Goal: Task Accomplishment & Management: Manage account settings

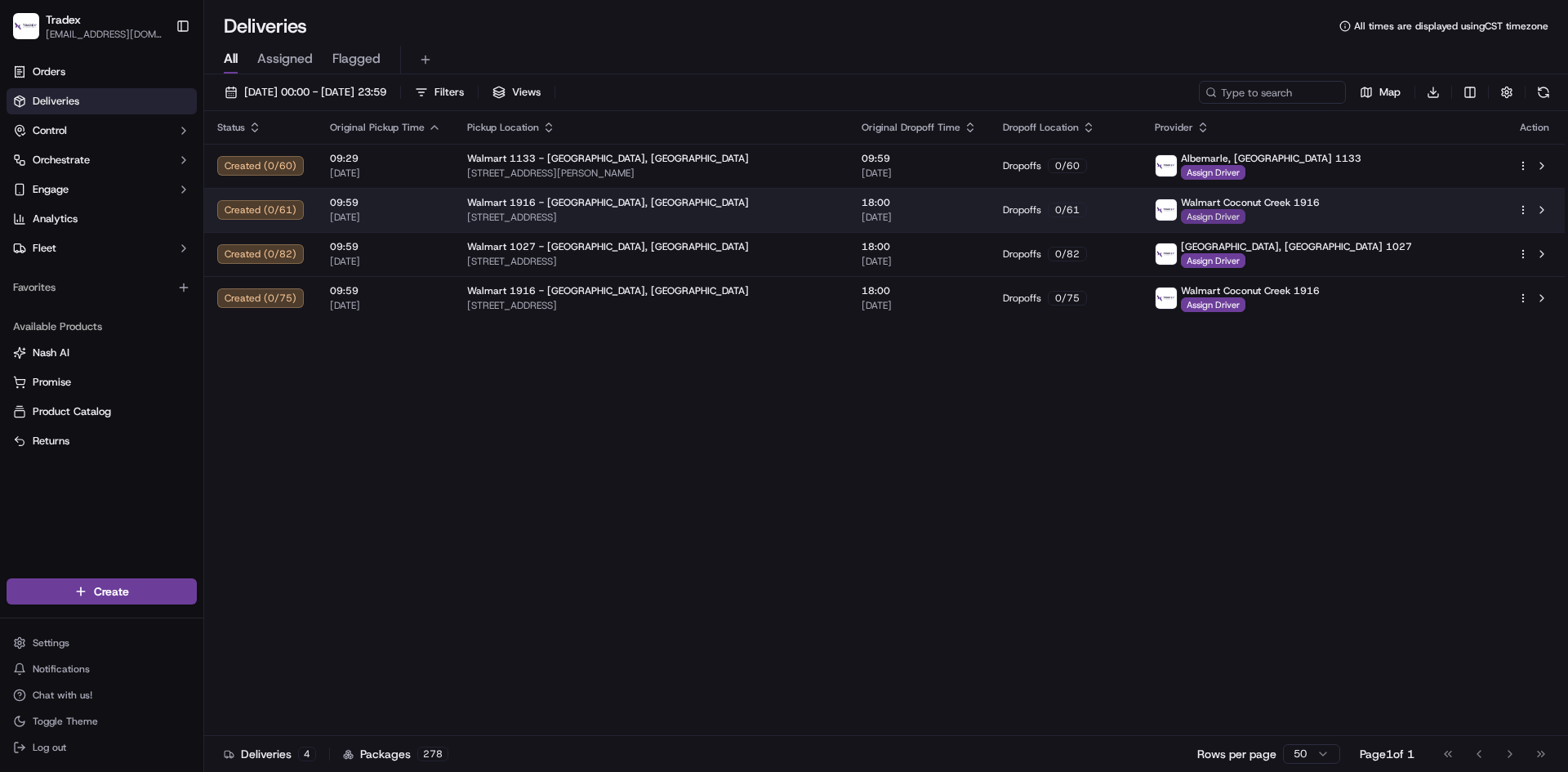
click at [1246, 219] on span "Assign Driver" at bounding box center [1213, 216] width 64 height 15
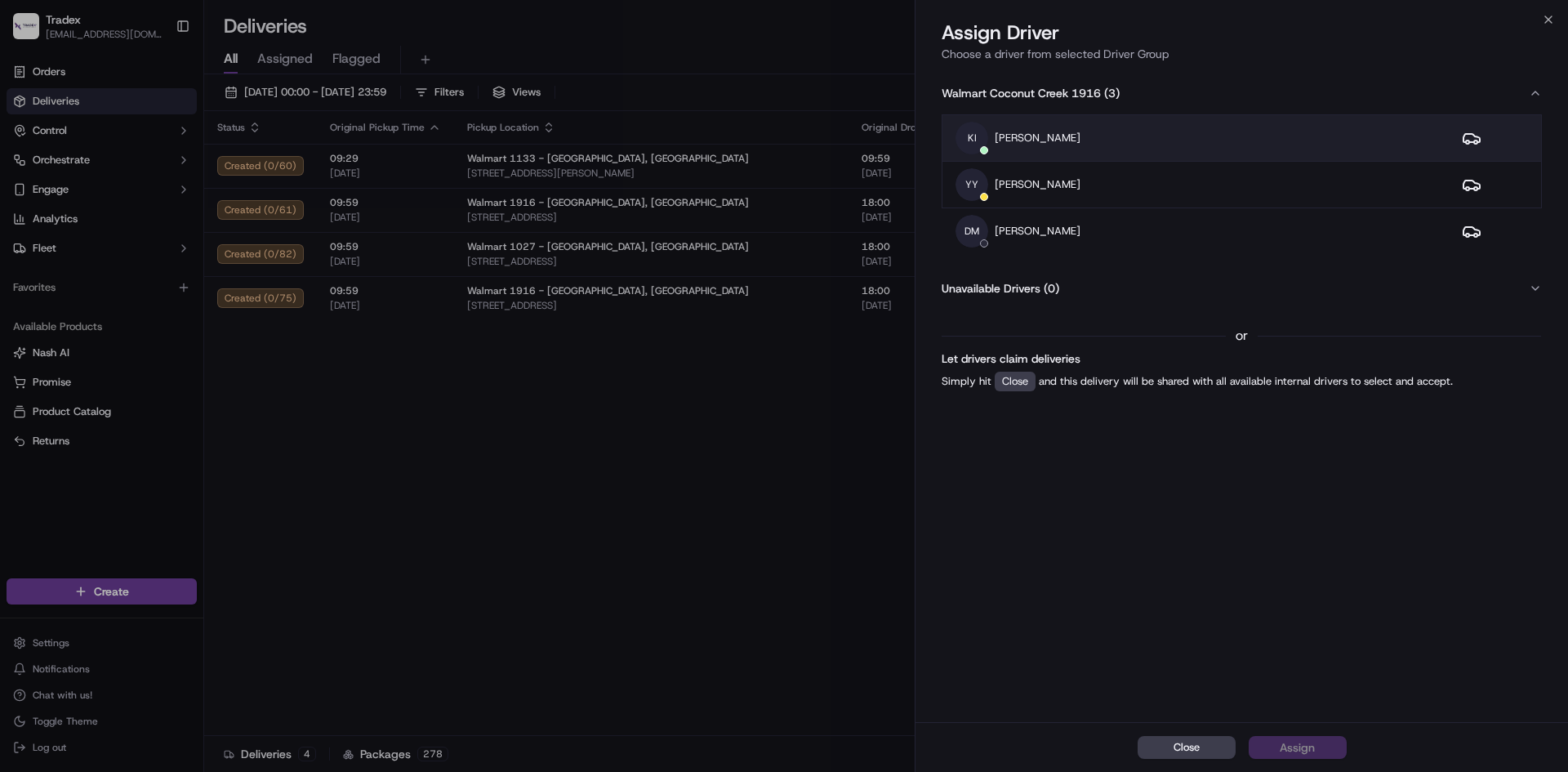
click at [1123, 143] on div "KI Kadil Ibanez" at bounding box center [1196, 138] width 480 height 33
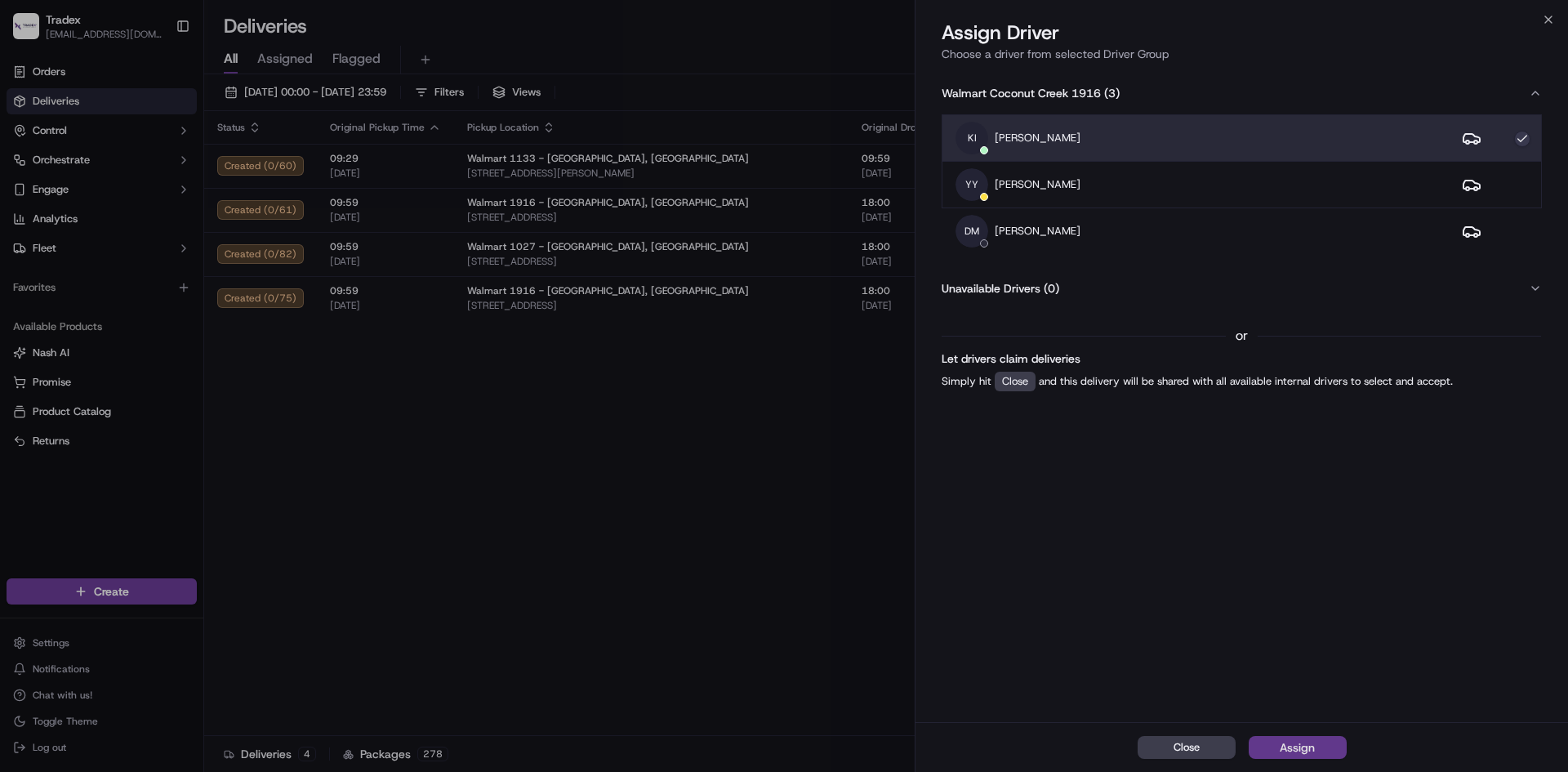
click at [1320, 742] on button "Assign" at bounding box center [1297, 748] width 98 height 23
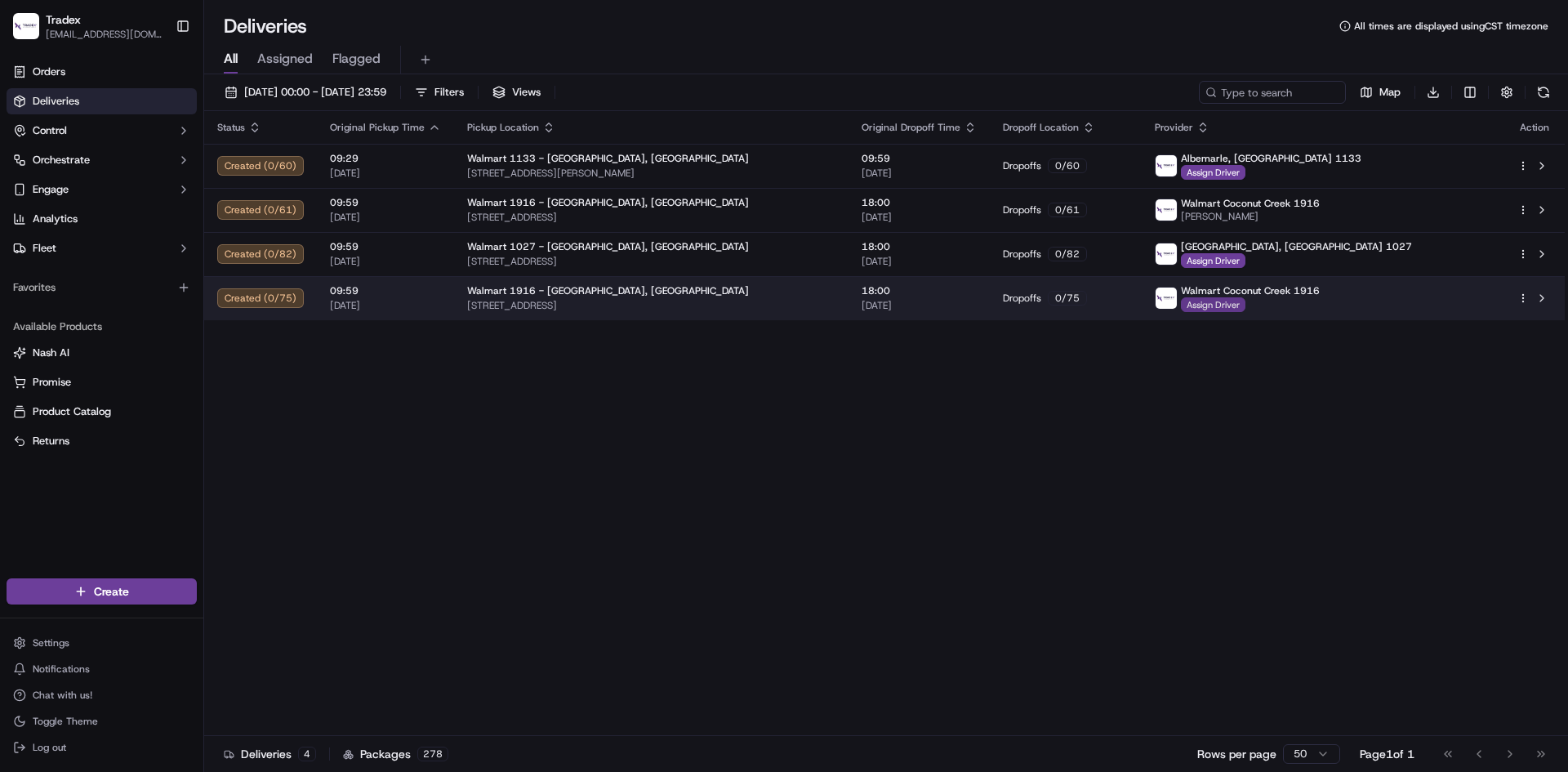
click at [1246, 306] on span "Assign Driver" at bounding box center [1213, 304] width 64 height 15
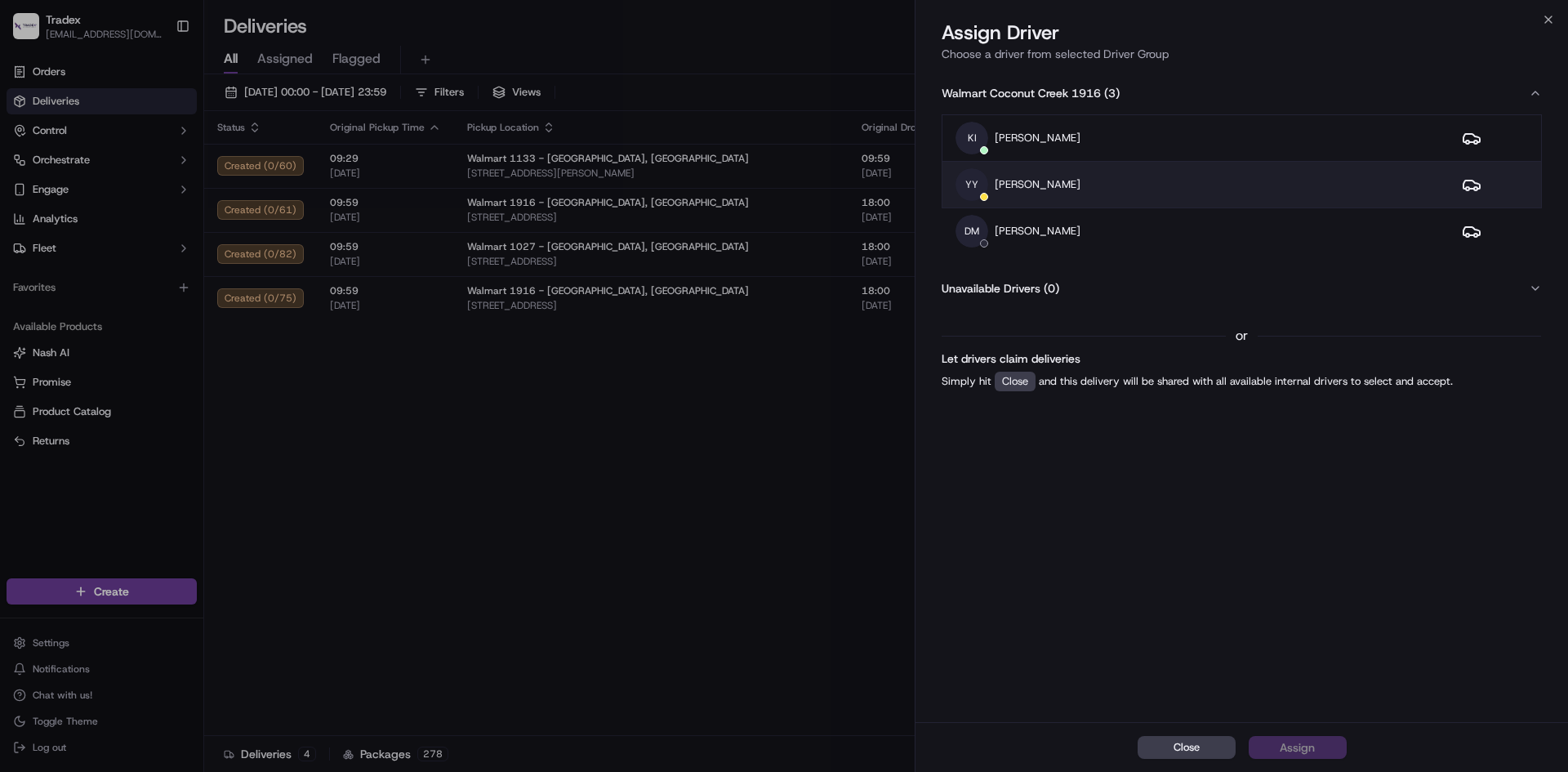
click at [1149, 179] on div "YY [PERSON_NAME]" at bounding box center [1196, 185] width 480 height 33
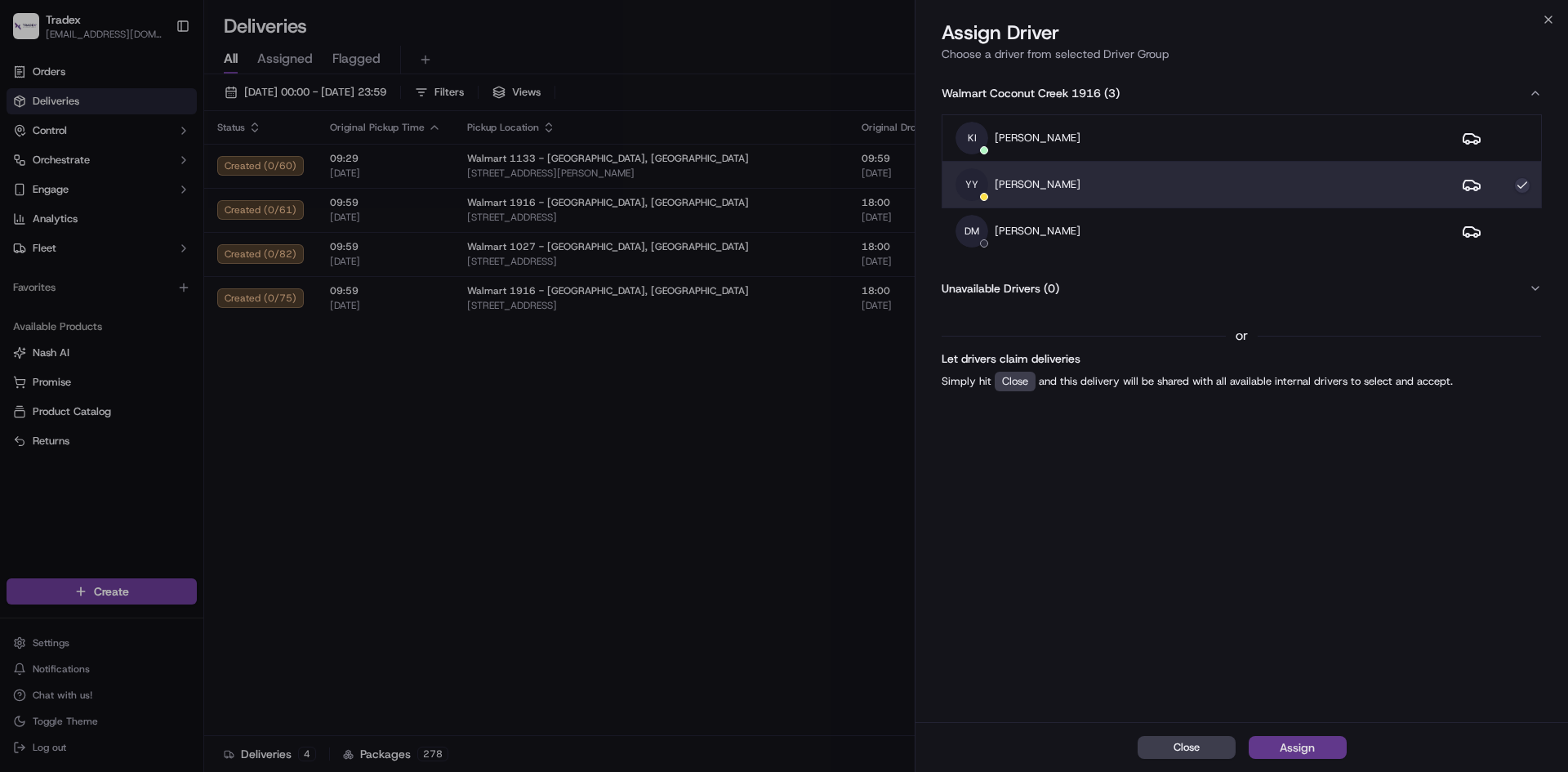
click at [1290, 750] on div "Assign" at bounding box center [1297, 747] width 35 height 16
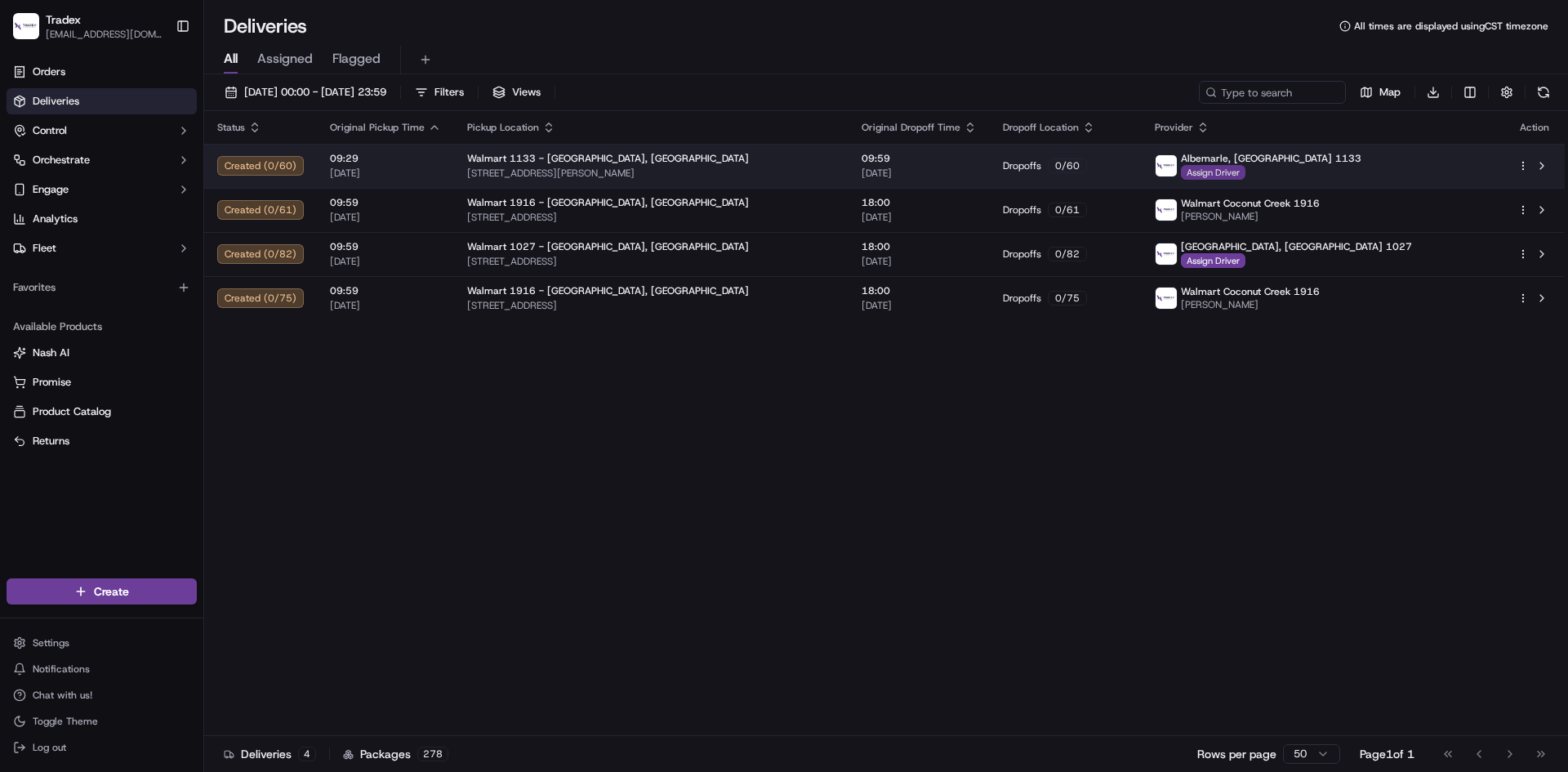
click at [1246, 166] on span "Assign Driver" at bounding box center [1213, 172] width 64 height 15
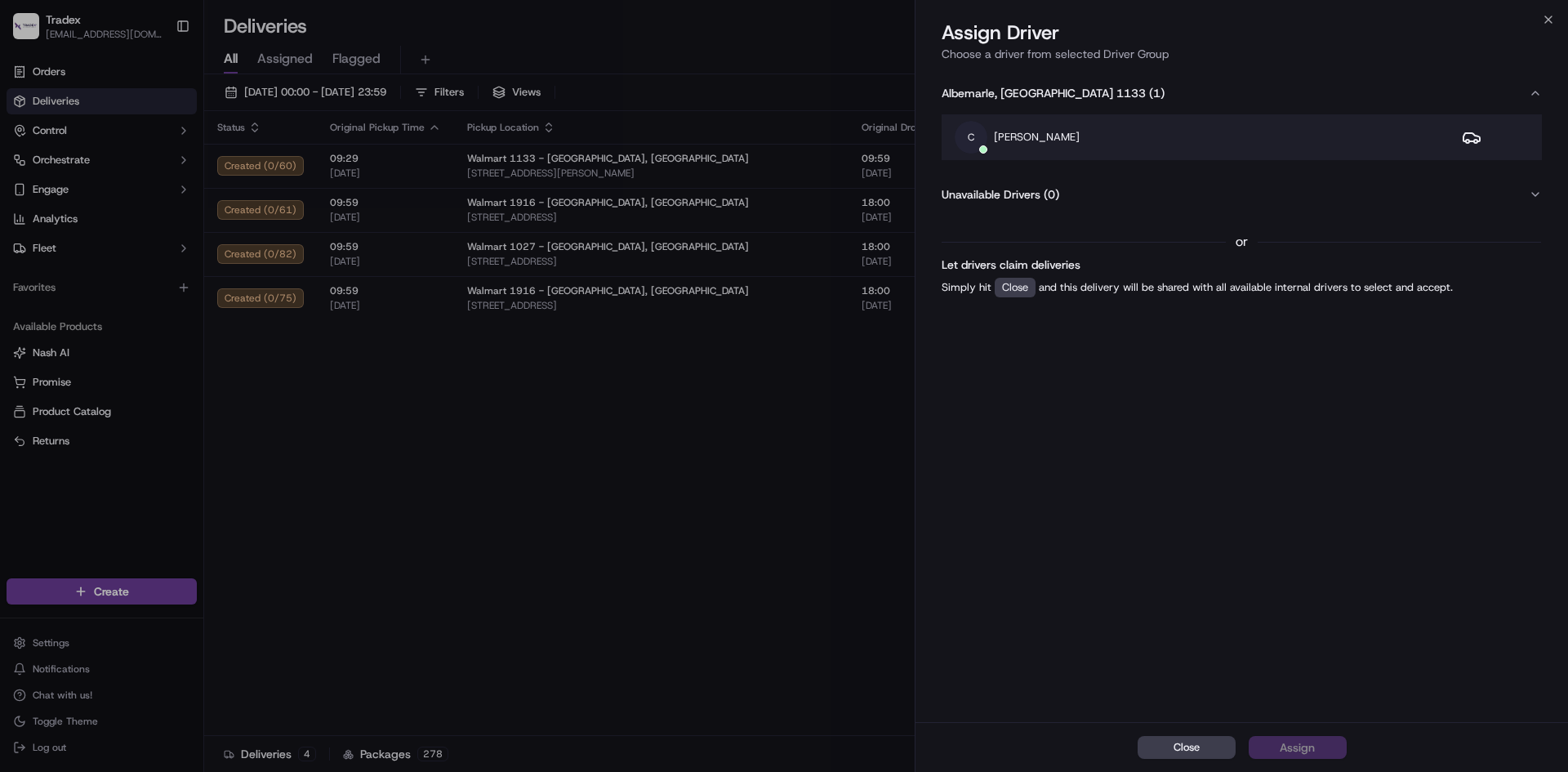
click at [1071, 135] on div "C [PERSON_NAME]" at bounding box center [1196, 137] width 481 height 33
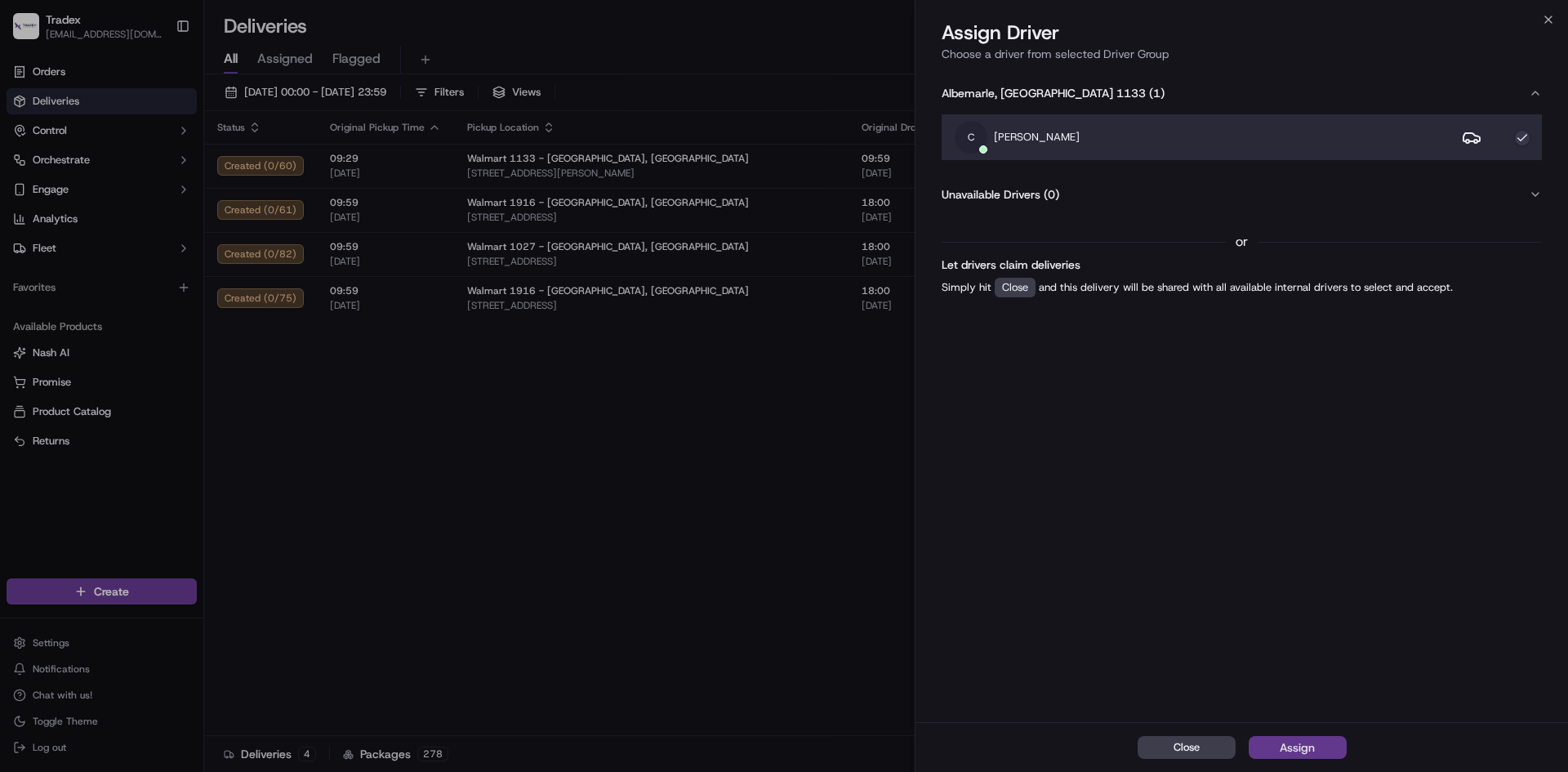
click at [1324, 738] on button "Assign" at bounding box center [1297, 748] width 98 height 23
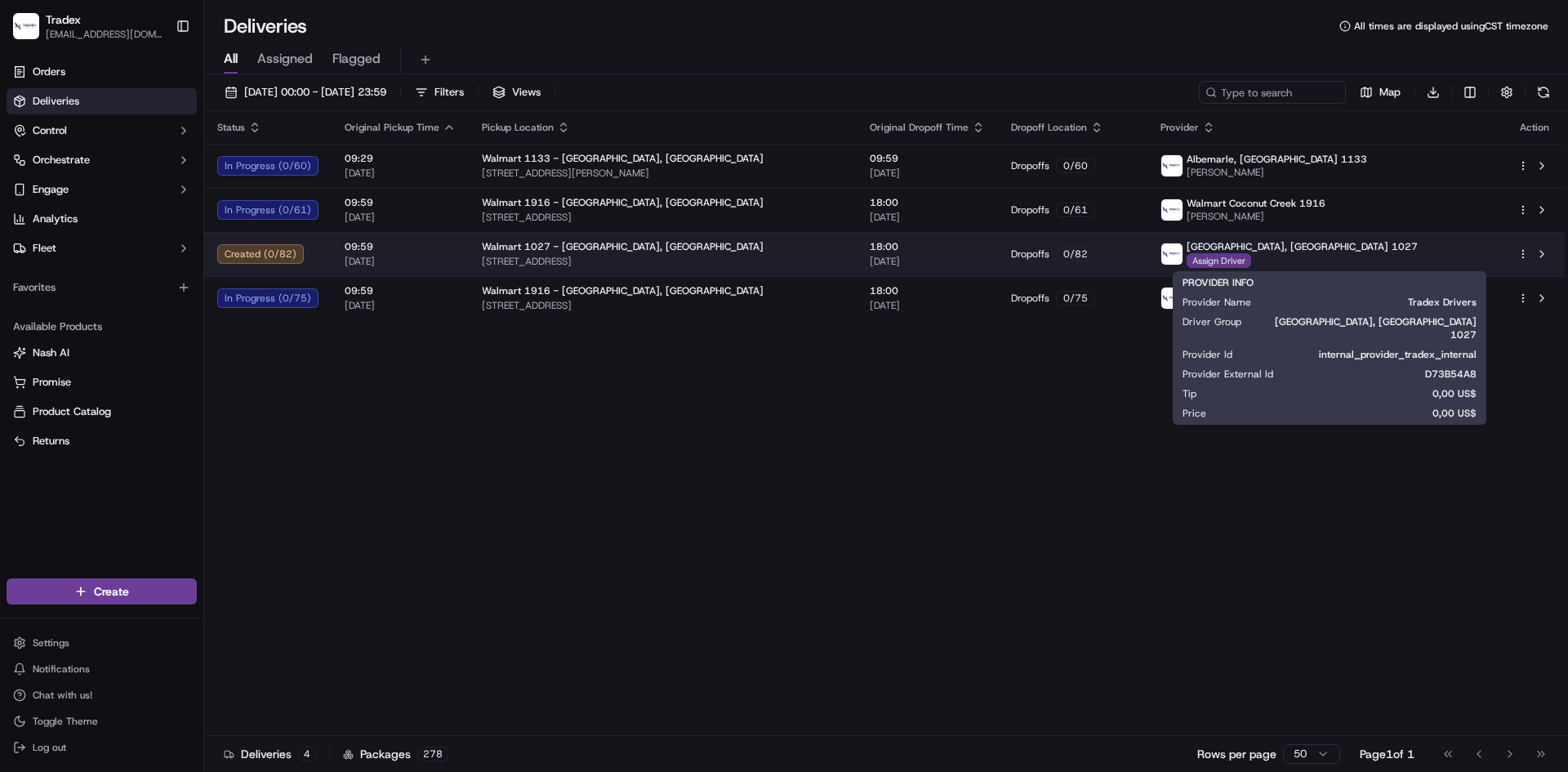
click at [1251, 256] on span "Assign Driver" at bounding box center [1219, 261] width 64 height 15
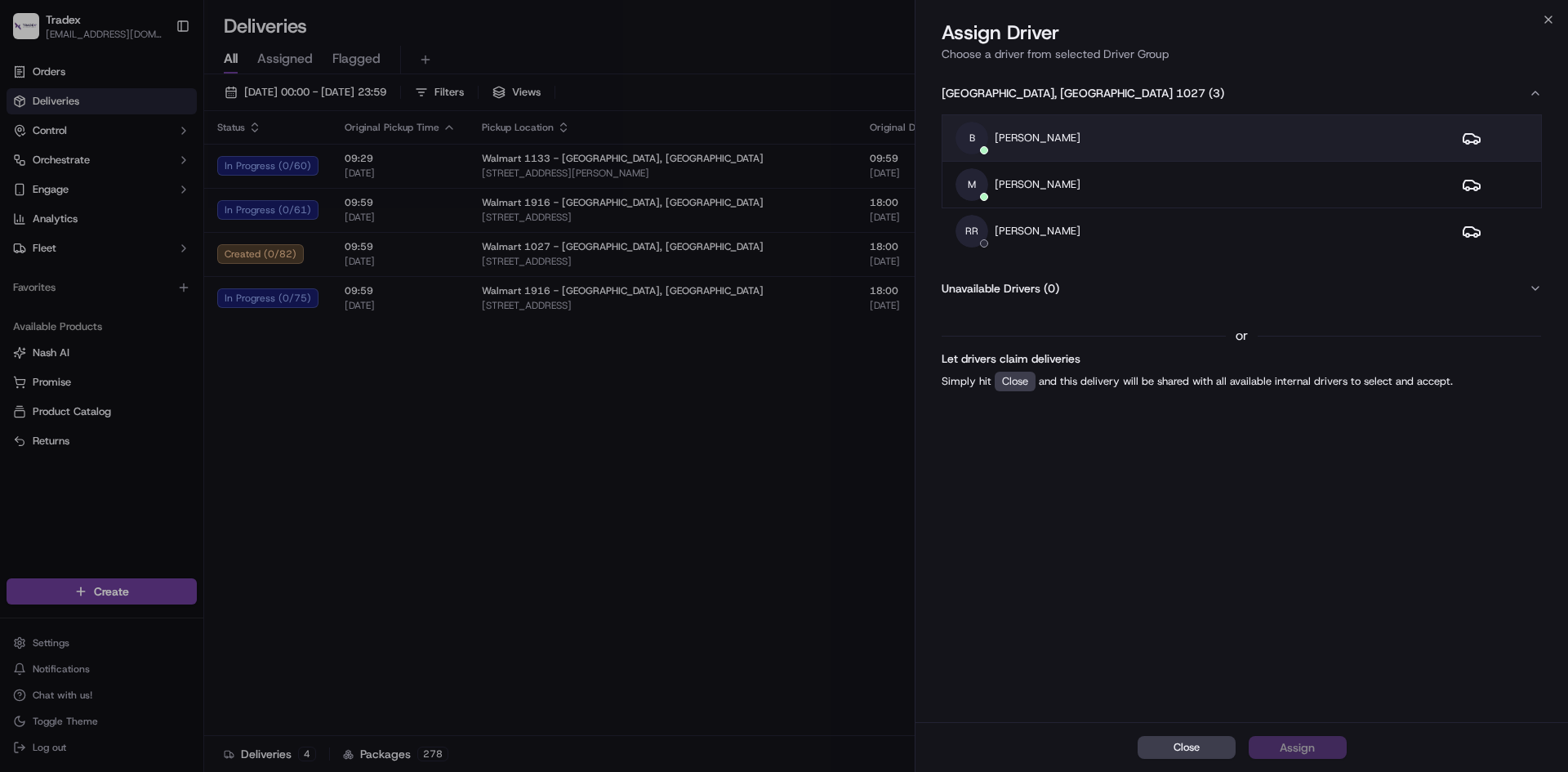
click at [1161, 134] on div "B [PERSON_NAME]" at bounding box center [1196, 138] width 480 height 33
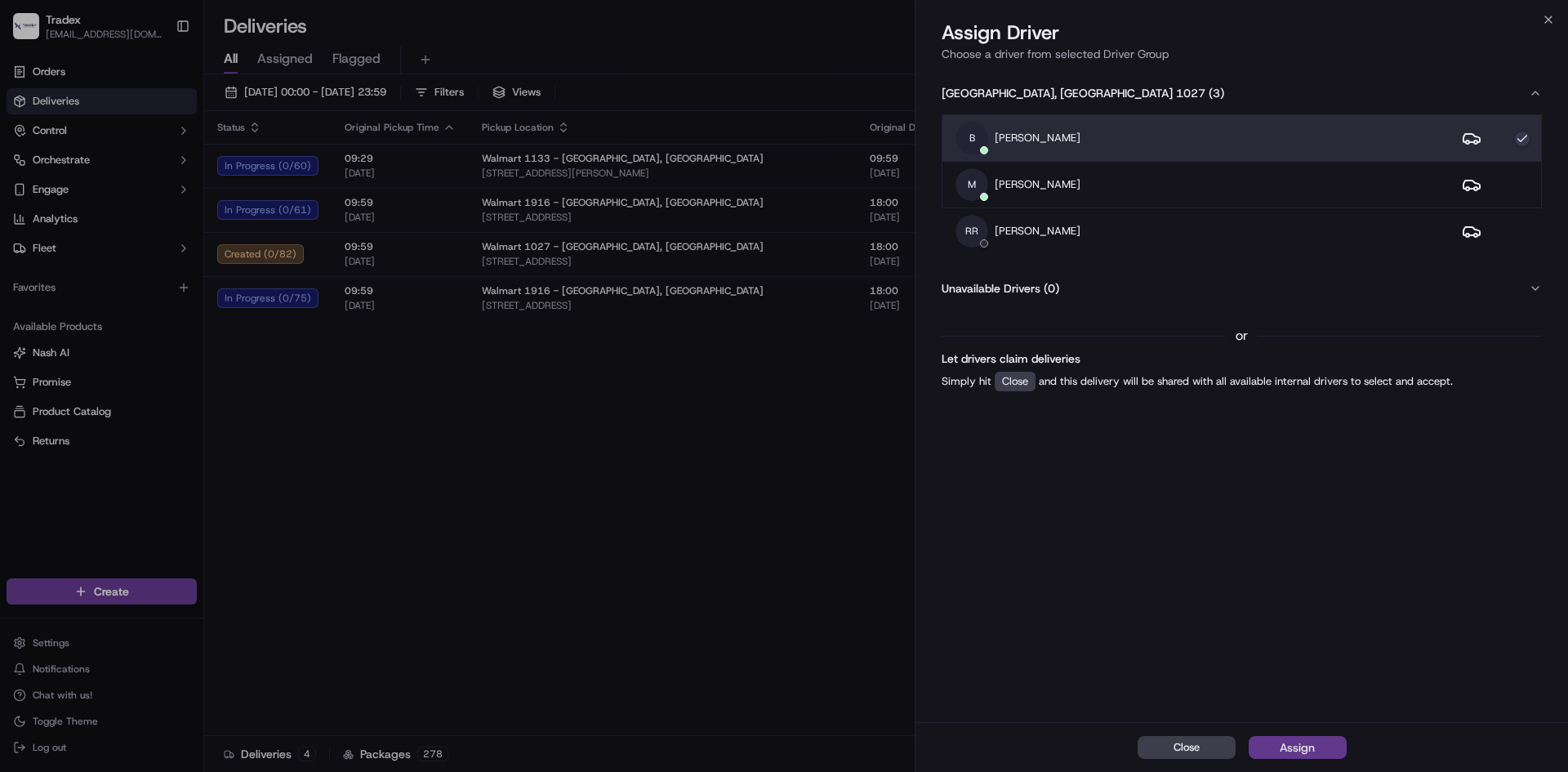
click at [1292, 744] on div "Assign" at bounding box center [1297, 747] width 35 height 16
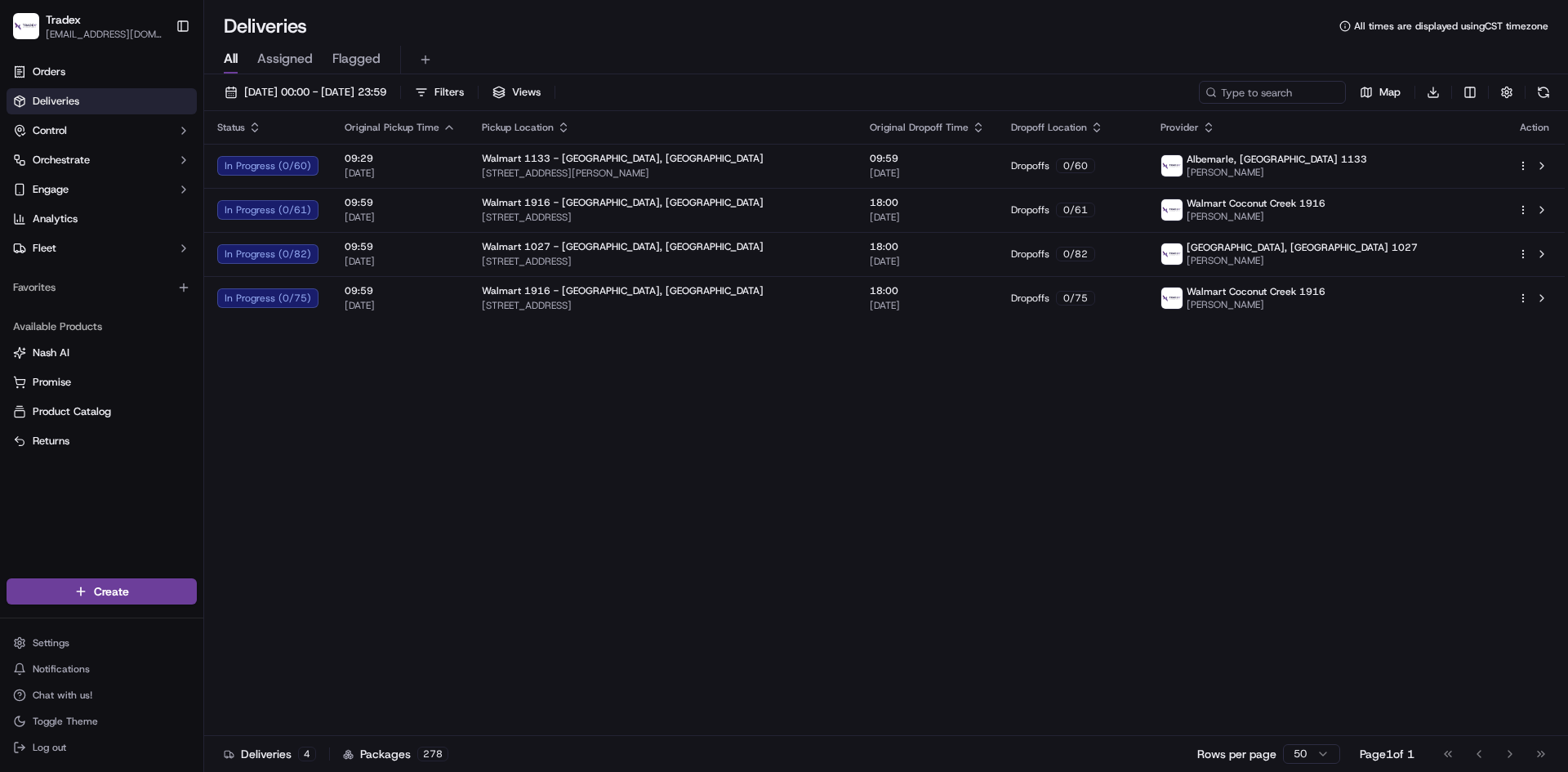
click at [327, 412] on div "Status Original Pickup Time Pickup Location Original Dropoff Time Dropoff Locat…" at bounding box center [884, 424] width 1360 height 625
click at [1492, 498] on div "Status Original Pickup Time Pickup Location Original Dropoff Time Dropoff Locat…" at bounding box center [884, 424] width 1360 height 625
click at [226, 453] on div "Status Original Pickup Time Pickup Location Original Dropoff Time Dropoff Locat…" at bounding box center [884, 424] width 1360 height 625
click at [221, 473] on div "Status Original Pickup Time Pickup Location Original Dropoff Time Dropoff Locat…" at bounding box center [884, 424] width 1360 height 625
click at [237, 426] on div "Status Original Pickup Time Pickup Location Original Dropoff Time Dropoff Locat…" at bounding box center [884, 424] width 1360 height 625
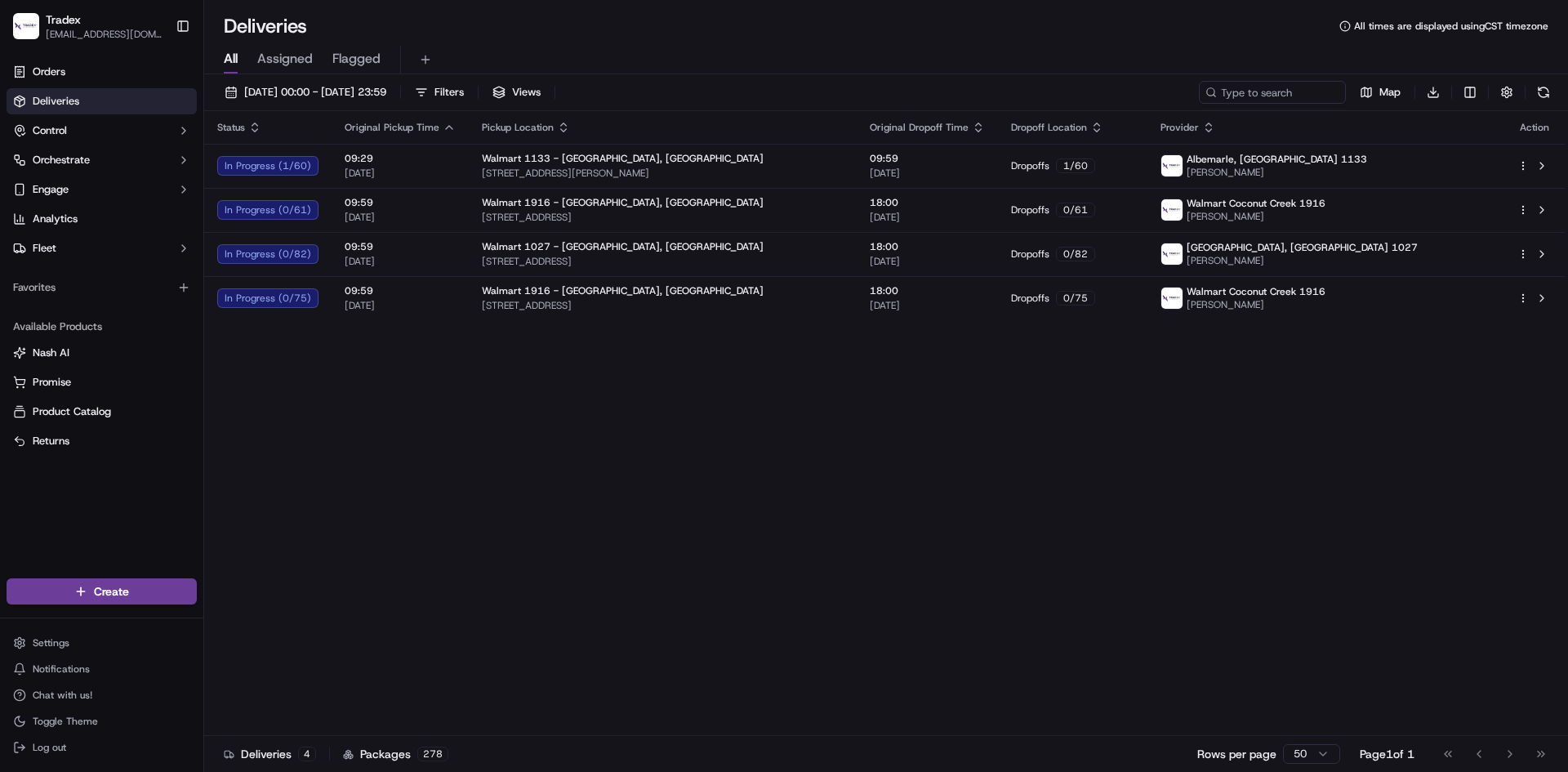
click at [239, 476] on div "Status Original Pickup Time Pickup Location Original Dropoff Time Dropoff Locat…" at bounding box center [884, 424] width 1360 height 625
click at [165, 491] on div "Orders Deliveries Control Orchestrate Engage Analytics Fleet Favorites Availabl…" at bounding box center [102, 308] width 203 height 513
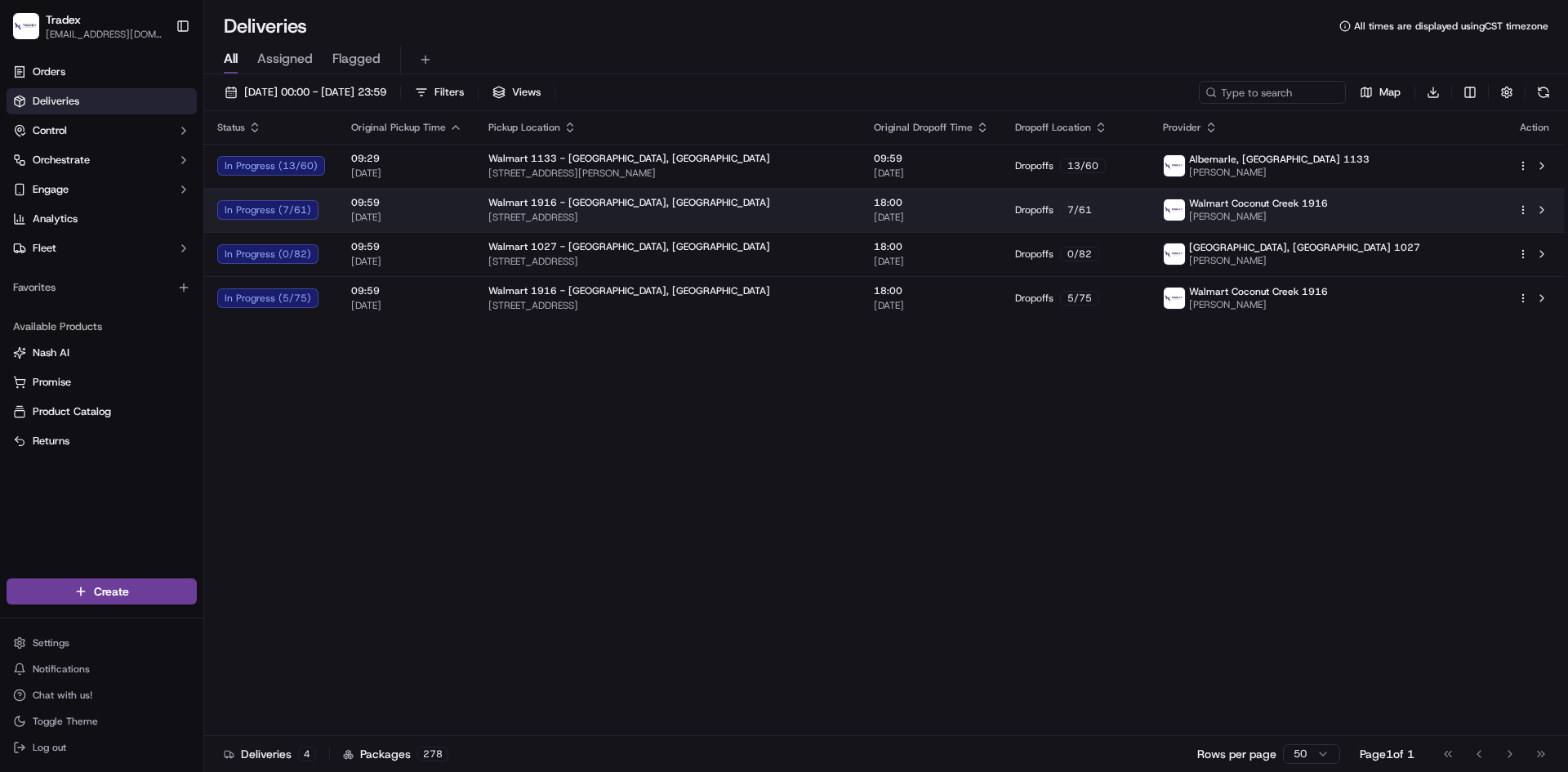
drag, startPoint x: 405, startPoint y: 68, endPoint x: 670, endPoint y: 214, distance: 302.6
click at [670, 214] on div "Deliveries All times are displayed using CST timezone All Assigned Flagged [DAT…" at bounding box center [886, 386] width 1364 height 772
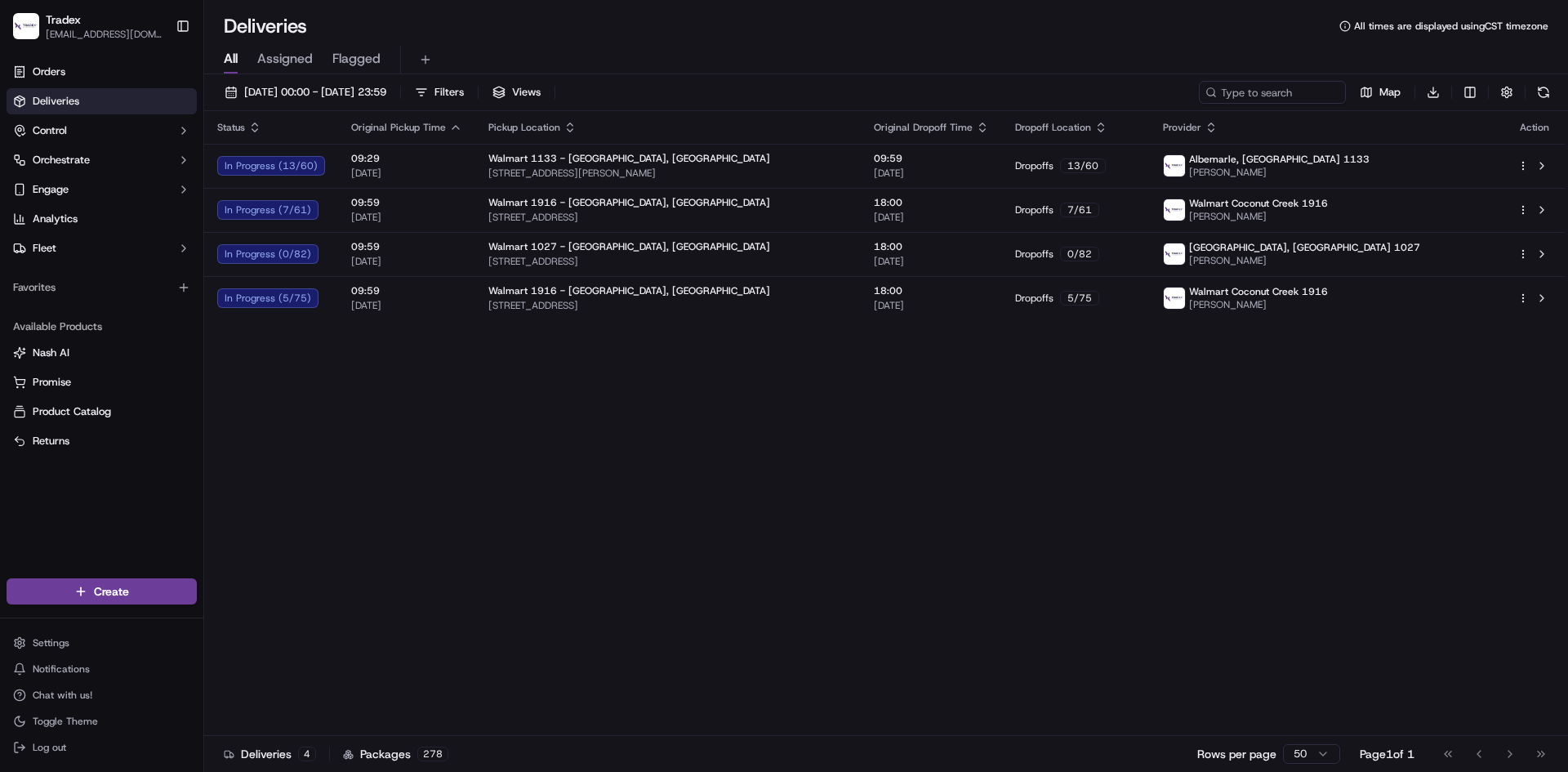
click at [731, 466] on div "Status Original Pickup Time Pickup Location Original Dropoff Time Dropoff Locat…" at bounding box center [884, 424] width 1360 height 625
click at [214, 480] on div "Status Original Pickup Time Pickup Location Original Dropoff Time Dropoff Locat…" at bounding box center [884, 424] width 1360 height 625
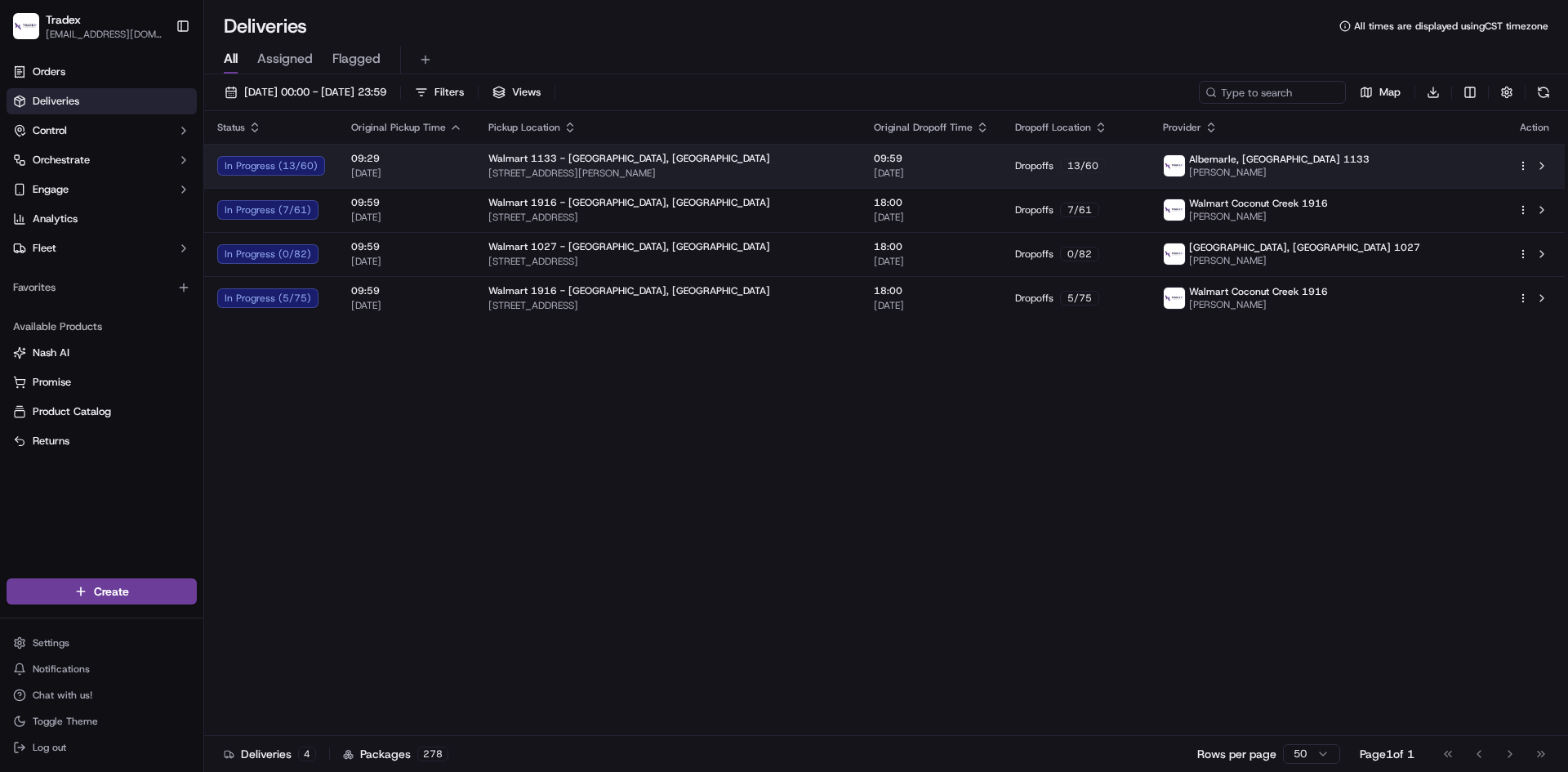
click at [416, 172] on span "[DATE]" at bounding box center [407, 173] width 111 height 13
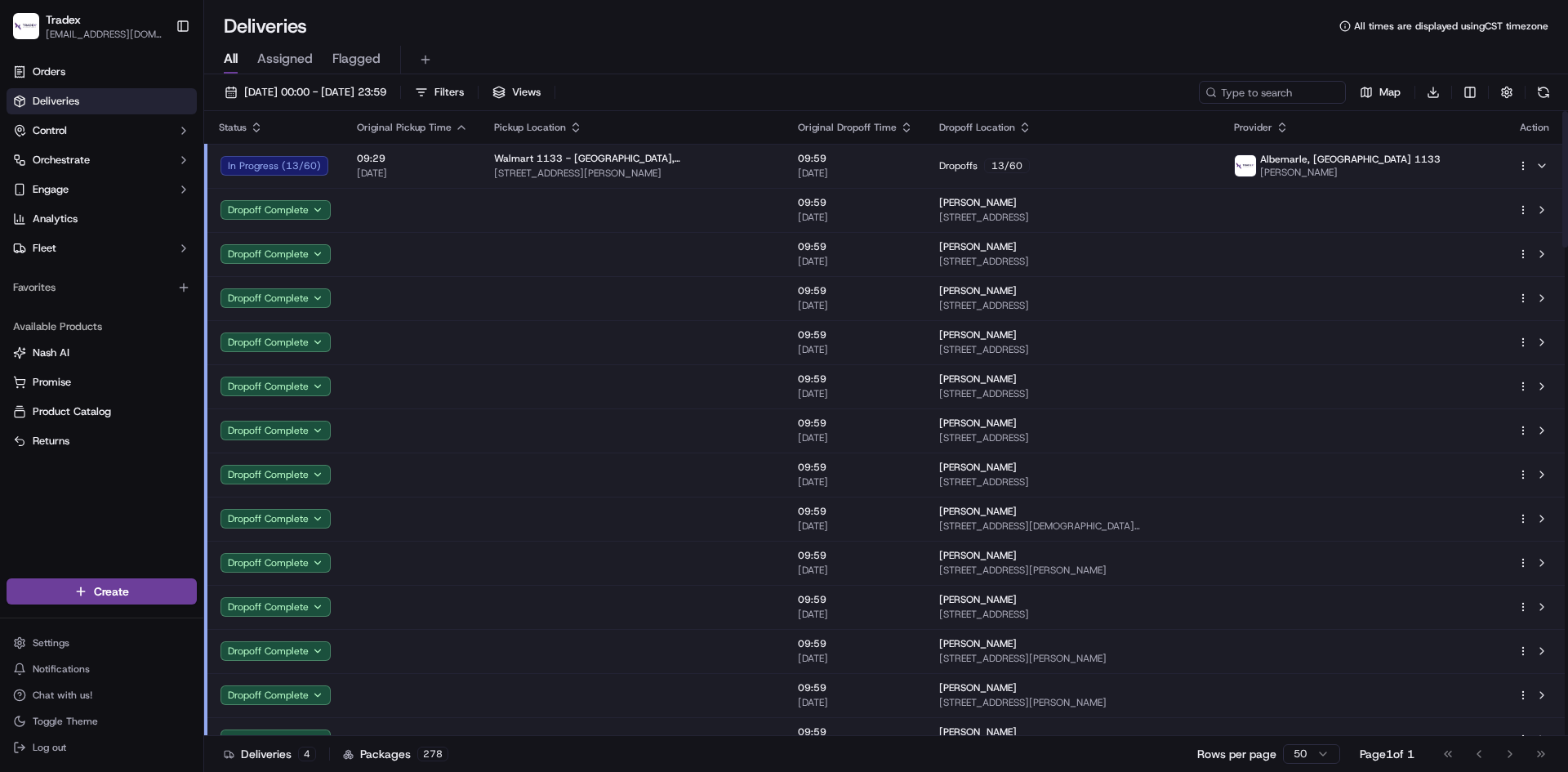
click at [733, 155] on div "Walmart 1133 - [GEOGRAPHIC_DATA], [GEOGRAPHIC_DATA]" at bounding box center [633, 158] width 278 height 13
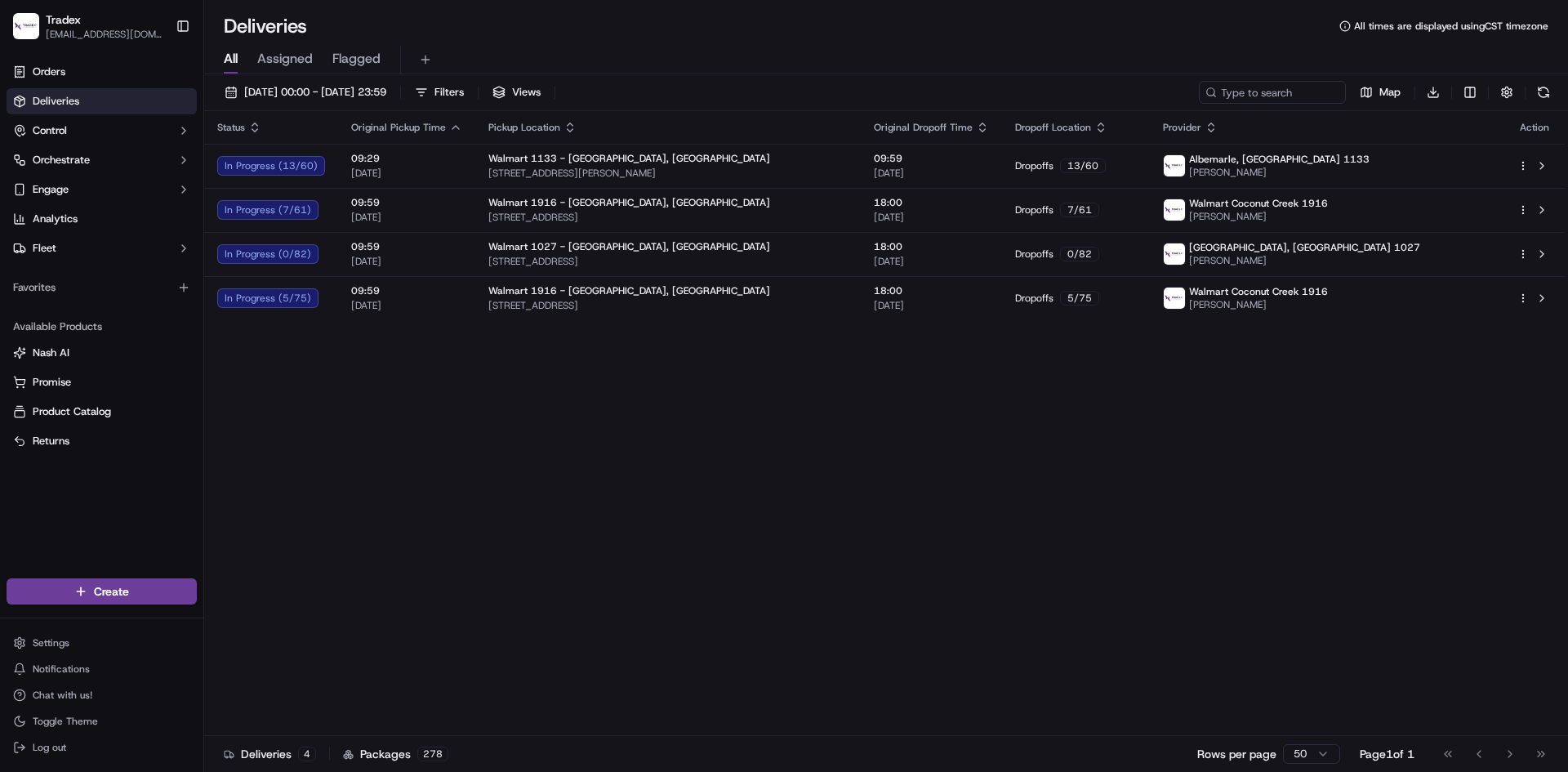
click at [246, 457] on div "Status Original Pickup Time Pickup Location Original Dropoff Time Dropoff Locat…" at bounding box center [884, 424] width 1360 height 625
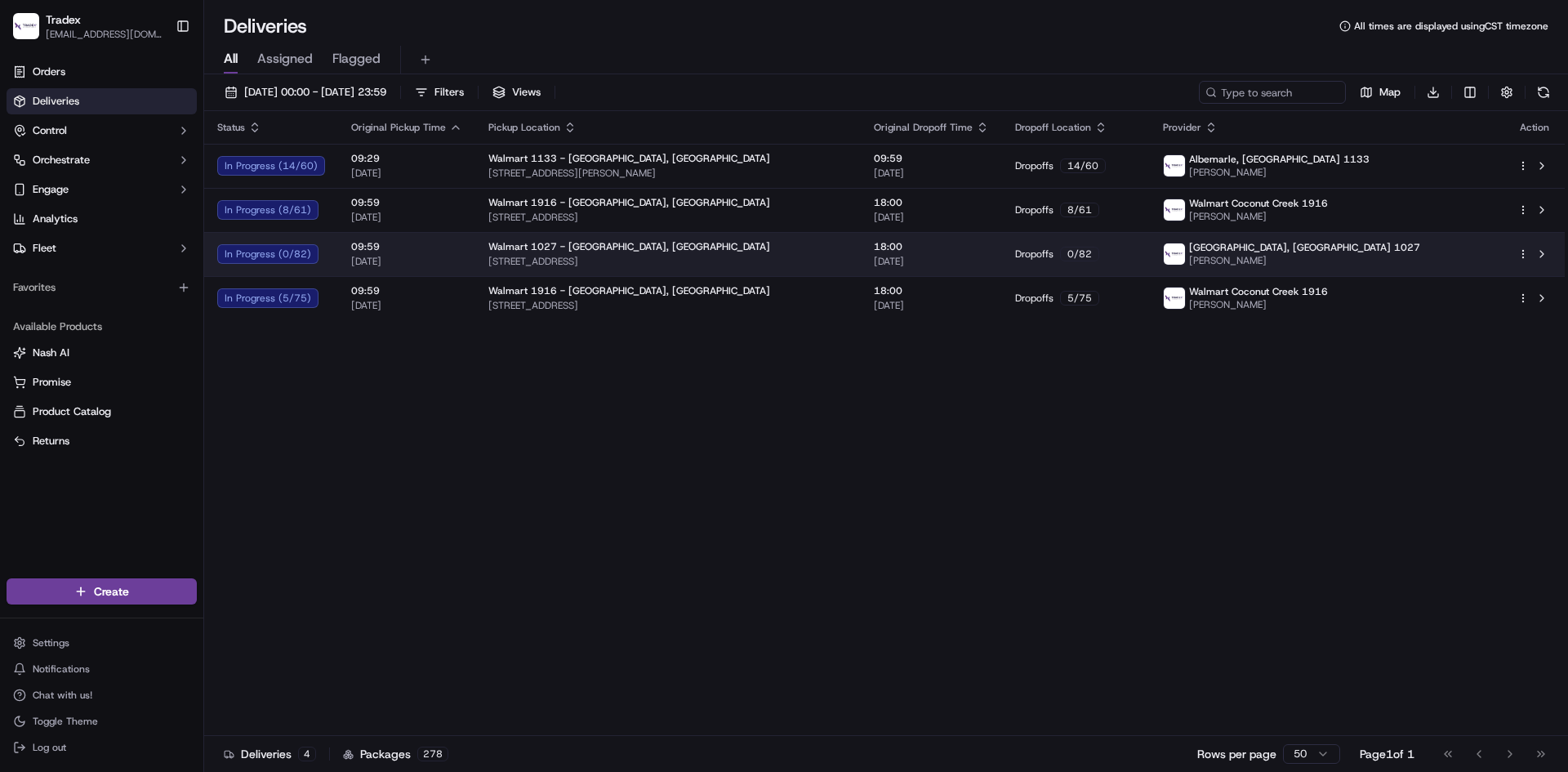
click at [410, 243] on span "09:59" at bounding box center [407, 247] width 111 height 13
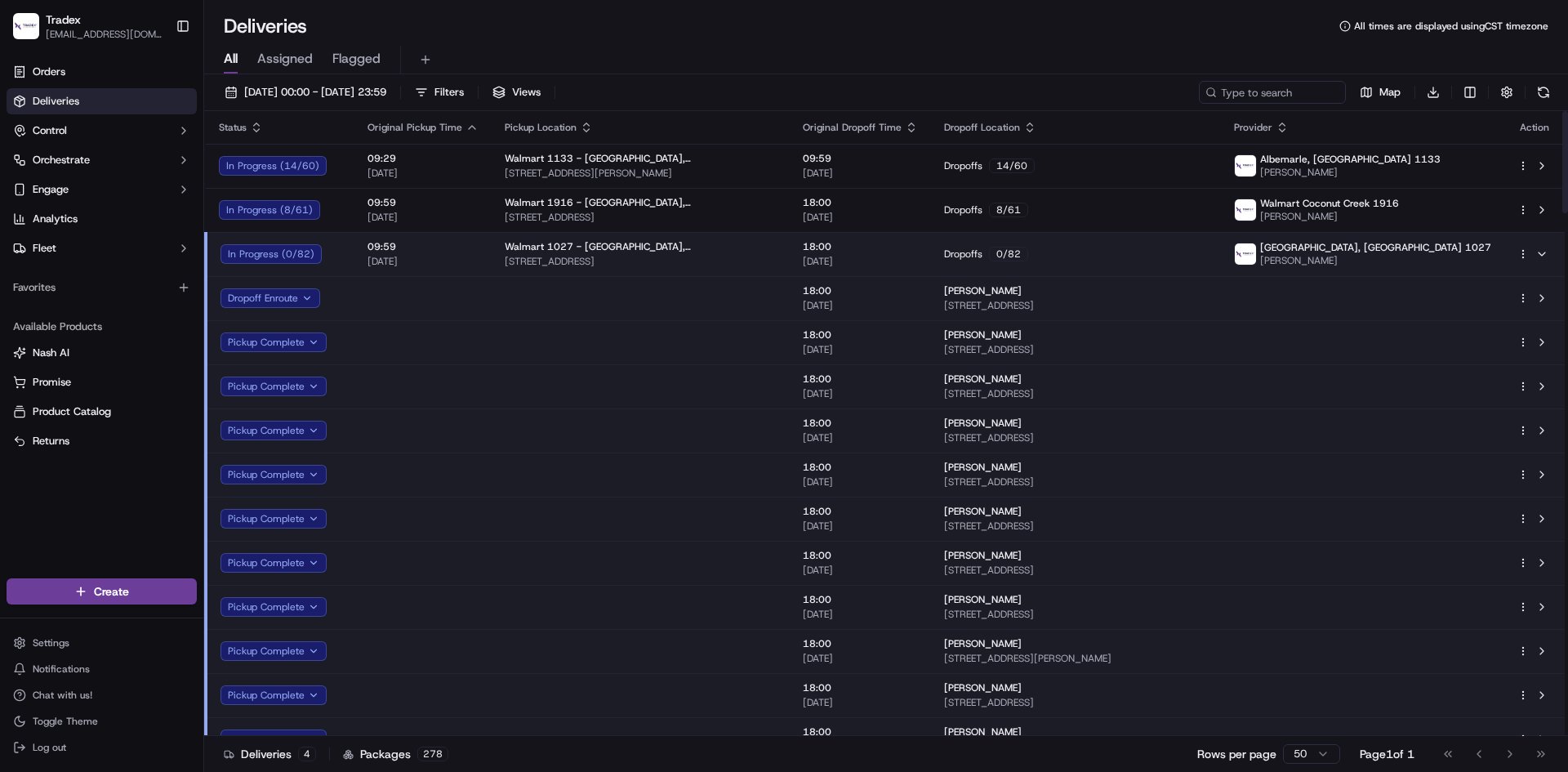
click at [478, 248] on td "09:59 [DATE]" at bounding box center [423, 254] width 137 height 44
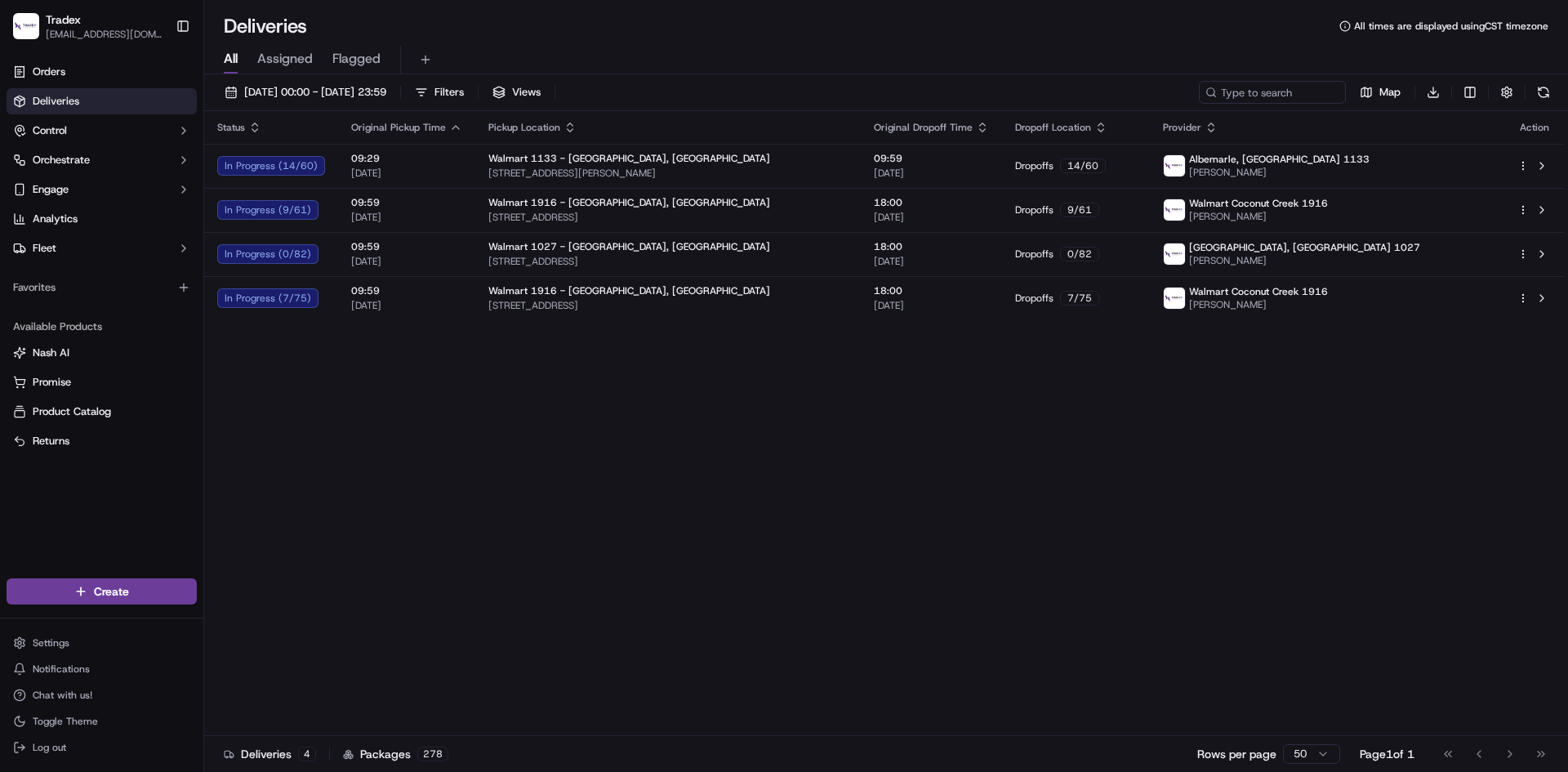
click at [215, 478] on div "Status Original Pickup Time Pickup Location Original Dropoff Time Dropoff Locat…" at bounding box center [884, 424] width 1360 height 625
click at [35, 252] on span "Fleet" at bounding box center [44, 248] width 23 height 15
click at [83, 278] on link "Drivers" at bounding box center [102, 274] width 151 height 23
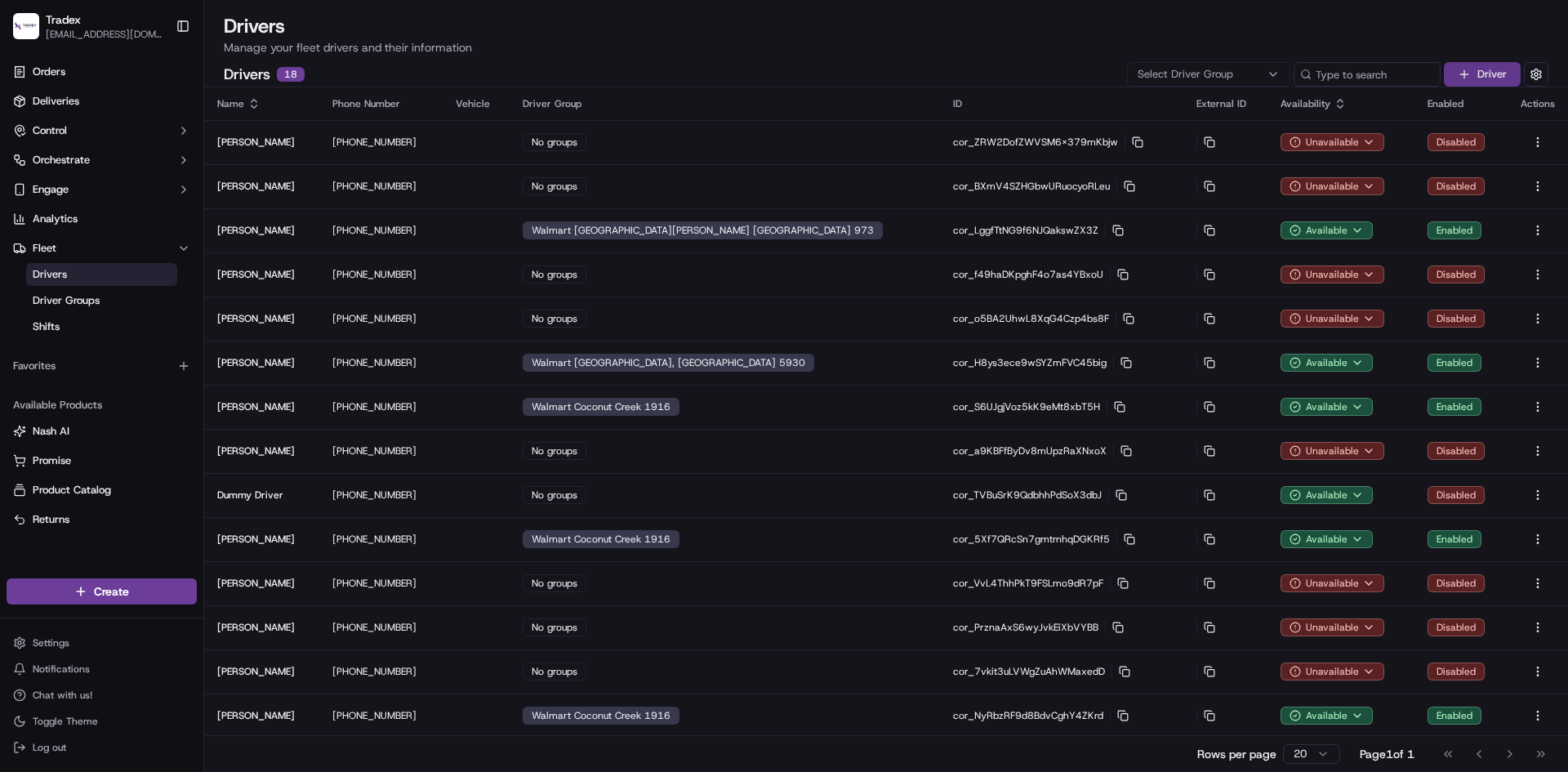
click at [1473, 79] on button "Driver" at bounding box center [1482, 74] width 76 height 24
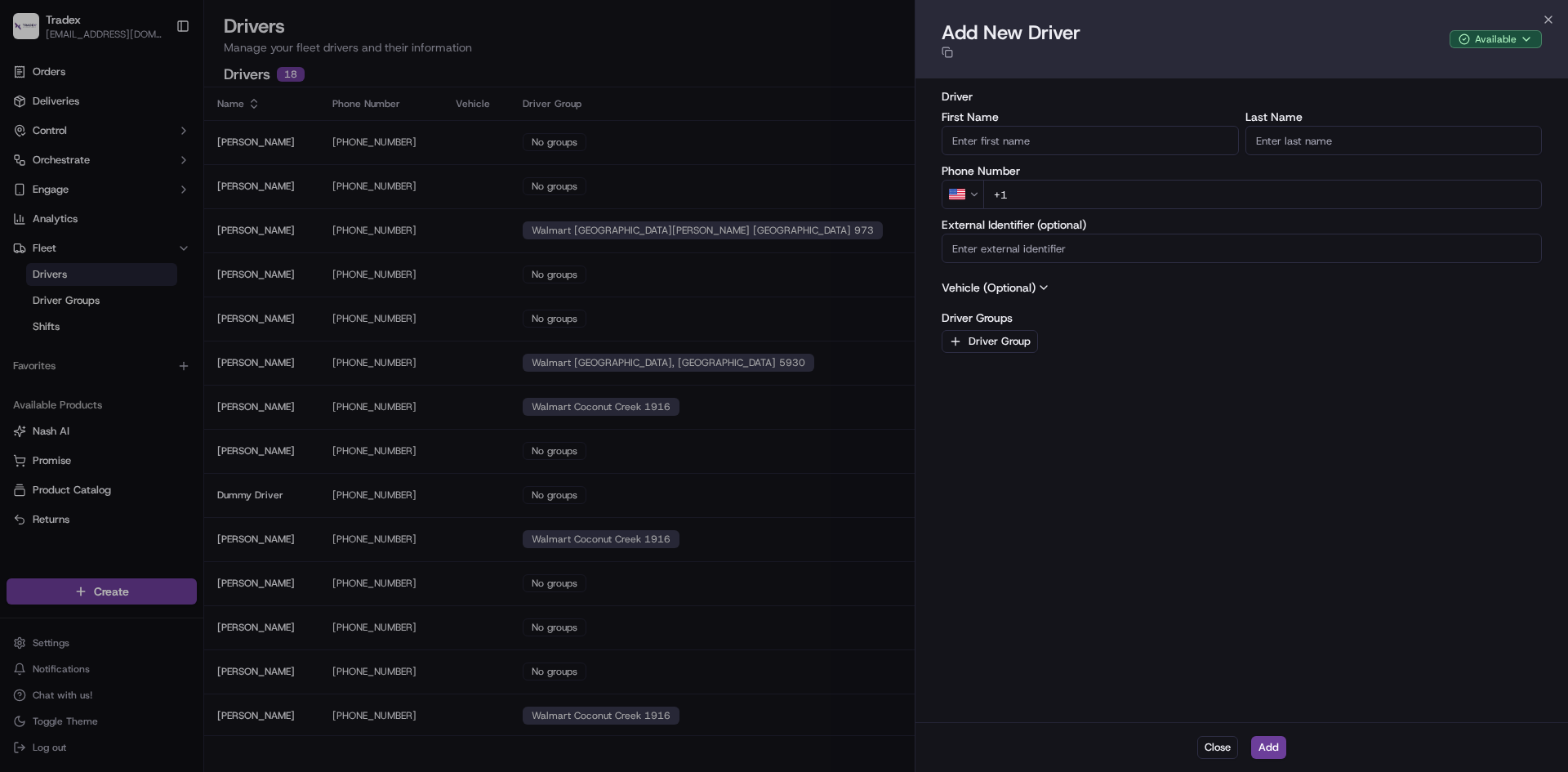
click at [1122, 131] on input "First Name" at bounding box center [1090, 141] width 297 height 30
type input "[PERSON_NAME]"
click at [1082, 200] on input "+1" at bounding box center [1262, 195] width 558 height 30
click at [1140, 202] on input "+1" at bounding box center [1262, 195] width 558 height 30
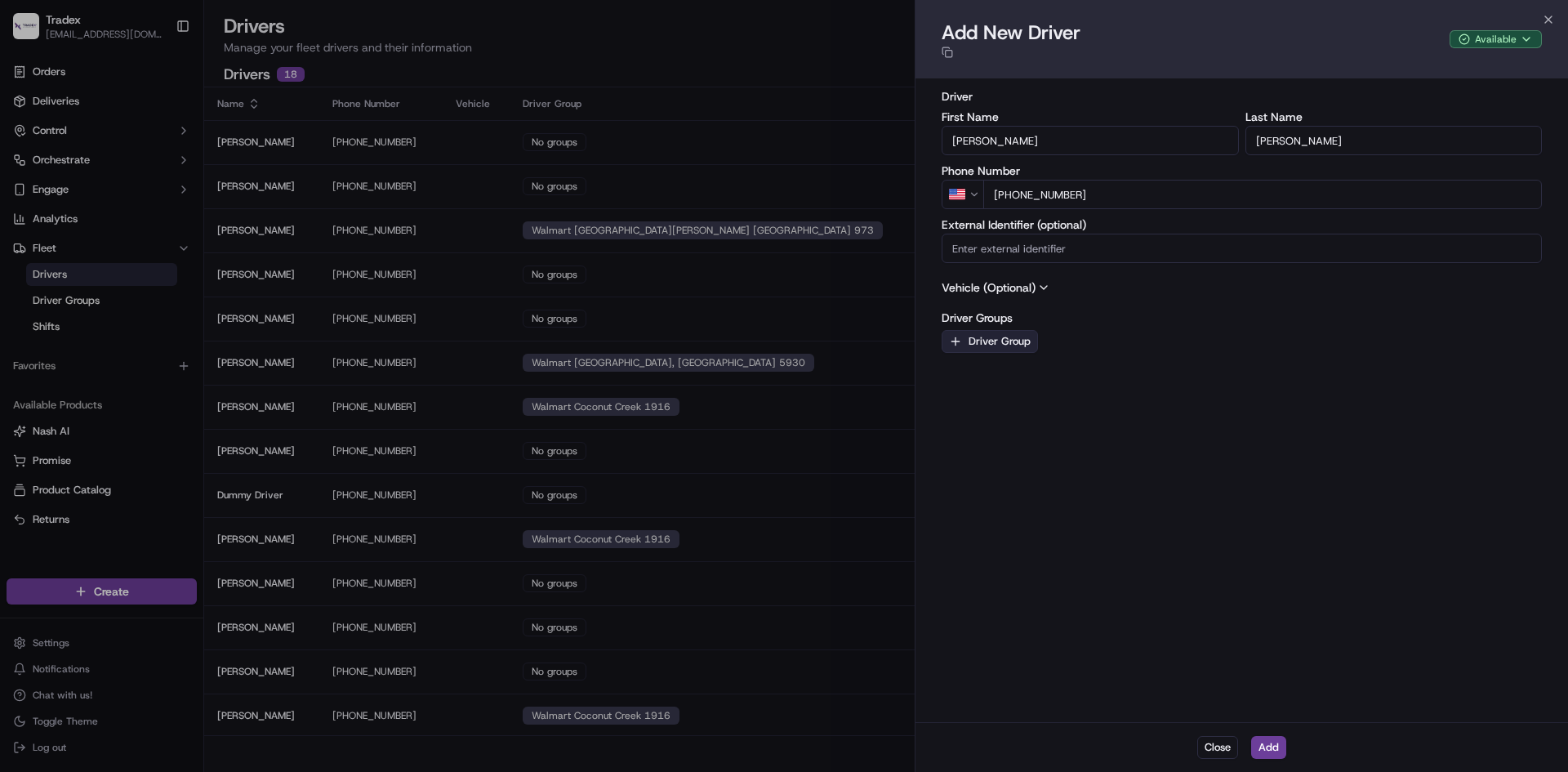
type input "[PHONE_NUMBER]"
click at [986, 343] on button "Driver Group" at bounding box center [990, 341] width 96 height 23
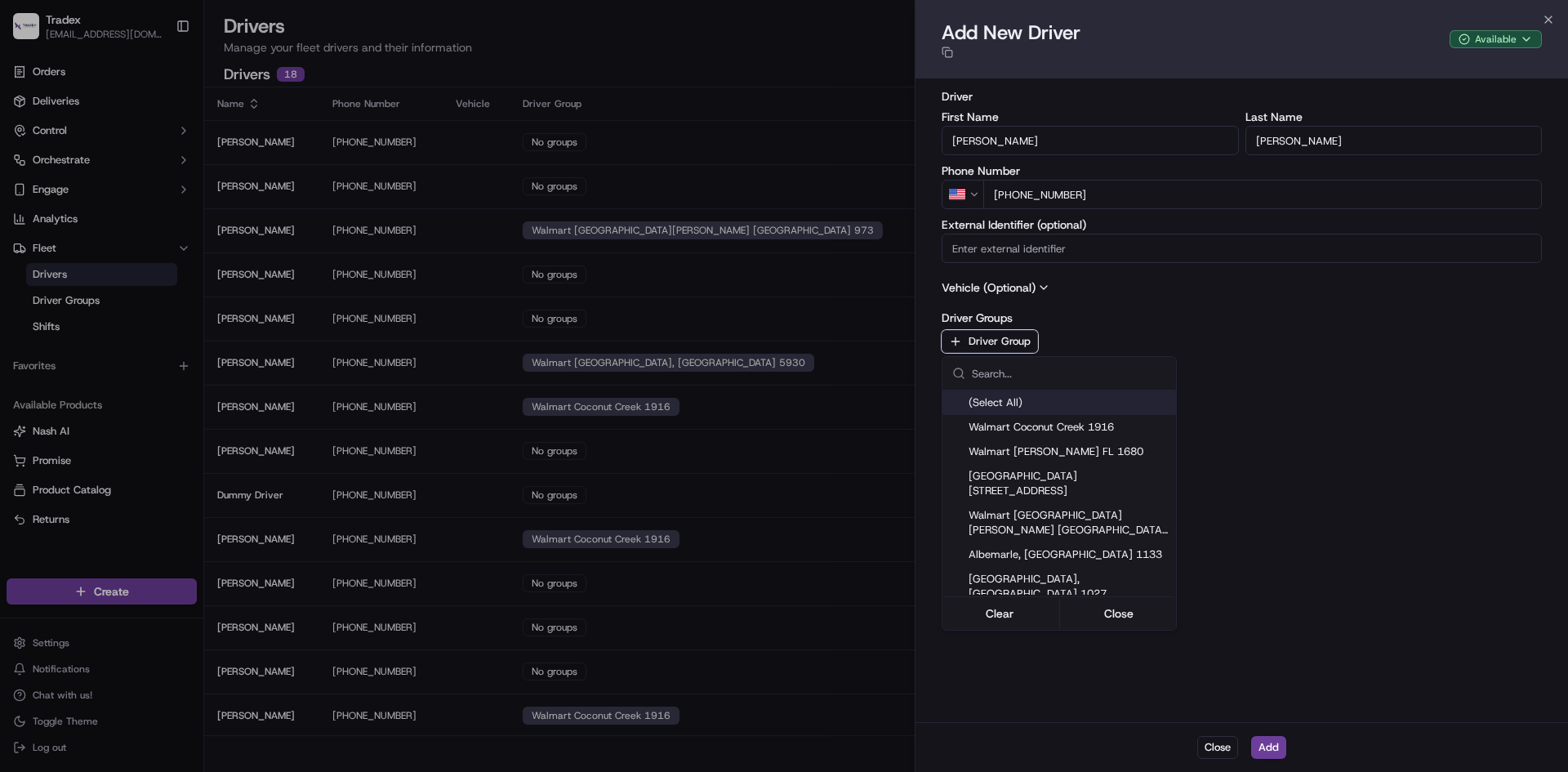
click at [1180, 343] on div at bounding box center [784, 386] width 1568 height 772
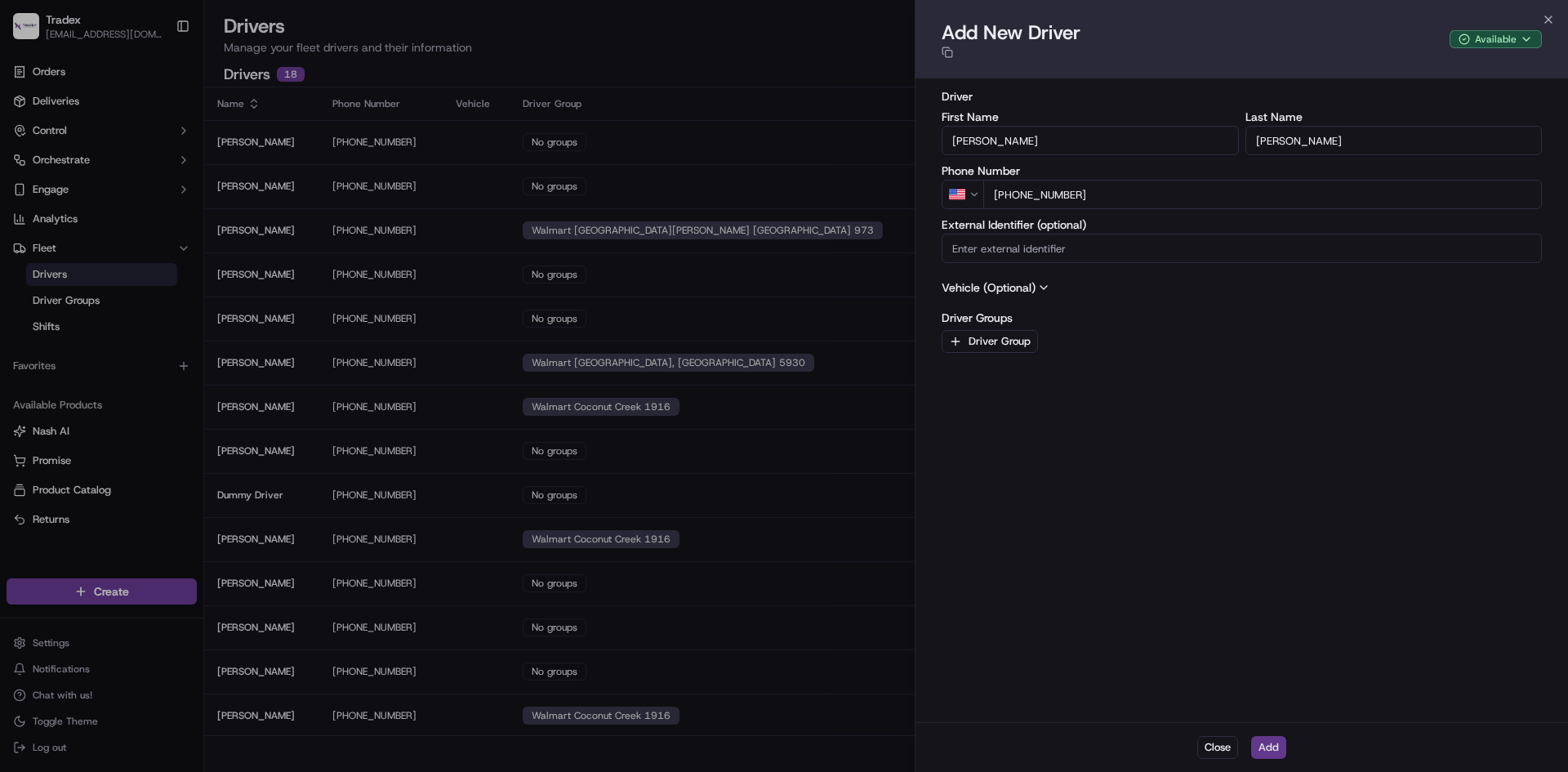
click at [1268, 737] on button "Add" at bounding box center [1268, 748] width 35 height 23
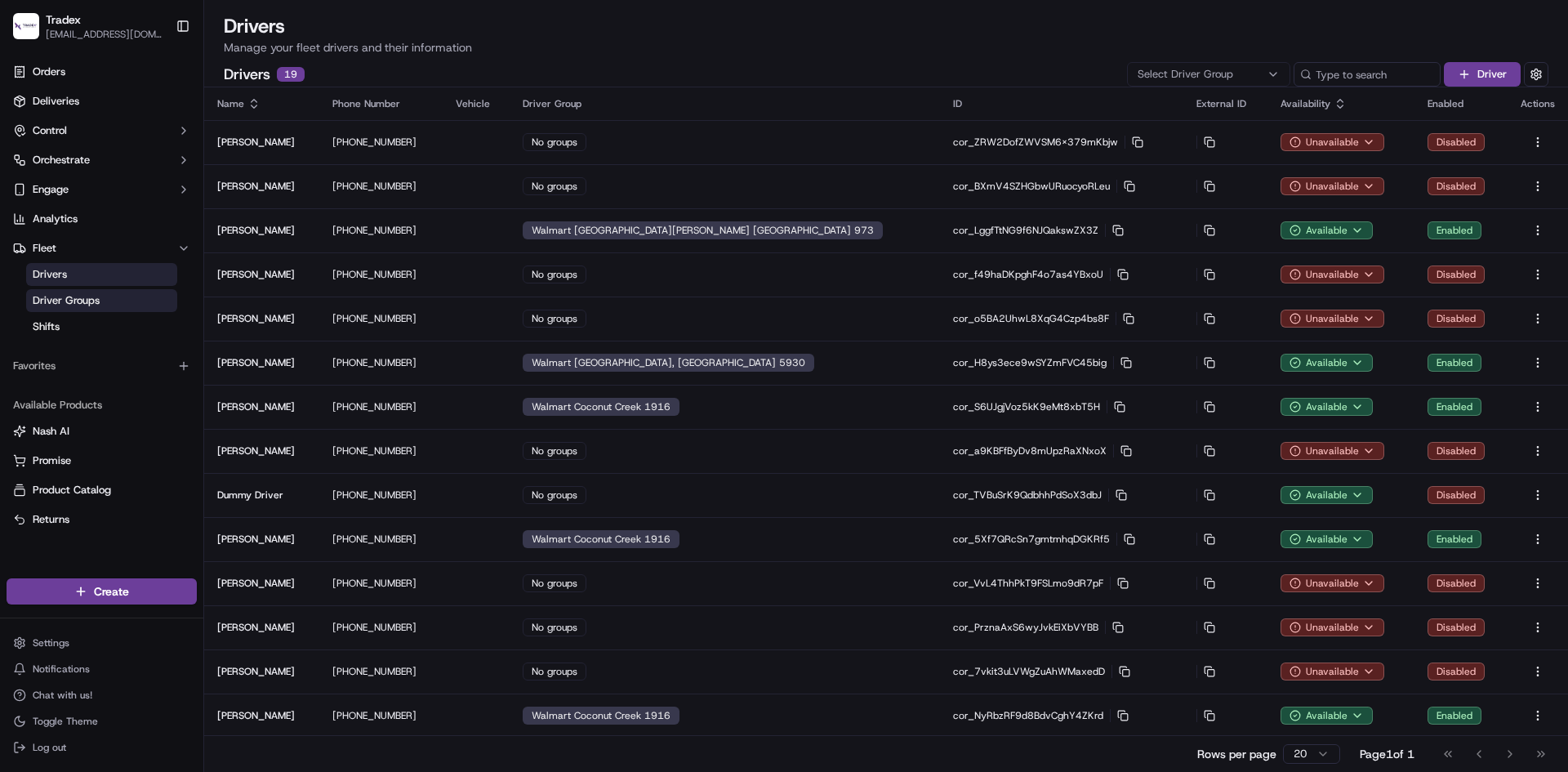
click at [62, 296] on span "Driver Groups" at bounding box center [66, 300] width 67 height 15
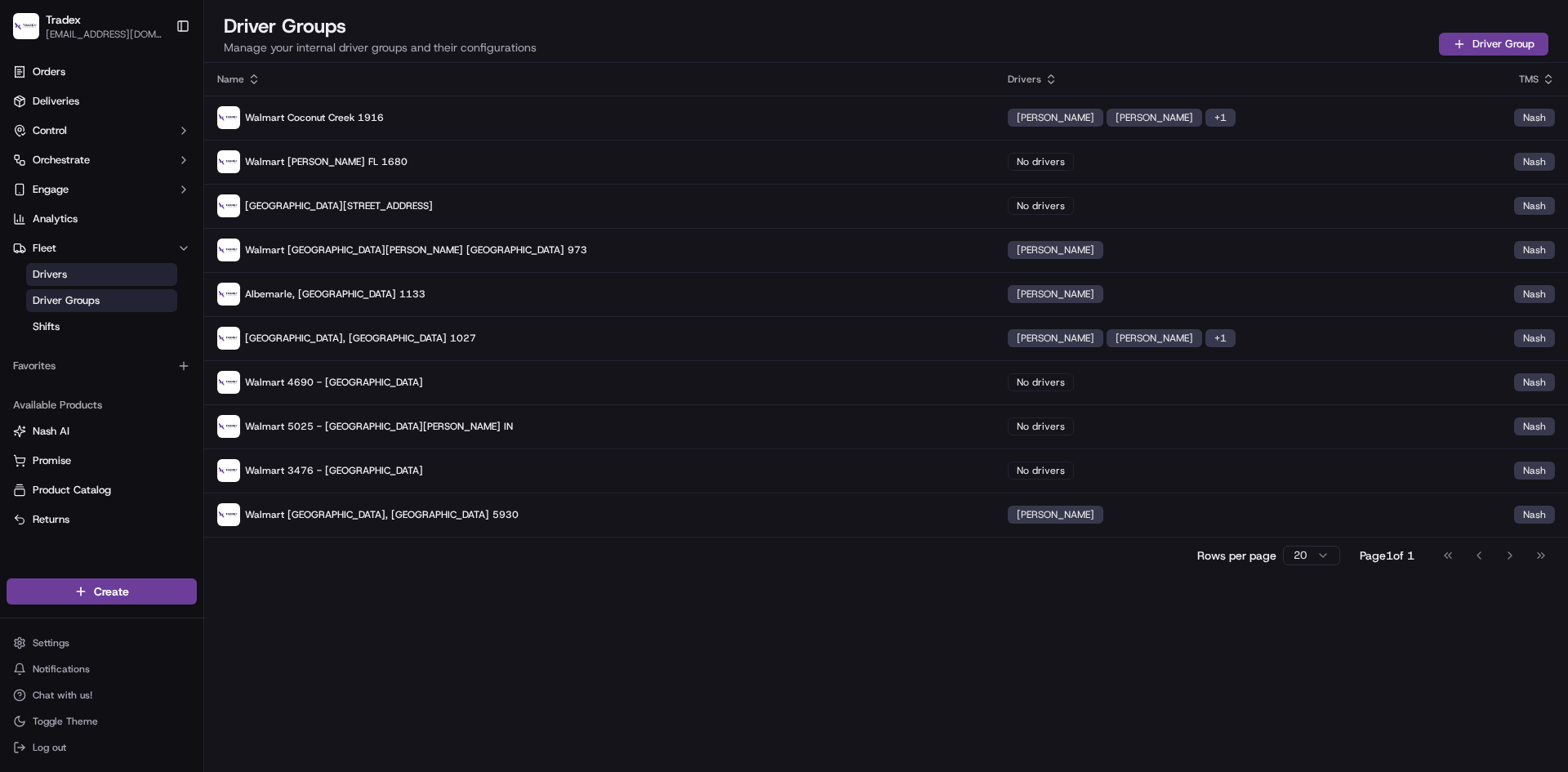
click at [82, 269] on link "Drivers" at bounding box center [102, 274] width 151 height 23
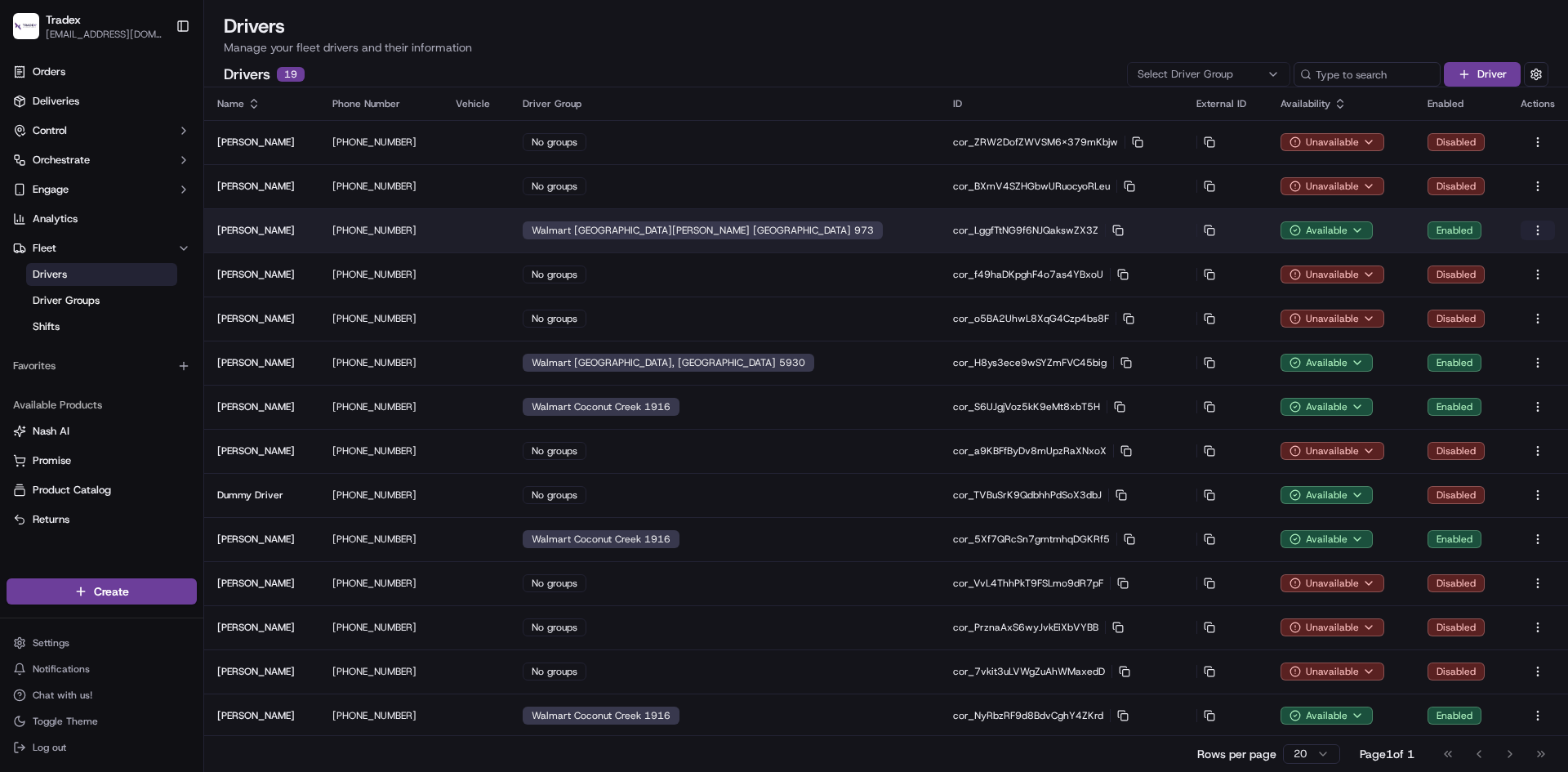
click at [1534, 229] on html "Tradex [EMAIL_ADDRESS][DOMAIN_NAME] Toggle Sidebar Orders Deliveries Control Or…" at bounding box center [784, 386] width 1568 height 772
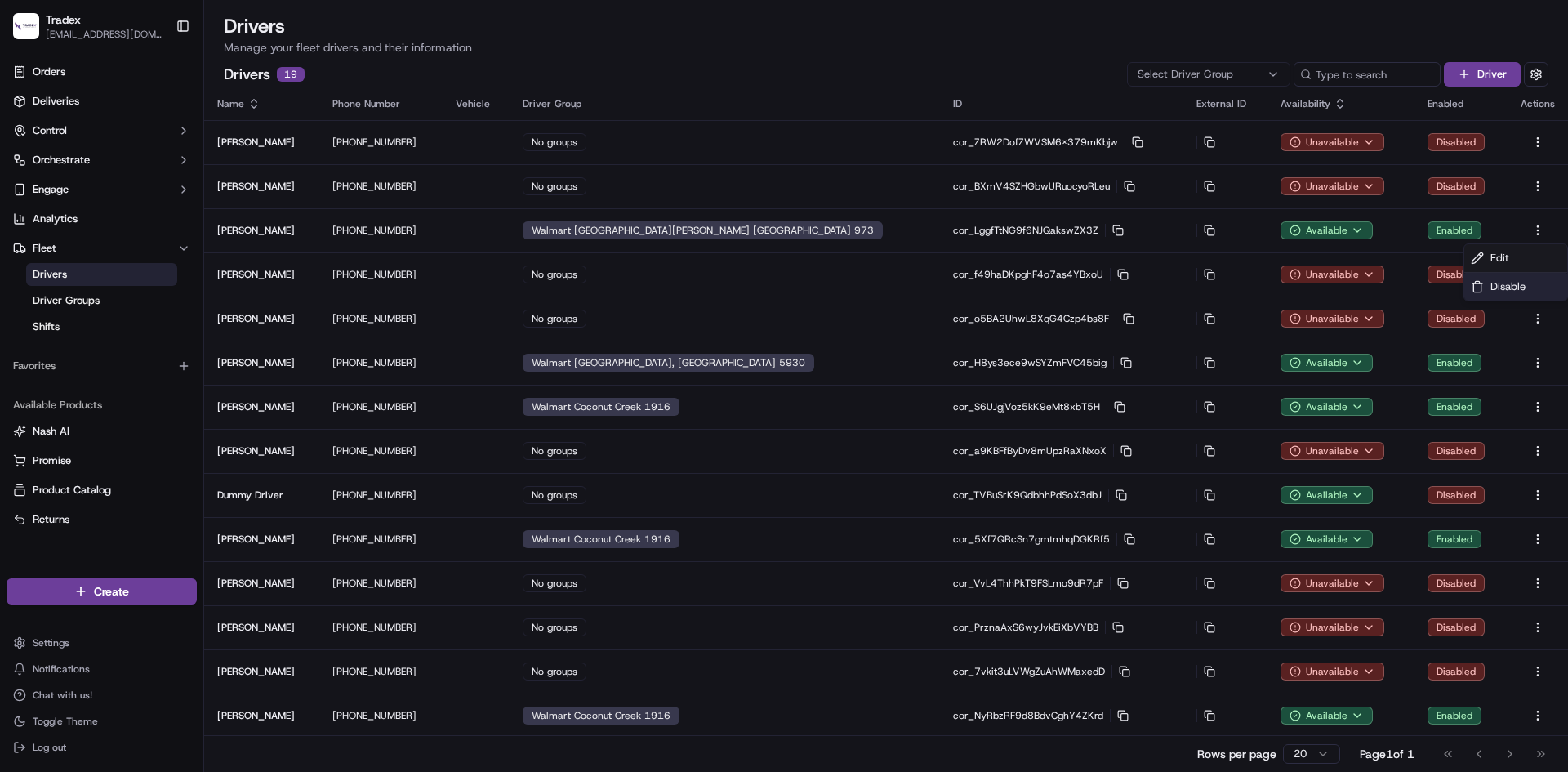
click at [1503, 288] on span "Disable" at bounding box center [1508, 287] width 35 height 15
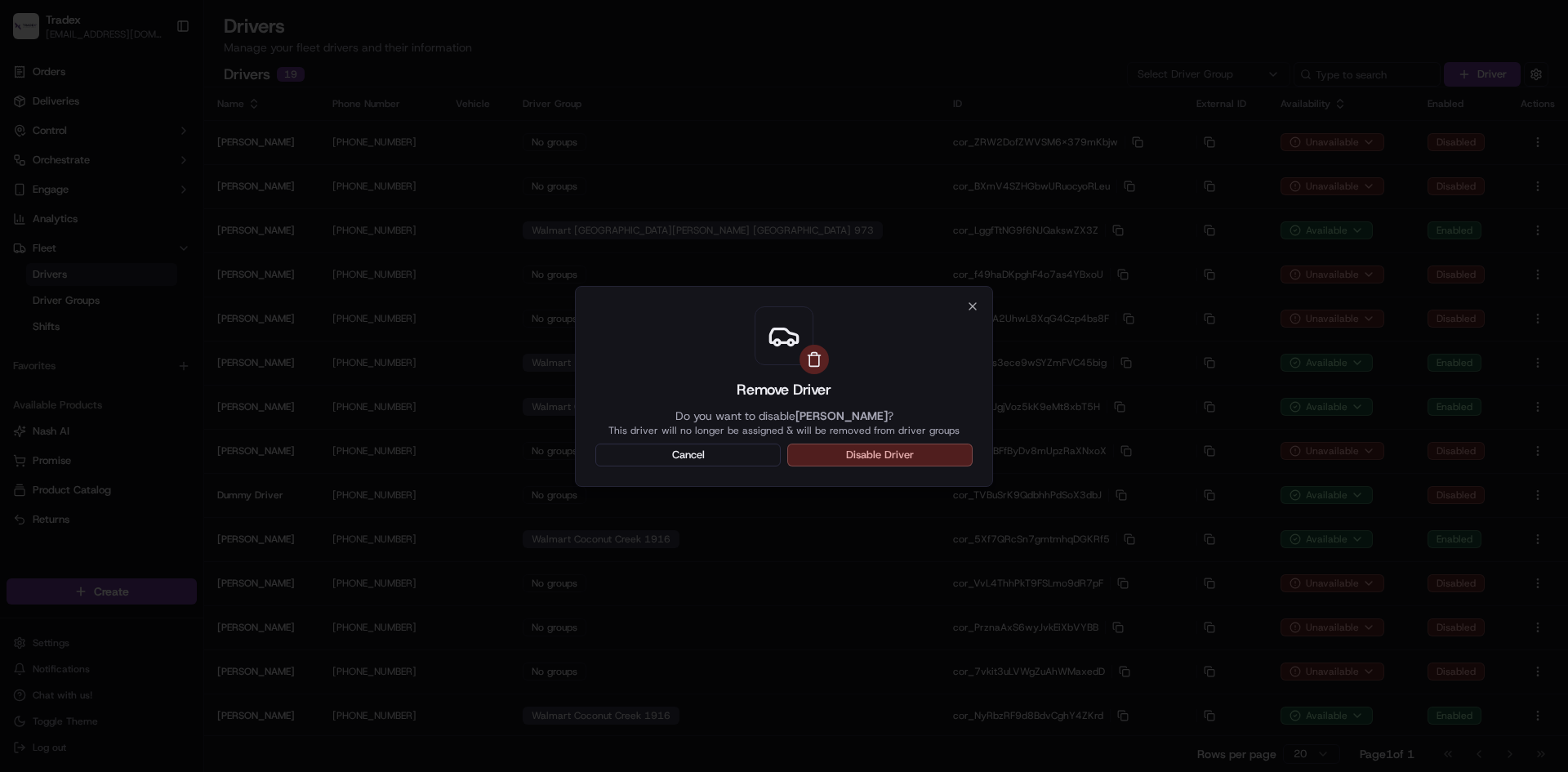
click at [887, 450] on button "Disable Driver" at bounding box center [880, 455] width 186 height 23
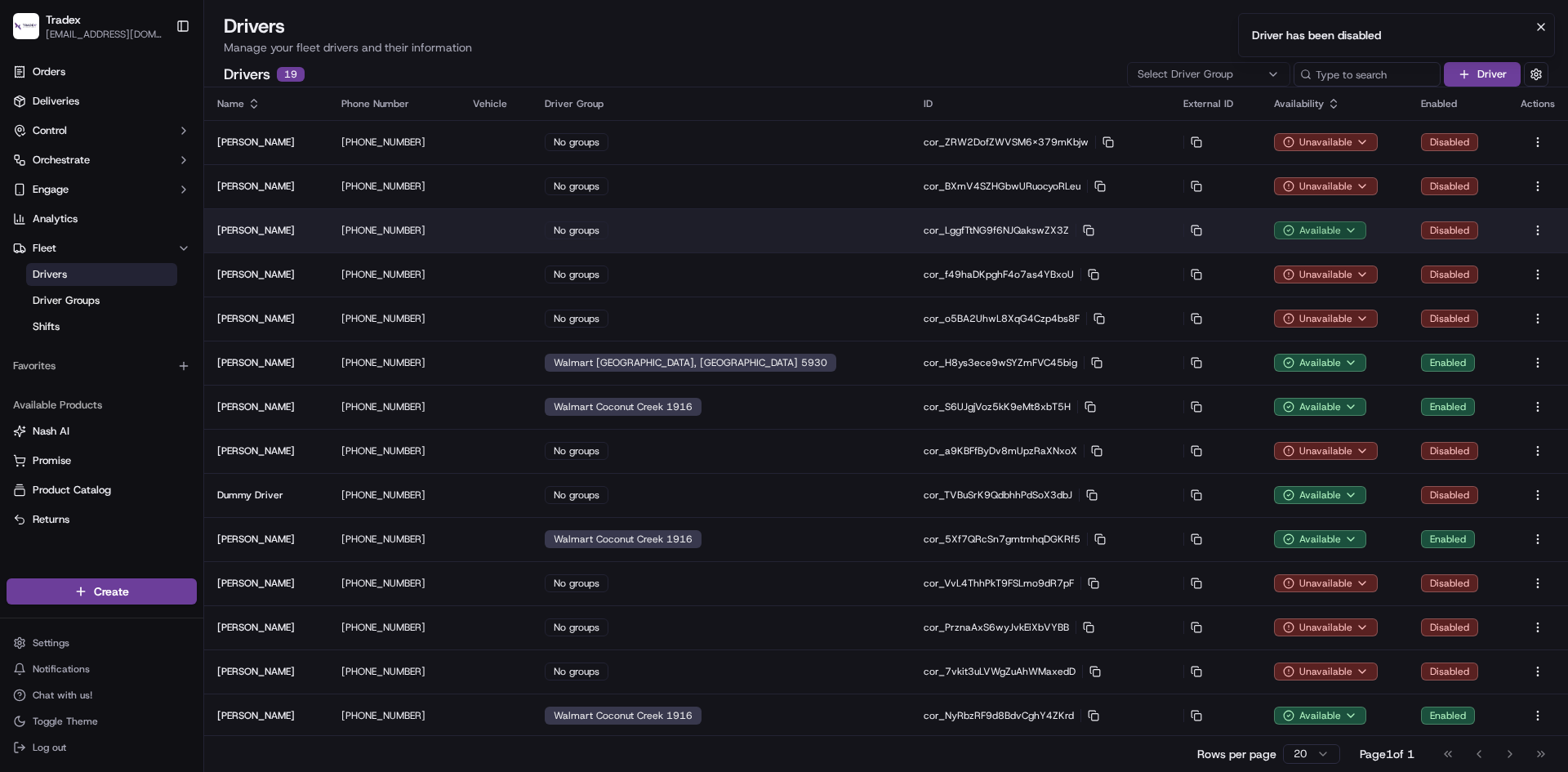
click at [1314, 230] on html "Tradex [EMAIL_ADDRESS][DOMAIN_NAME] Toggle Sidebar Orders Deliveries Control Or…" at bounding box center [784, 386] width 1568 height 772
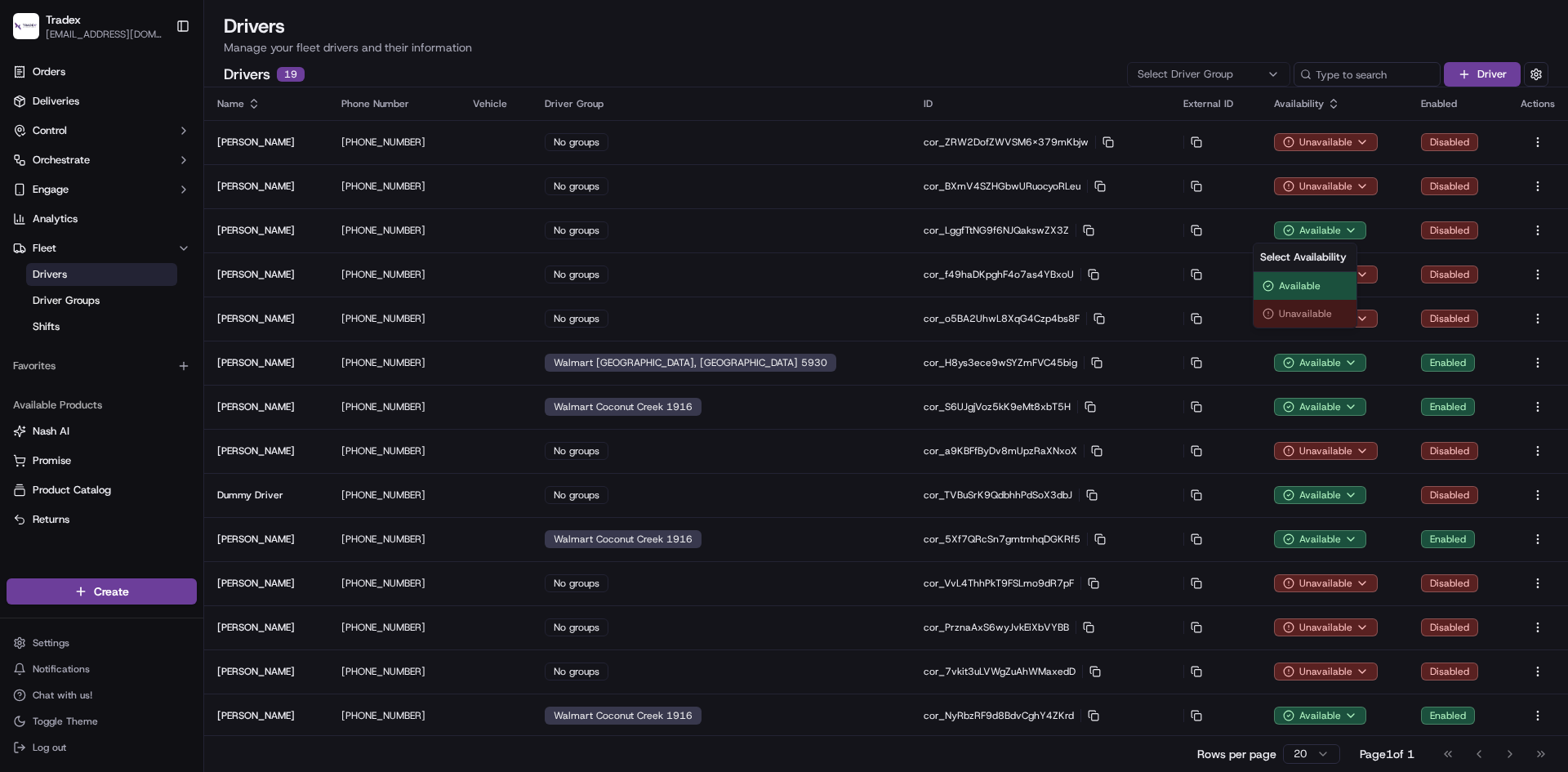
click at [1303, 317] on div "Unavailable" at bounding box center [1305, 313] width 103 height 28
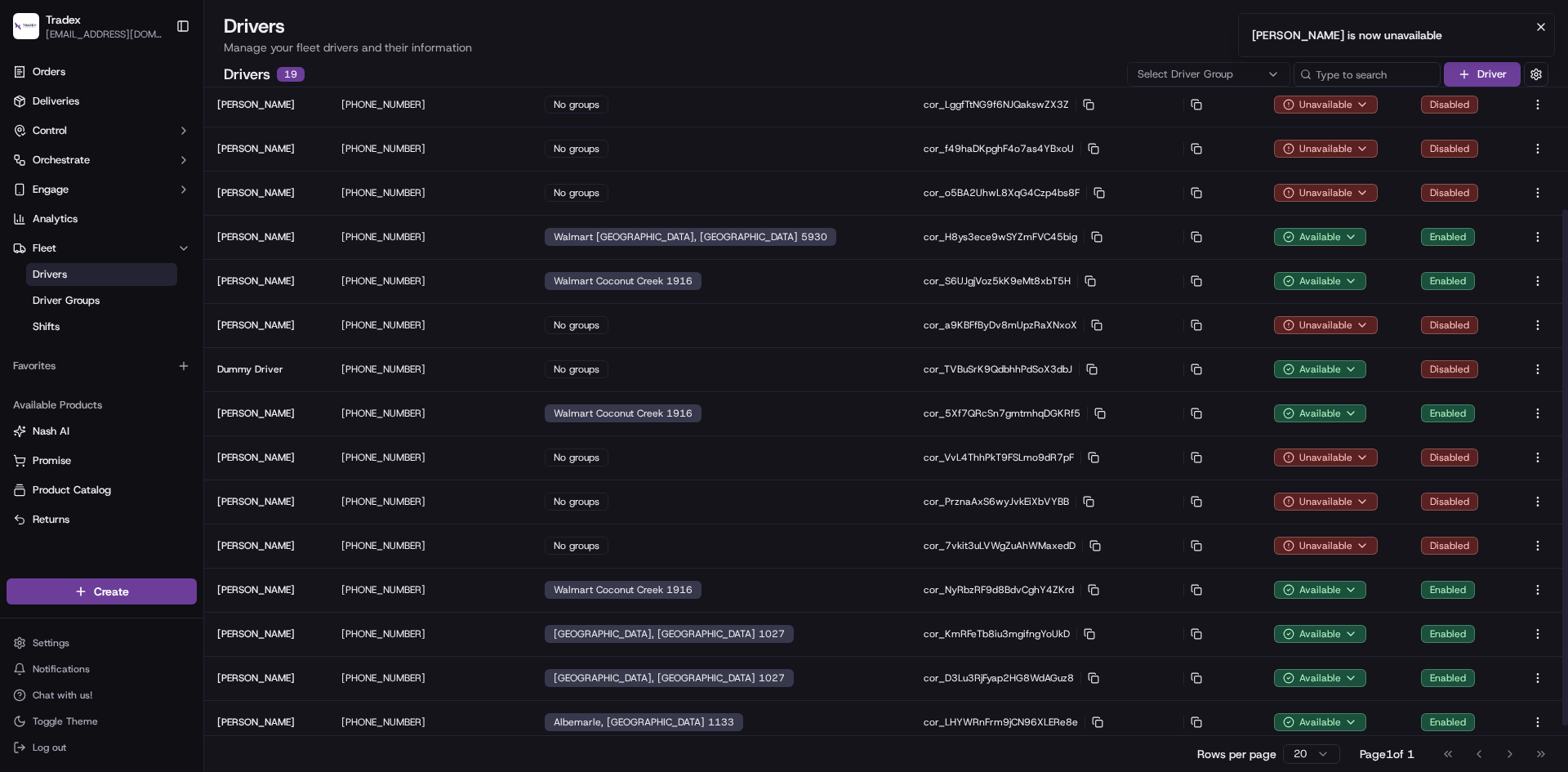
scroll to position [223, 0]
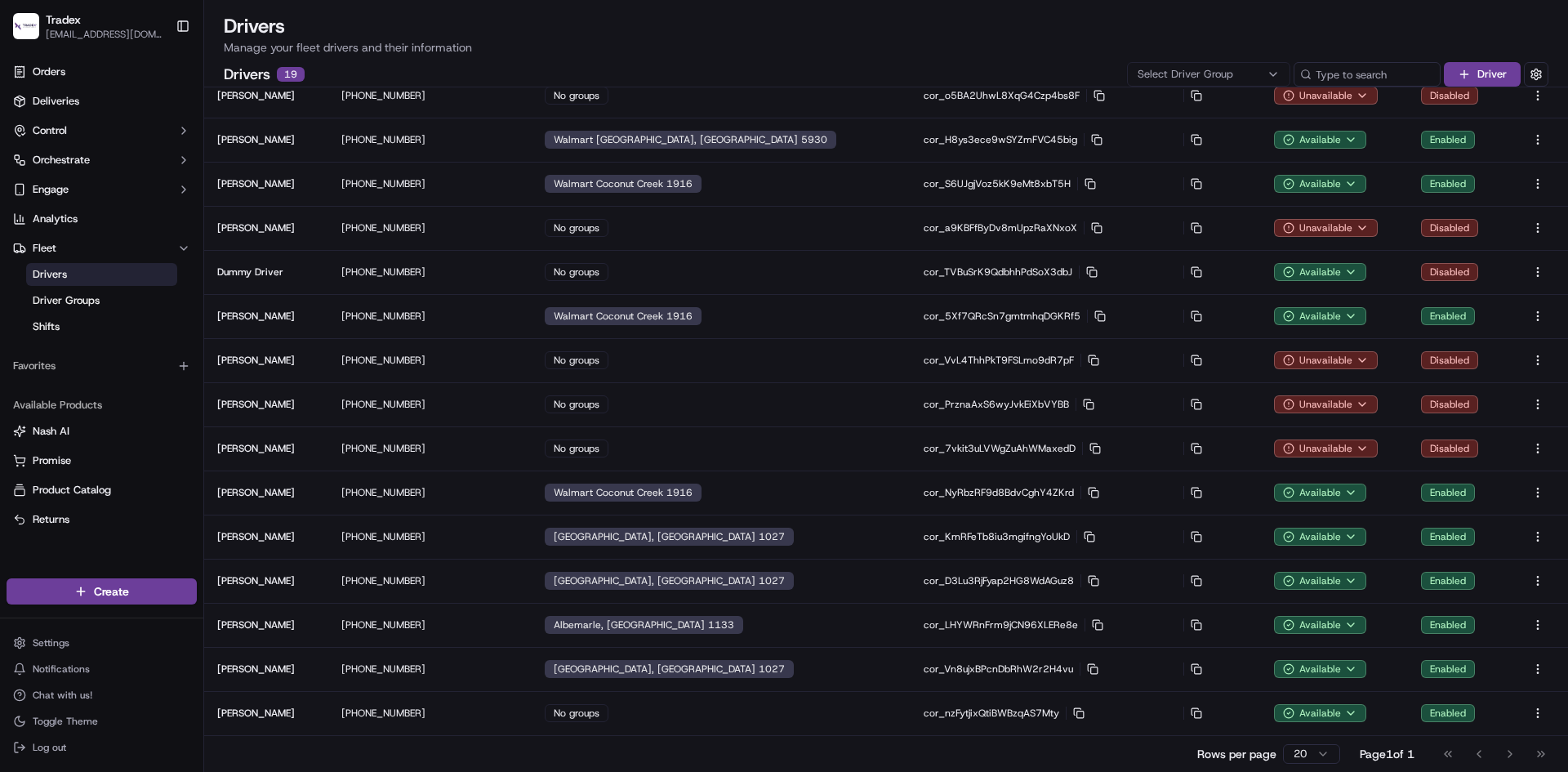
click at [591, 7] on div "Drivers Manage your fleet drivers and their information Drivers 19 Select Drive…" at bounding box center [886, 43] width 1364 height 88
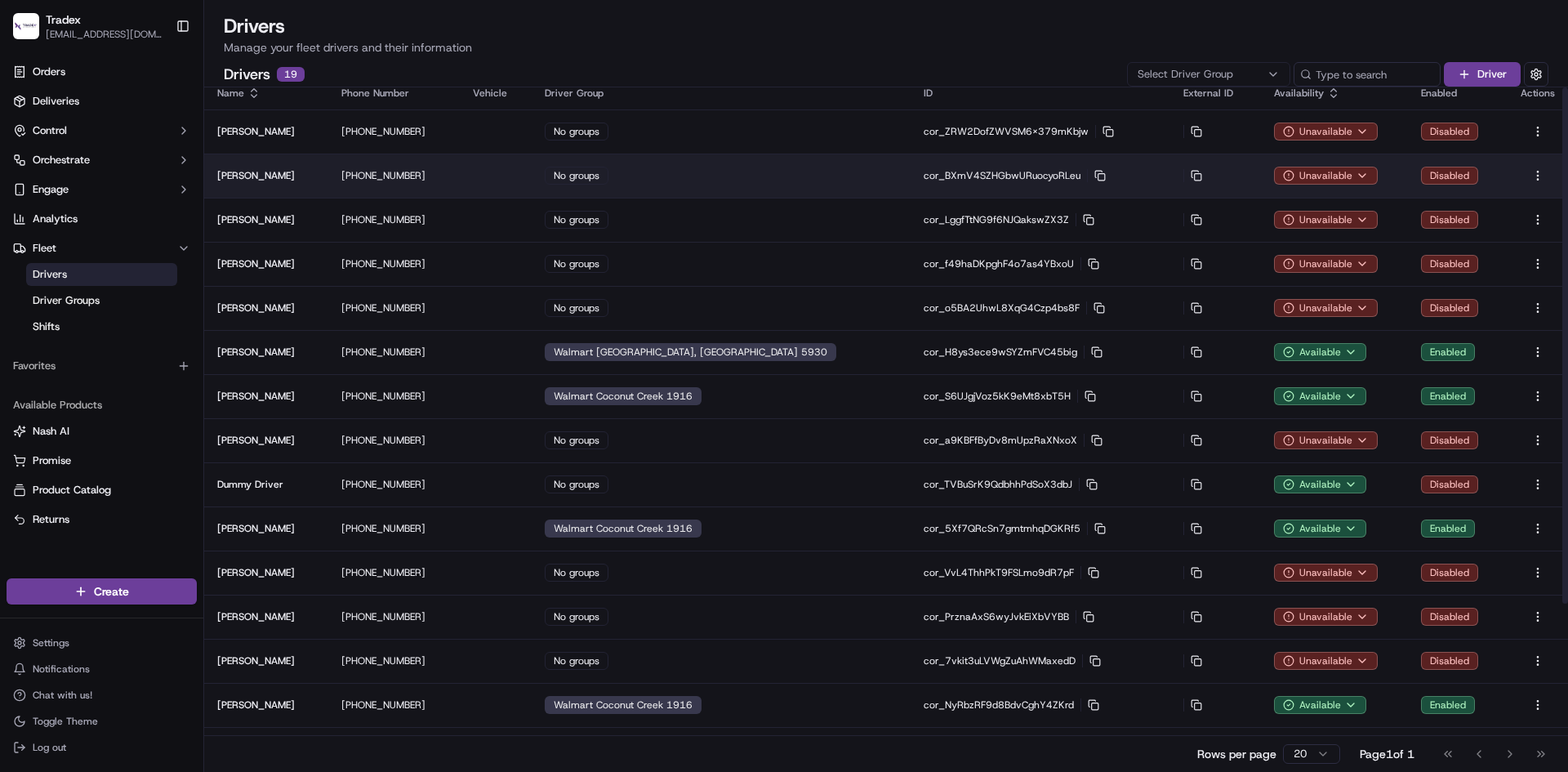
scroll to position [0, 0]
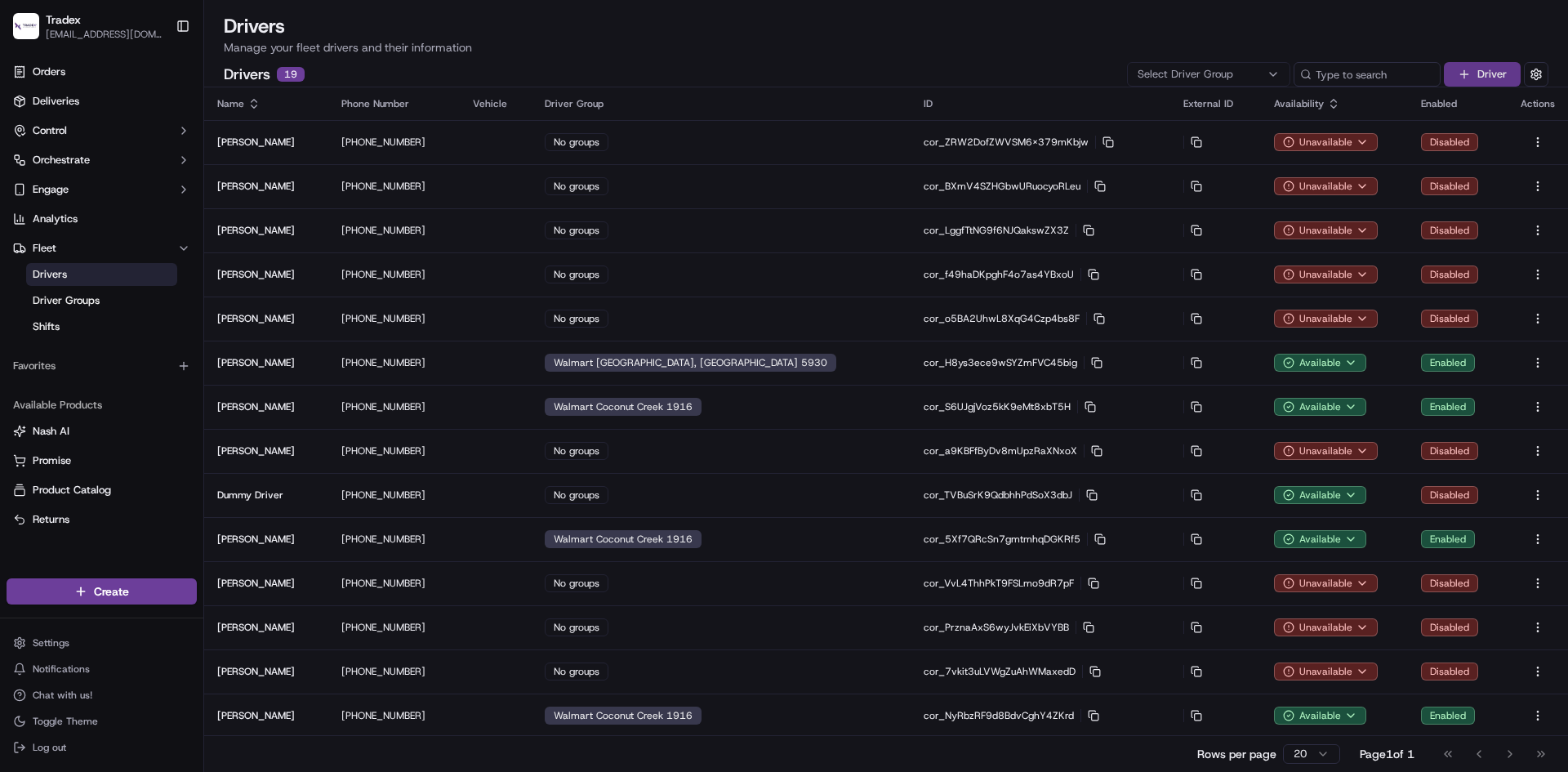
click at [1479, 71] on button "Driver" at bounding box center [1482, 74] width 76 height 24
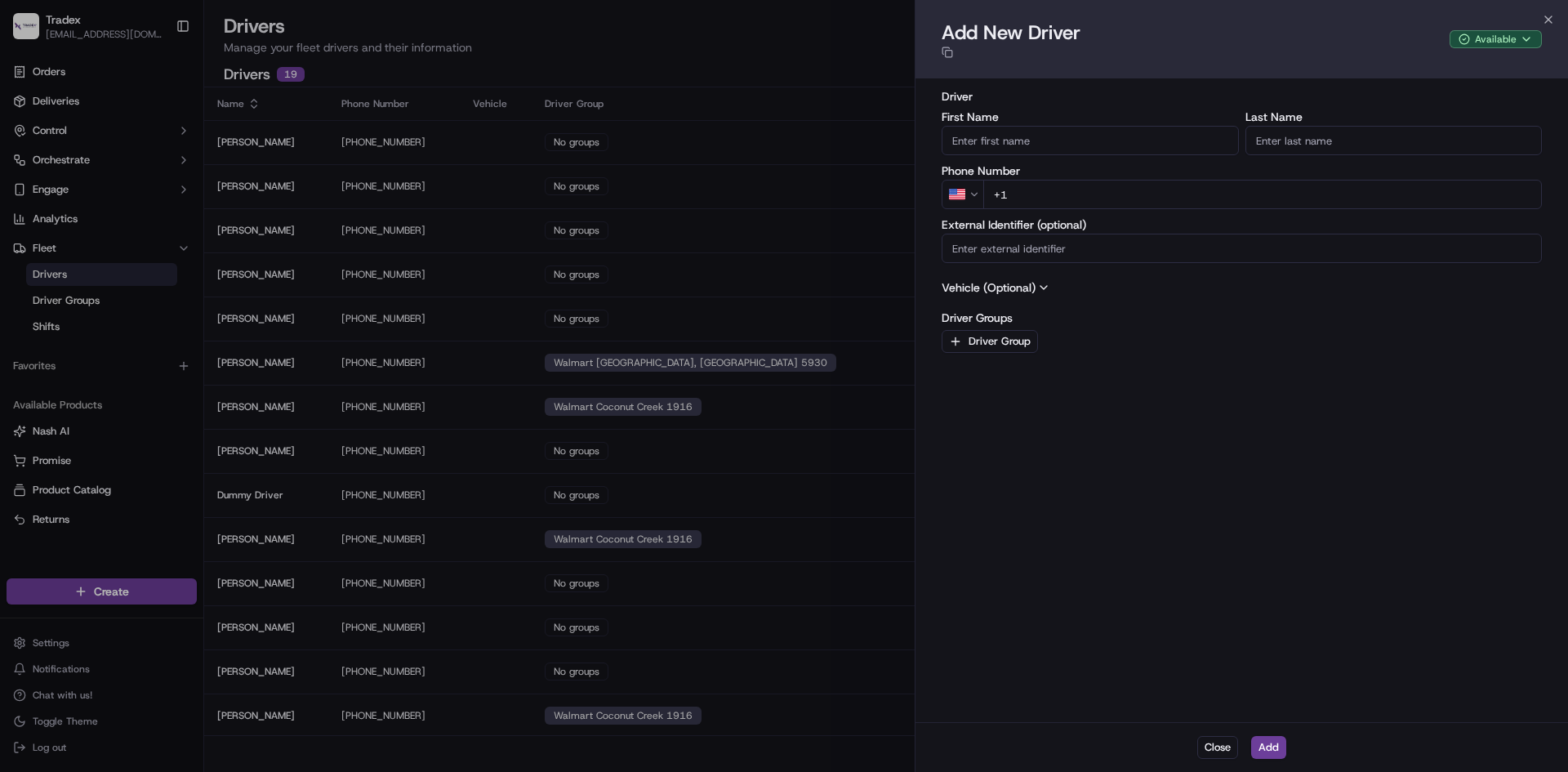
click at [1039, 144] on input "First Name" at bounding box center [1090, 141] width 297 height 30
click at [986, 134] on input "[PERSON_NAME]" at bounding box center [1090, 141] width 297 height 30
type input "[PERSON_NAME]"
click at [1392, 131] on input "Last Name" at bounding box center [1394, 141] width 297 height 30
paste input "[PERSON_NAME]"
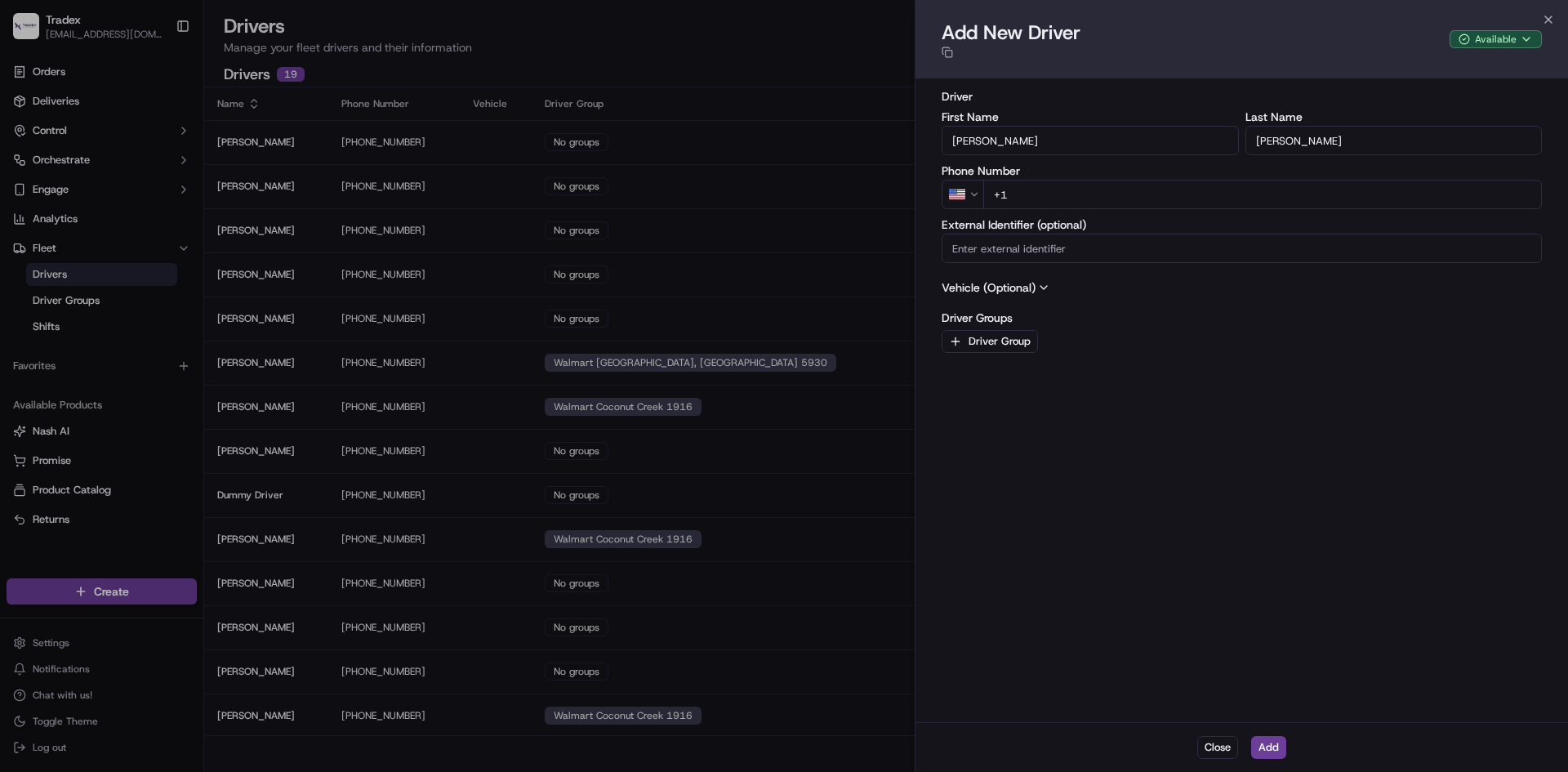
type input "[PERSON_NAME]"
click at [1196, 197] on input "+1" at bounding box center [1262, 195] width 558 height 30
type input "[PHONE_NUMBER]"
click at [992, 344] on button "Driver Group" at bounding box center [990, 341] width 96 height 23
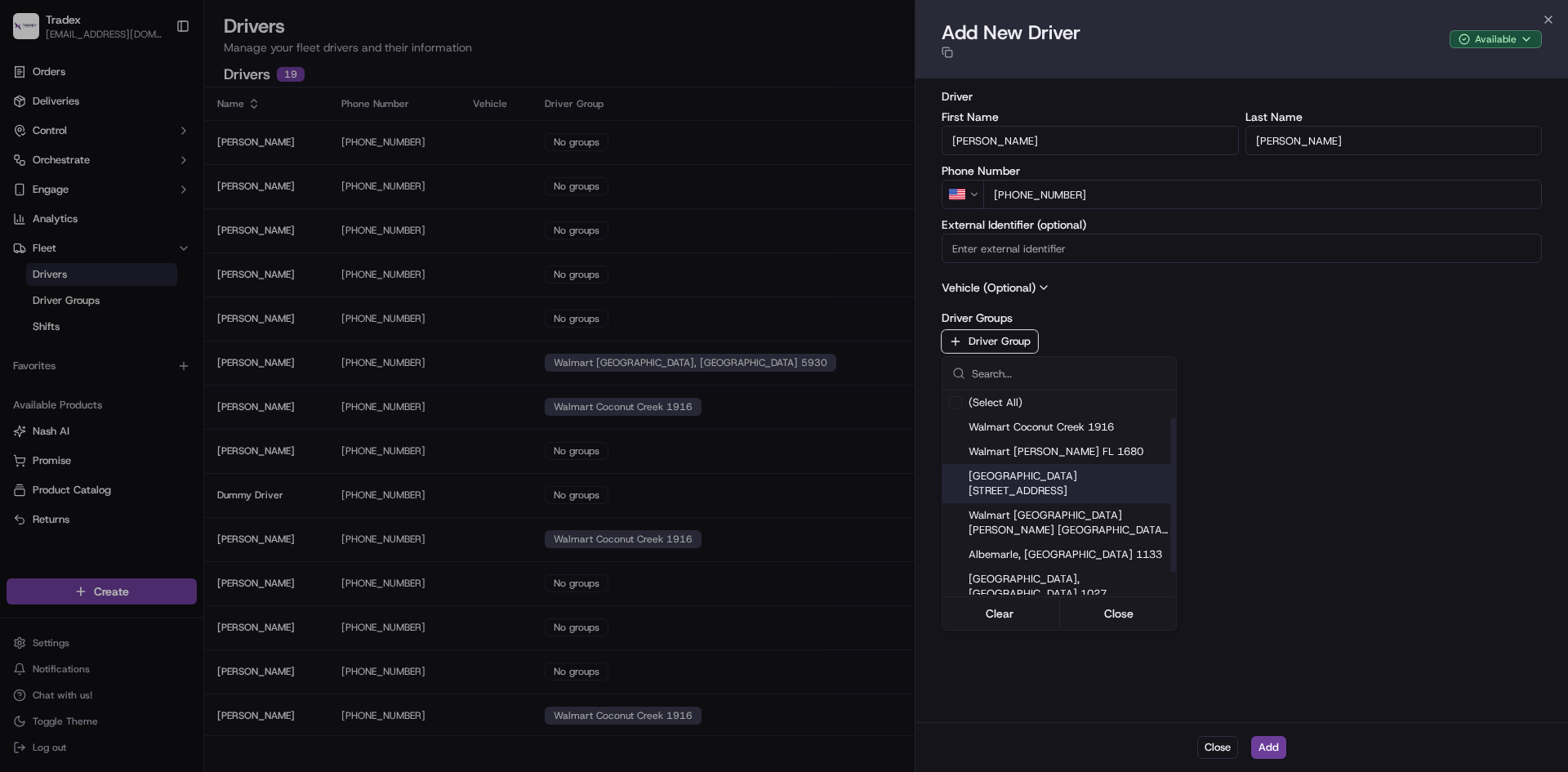
scroll to position [65, 0]
click at [1067, 634] on span "Walmart [GEOGRAPHIC_DATA], [GEOGRAPHIC_DATA] 5930" at bounding box center [1069, 649] width 201 height 30
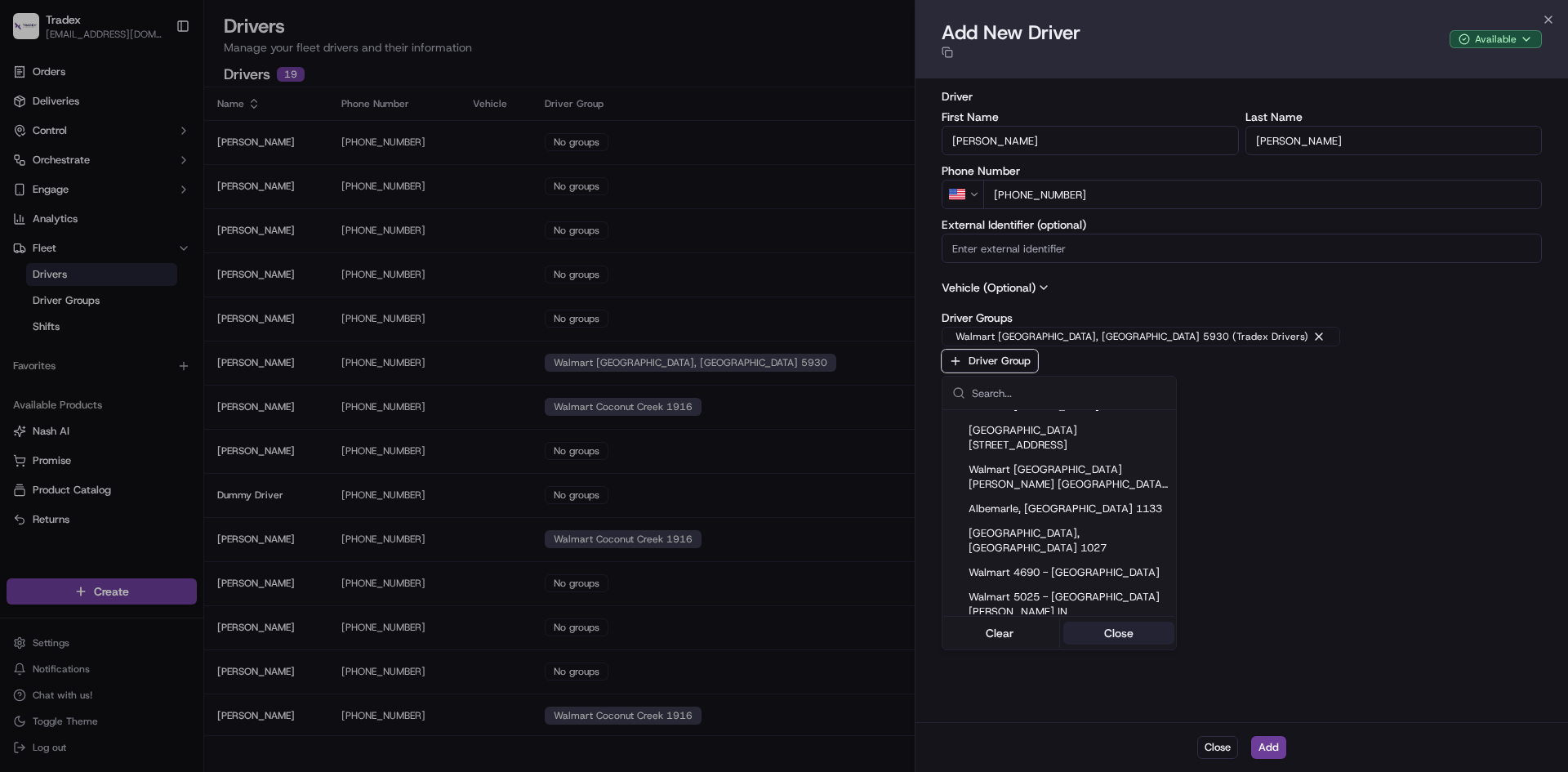
click at [1132, 637] on button "Close" at bounding box center [1119, 633] width 112 height 23
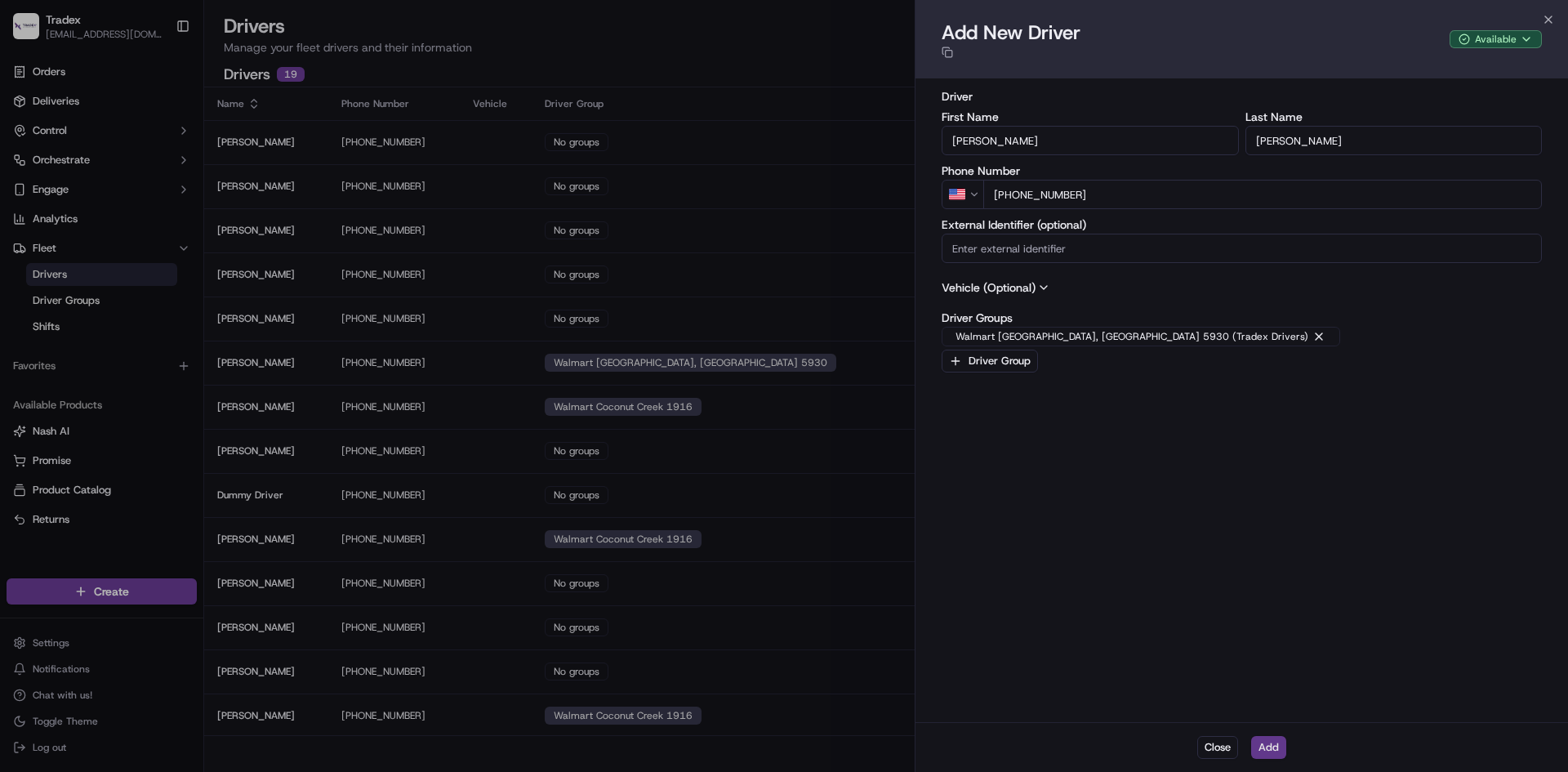
click at [1262, 742] on button "Add" at bounding box center [1268, 748] width 35 height 23
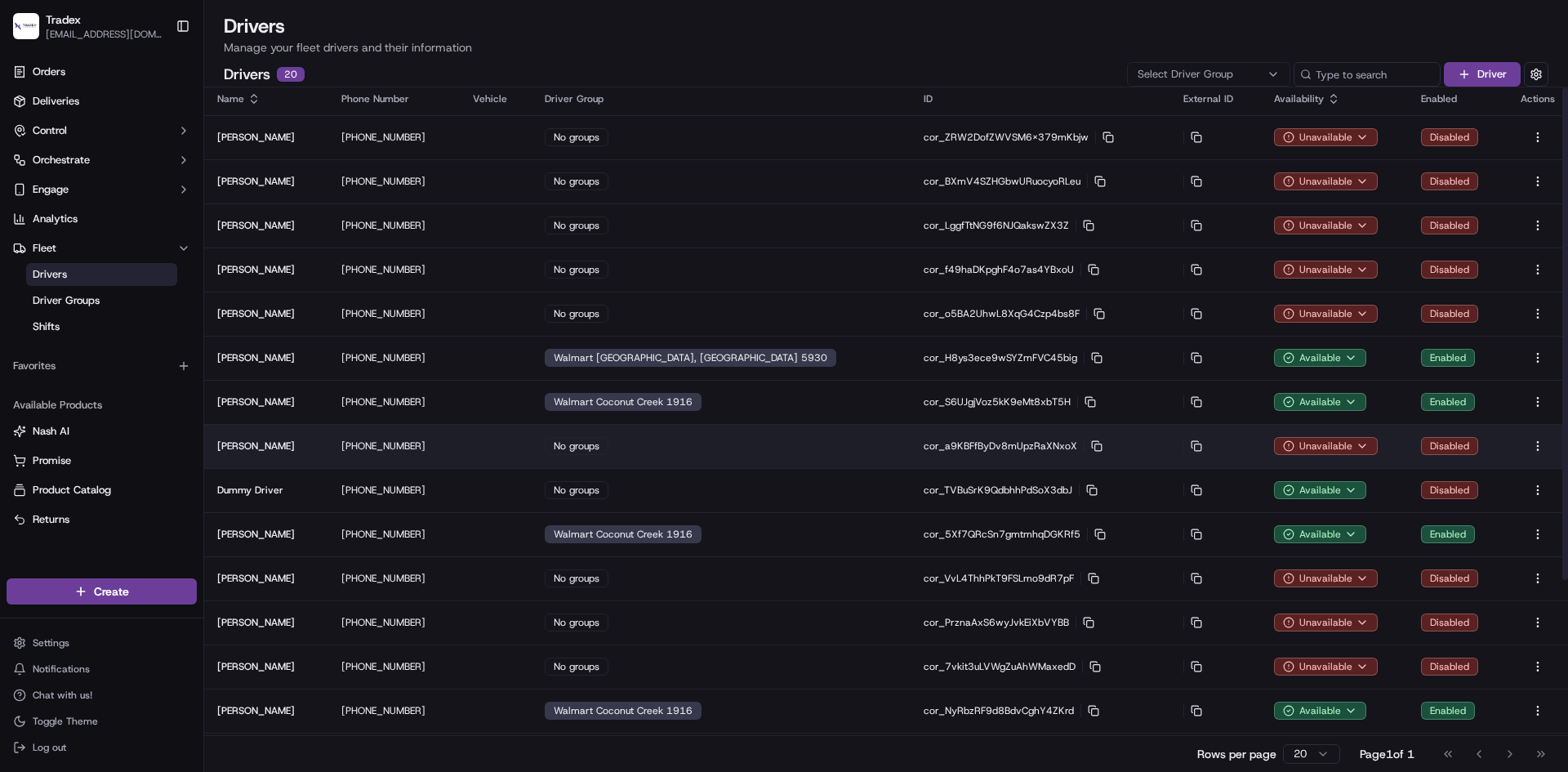
scroll to position [0, 0]
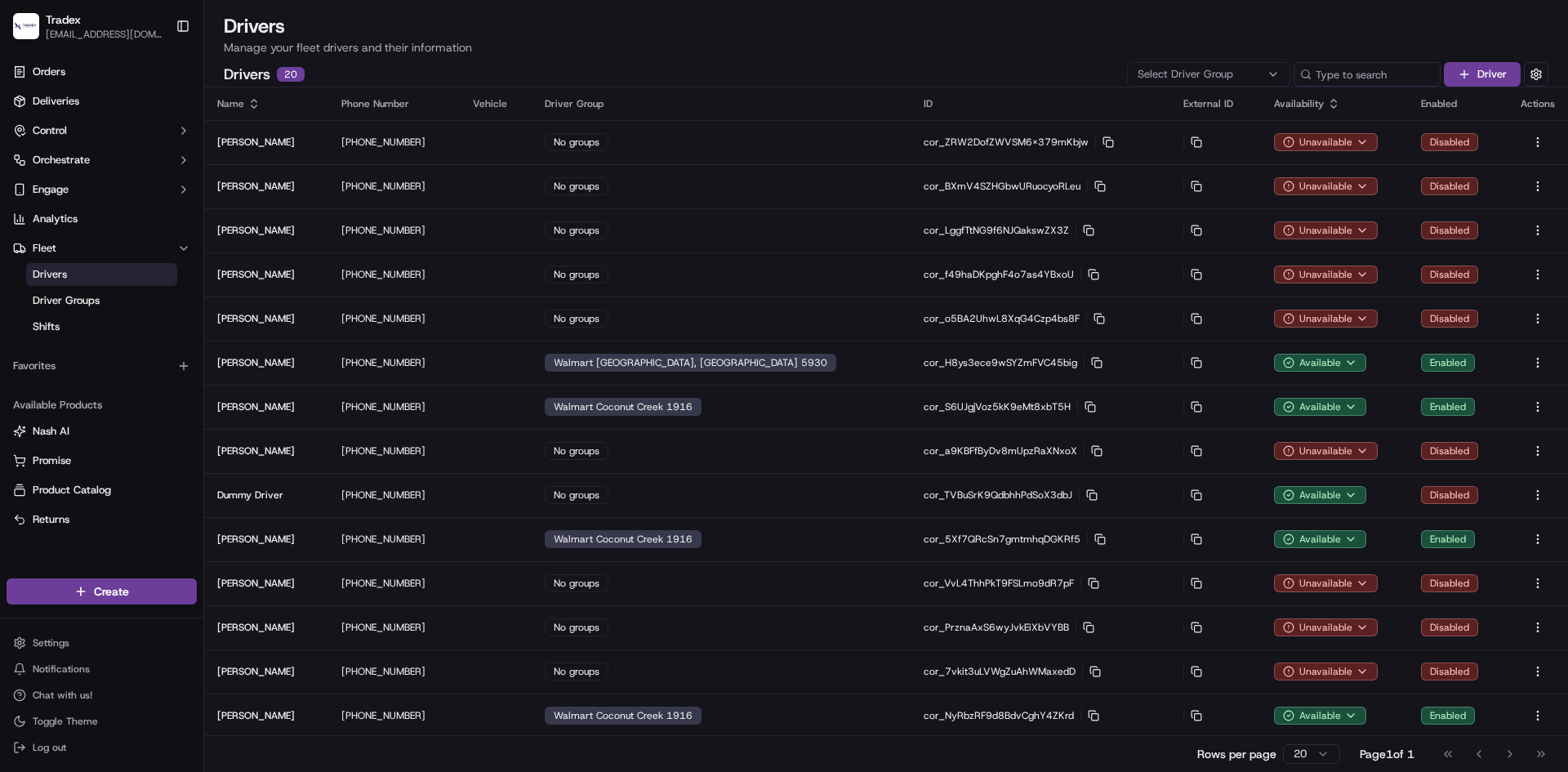
click at [1230, 73] on span "Select Driver Group" at bounding box center [1185, 74] width 96 height 15
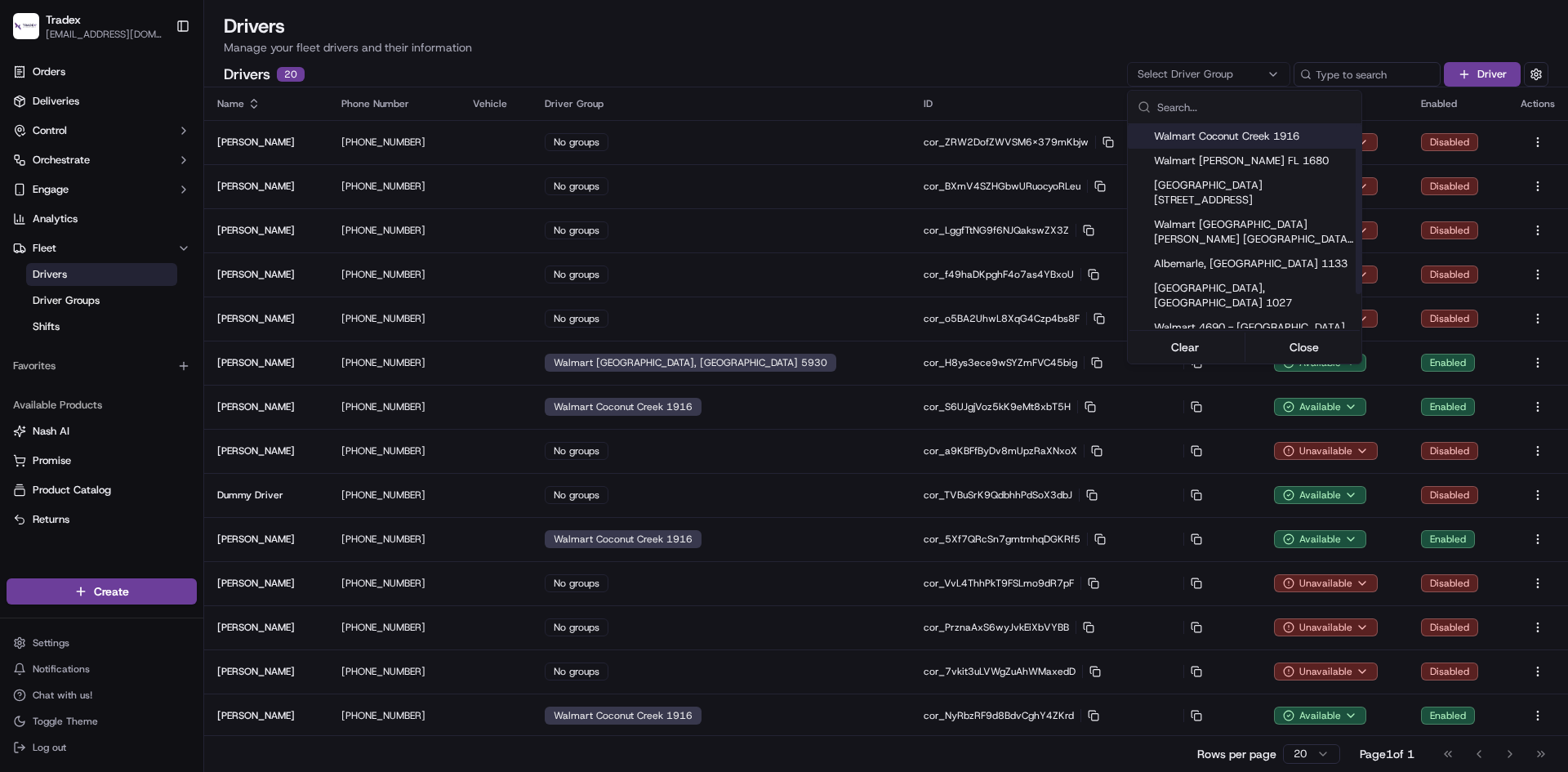
click at [1341, 71] on html "Tradex [EMAIL_ADDRESS][DOMAIN_NAME] Toggle Sidebar Orders Deliveries Control Or…" at bounding box center [784, 386] width 1568 height 772
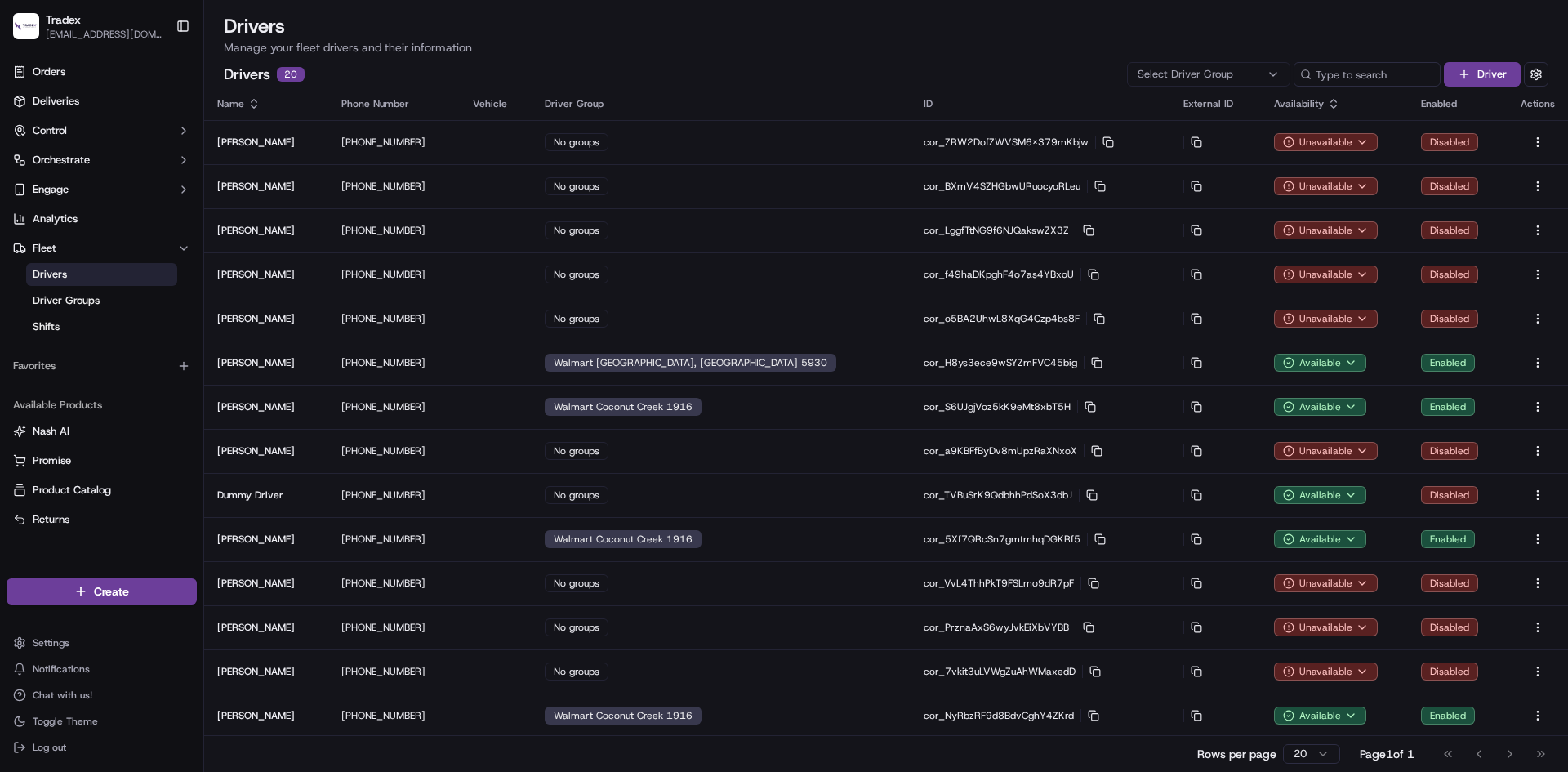
click at [1328, 102] on icon at bounding box center [1334, 103] width 13 height 13
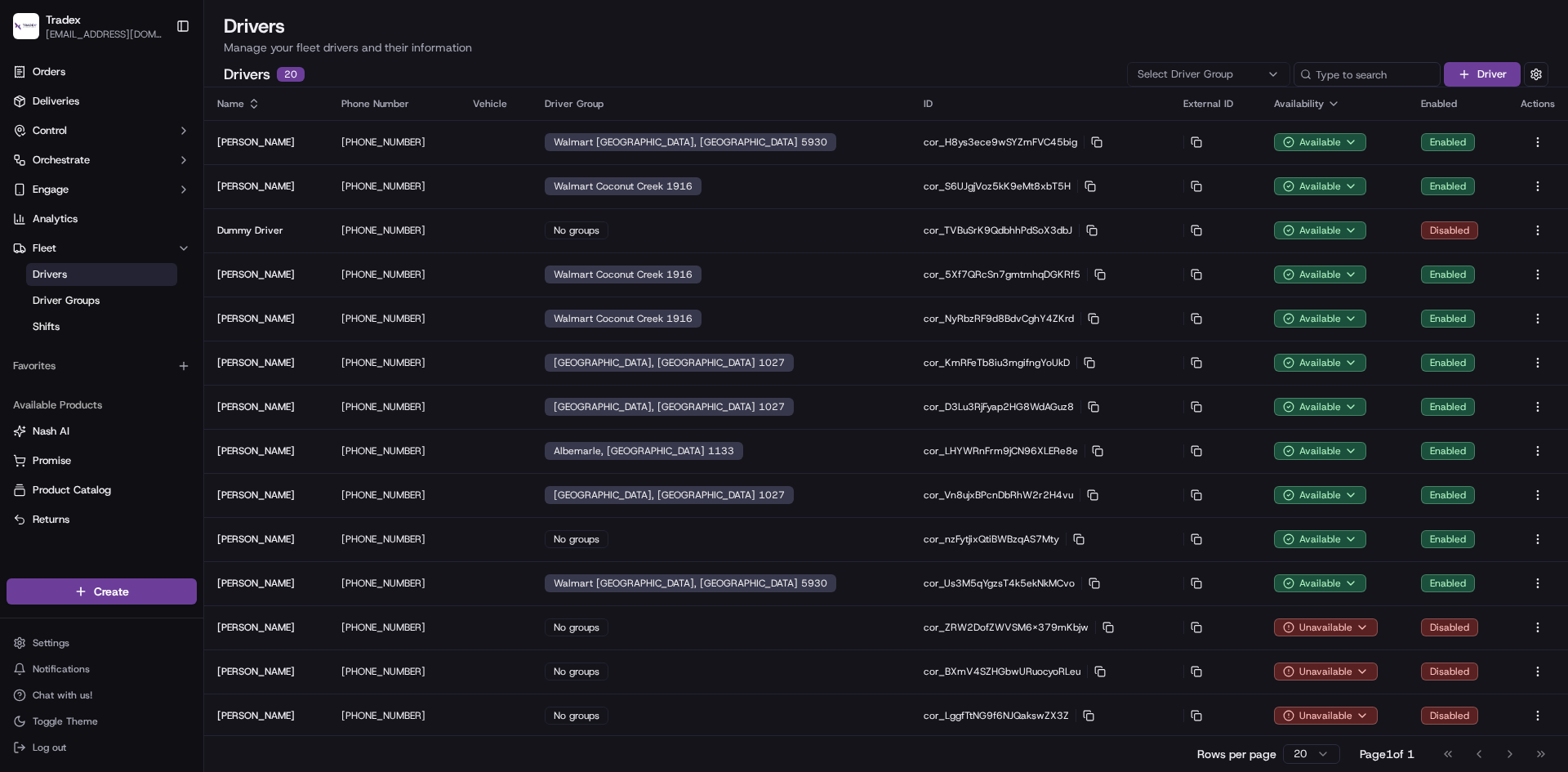
click at [636, 751] on div "Rows per page 20 Page 1 of 1 Go to first page Go to previous page Go to next pa…" at bounding box center [886, 754] width 1364 height 36
click at [104, 84] on link "Orders" at bounding box center [102, 72] width 190 height 26
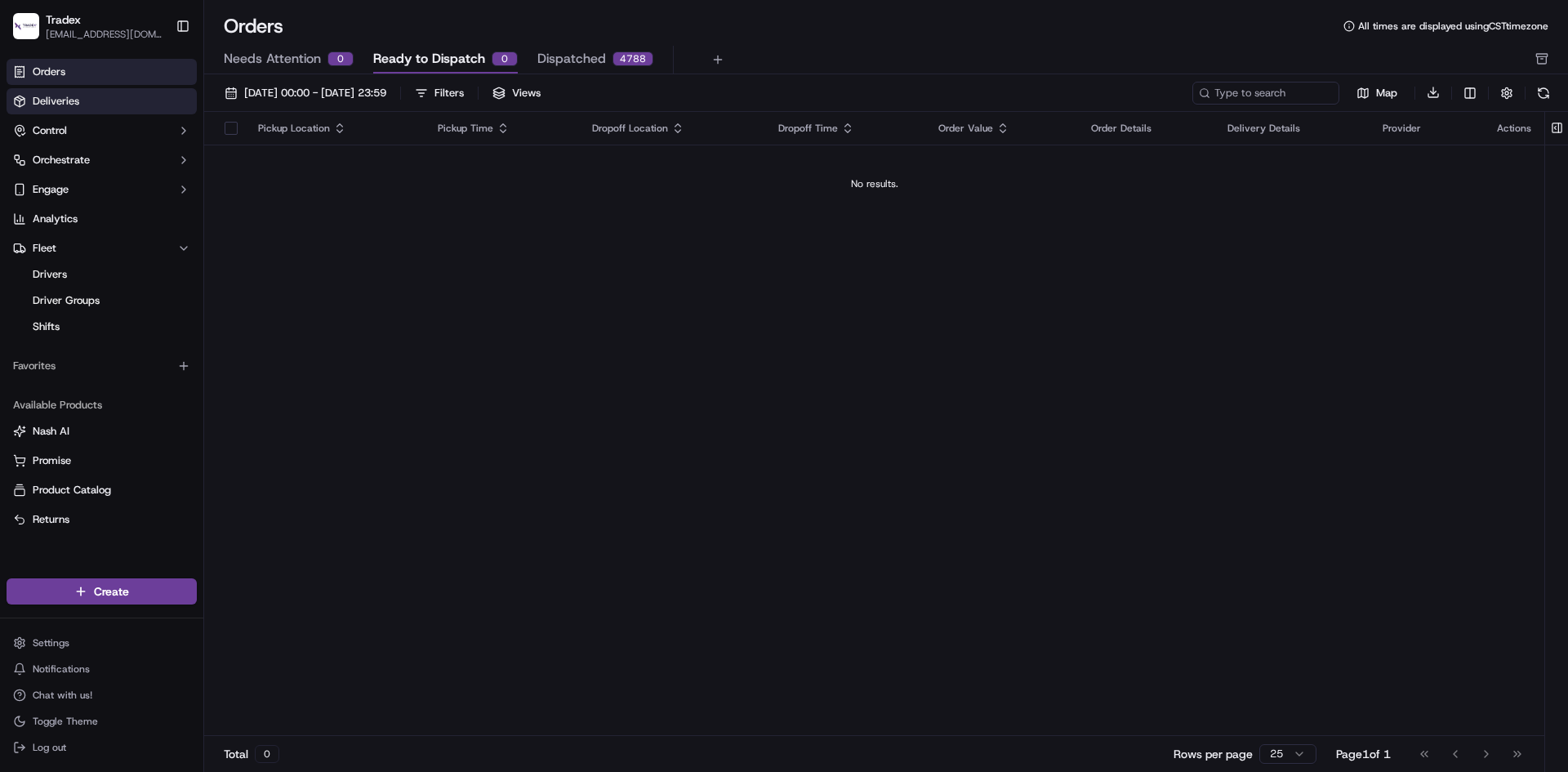
click at [64, 100] on span "Deliveries" at bounding box center [56, 101] width 47 height 15
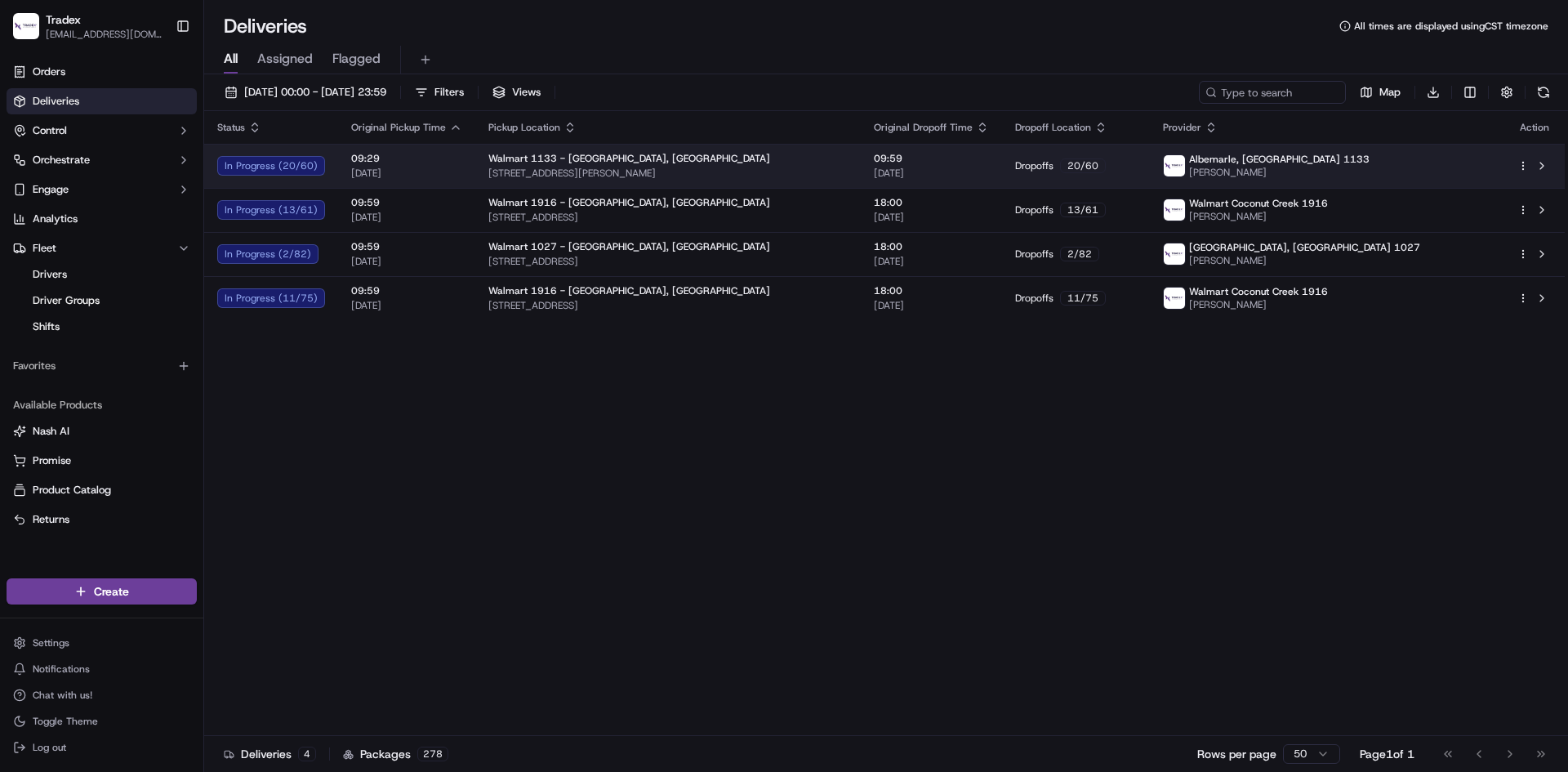
click at [407, 150] on td "09:29 [DATE]" at bounding box center [406, 166] width 137 height 44
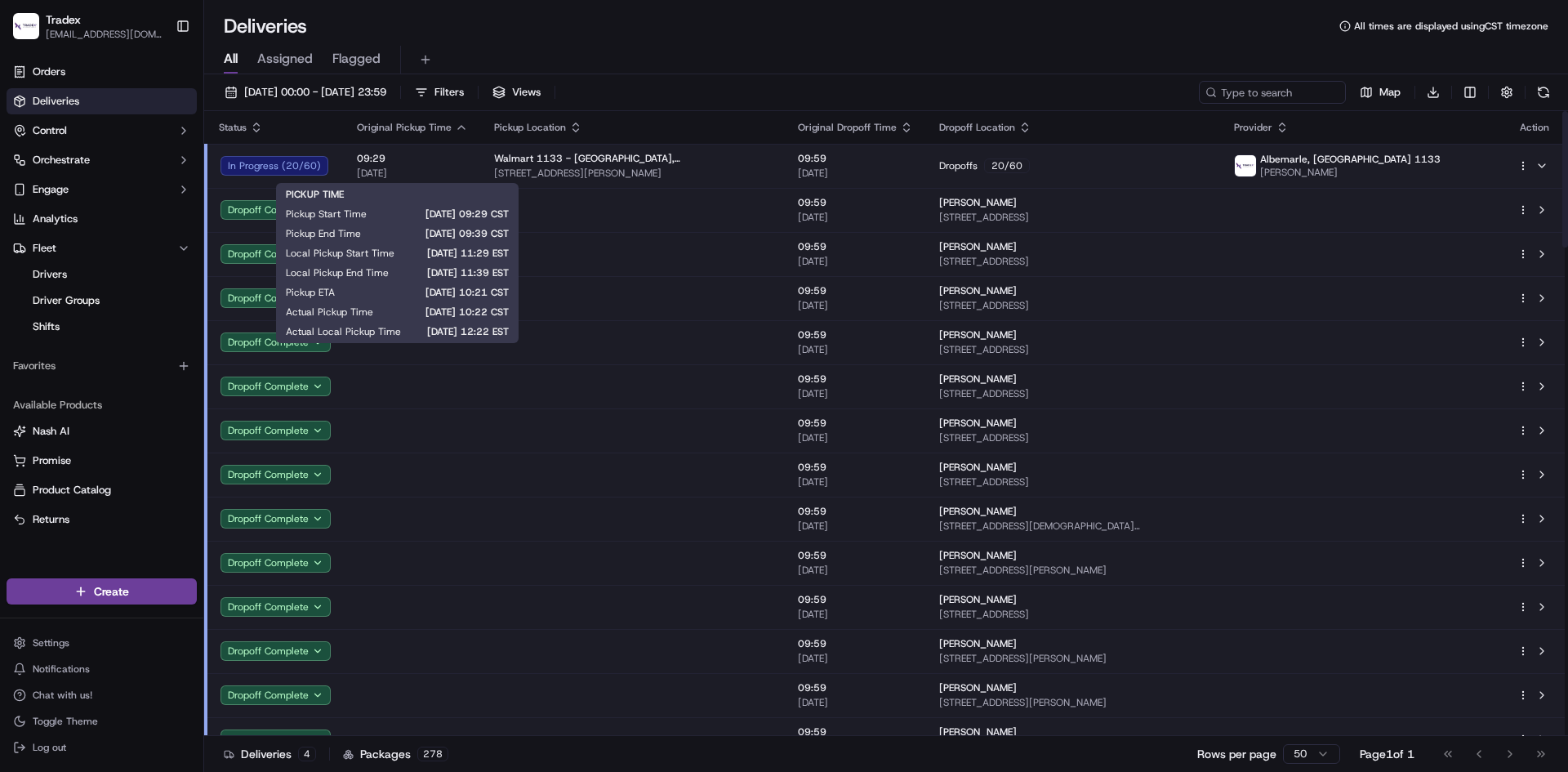
click at [429, 162] on span "09:29" at bounding box center [412, 158] width 111 height 13
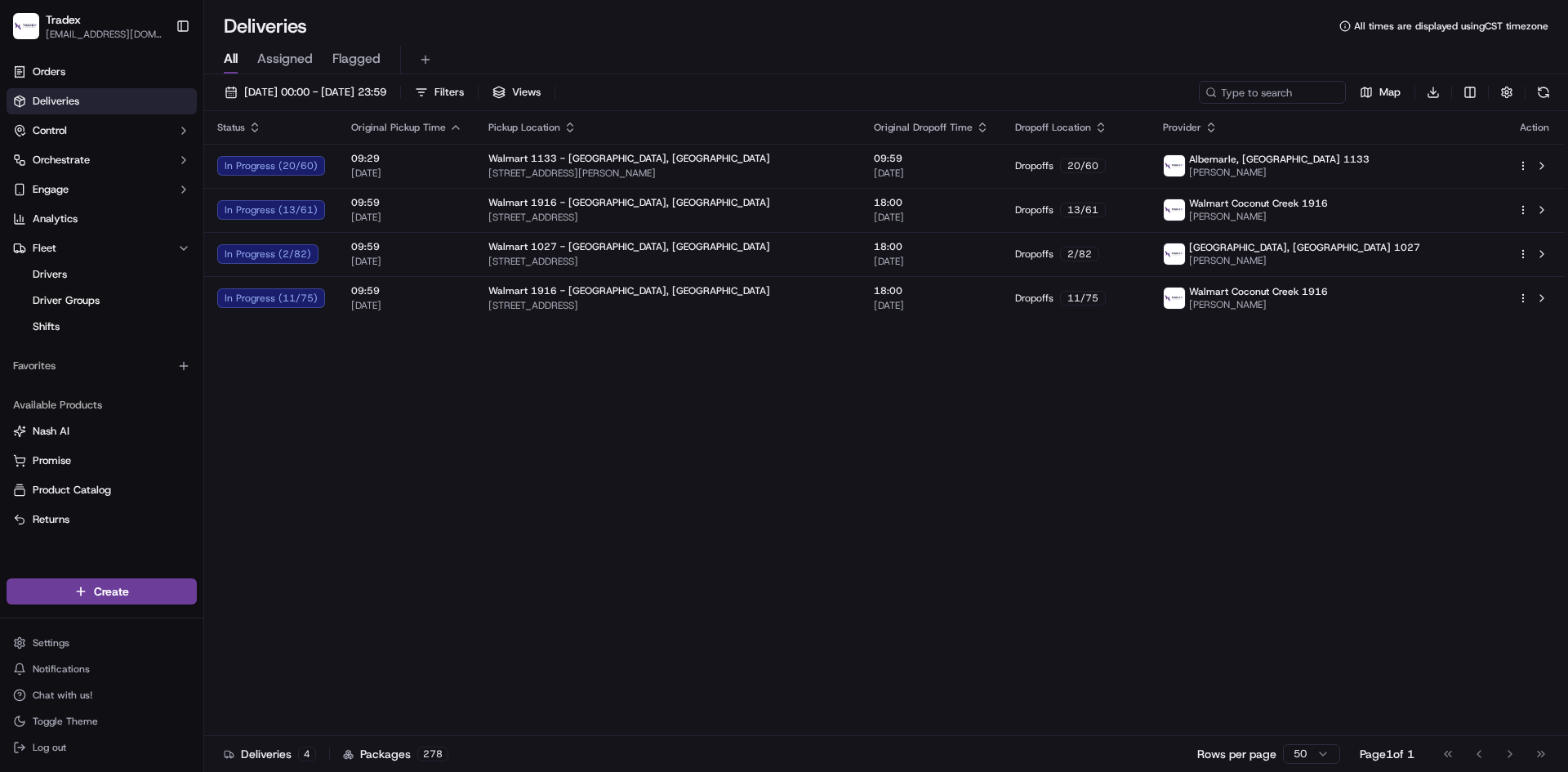
click at [692, 458] on div "Status Original Pickup Time Pickup Location Original Dropoff Time Dropoff Locat…" at bounding box center [884, 424] width 1360 height 625
click at [234, 482] on div "Status Original Pickup Time Pickup Location Original Dropoff Time Dropoff Locat…" at bounding box center [884, 424] width 1360 height 625
click at [583, 499] on div "Status Original Pickup Time Pickup Location Original Dropoff Time Dropoff Locat…" at bounding box center [884, 424] width 1360 height 625
click at [228, 626] on div "Status Original Pickup Time Pickup Location Original Dropoff Time Dropoff Locat…" at bounding box center [884, 424] width 1360 height 625
click at [229, 551] on div "Status Original Pickup Time Pickup Location Original Dropoff Time Dropoff Locat…" at bounding box center [884, 424] width 1360 height 625
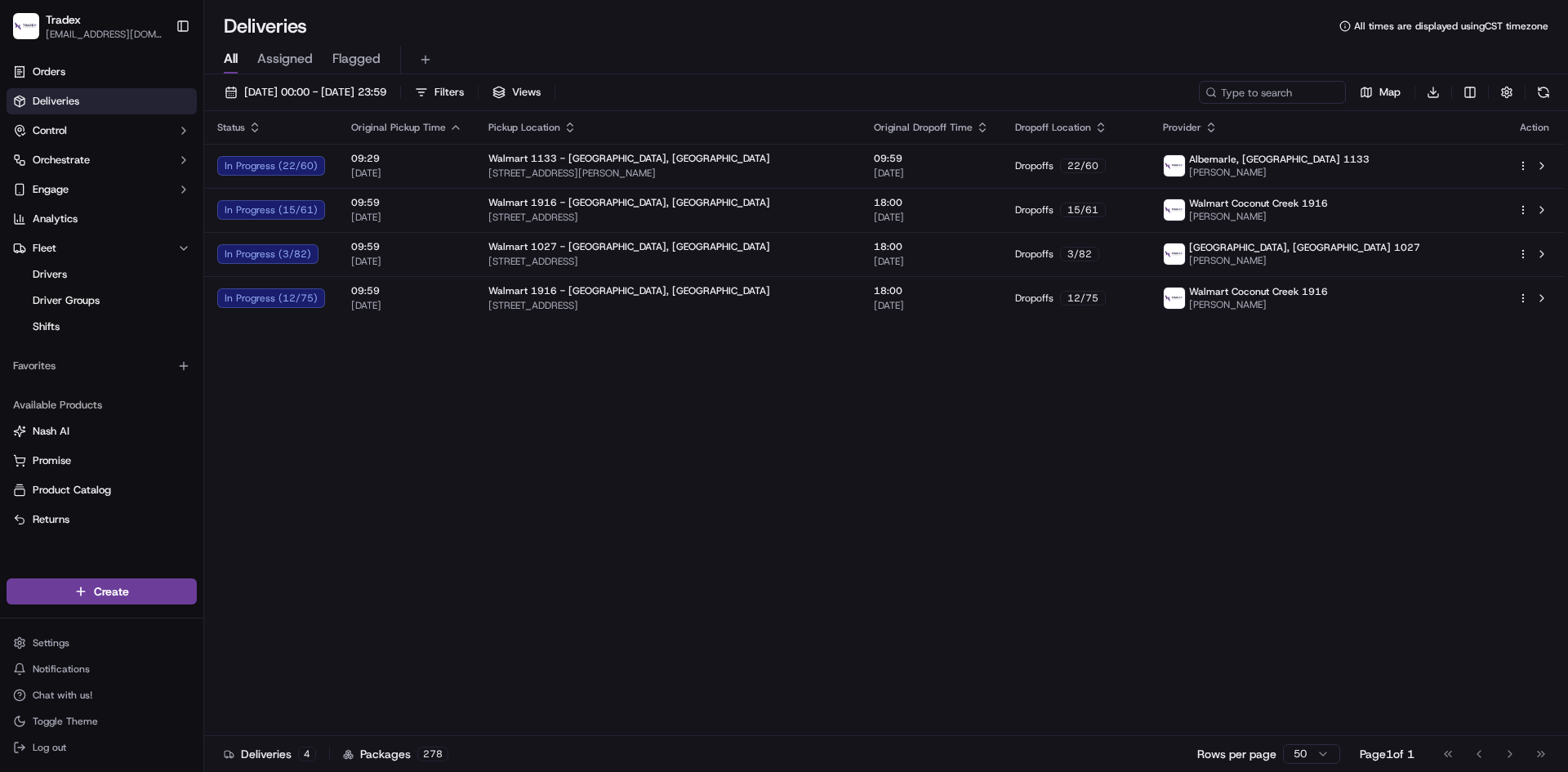
click at [237, 485] on div "Status Original Pickup Time Pickup Location Original Dropoff Time Dropoff Locat…" at bounding box center [884, 424] width 1360 height 625
click at [210, 456] on div "Status Original Pickup Time Pickup Location Original Dropoff Time Dropoff Locat…" at bounding box center [884, 424] width 1360 height 625
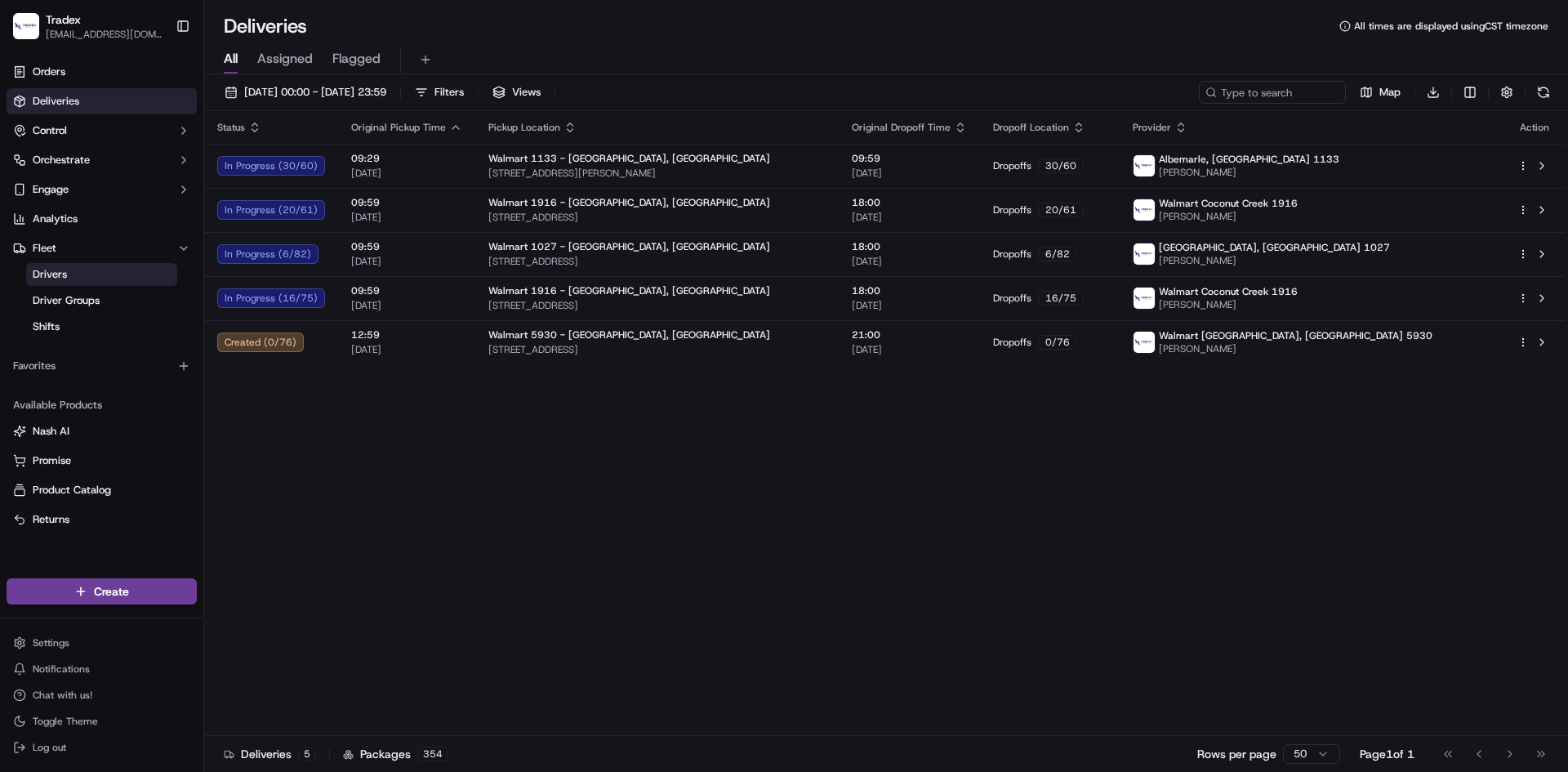
click at [116, 276] on link "Drivers" at bounding box center [102, 274] width 151 height 23
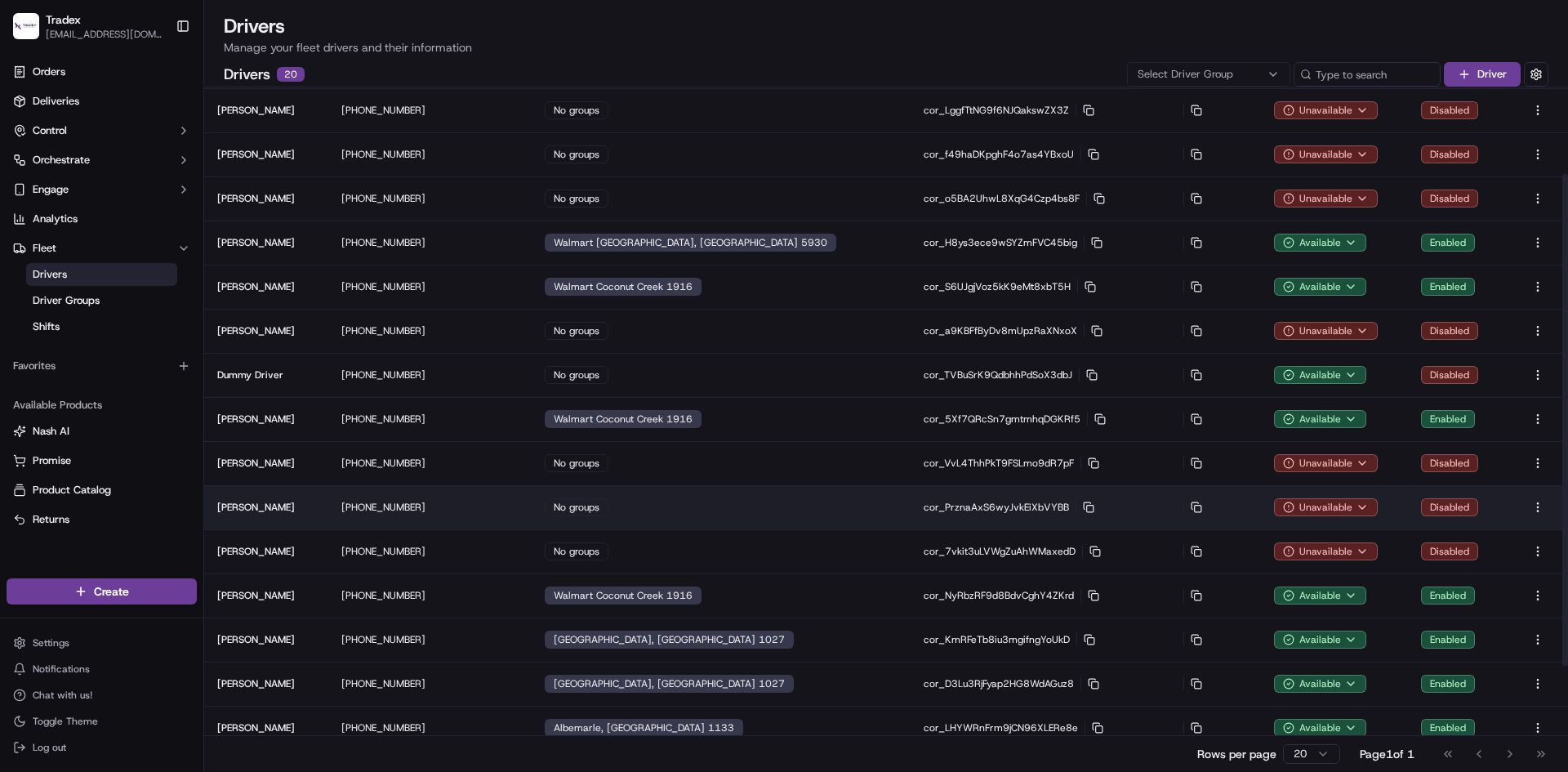
scroll to position [267, 0]
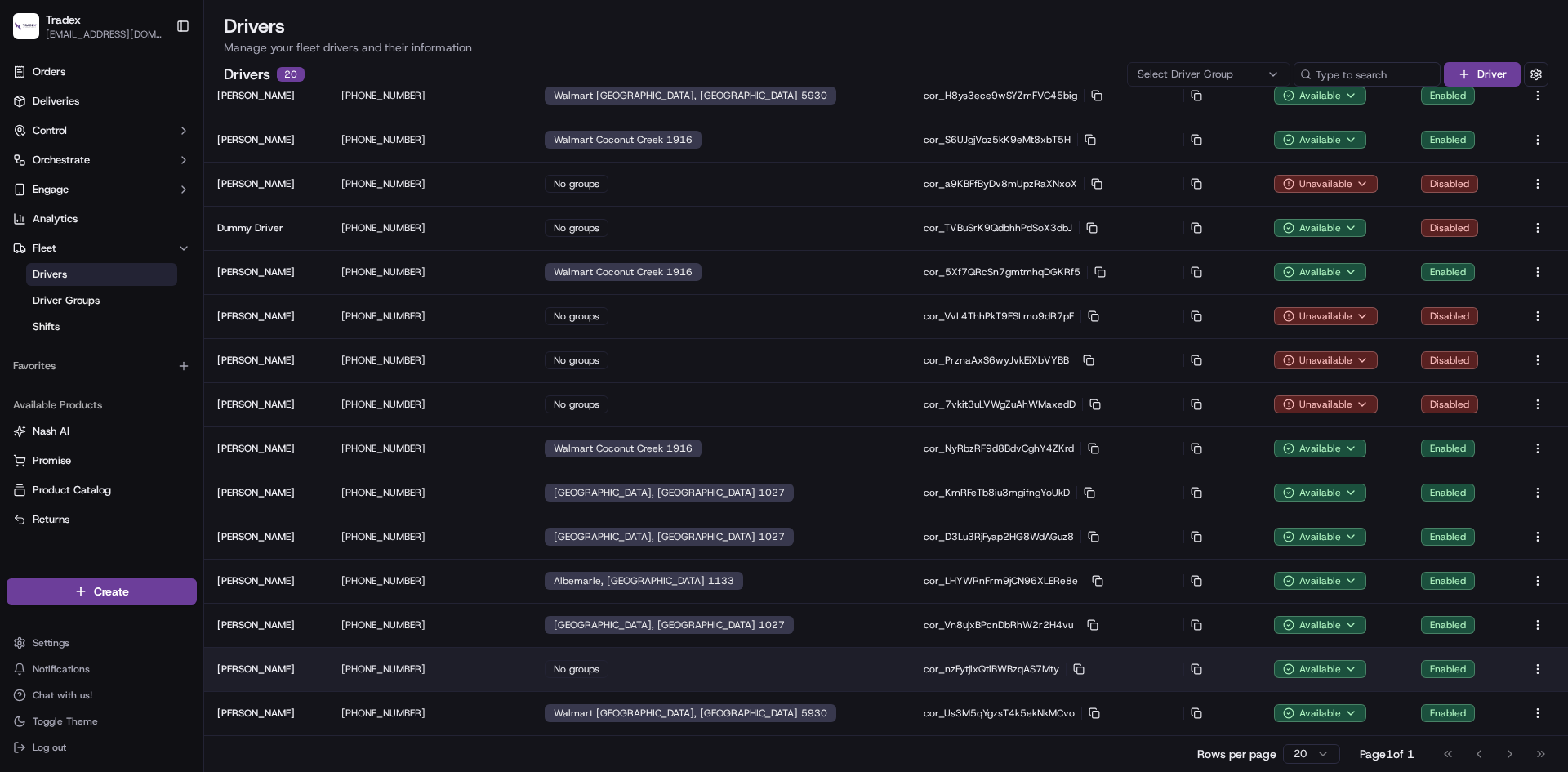
click at [1067, 669] on p "cor_nzFytjixQtiBWBzqAS7Mty Copy cor_nzFytjixQtiBWBzqAS7Mty" at bounding box center [1041, 669] width 234 height 13
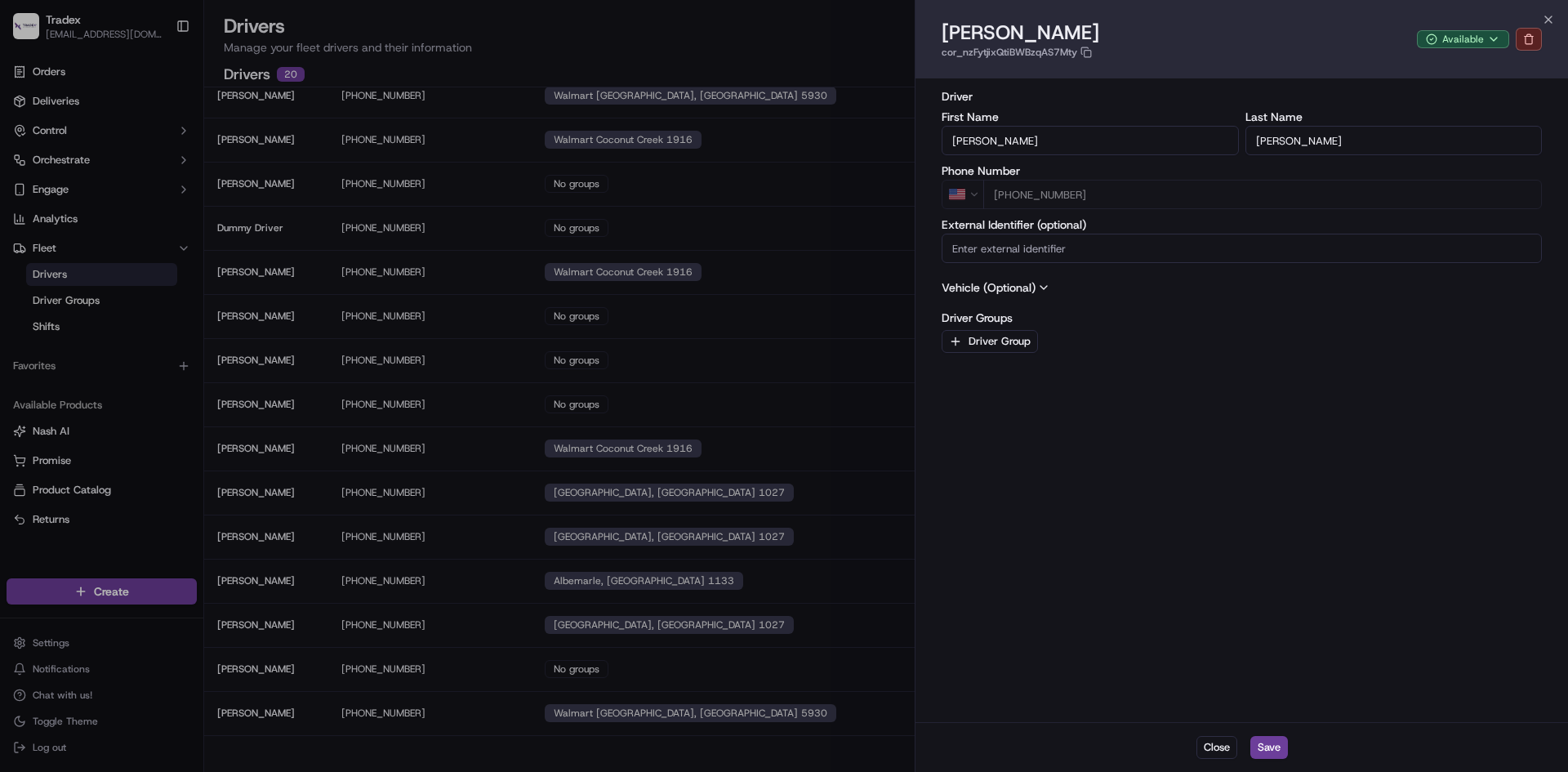
click at [1138, 254] on input "External Identifier (optional)" at bounding box center [1242, 248] width 600 height 30
click at [1248, 335] on div "Driver Group" at bounding box center [1242, 341] width 600 height 23
type input "+1"
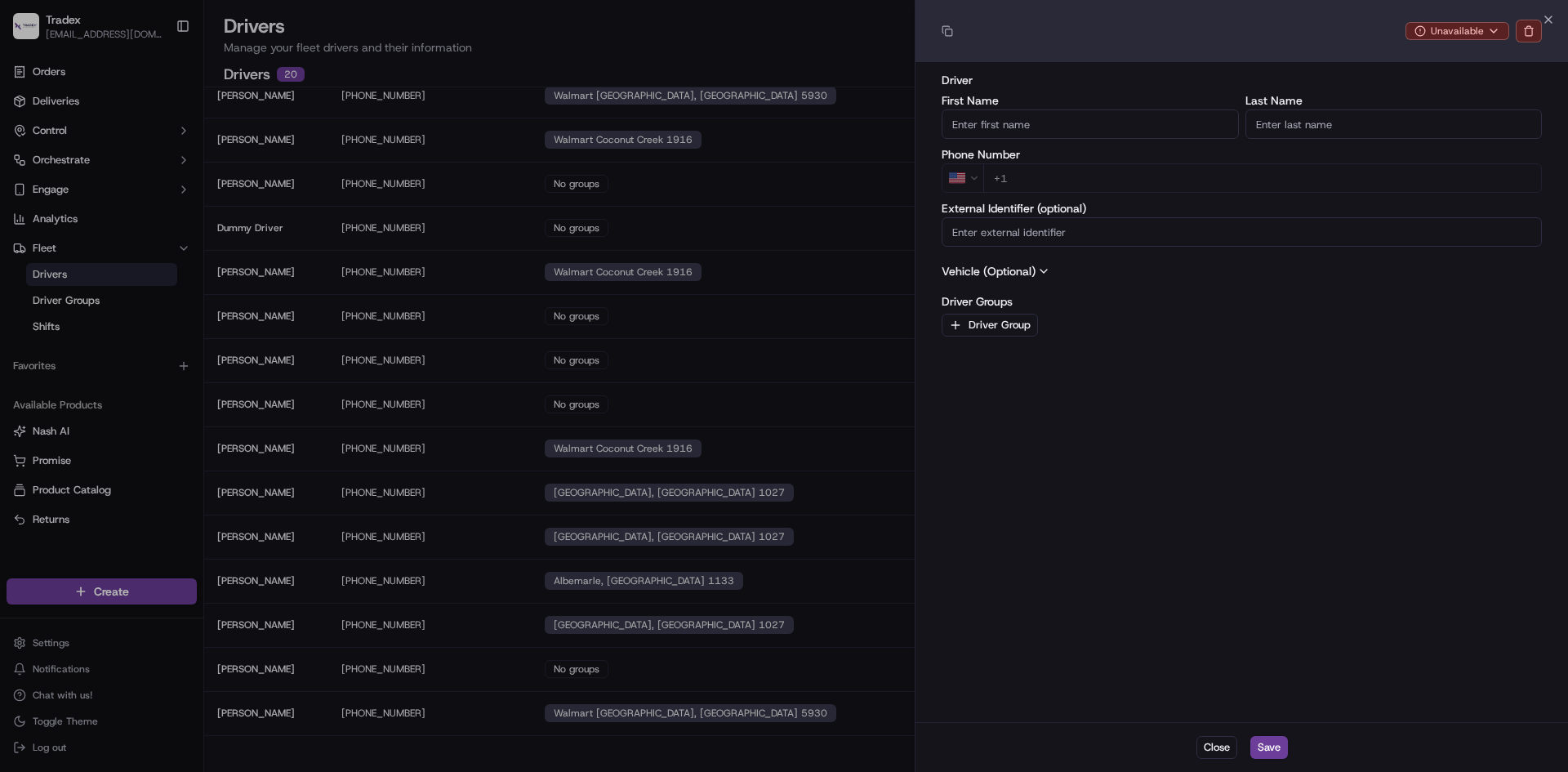
click at [306, 659] on div at bounding box center [784, 386] width 1568 height 772
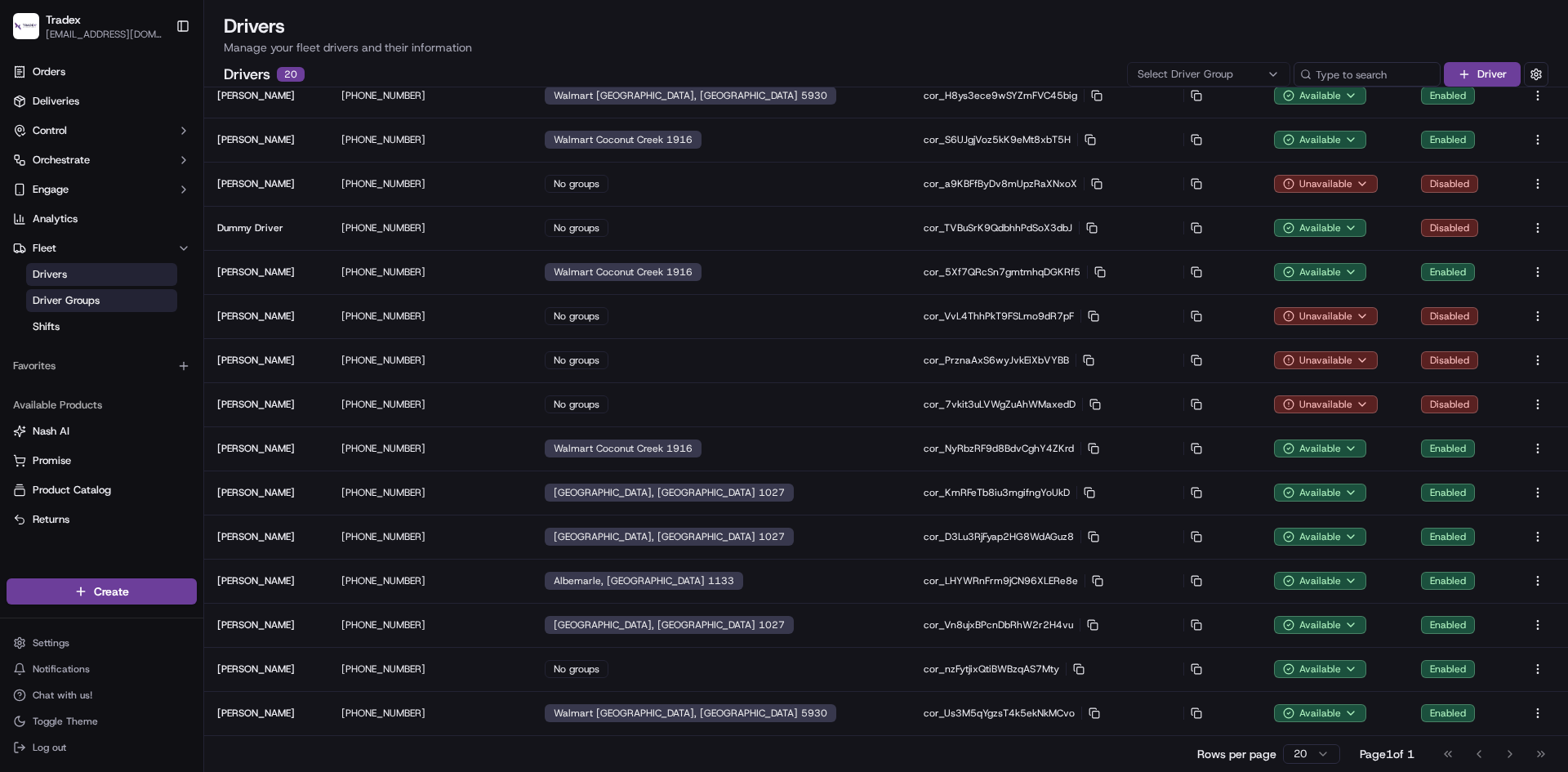
click at [66, 299] on span "Driver Groups" at bounding box center [66, 300] width 67 height 15
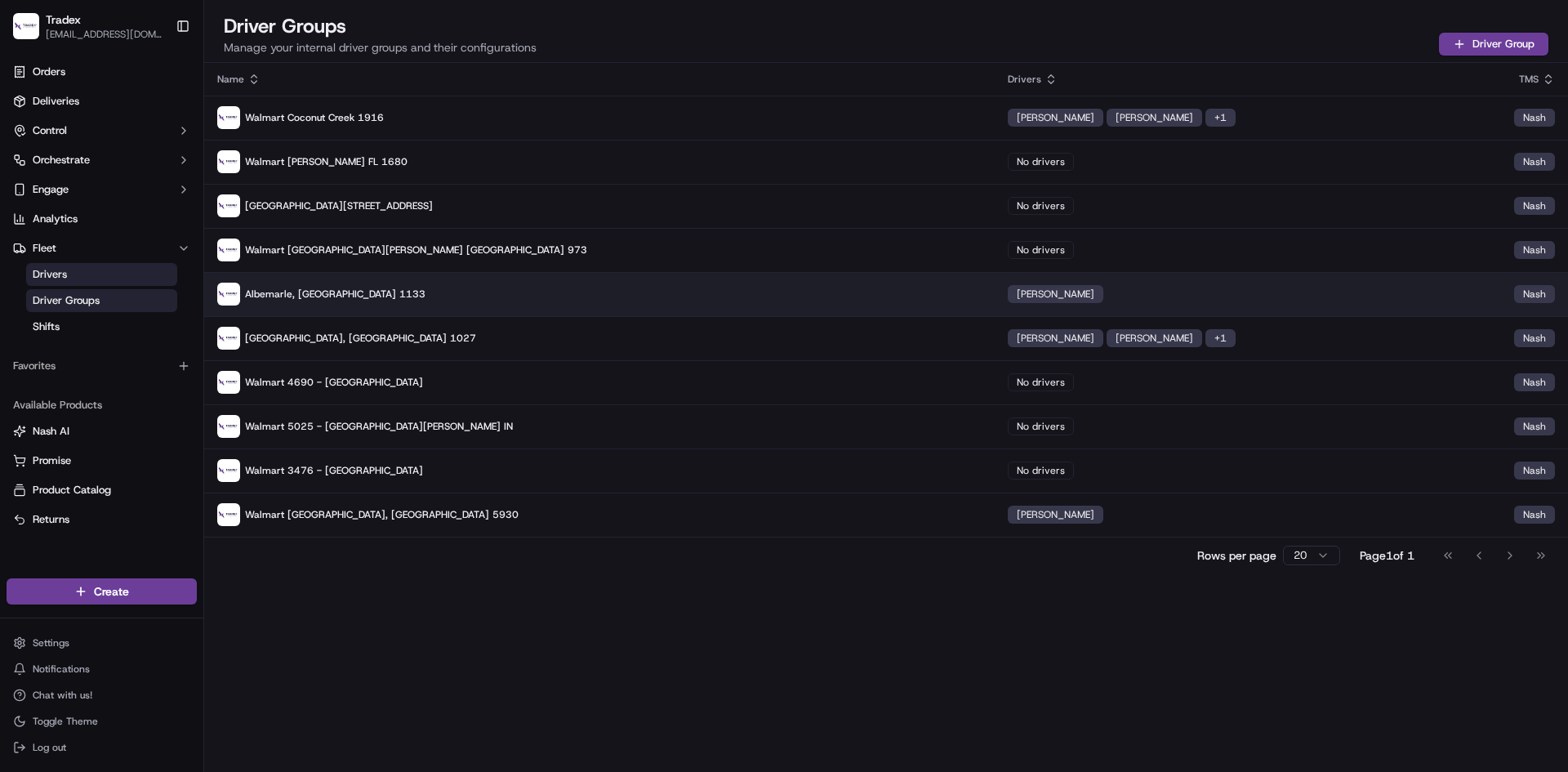
click at [678, 303] on p "Albemarle, [GEOGRAPHIC_DATA] 1133" at bounding box center [599, 294] width 765 height 23
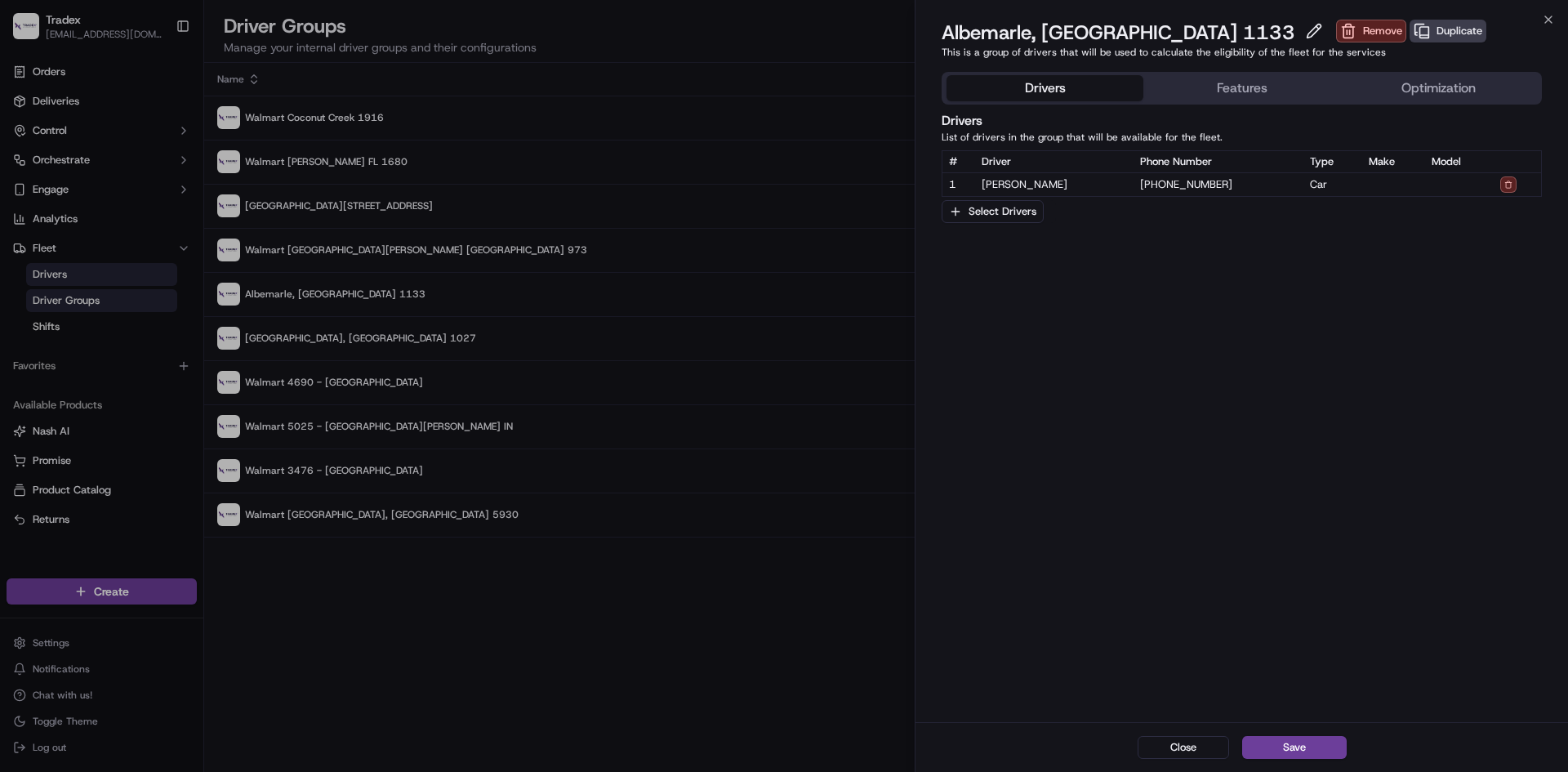
drag, startPoint x: 721, startPoint y: 587, endPoint x: 718, endPoint y: 555, distance: 32.1
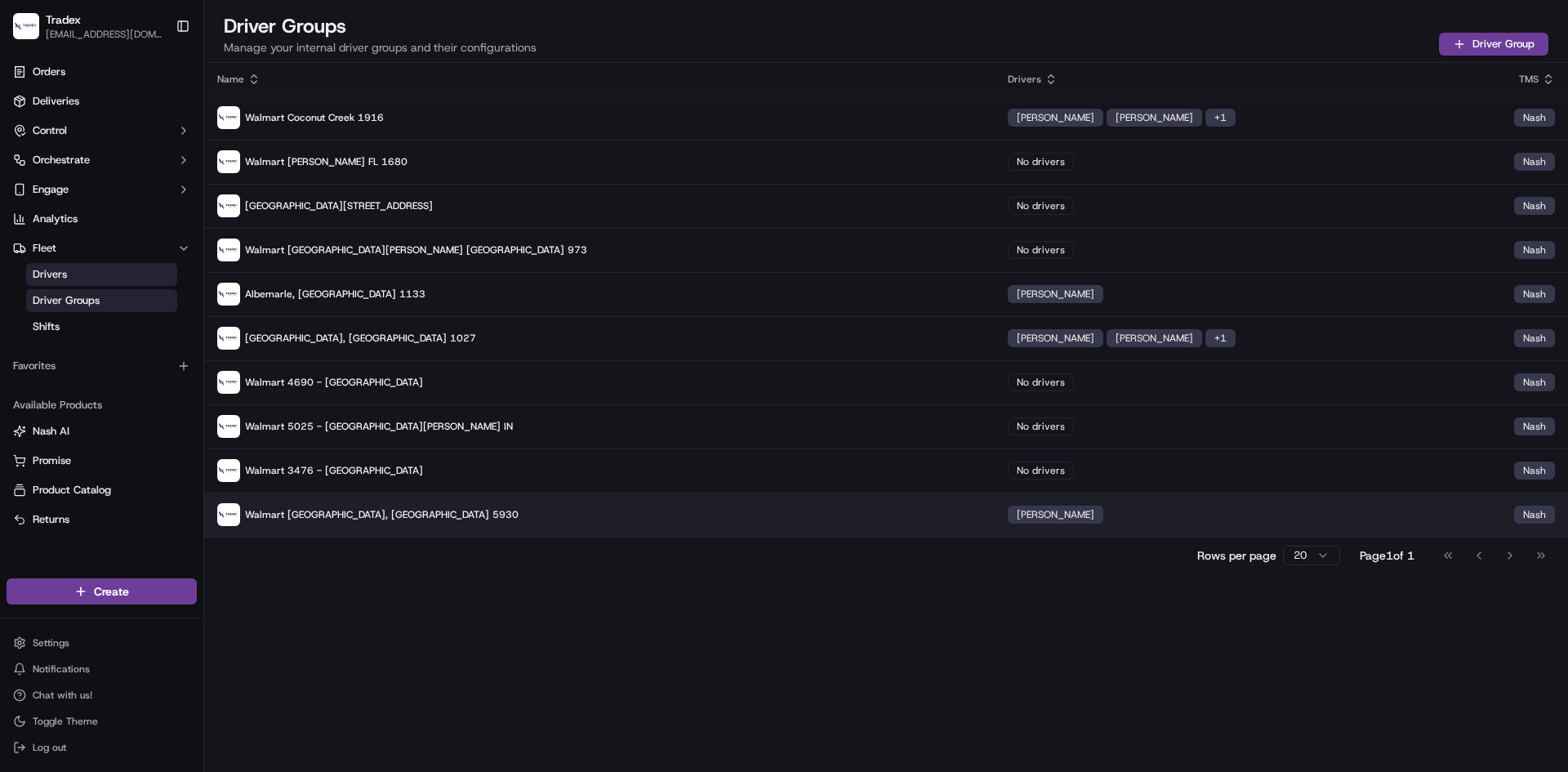
click at [1017, 514] on span "[PERSON_NAME]" at bounding box center [1055, 514] width 77 height 13
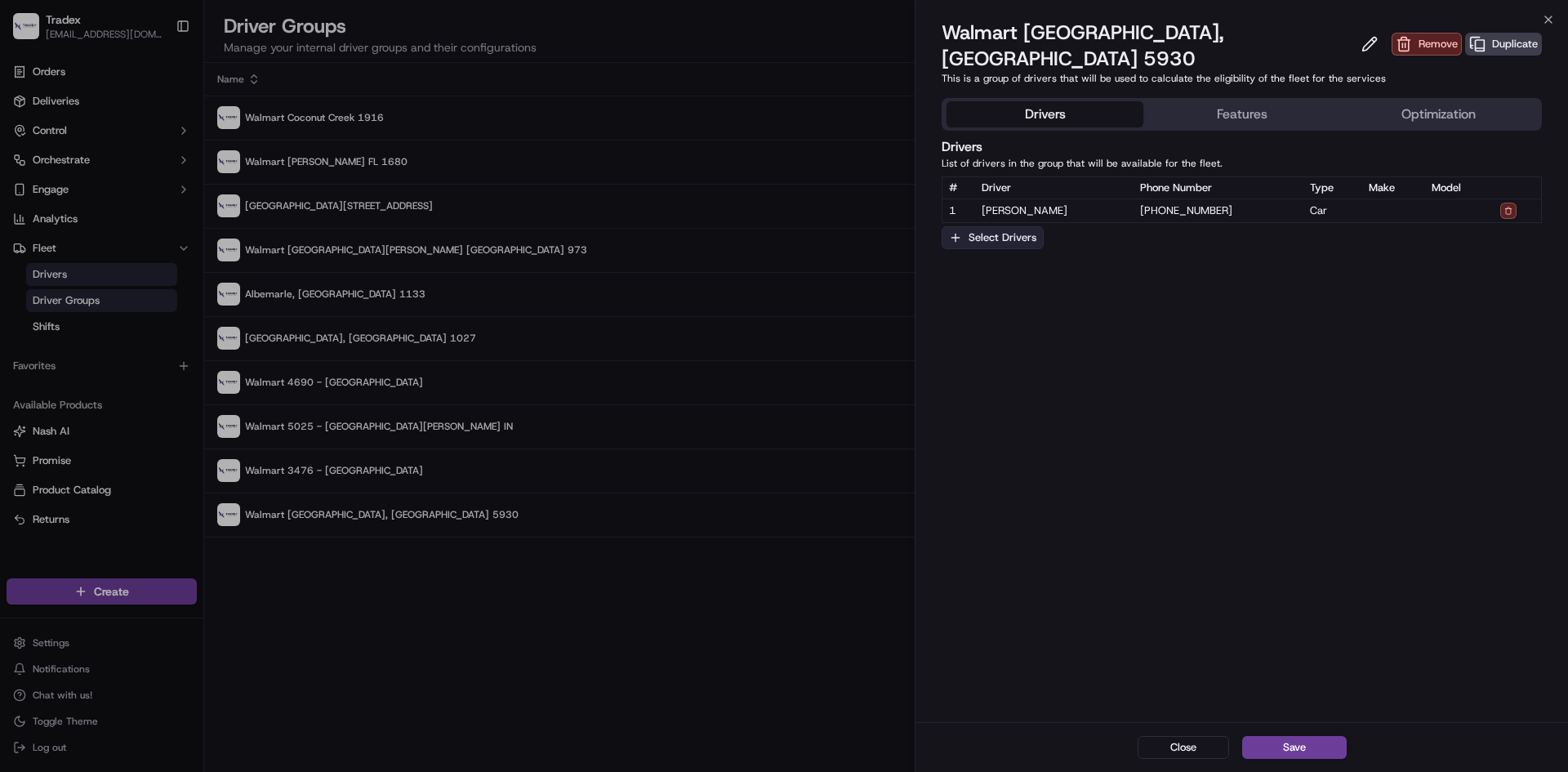
click at [975, 227] on button "Select Drivers" at bounding box center [993, 238] width 102 height 23
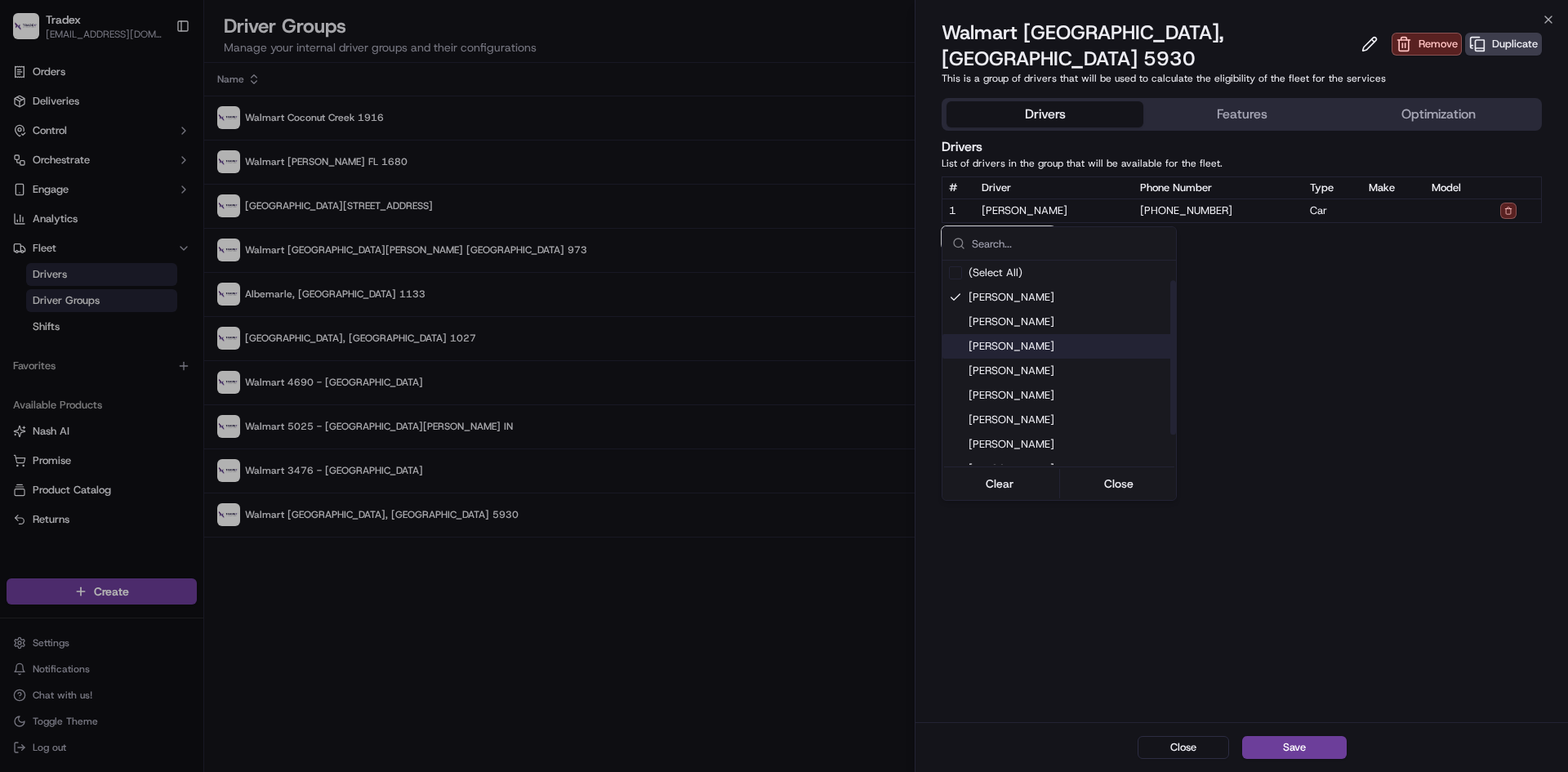
scroll to position [65, 0]
click at [1035, 451] on span "[PERSON_NAME]" at bounding box center [1069, 452] width 201 height 15
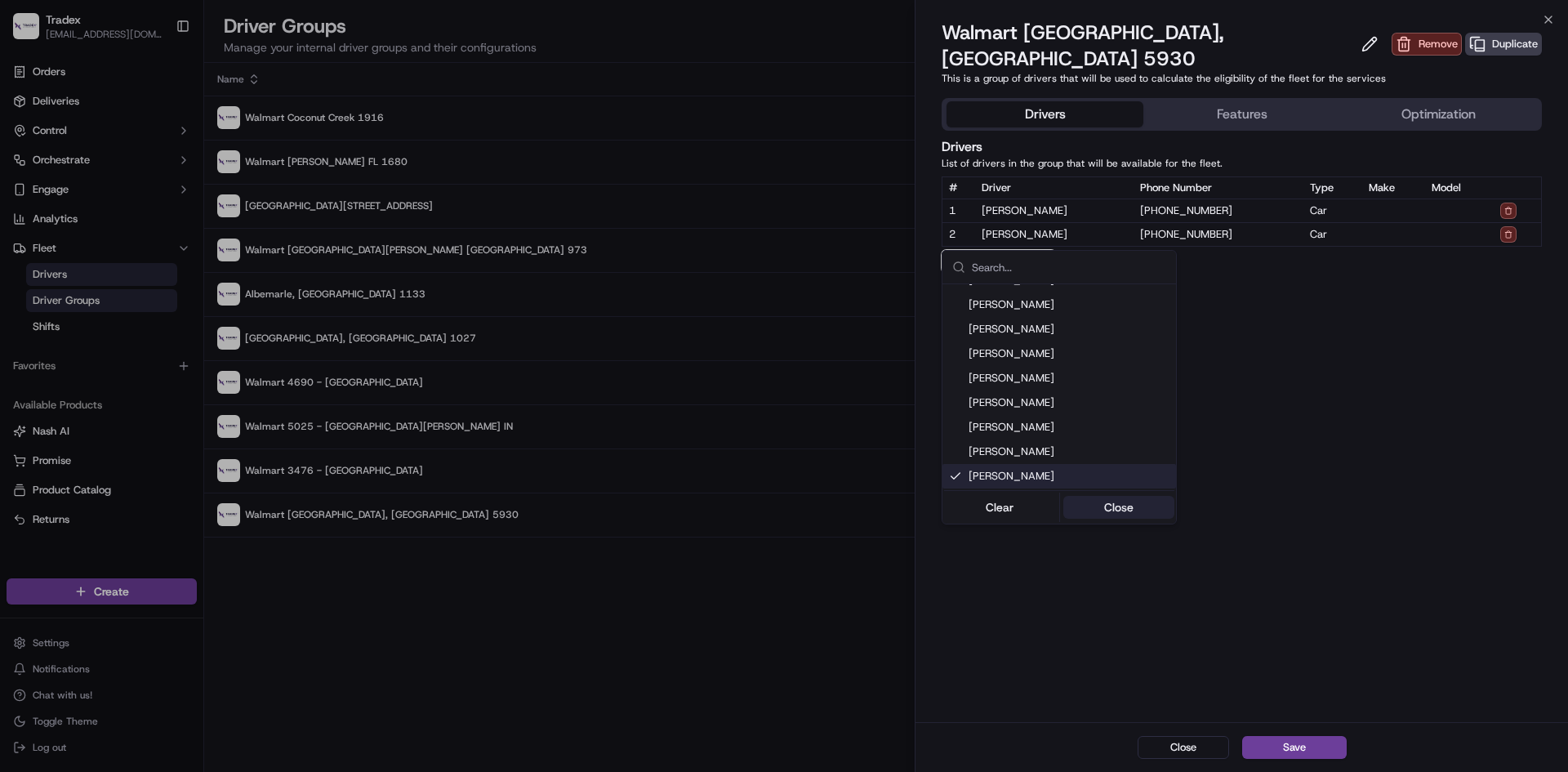
click at [1118, 507] on button "Close" at bounding box center [1119, 507] width 112 height 23
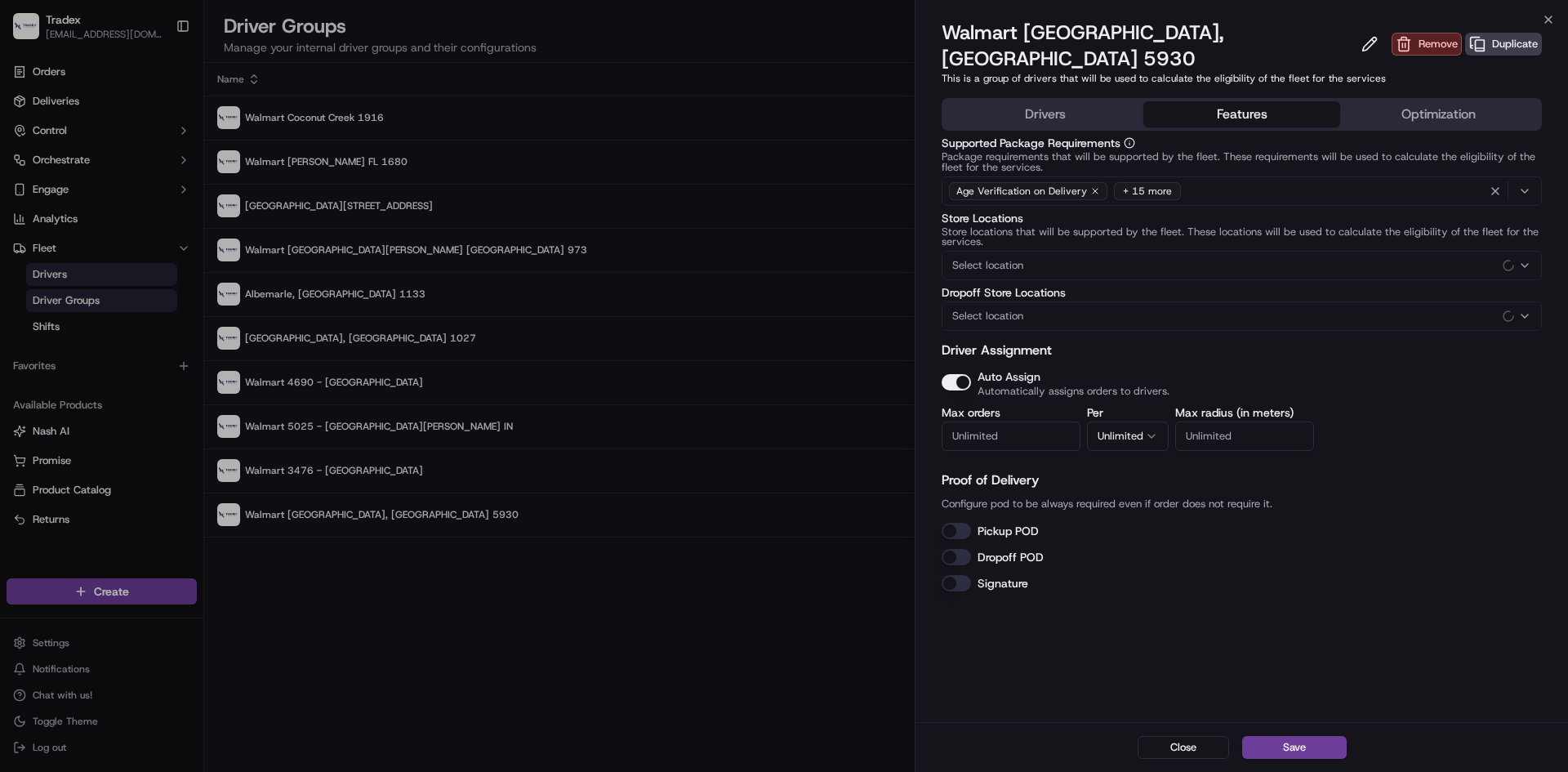
click at [1240, 102] on button "Features" at bounding box center [1242, 115] width 197 height 26
click at [955, 374] on button "Auto Assign" at bounding box center [957, 382] width 30 height 16
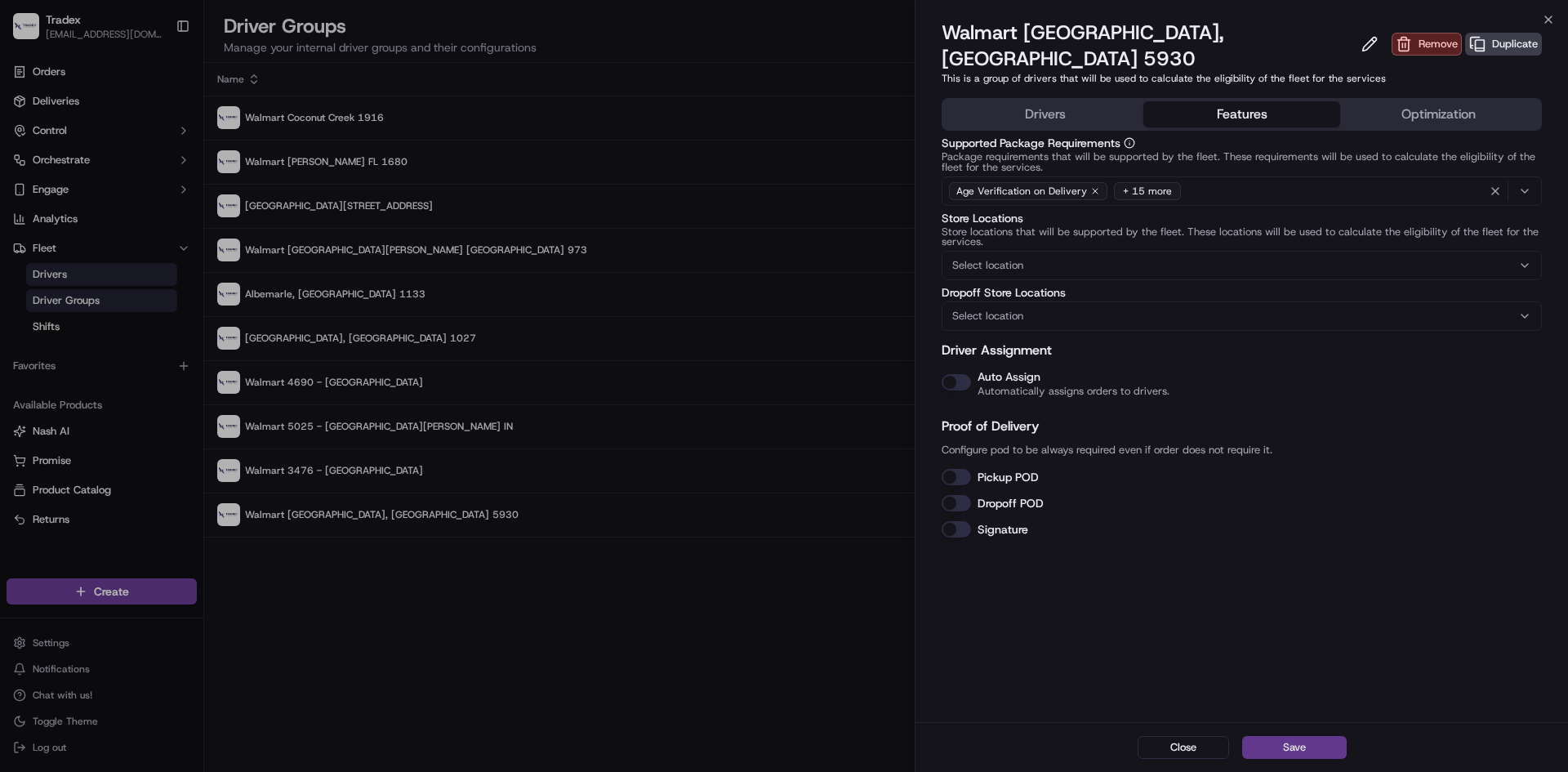
click at [1315, 751] on button "Save" at bounding box center [1295, 748] width 104 height 23
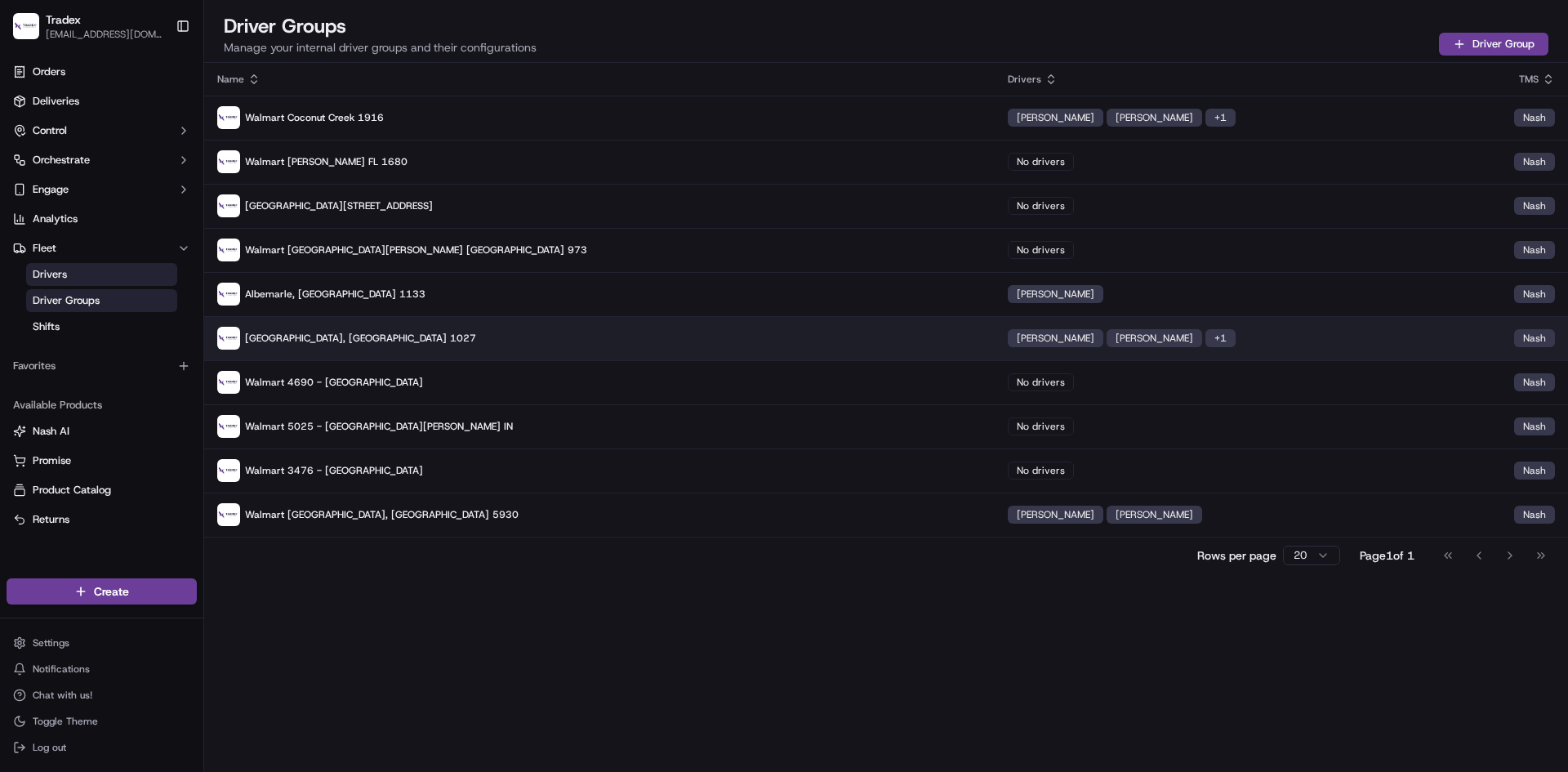
click at [742, 333] on p "[GEOGRAPHIC_DATA], [GEOGRAPHIC_DATA] 1027" at bounding box center [599, 338] width 765 height 23
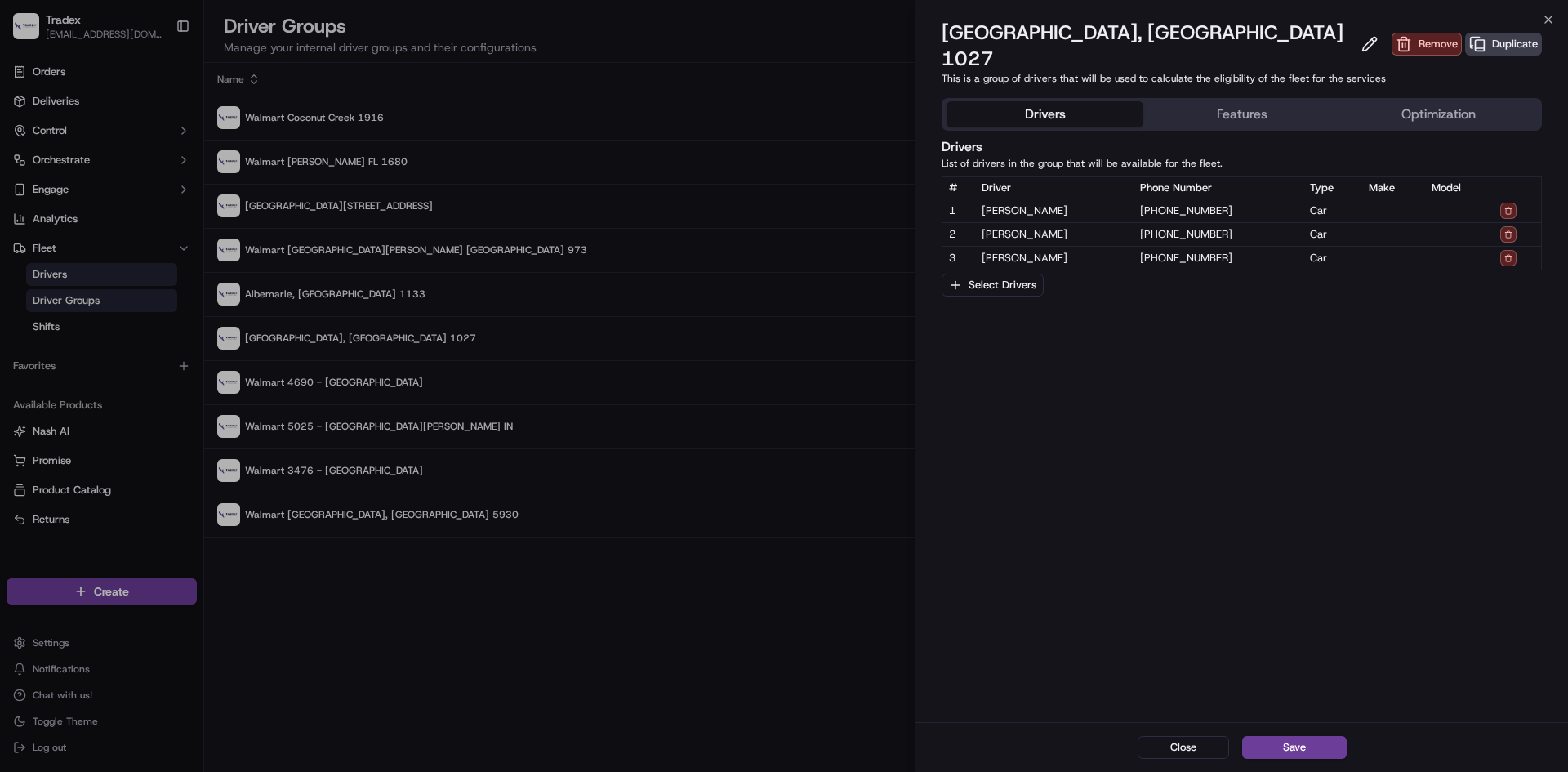
click at [1262, 102] on button "Features" at bounding box center [1242, 115] width 197 height 26
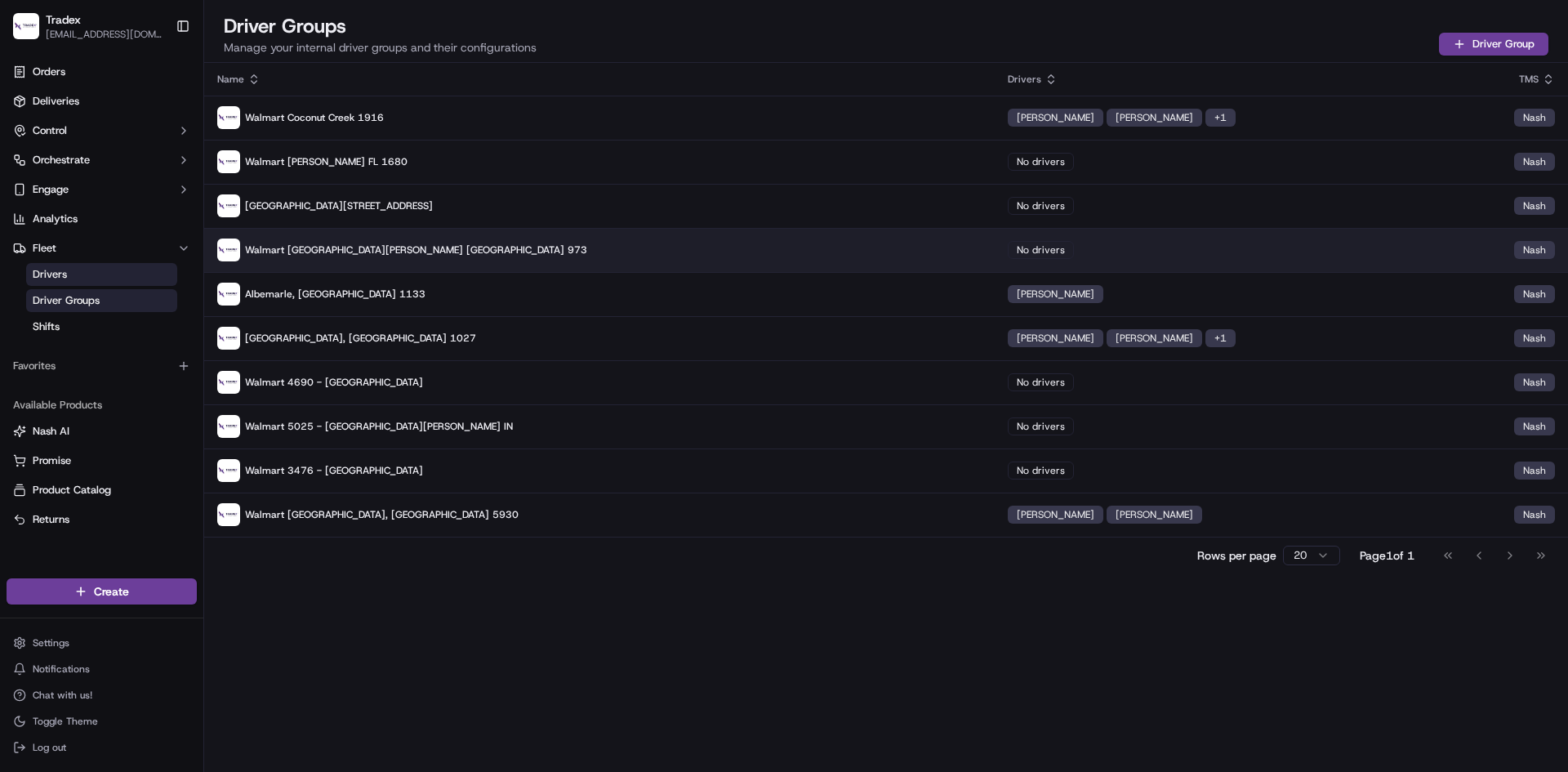
click at [1008, 249] on div "No drivers" at bounding box center [1041, 250] width 66 height 18
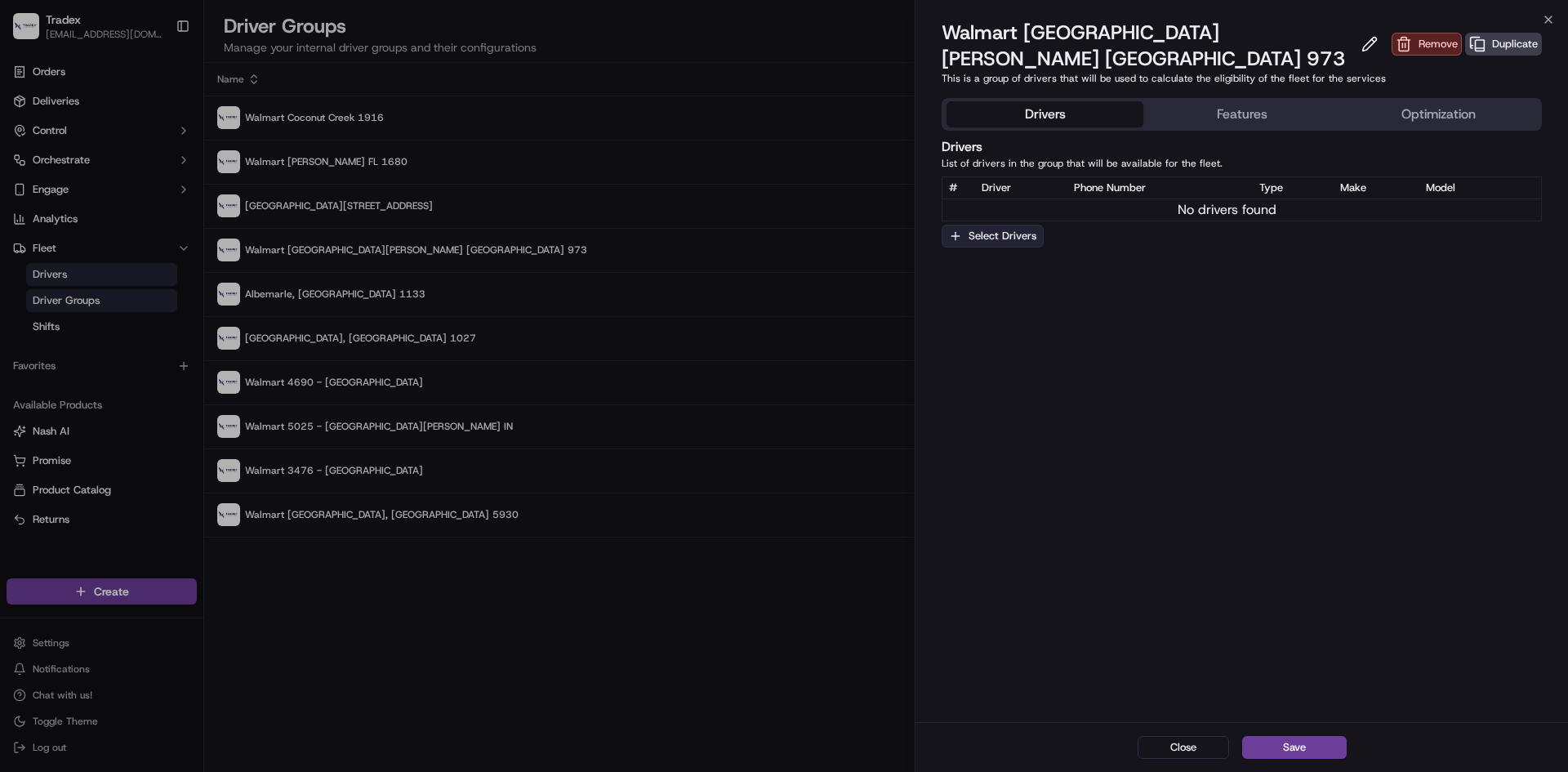
click at [959, 229] on icon "button" at bounding box center [955, 235] width 13 height 13
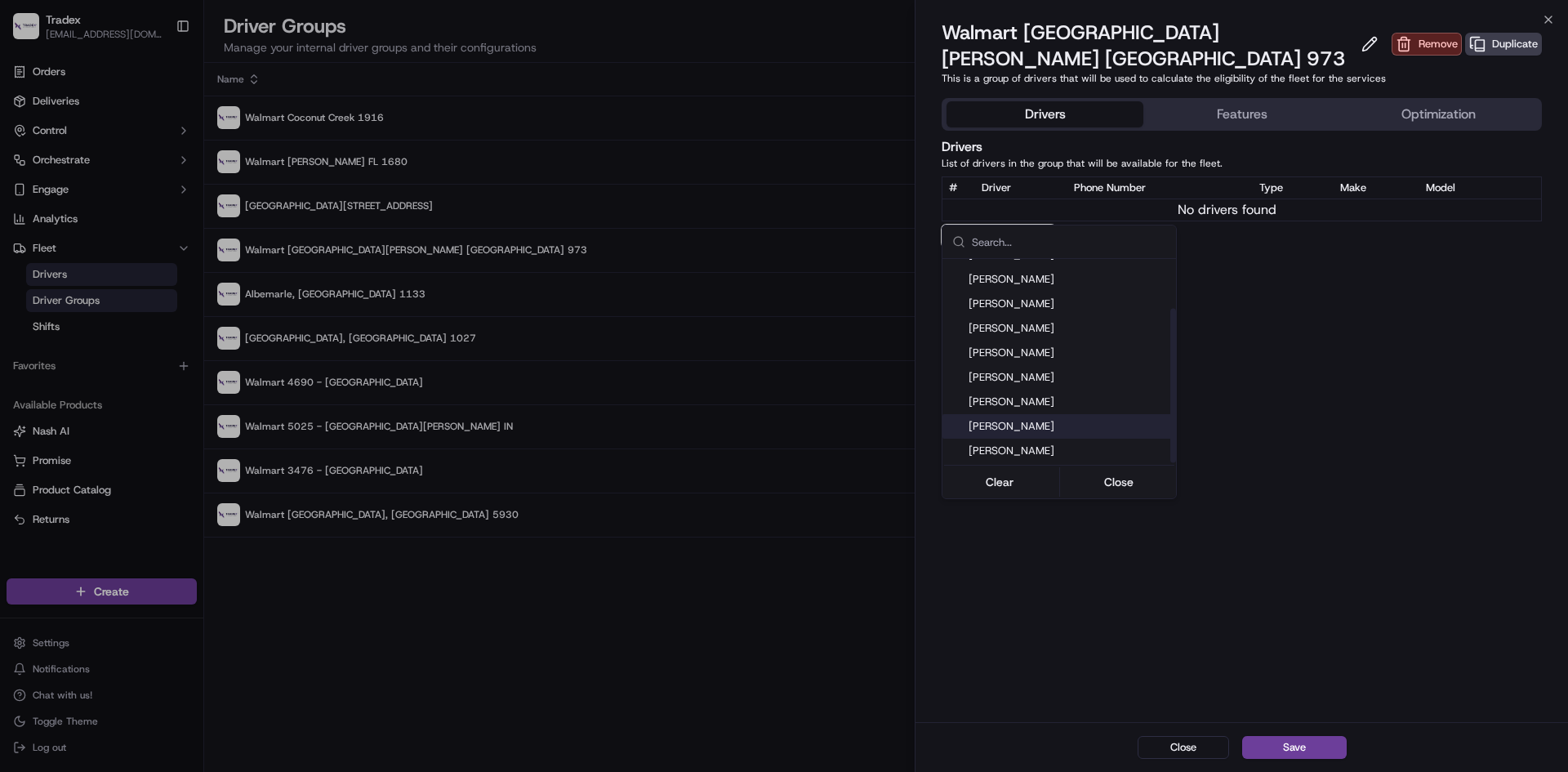
click at [1030, 427] on span "[PERSON_NAME]" at bounding box center [1069, 426] width 201 height 15
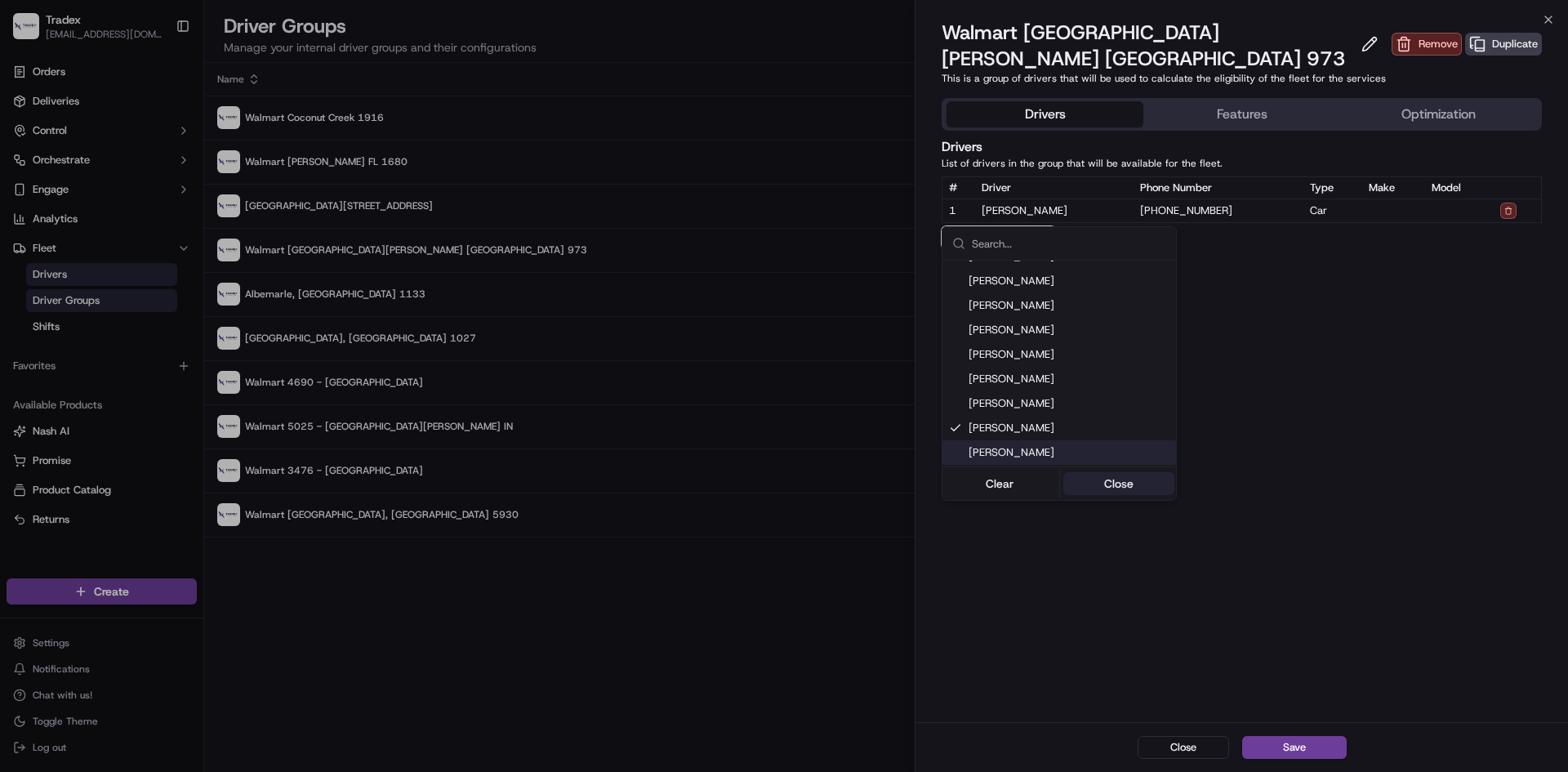
click at [1116, 490] on button "Close" at bounding box center [1119, 484] width 112 height 23
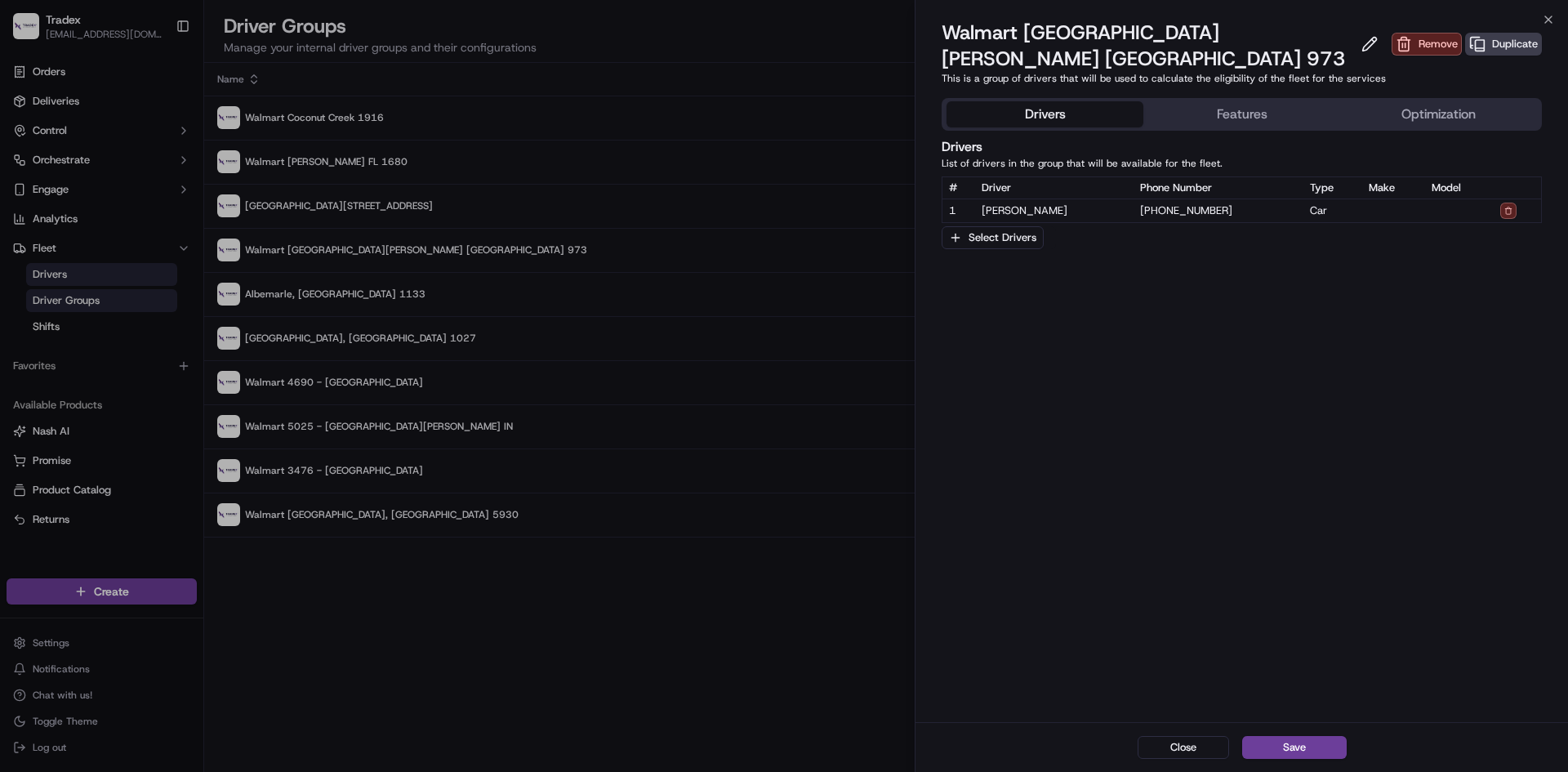
click at [1242, 102] on button "Features" at bounding box center [1242, 115] width 197 height 26
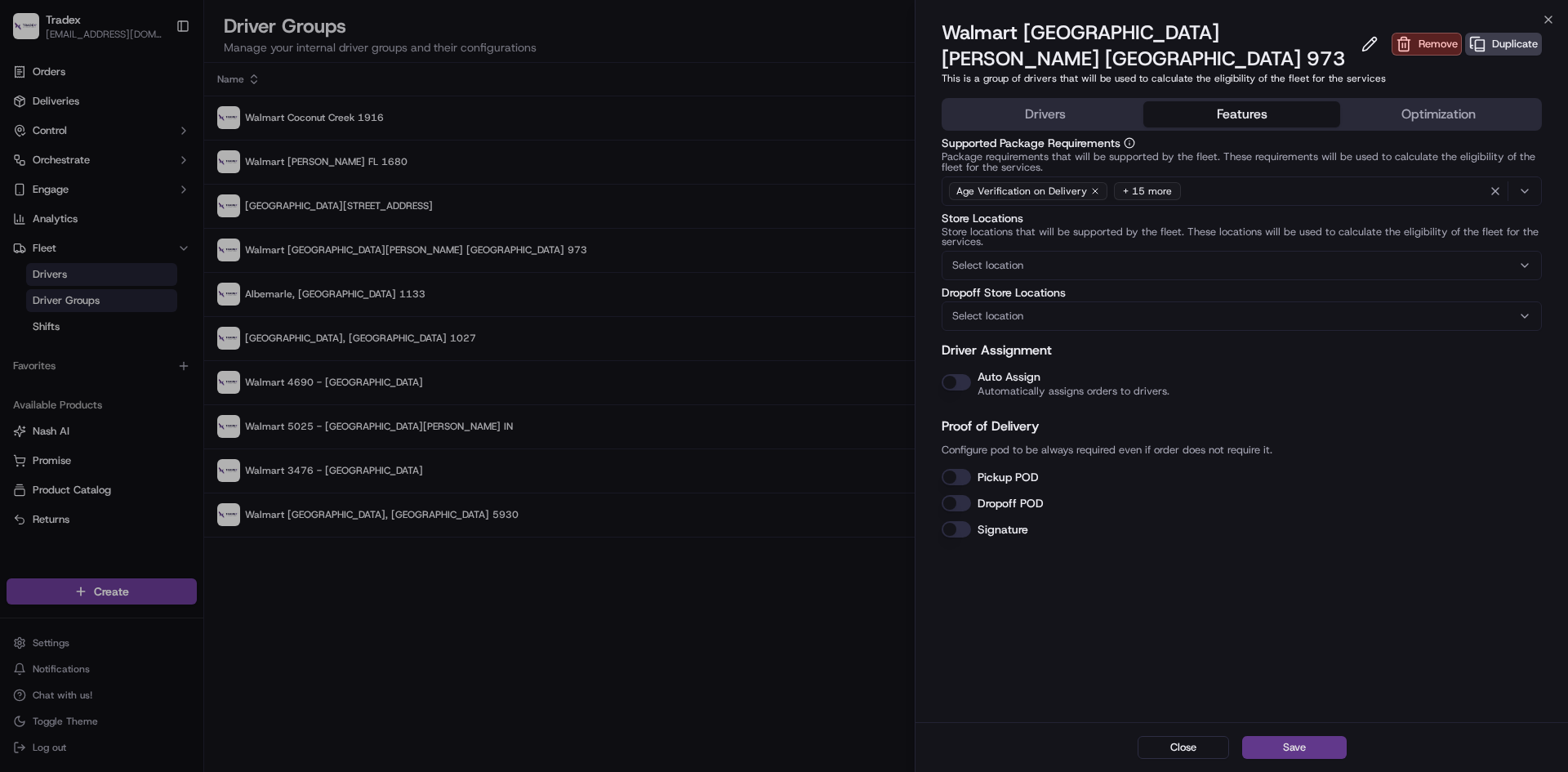
click at [1302, 742] on button "Save" at bounding box center [1295, 748] width 104 height 23
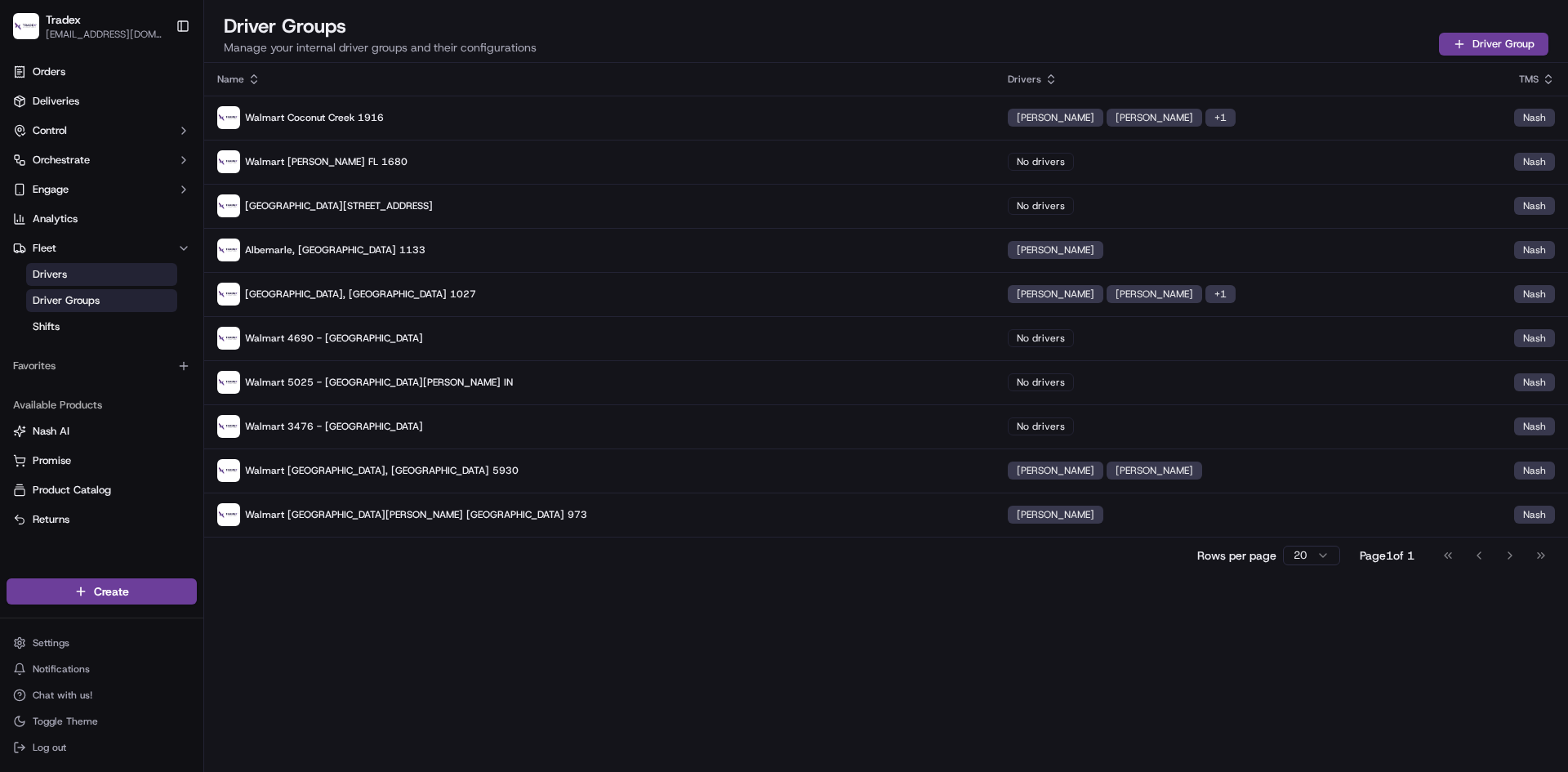
click at [71, 271] on link "Drivers" at bounding box center [102, 274] width 151 height 23
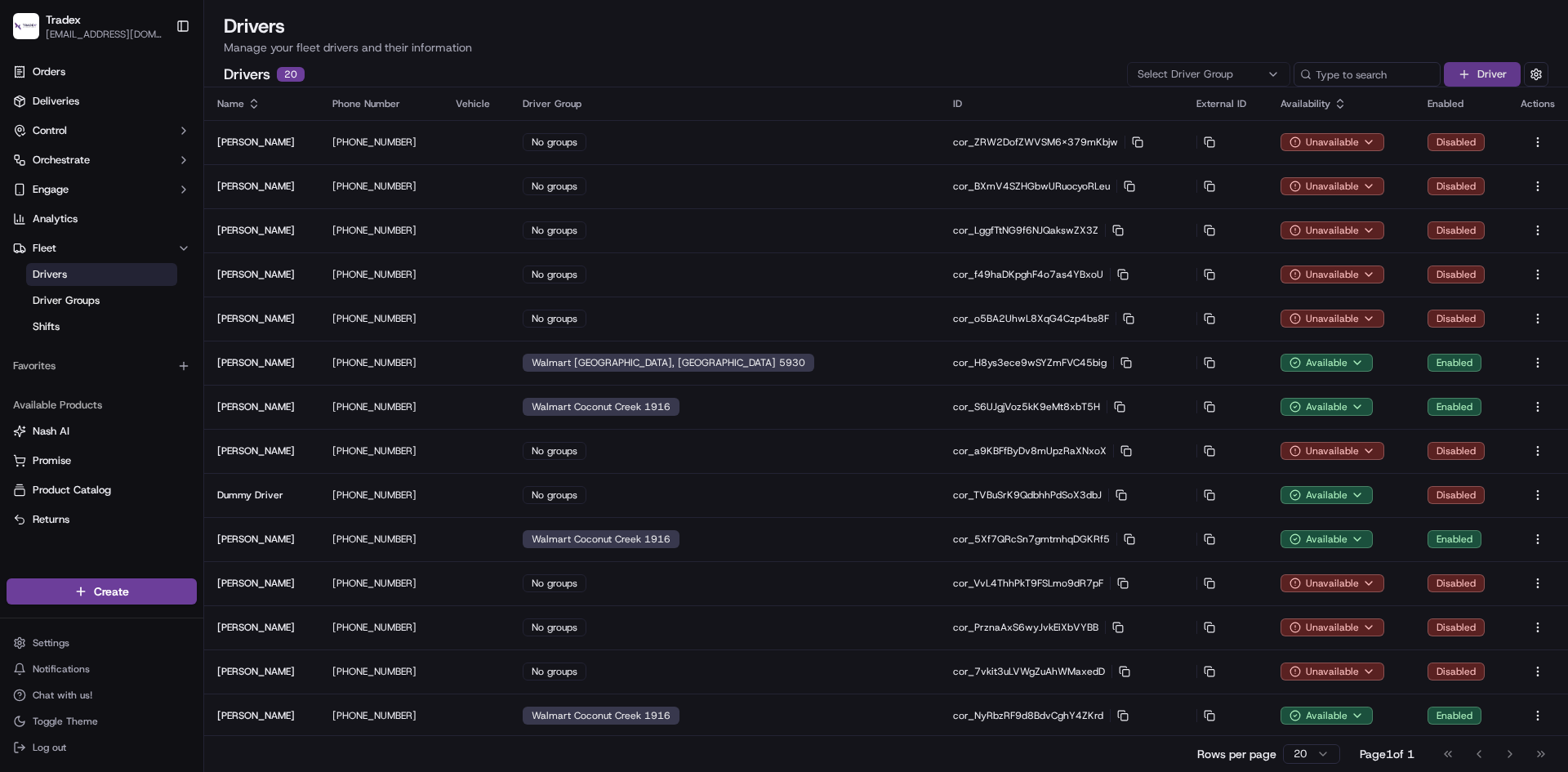
click at [1479, 75] on button "Driver" at bounding box center [1482, 74] width 76 height 24
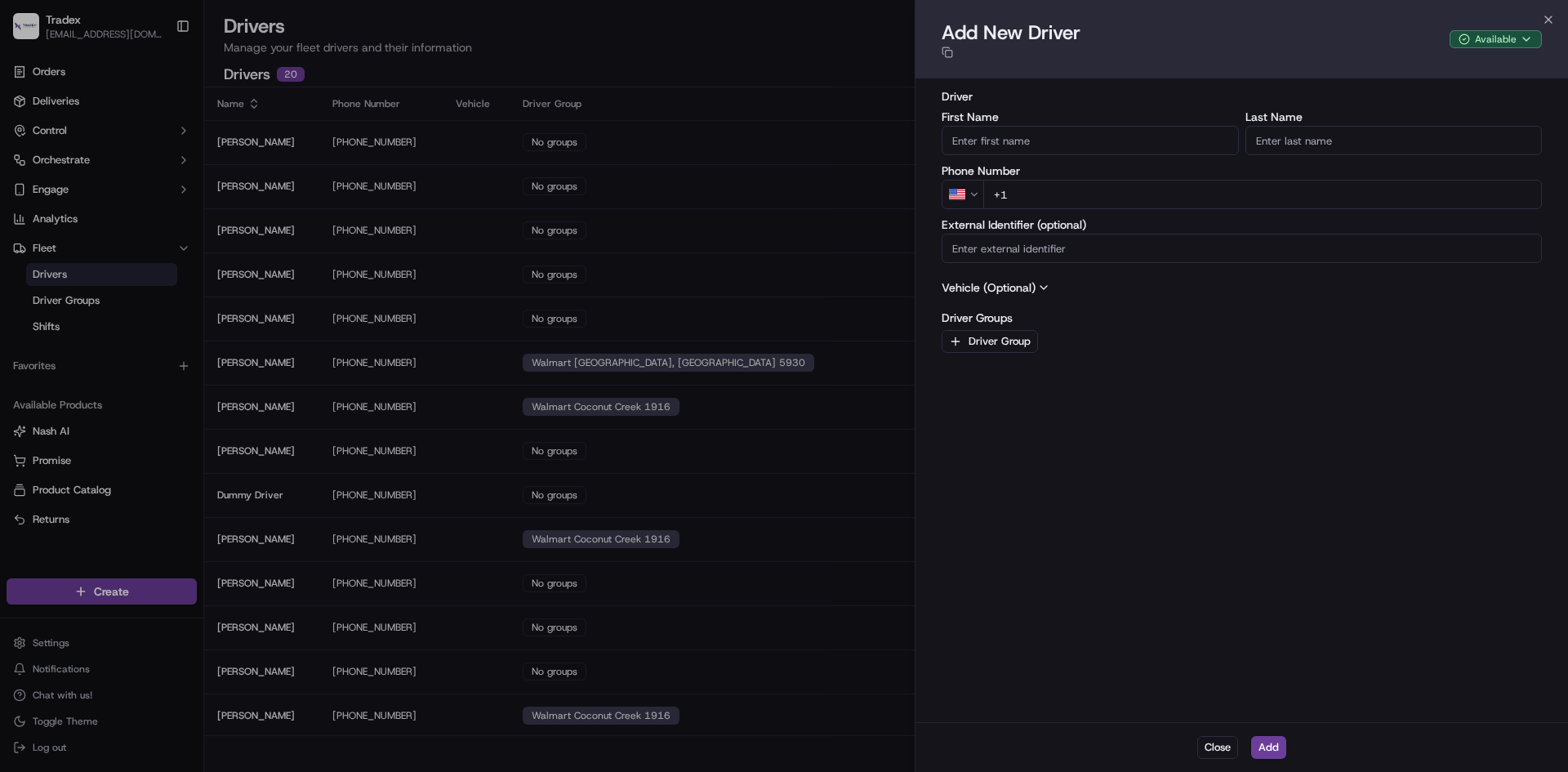
click at [1082, 160] on div "First Name Last Name Phone Number US +1 External Identifier (optional)" at bounding box center [1242, 187] width 600 height 152
click at [1080, 153] on input "First Name" at bounding box center [1090, 141] width 297 height 30
type input "[PERSON_NAME]"
type input "De Vivo"
click at [1090, 200] on input "+1" at bounding box center [1262, 195] width 558 height 30
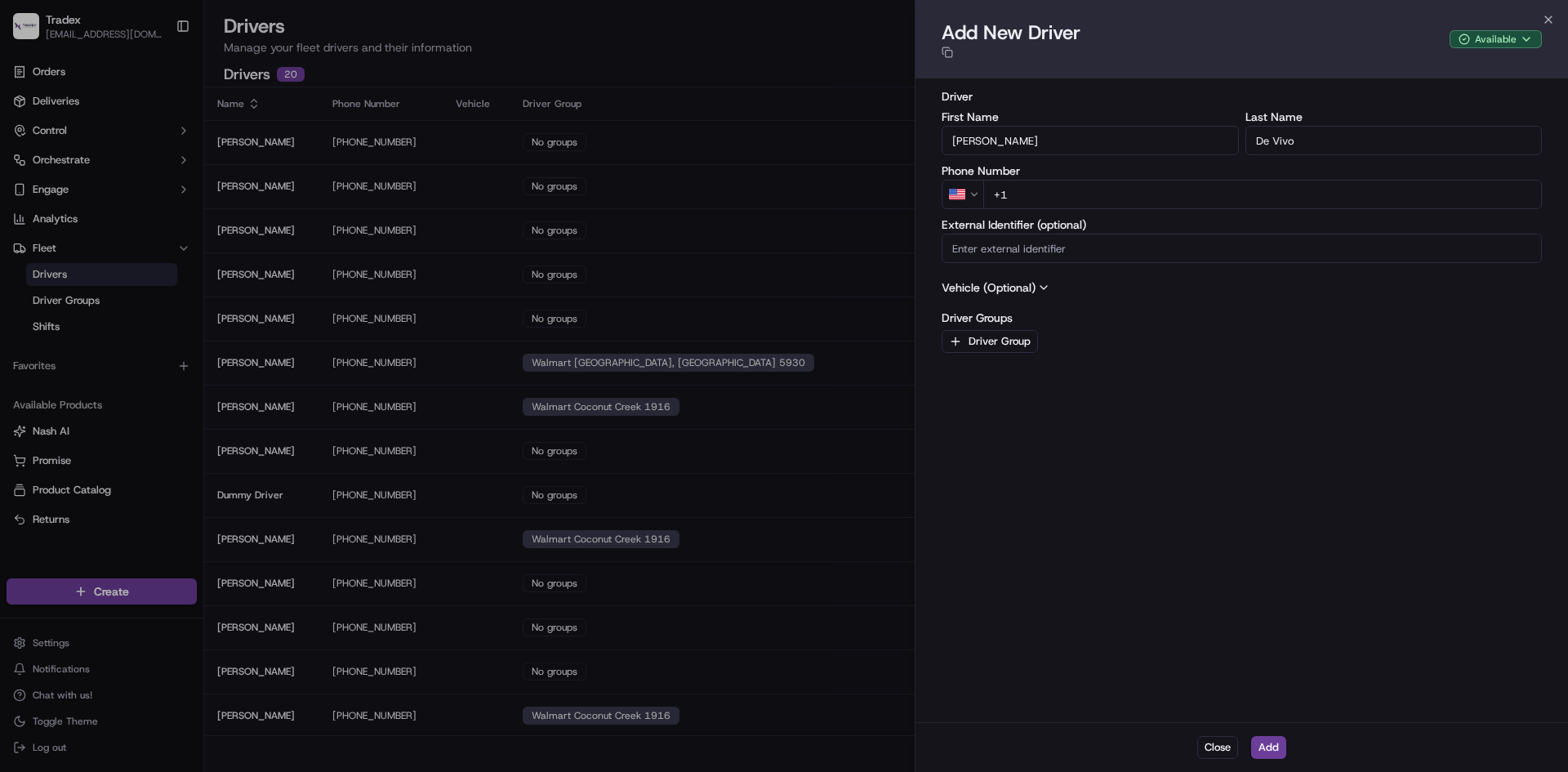
click at [1191, 194] on input "+1" at bounding box center [1262, 195] width 558 height 30
type input "[PHONE_NUMBER]"
click at [1015, 339] on button "Driver Group" at bounding box center [990, 341] width 96 height 23
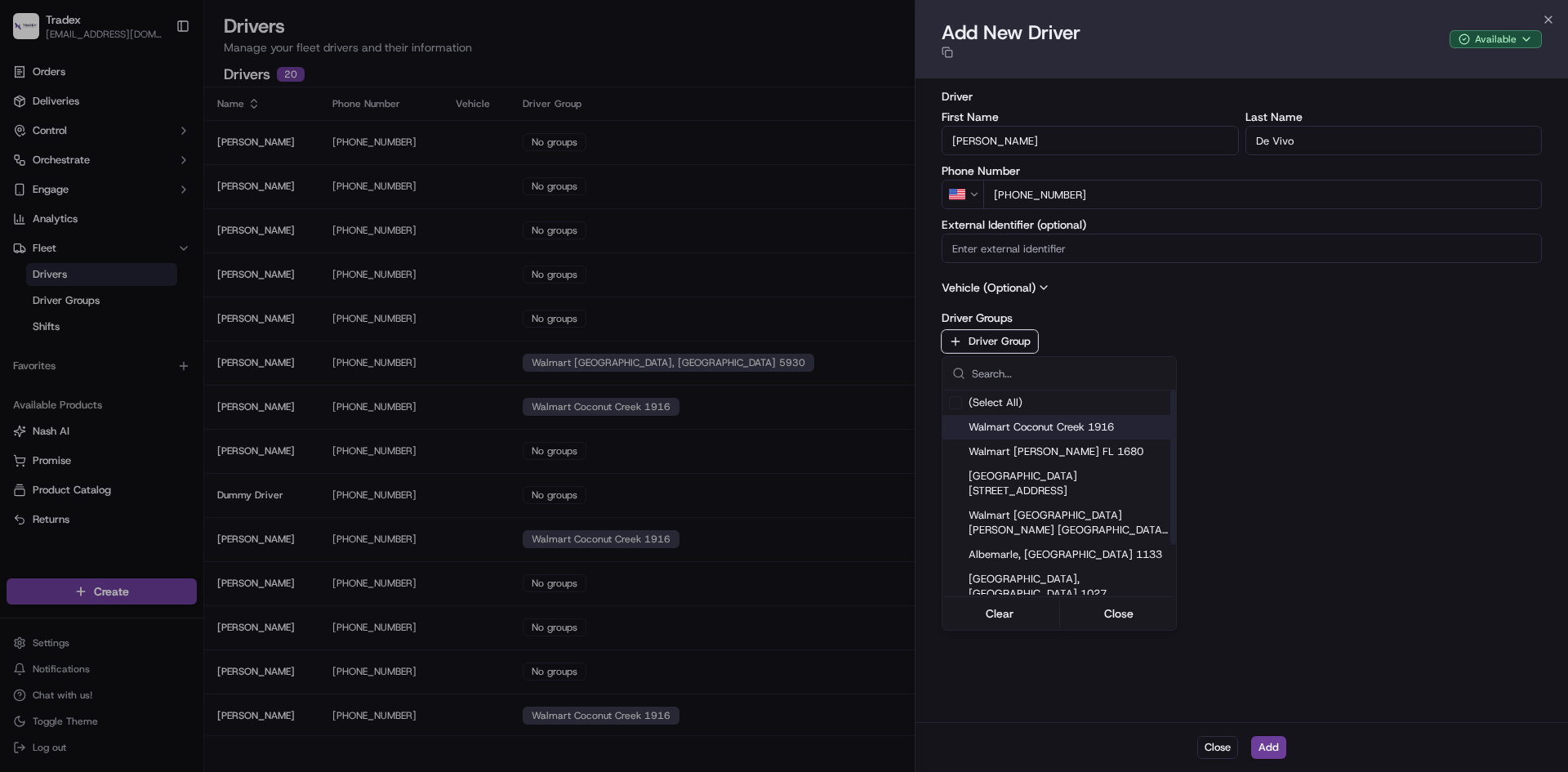
click at [1037, 426] on span "Walmart Coconut Creek 1916" at bounding box center [1069, 427] width 201 height 15
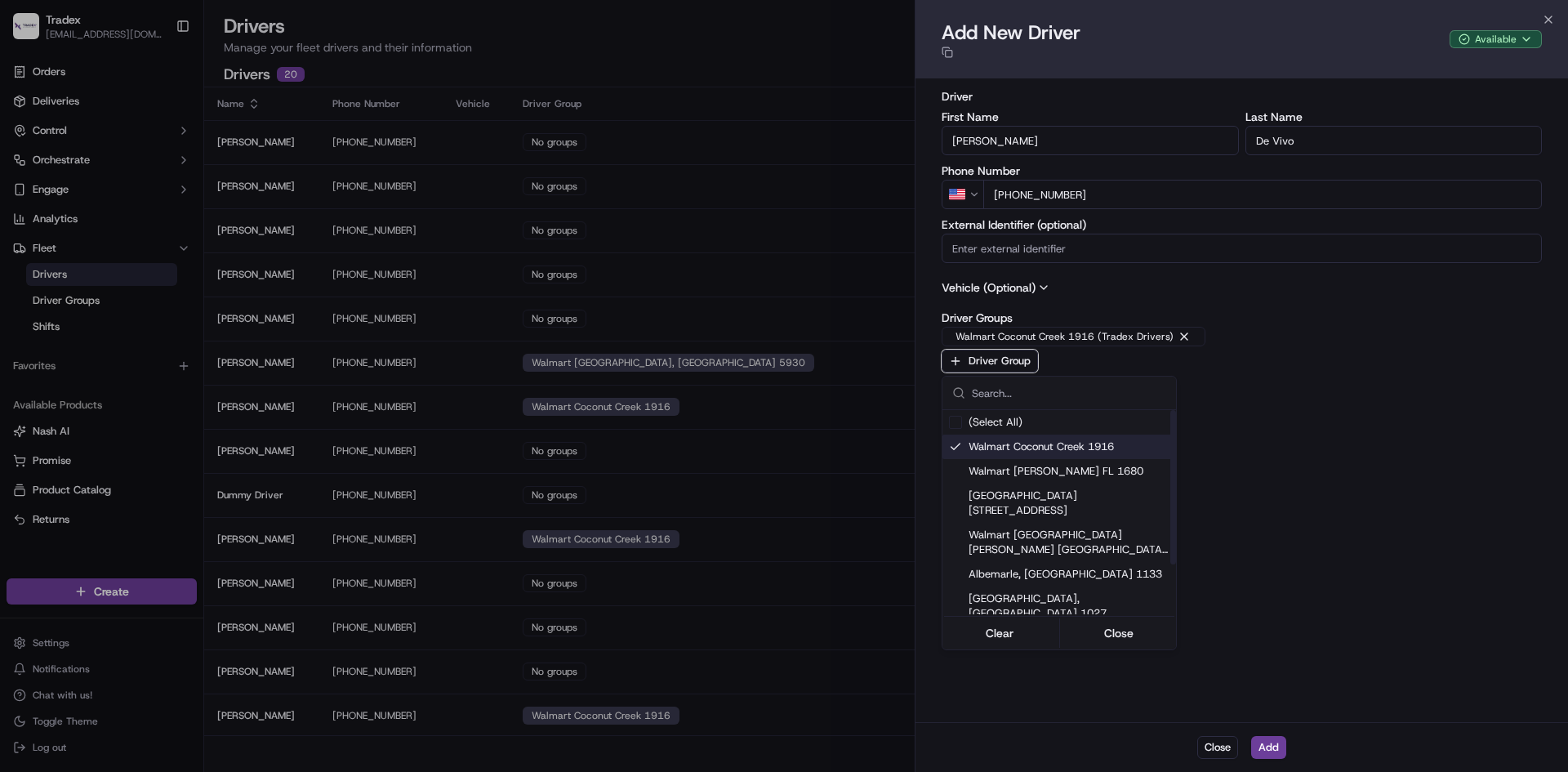
click at [1084, 441] on span "Walmart Coconut Creek 1916" at bounding box center [1069, 446] width 201 height 15
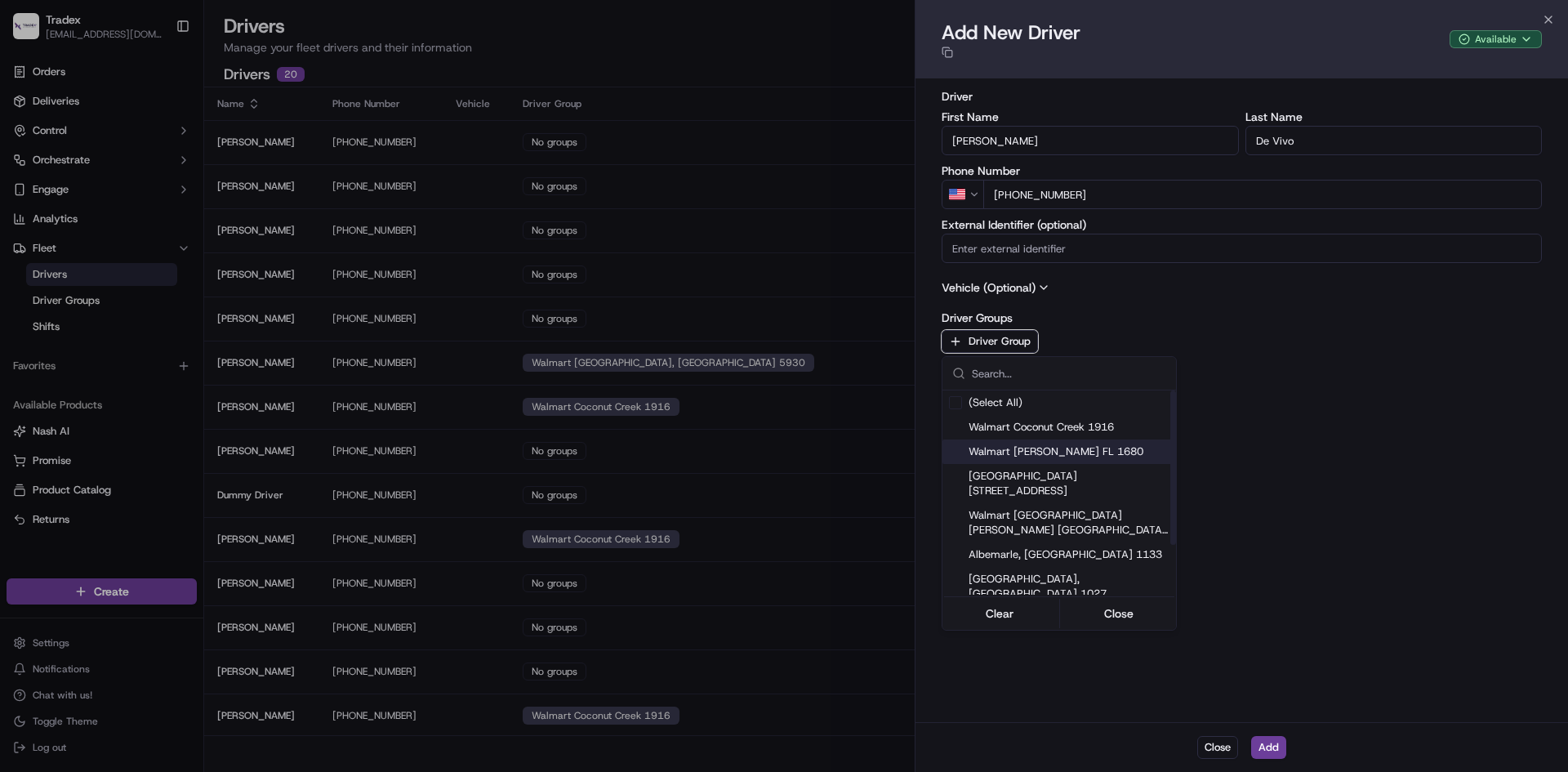
click at [1080, 446] on span "Walmart [PERSON_NAME] FL 1680" at bounding box center [1069, 452] width 201 height 15
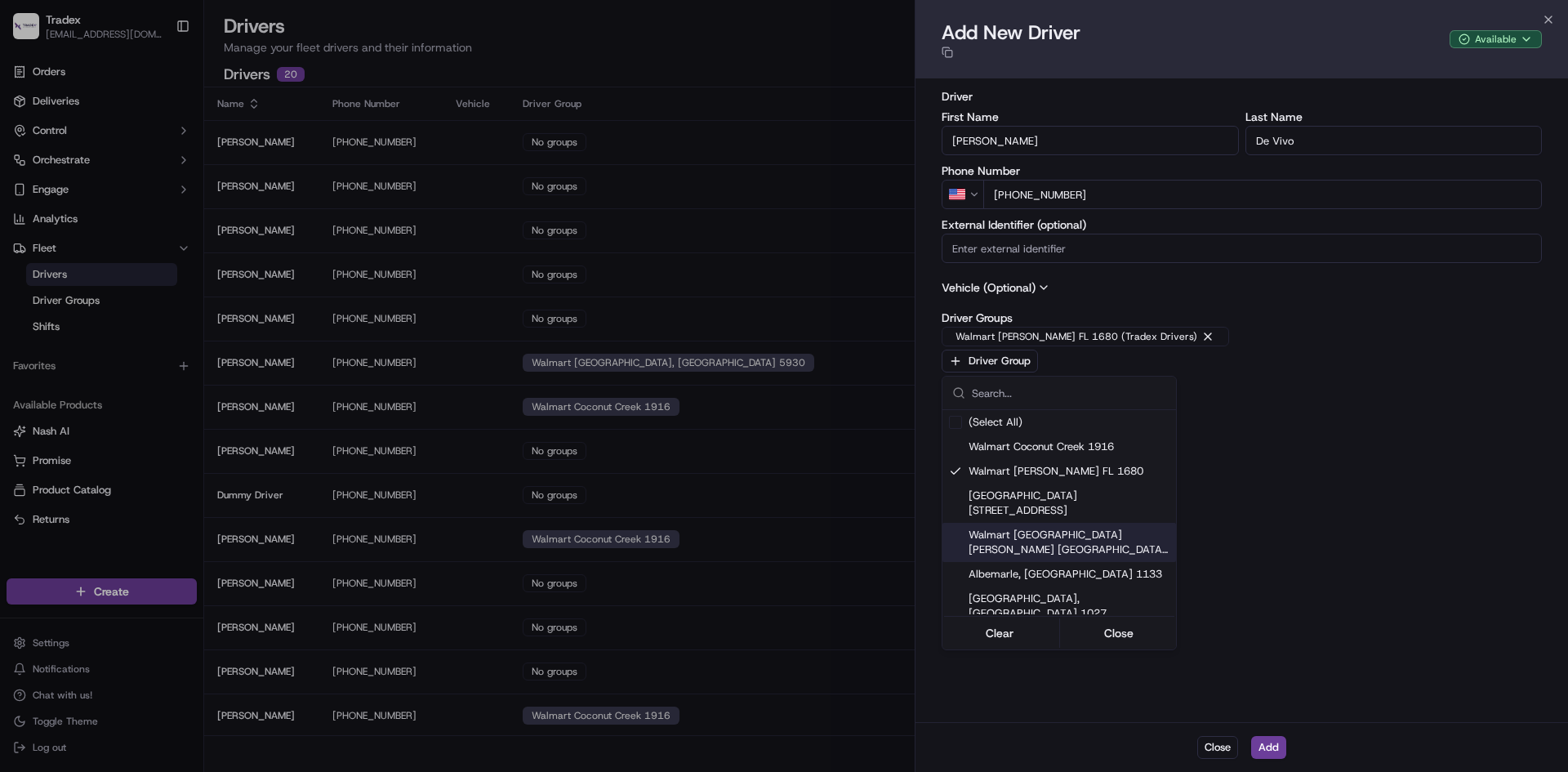
click at [1272, 745] on div at bounding box center [784, 386] width 1568 height 772
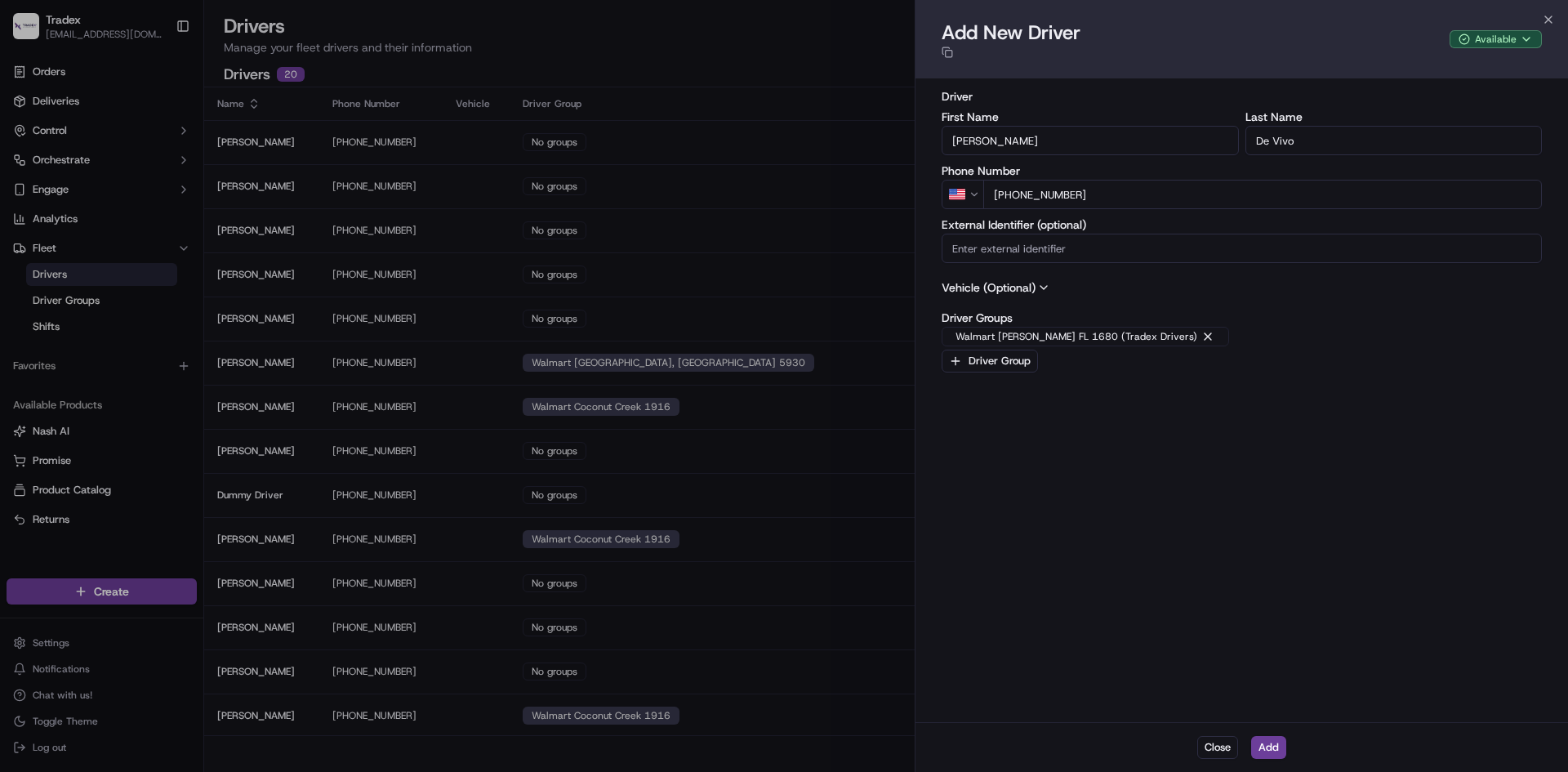
click at [1272, 745] on button "Add" at bounding box center [1268, 748] width 35 height 23
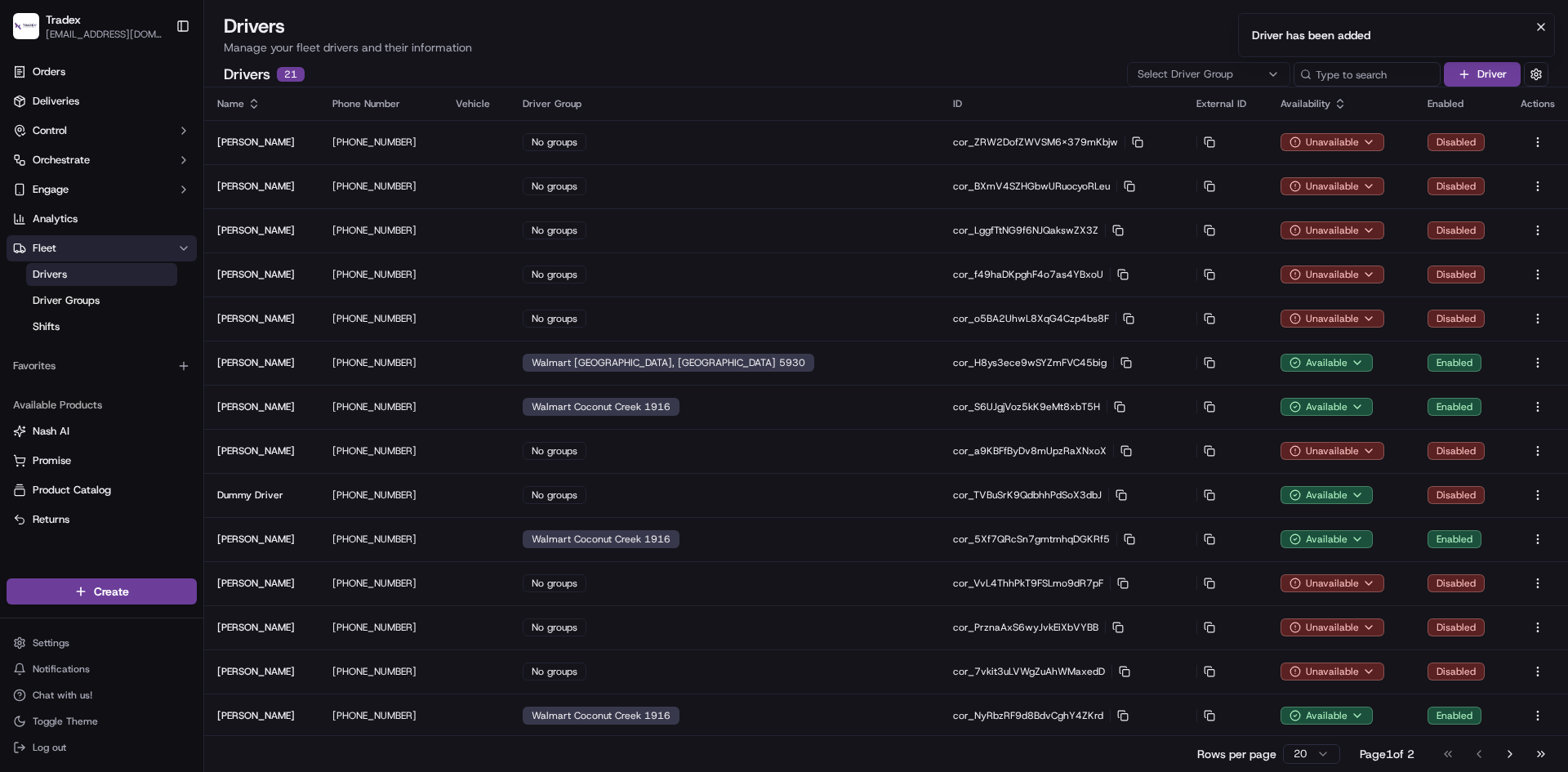
click at [65, 242] on button "Fleet" at bounding box center [102, 248] width 190 height 26
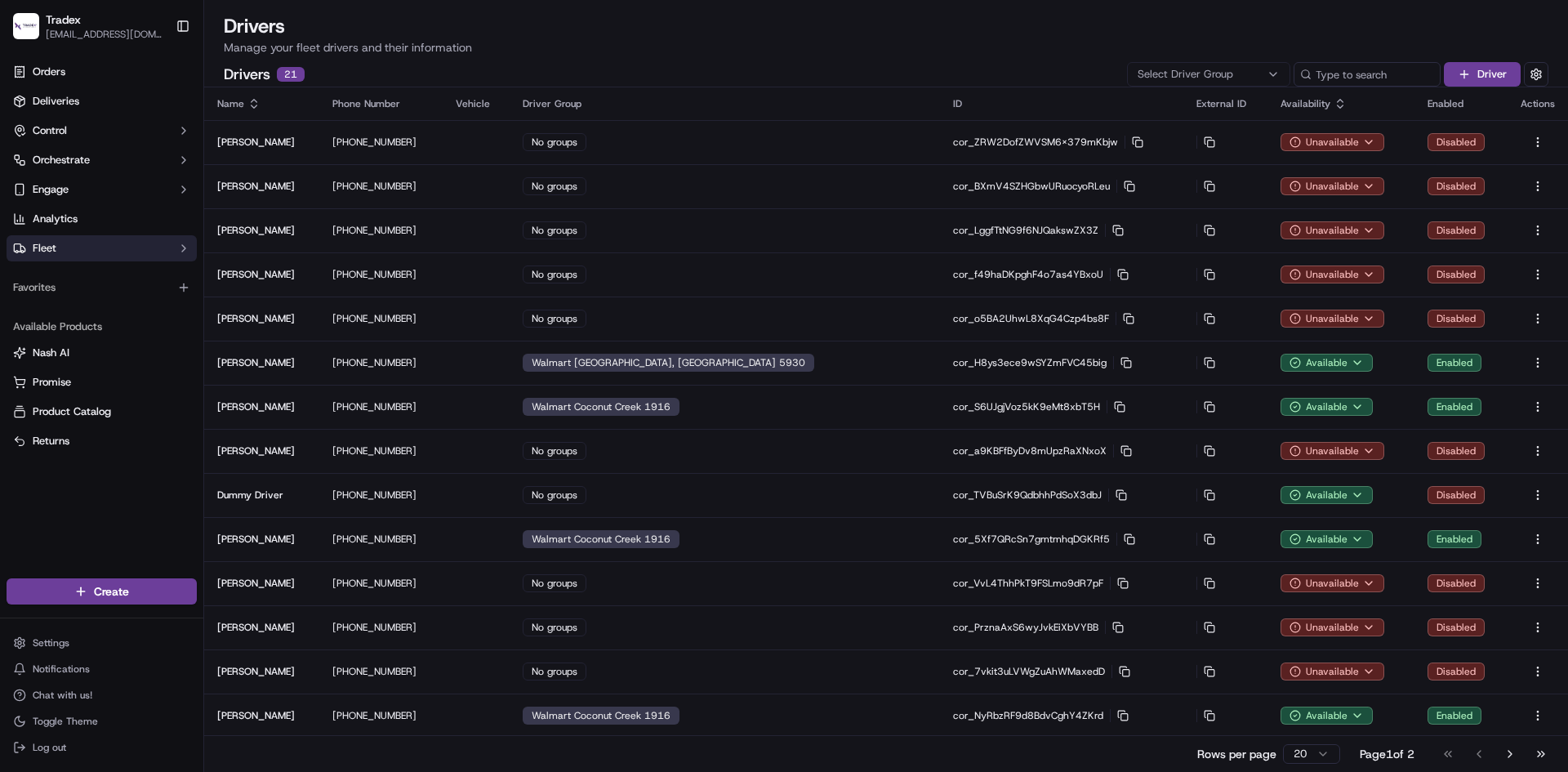
click at [80, 243] on button "Fleet" at bounding box center [102, 248] width 190 height 26
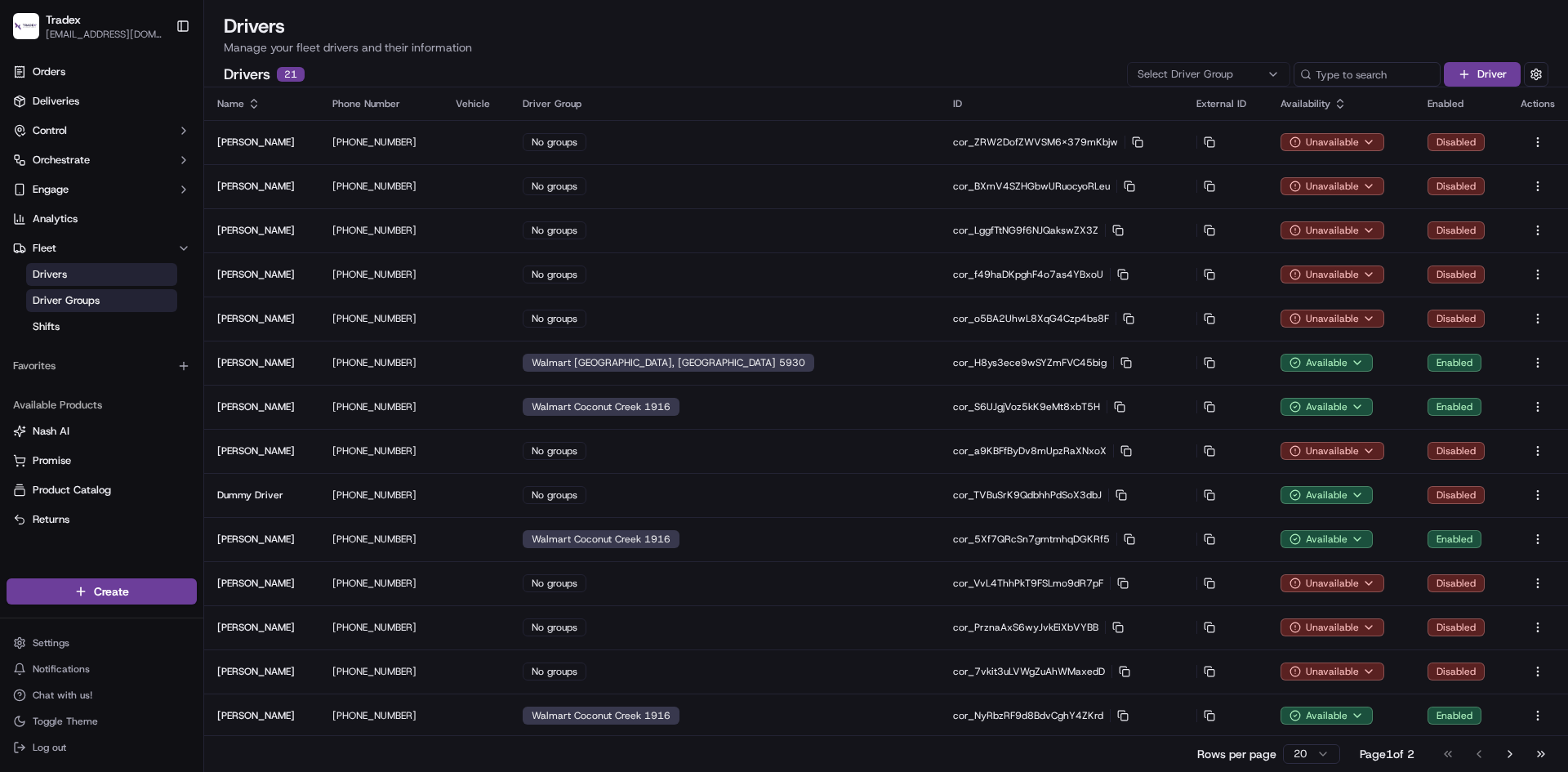
click at [78, 297] on span "Driver Groups" at bounding box center [66, 300] width 67 height 15
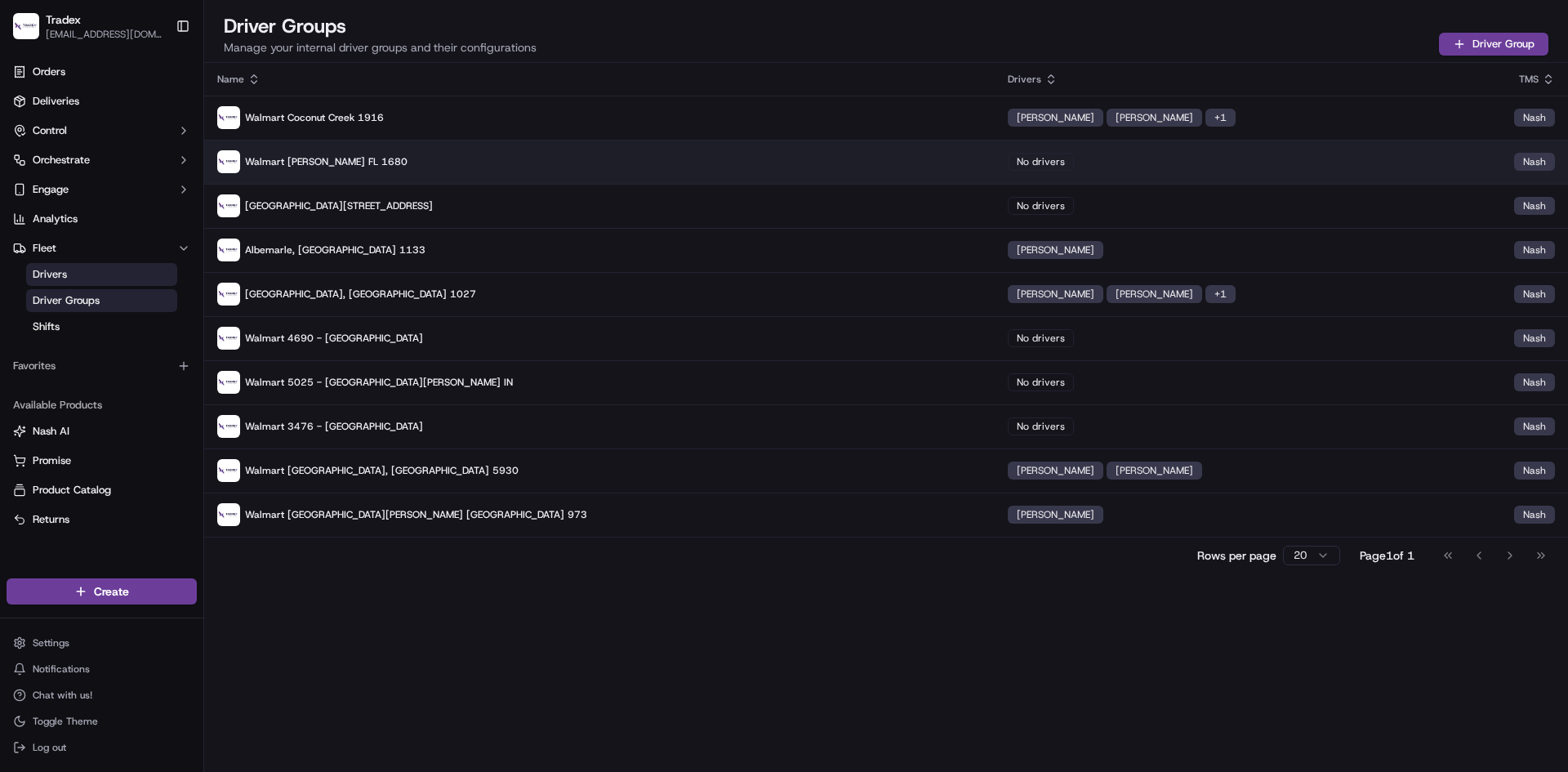
click at [995, 152] on td "No drivers" at bounding box center [1248, 162] width 506 height 44
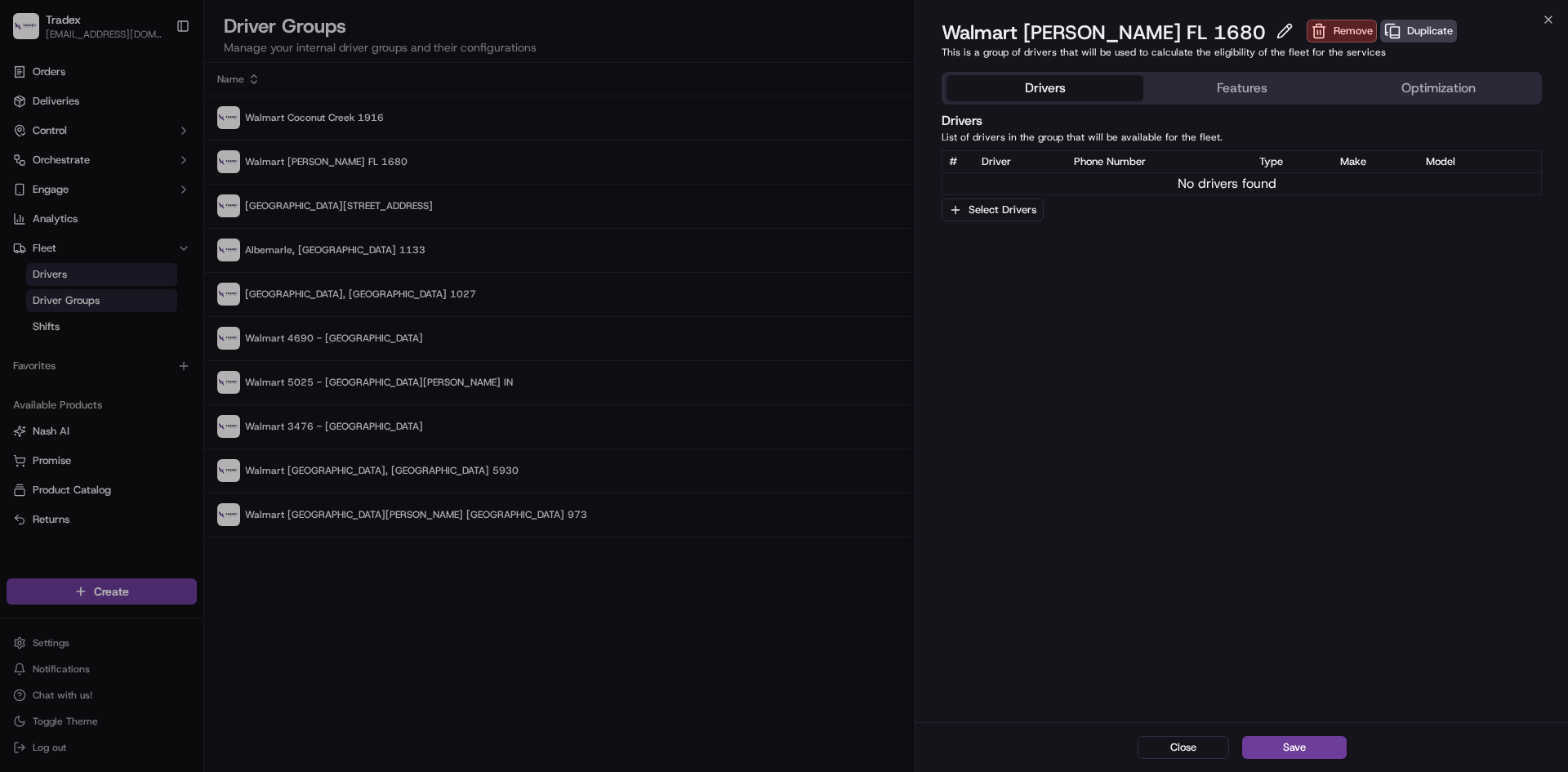
click at [1235, 100] on button "Features" at bounding box center [1242, 89] width 197 height 26
click at [1077, 81] on button "Drivers" at bounding box center [1044, 89] width 197 height 26
click at [1019, 213] on button "Select Drivers" at bounding box center [993, 210] width 102 height 23
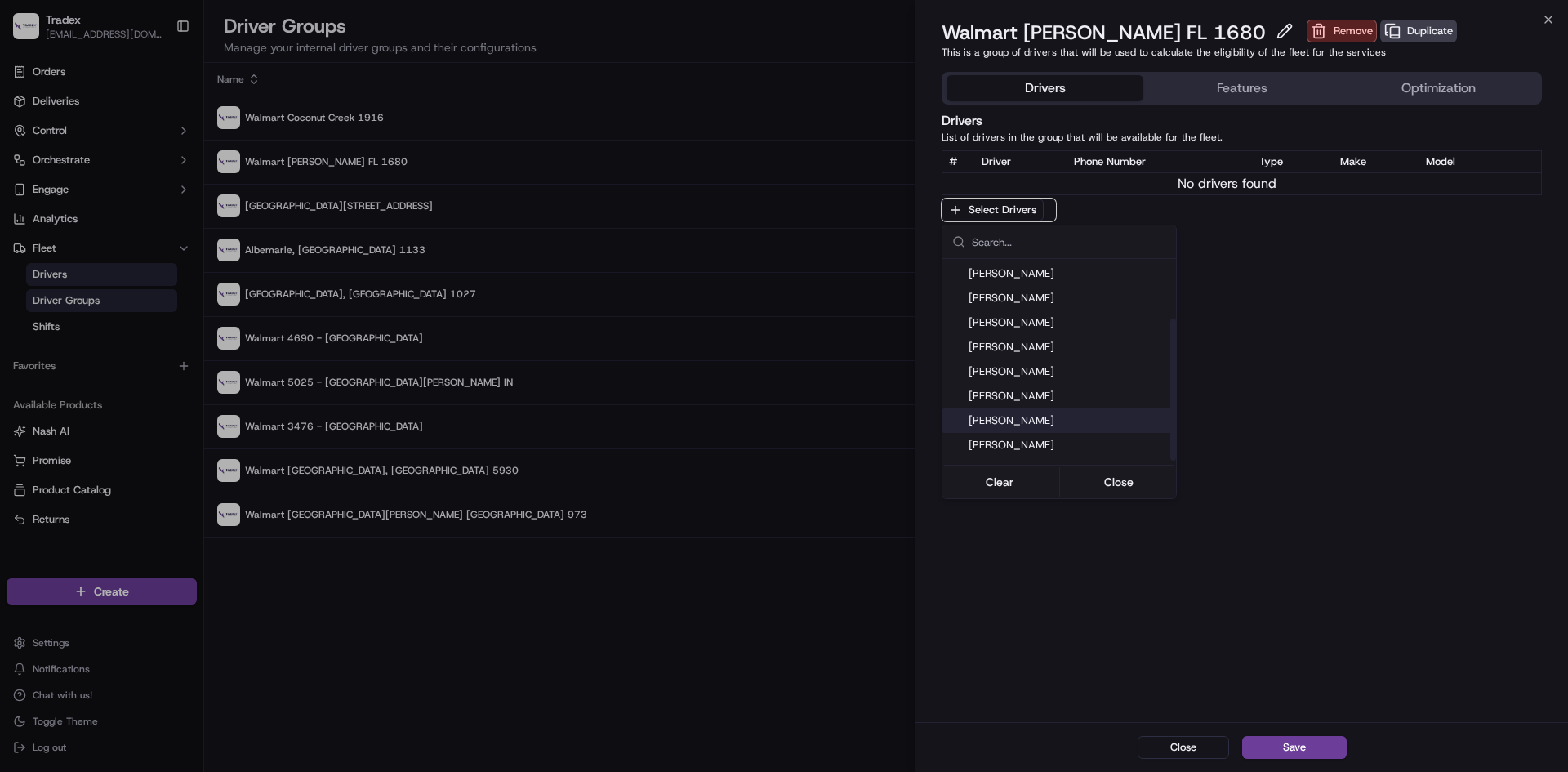
scroll to position [89, 0]
click at [1029, 448] on span "[PERSON_NAME]" at bounding box center [1069, 451] width 201 height 15
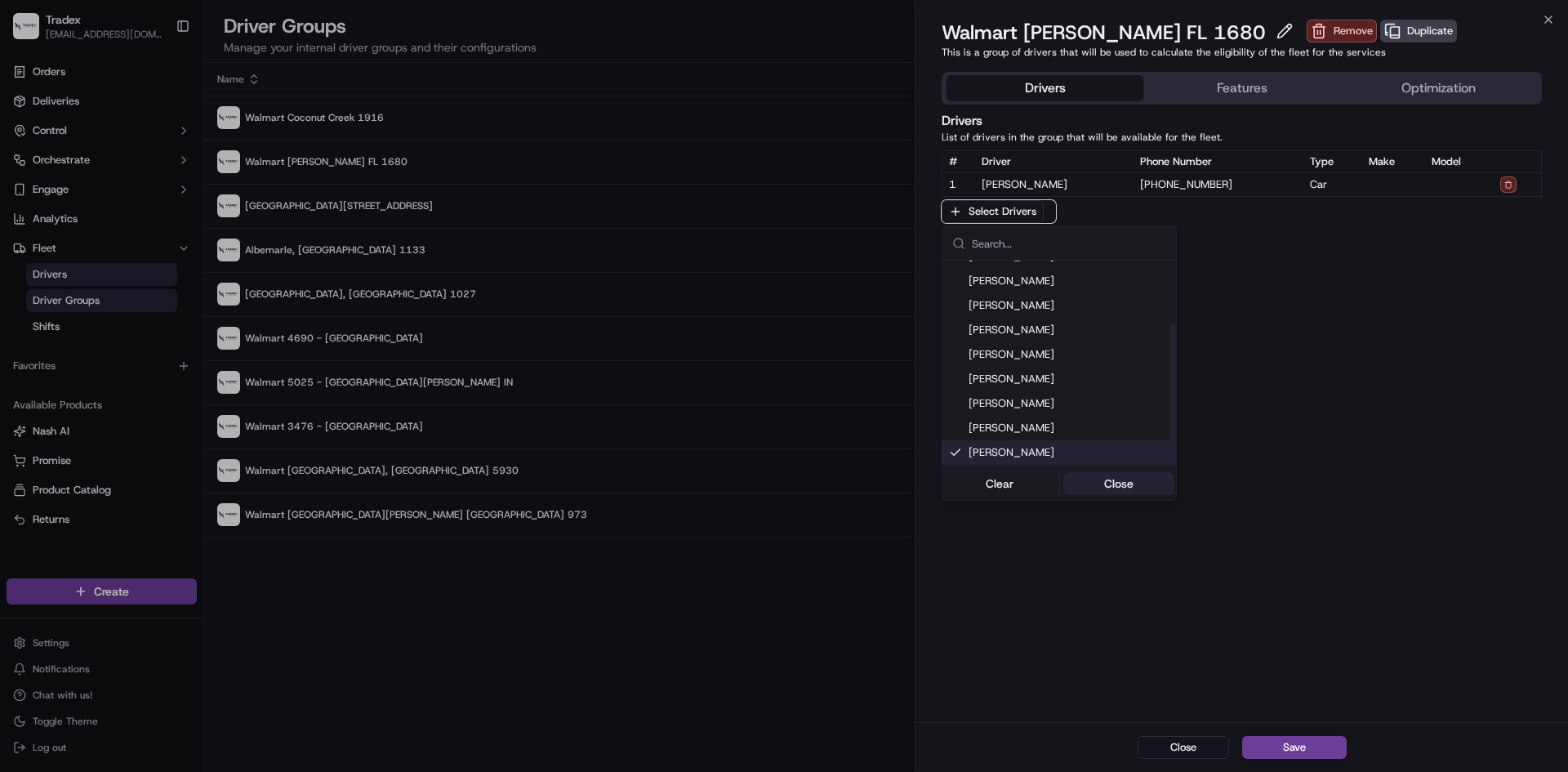
click at [1110, 485] on button "Close" at bounding box center [1119, 484] width 112 height 23
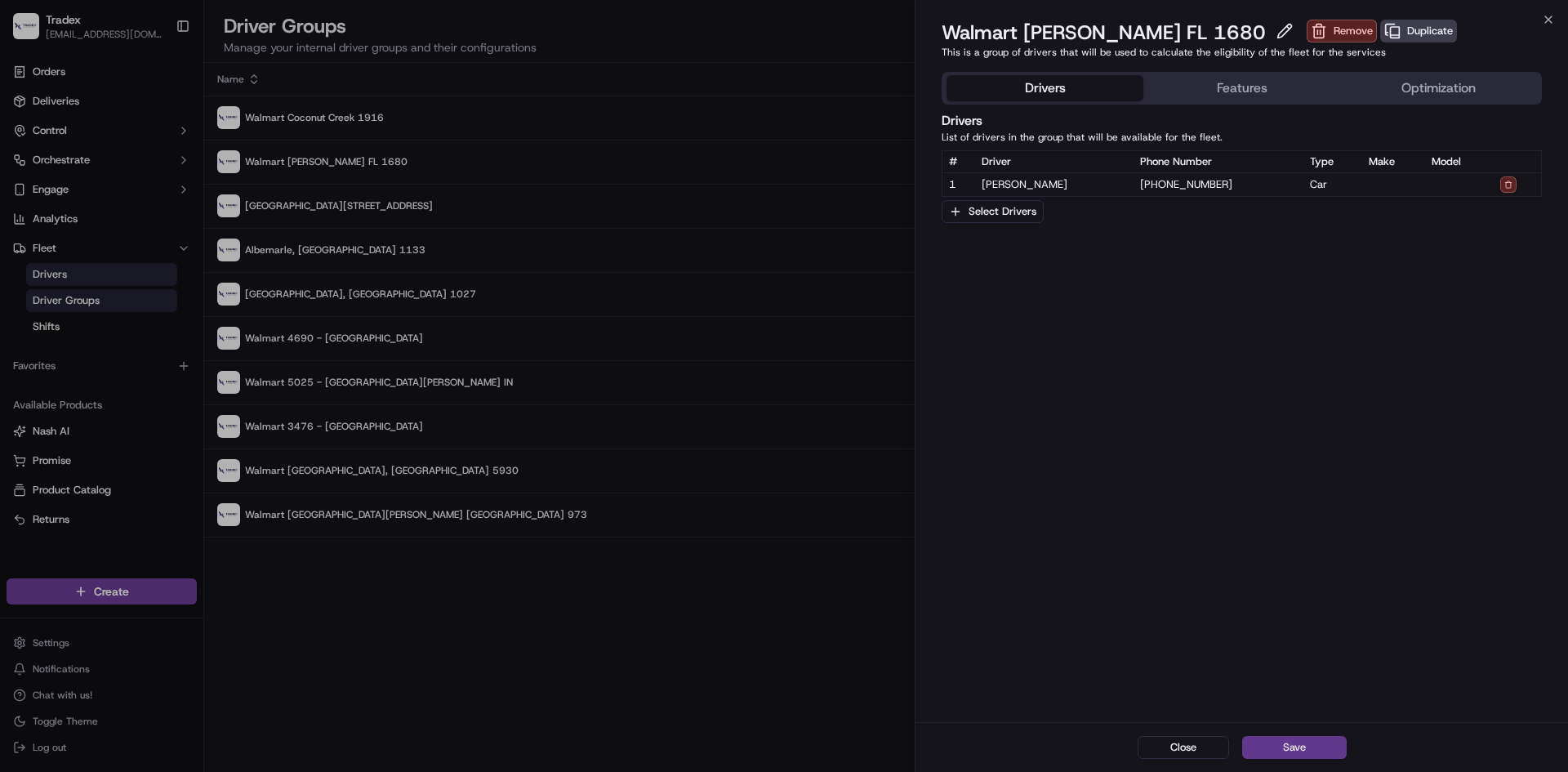
click at [1324, 747] on button "Save" at bounding box center [1295, 748] width 104 height 23
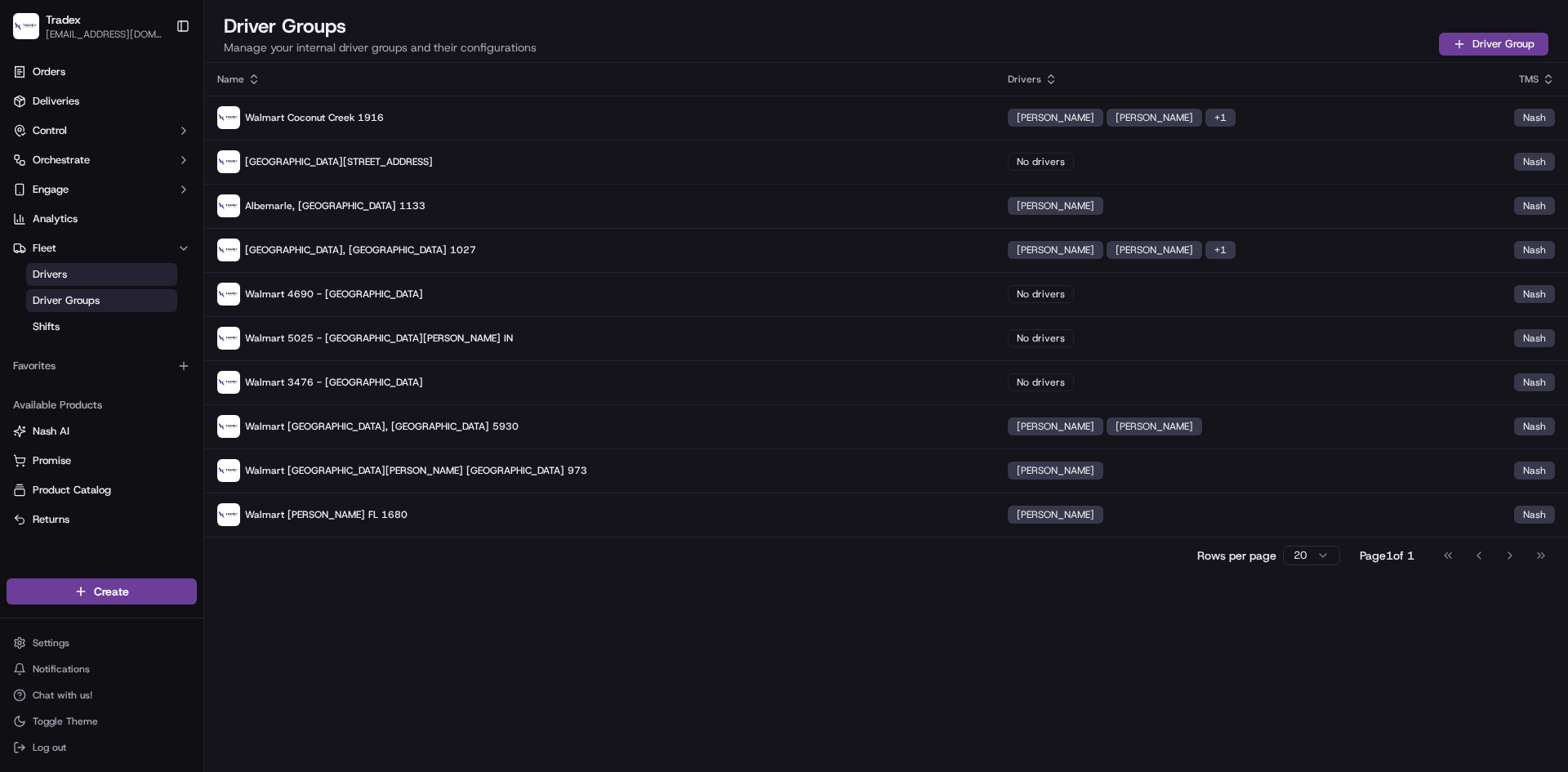
click at [62, 278] on span "Drivers" at bounding box center [50, 274] width 35 height 15
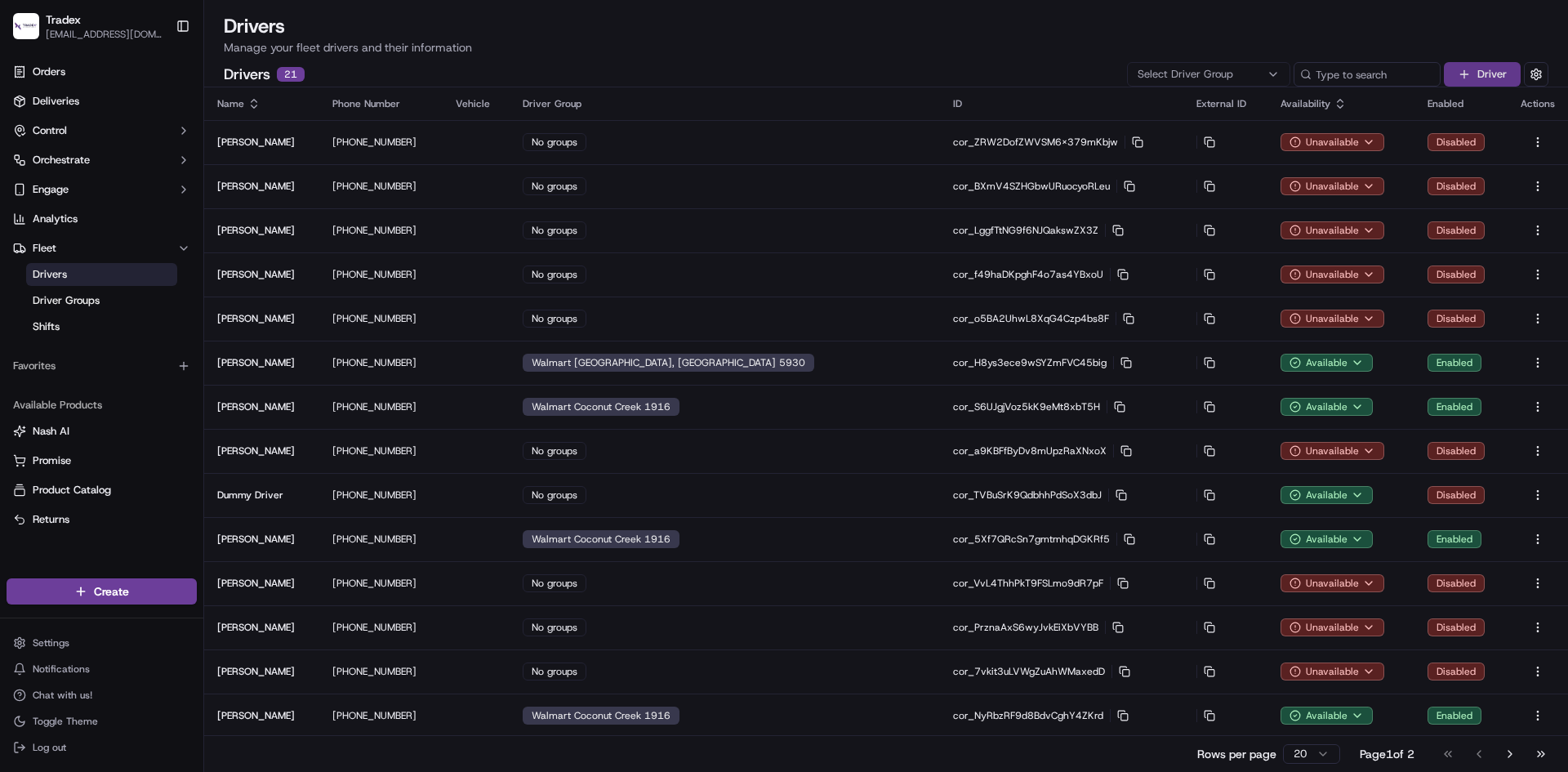
click at [1466, 70] on button "Driver" at bounding box center [1482, 74] width 76 height 24
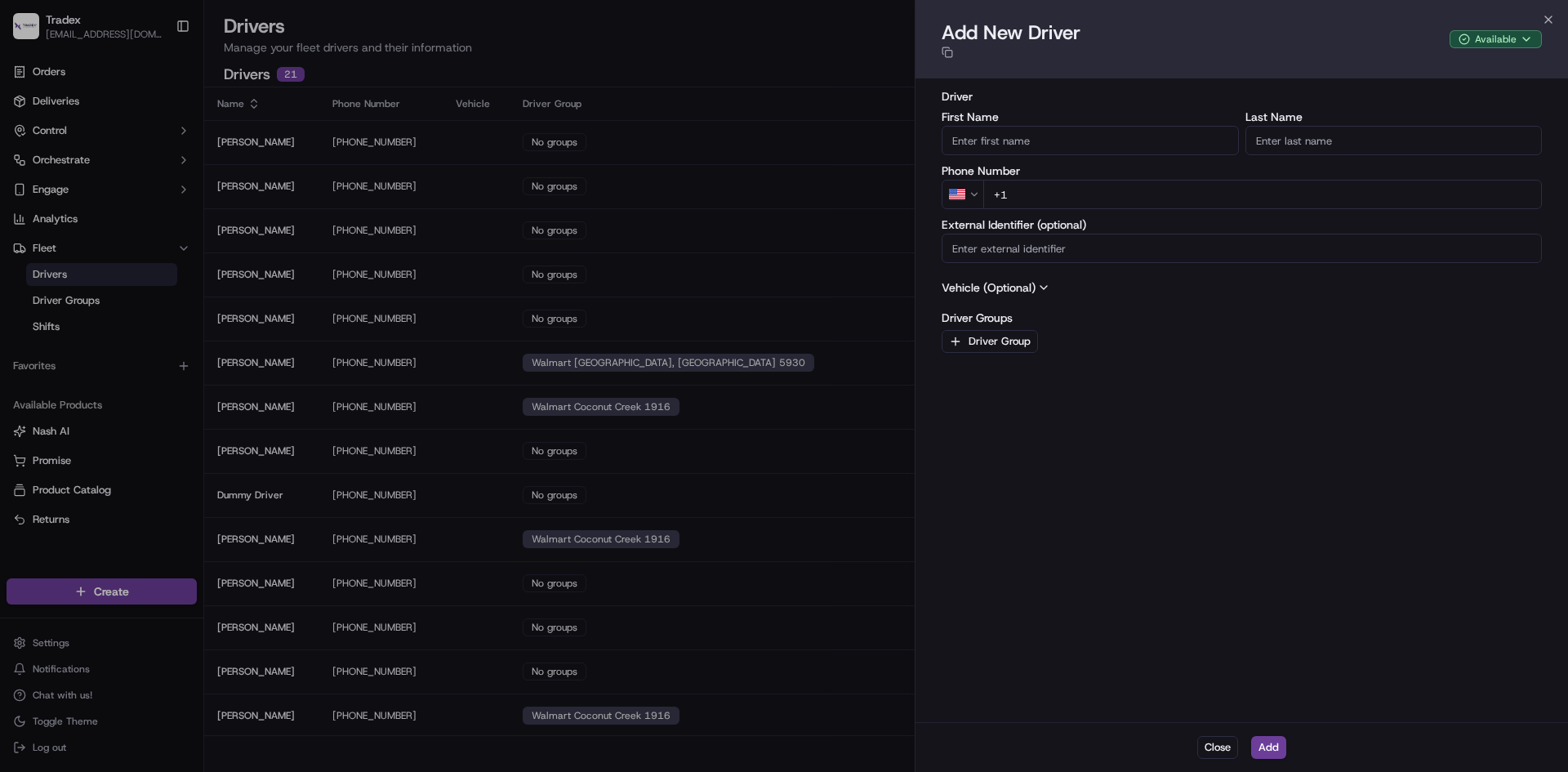
click at [1081, 149] on input "First Name" at bounding box center [1090, 141] width 297 height 30
type input "Dayron"
click at [1300, 142] on input "Last Name" at bounding box center [1394, 141] width 297 height 30
type input "[PERSON_NAME]"
click at [1200, 198] on input "+1" at bounding box center [1262, 195] width 558 height 30
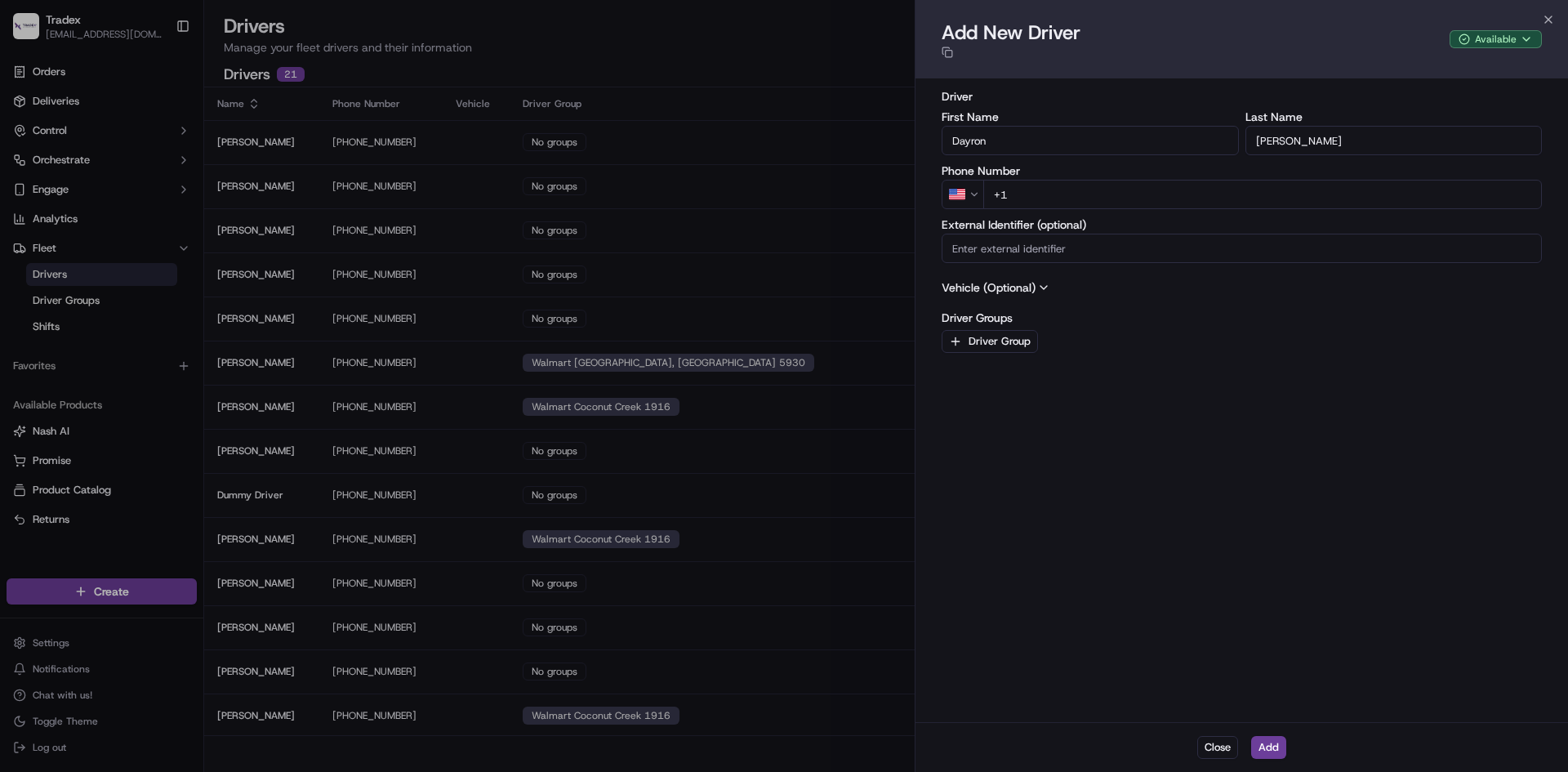
click at [1182, 202] on input "+1" at bounding box center [1262, 195] width 558 height 30
type input "[PHONE_NUMBER]"
click at [1265, 742] on button "Add" at bounding box center [1268, 748] width 35 height 23
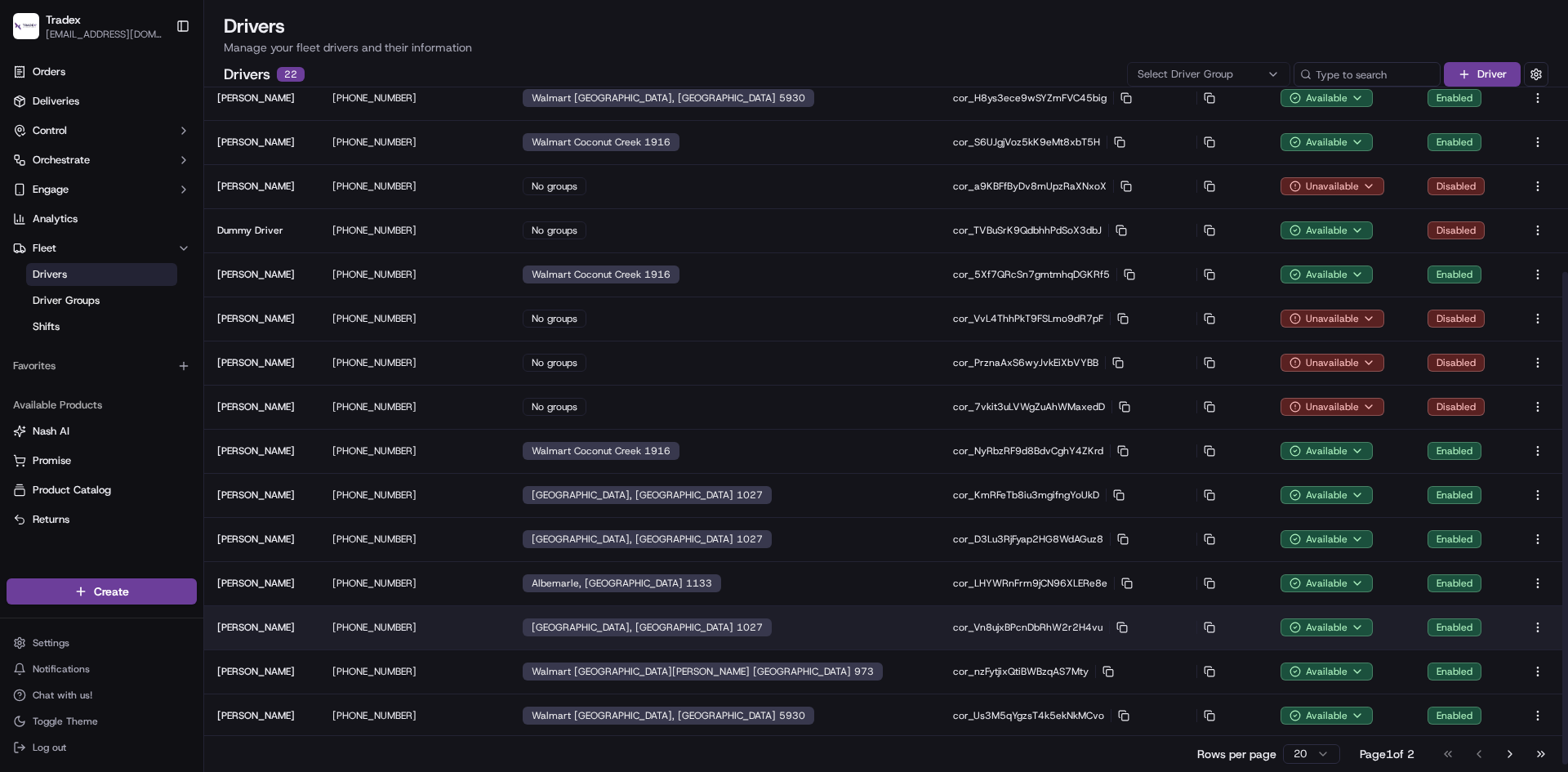
scroll to position [267, 0]
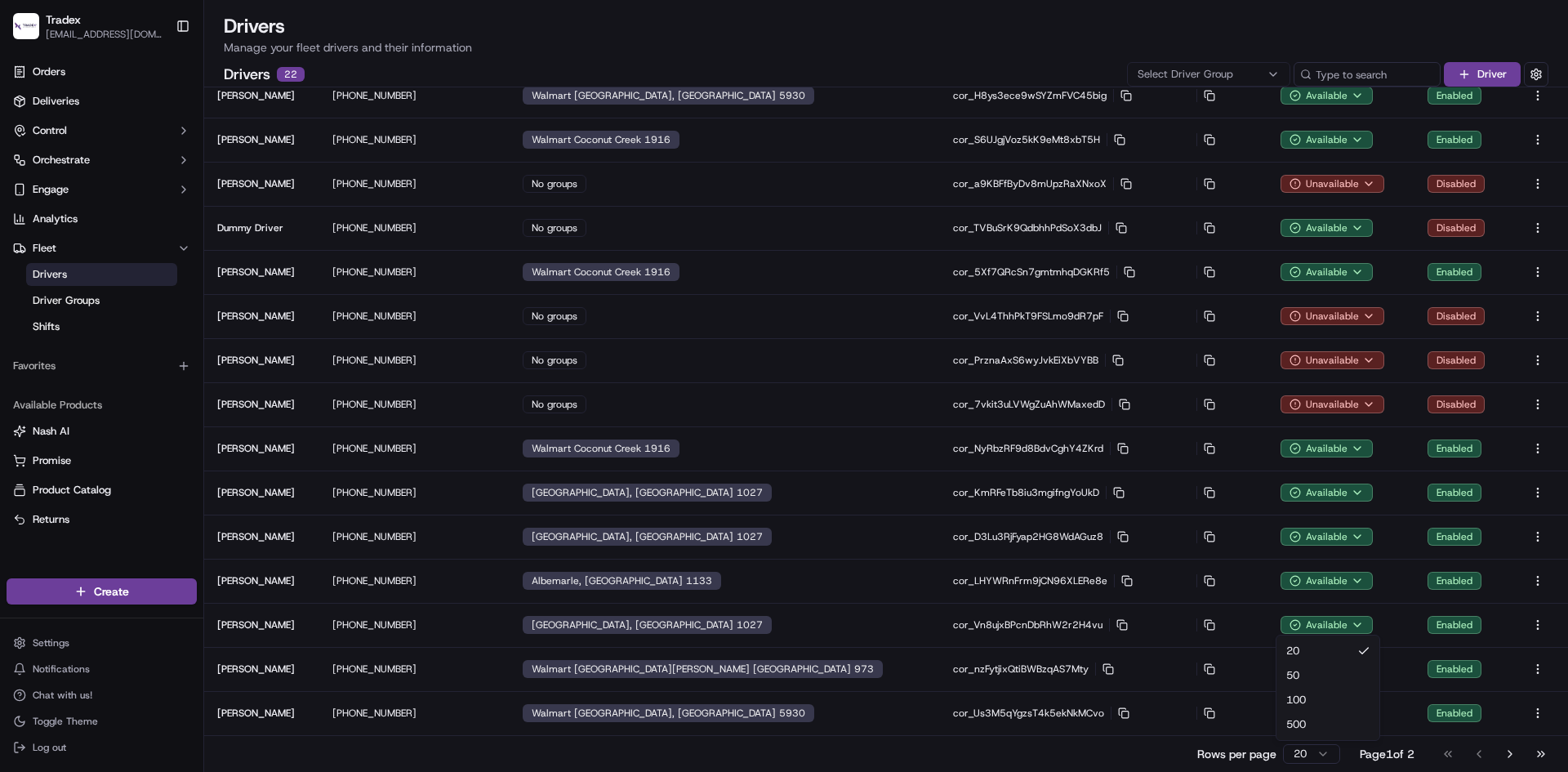
click at [1318, 758] on html "Tradex [EMAIL_ADDRESS][DOMAIN_NAME] Toggle Sidebar Orders Deliveries Control Or…" at bounding box center [784, 386] width 1568 height 772
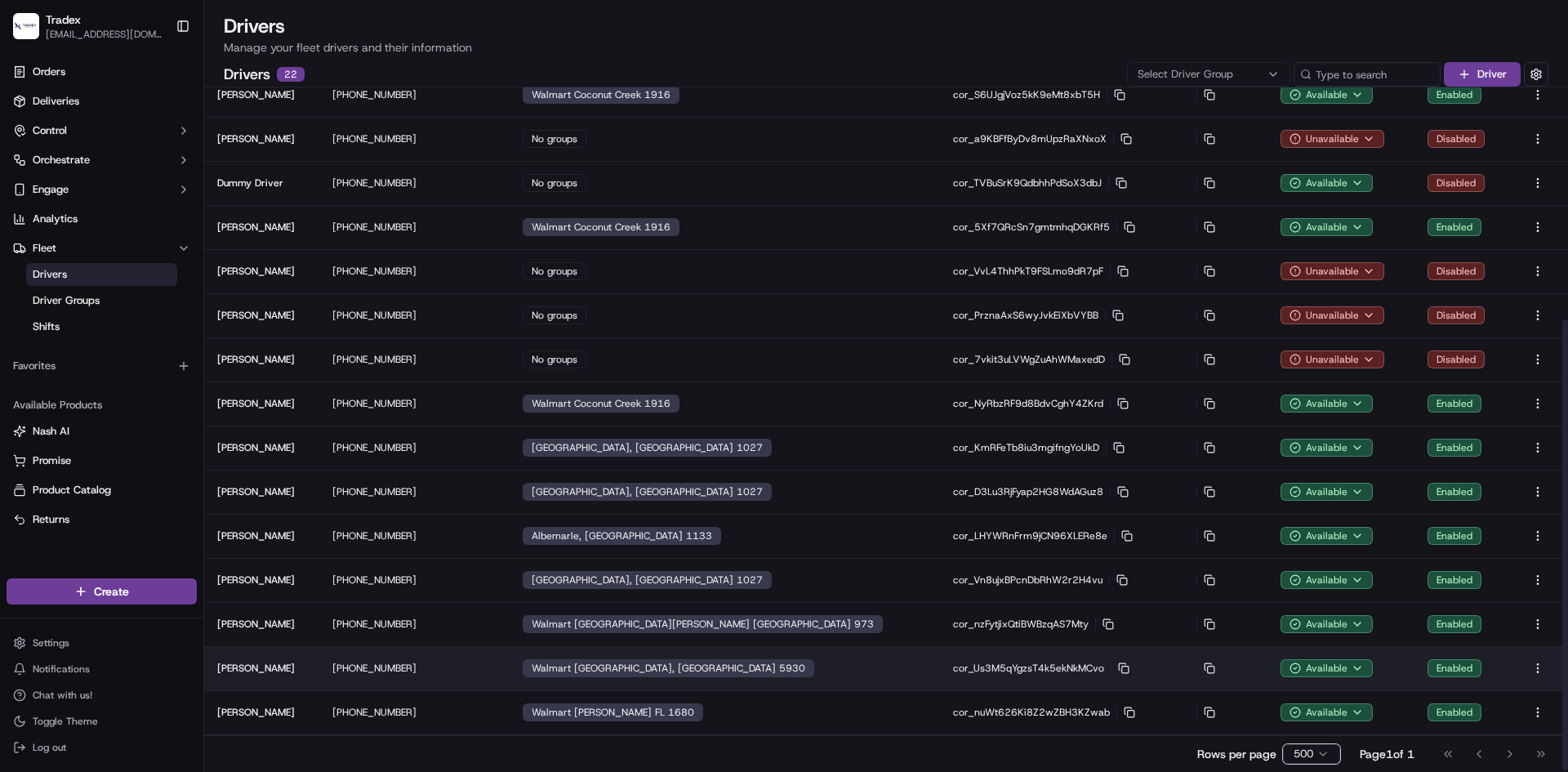
scroll to position [355, 0]
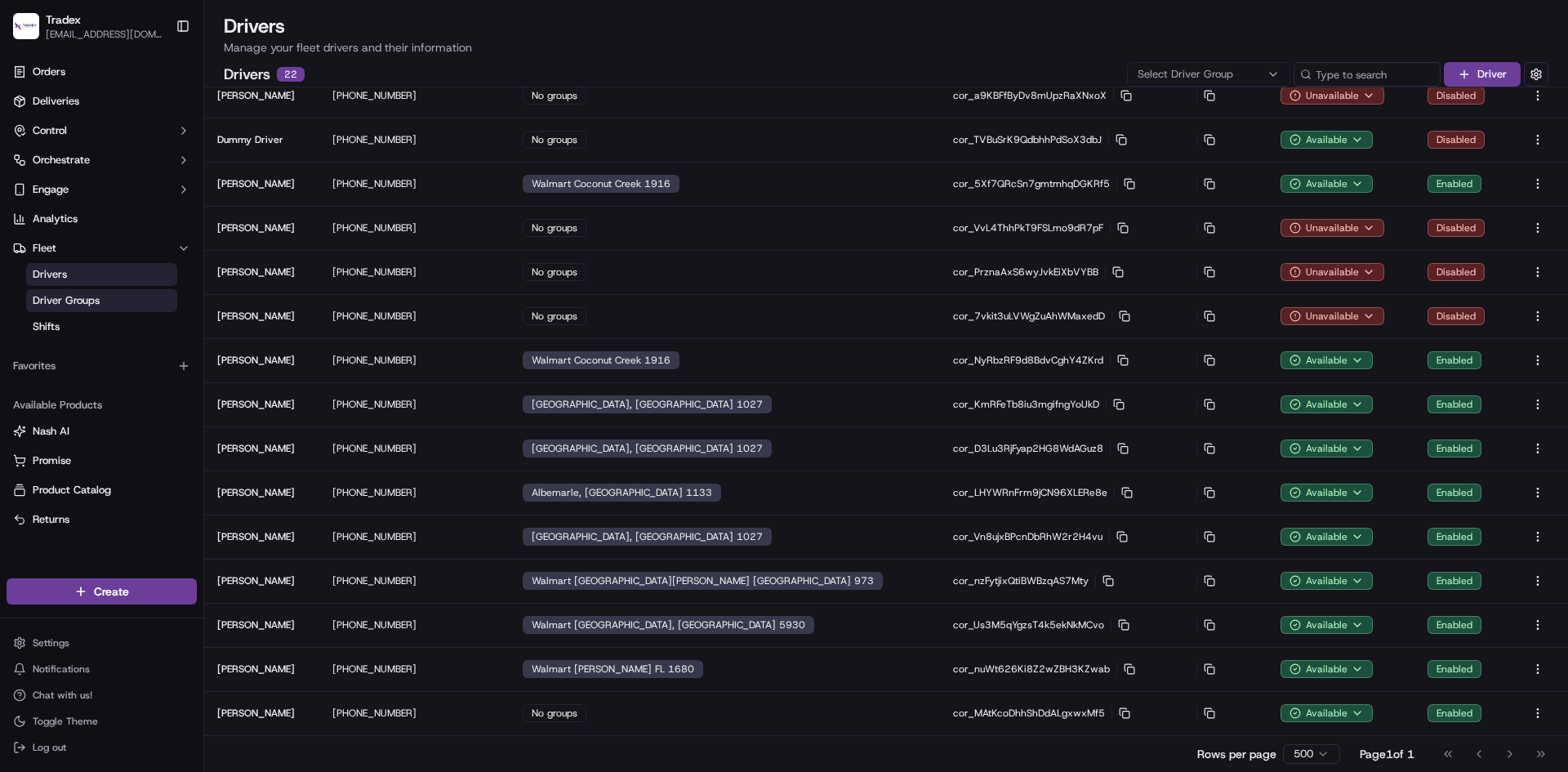
click at [86, 305] on span "Driver Groups" at bounding box center [66, 300] width 67 height 15
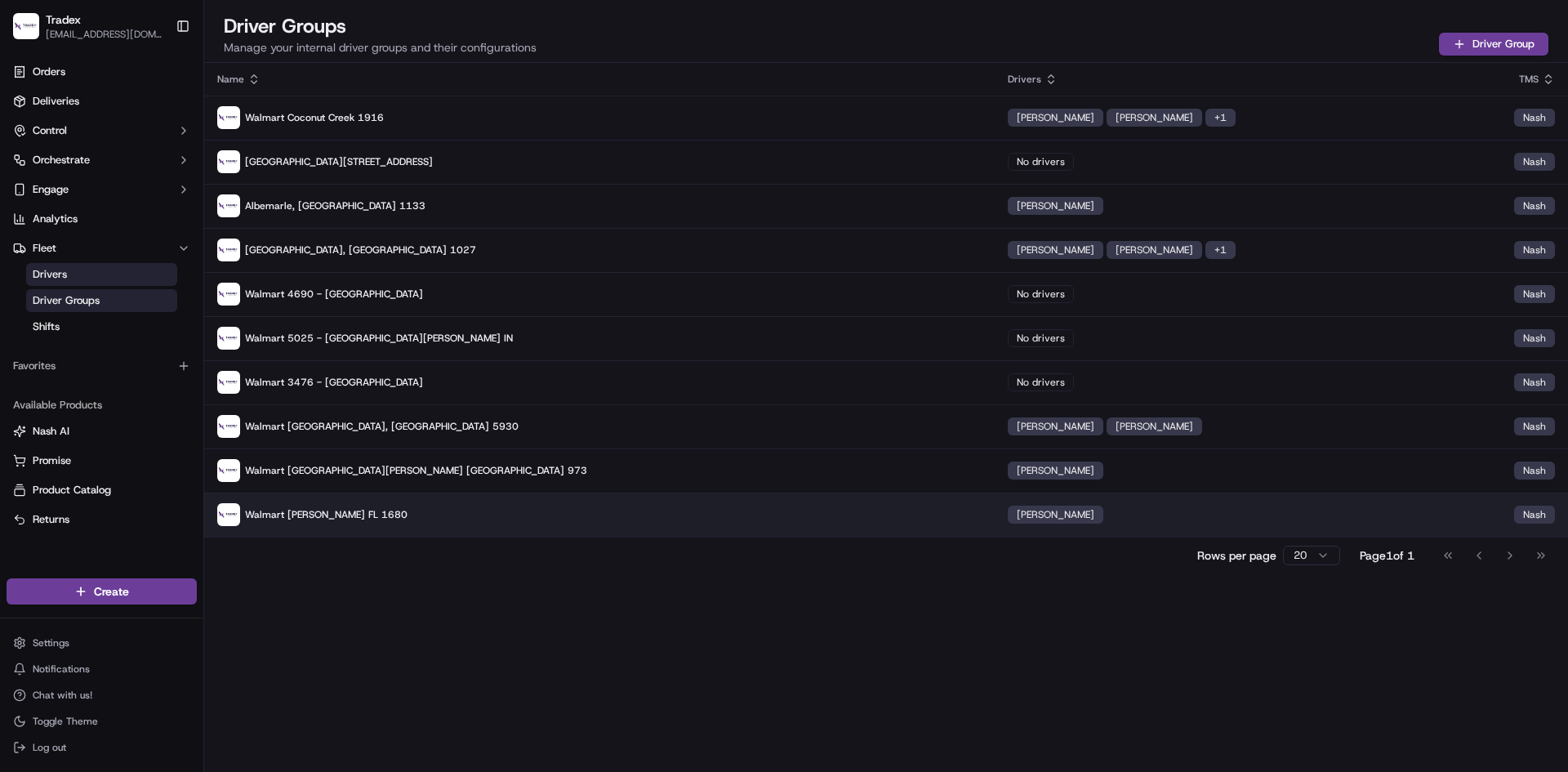
click at [1017, 520] on span "[PERSON_NAME]" at bounding box center [1055, 514] width 77 height 13
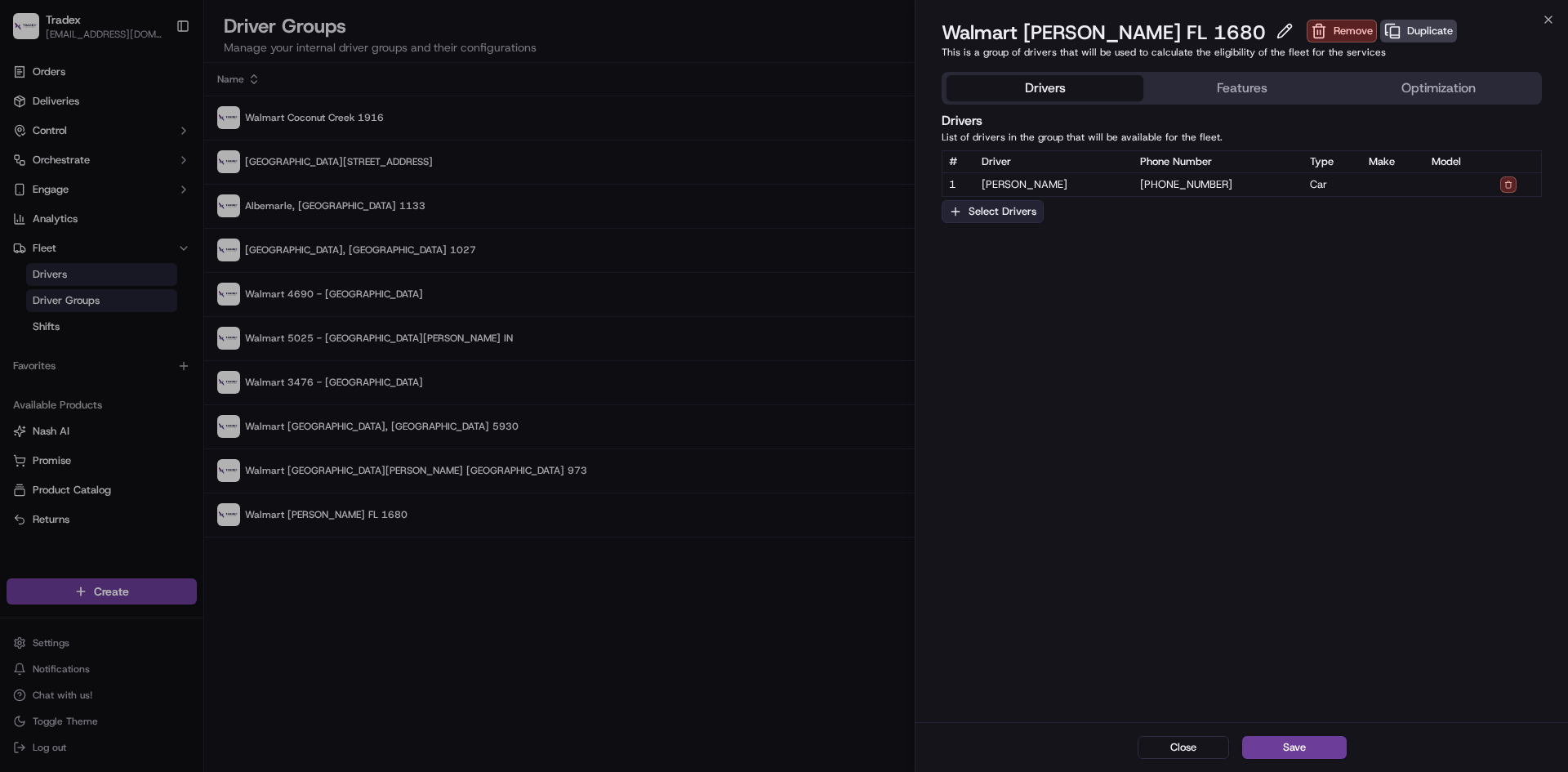
click at [1012, 215] on button "Select Drivers" at bounding box center [993, 211] width 102 height 23
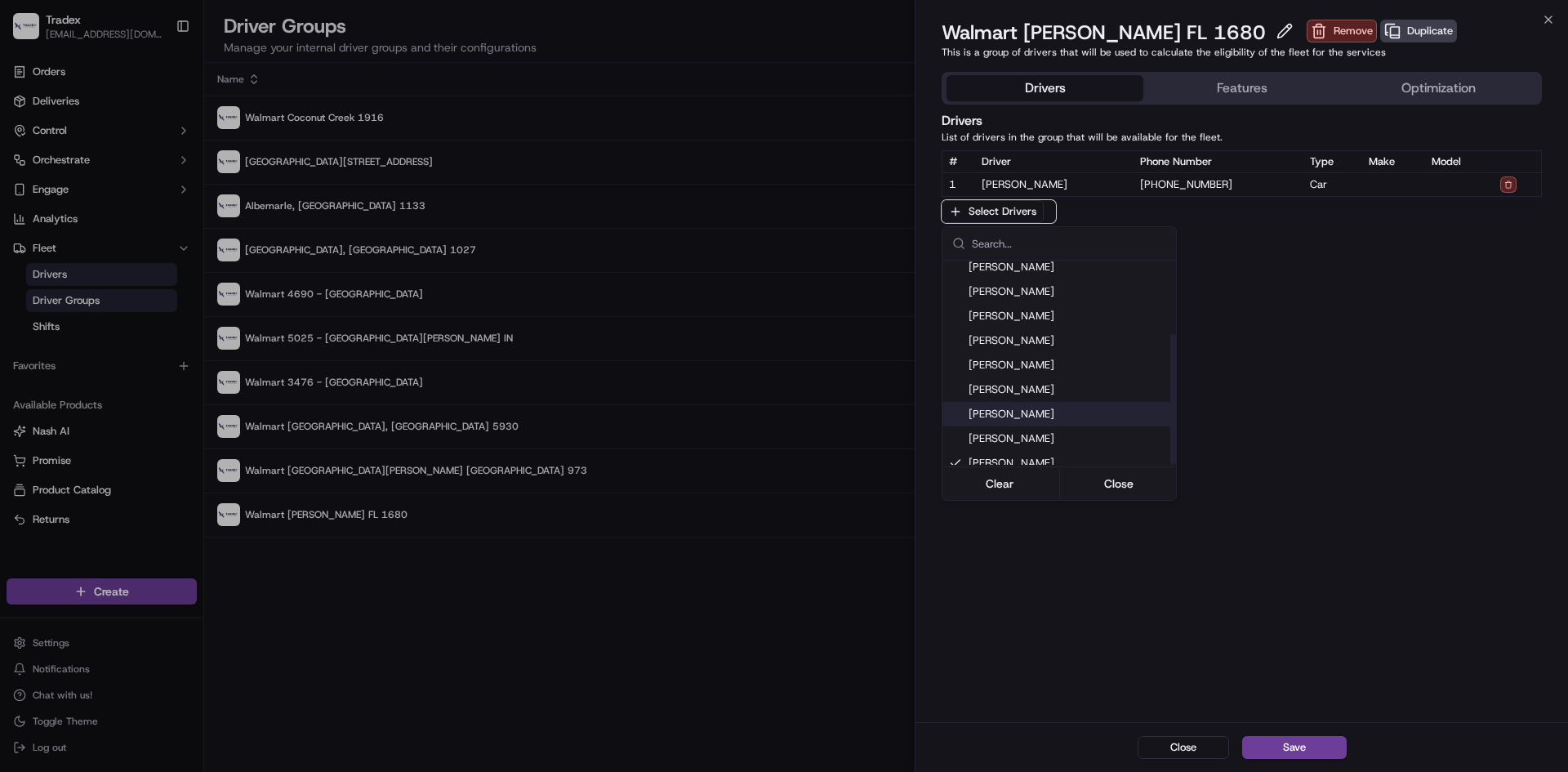
scroll to position [115, 0]
click at [1033, 448] on span "[PERSON_NAME]" at bounding box center [1069, 452] width 201 height 15
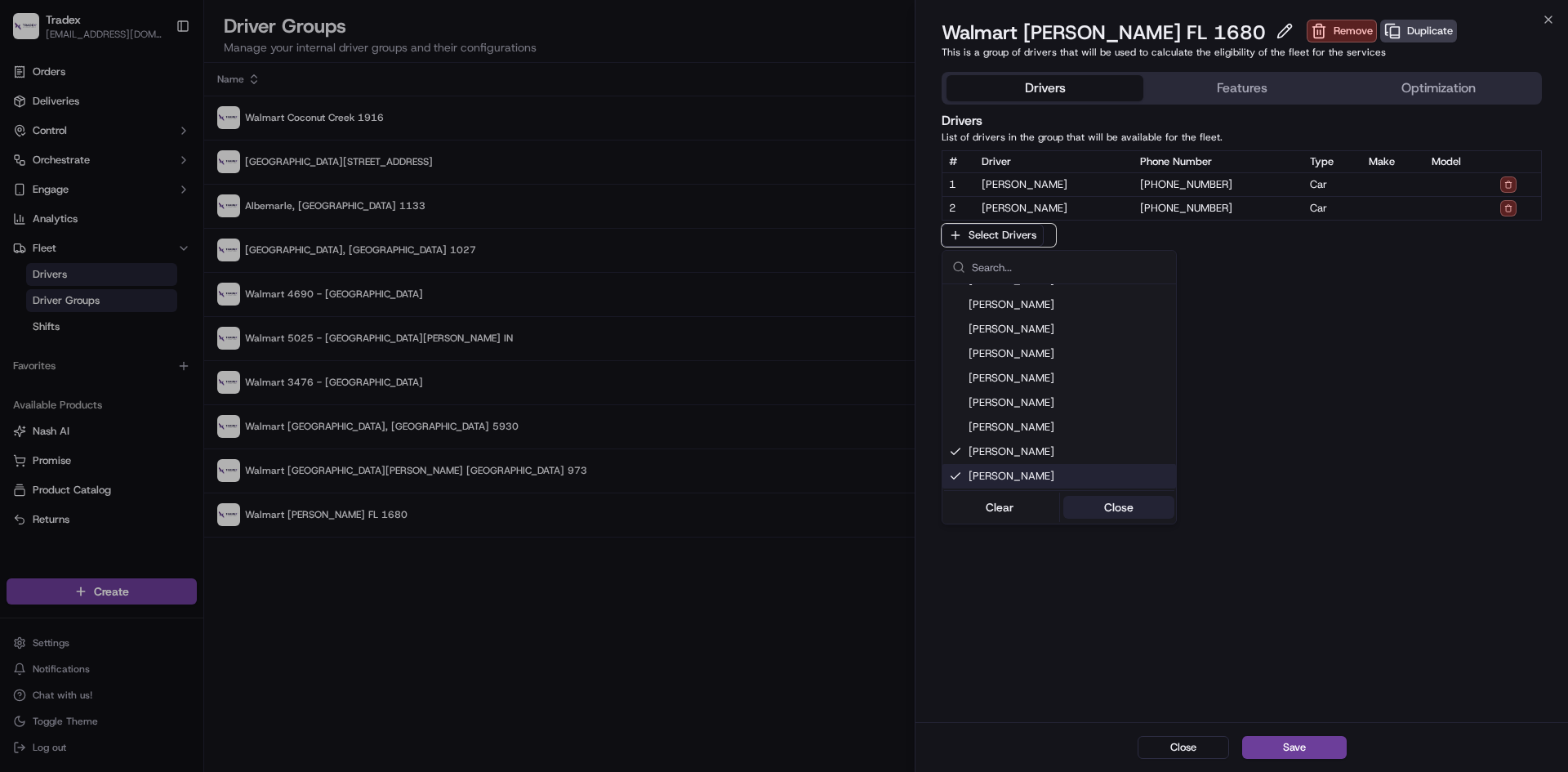
click at [1136, 516] on button "Close" at bounding box center [1119, 507] width 112 height 23
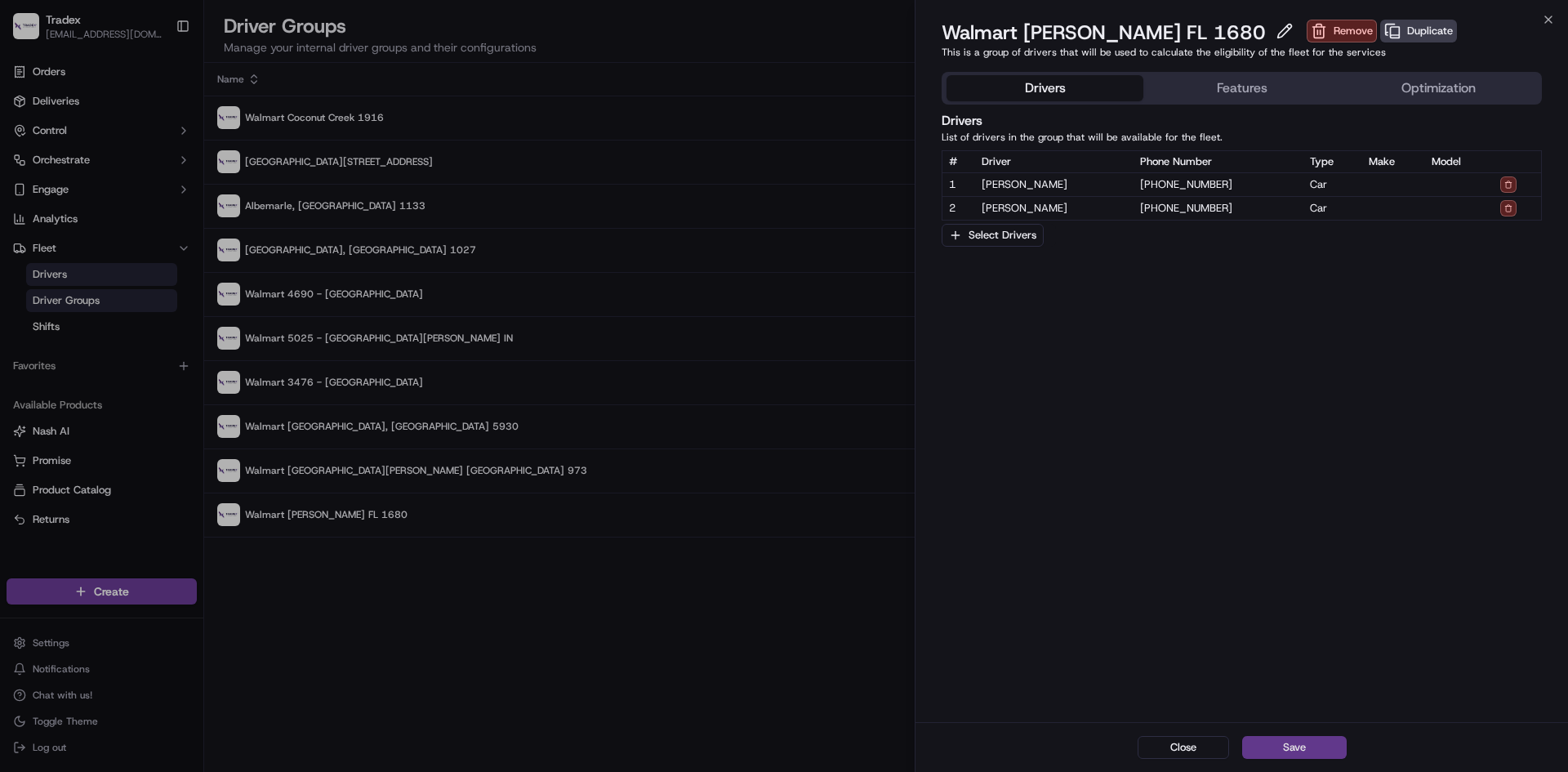
click at [1301, 750] on button "Save" at bounding box center [1295, 748] width 104 height 23
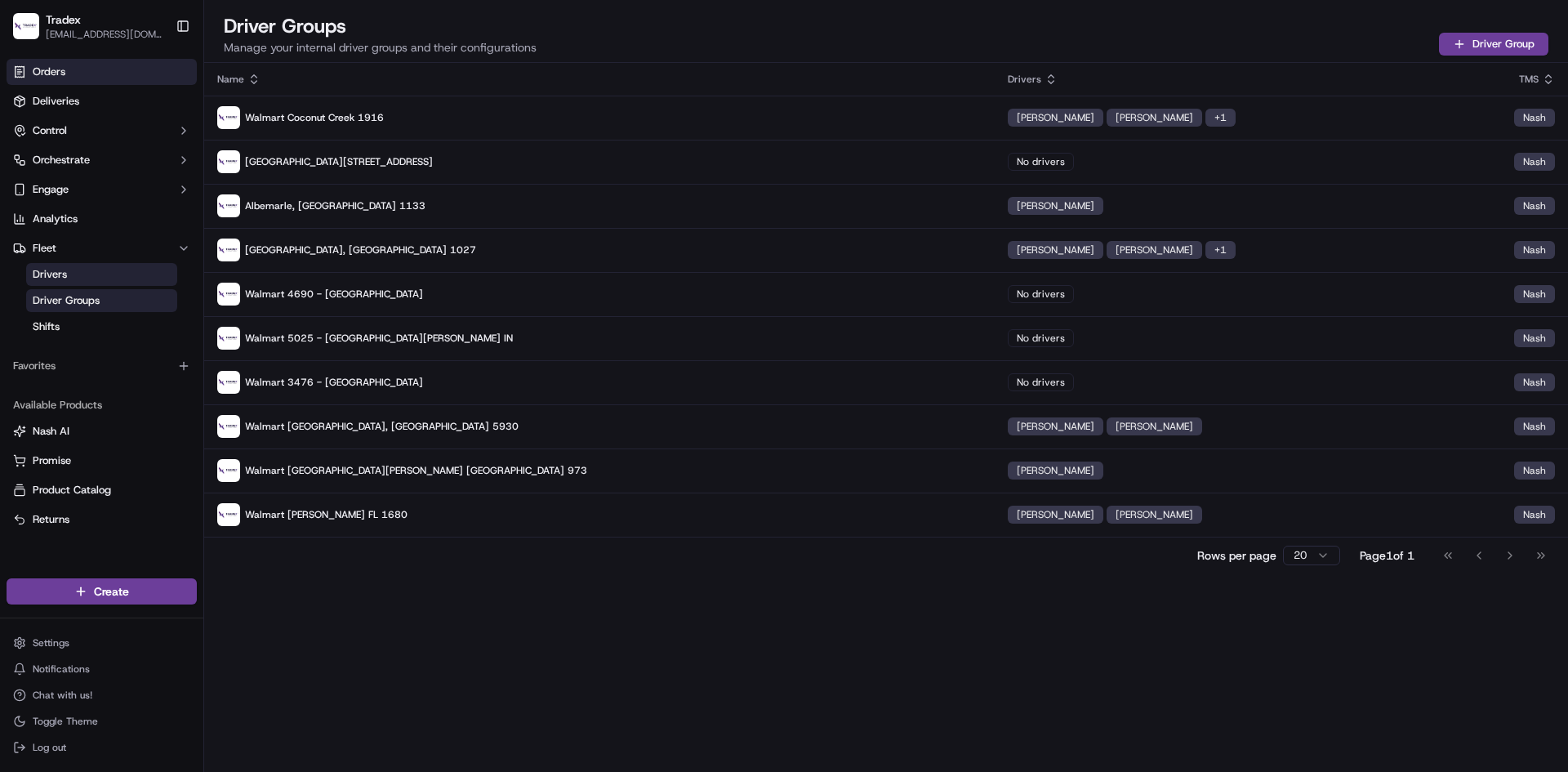
click at [76, 70] on link "Orders" at bounding box center [102, 72] width 190 height 26
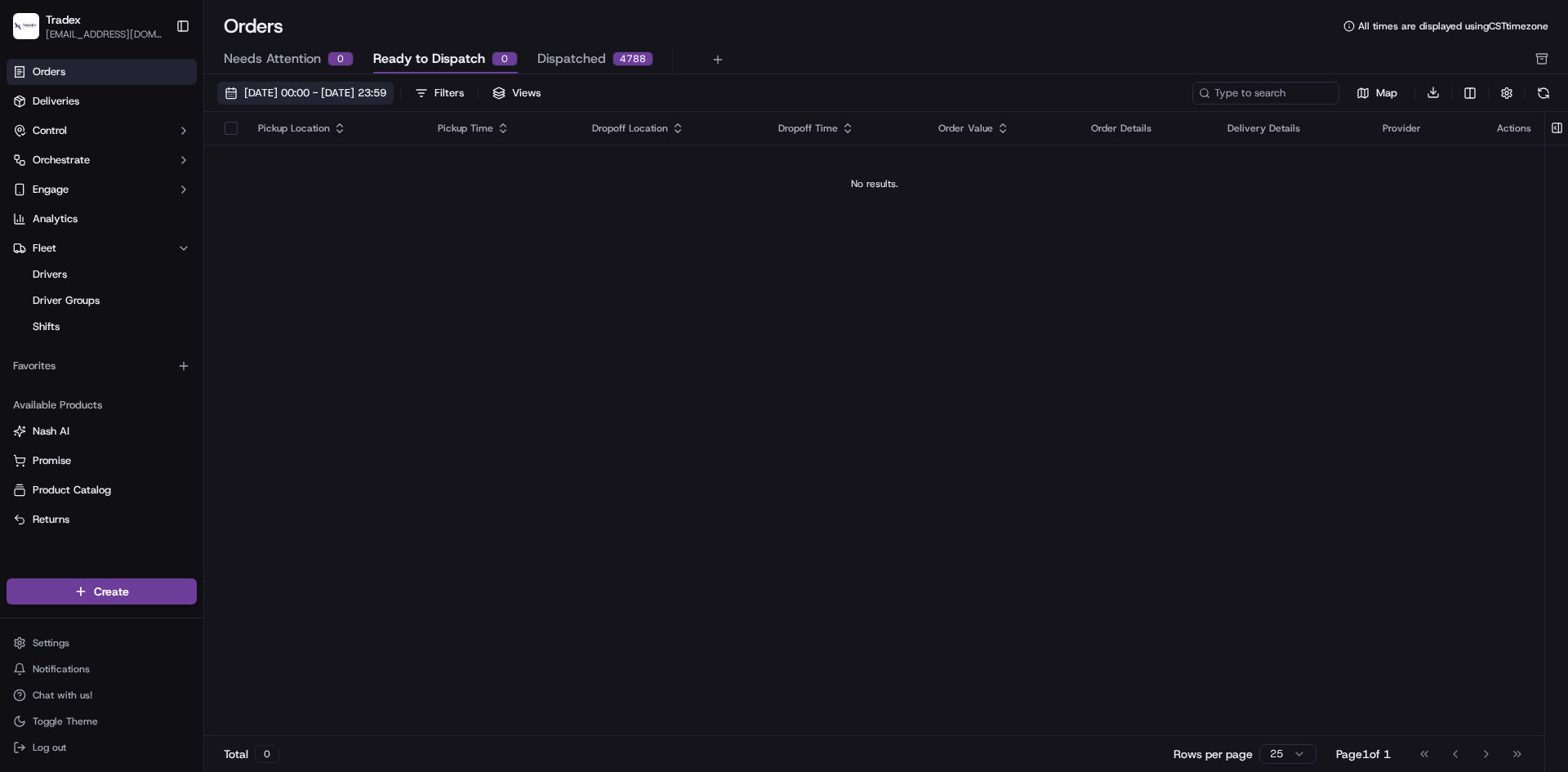
click at [362, 89] on span "[DATE] 00:00 - [DATE] 23:59" at bounding box center [315, 93] width 142 height 15
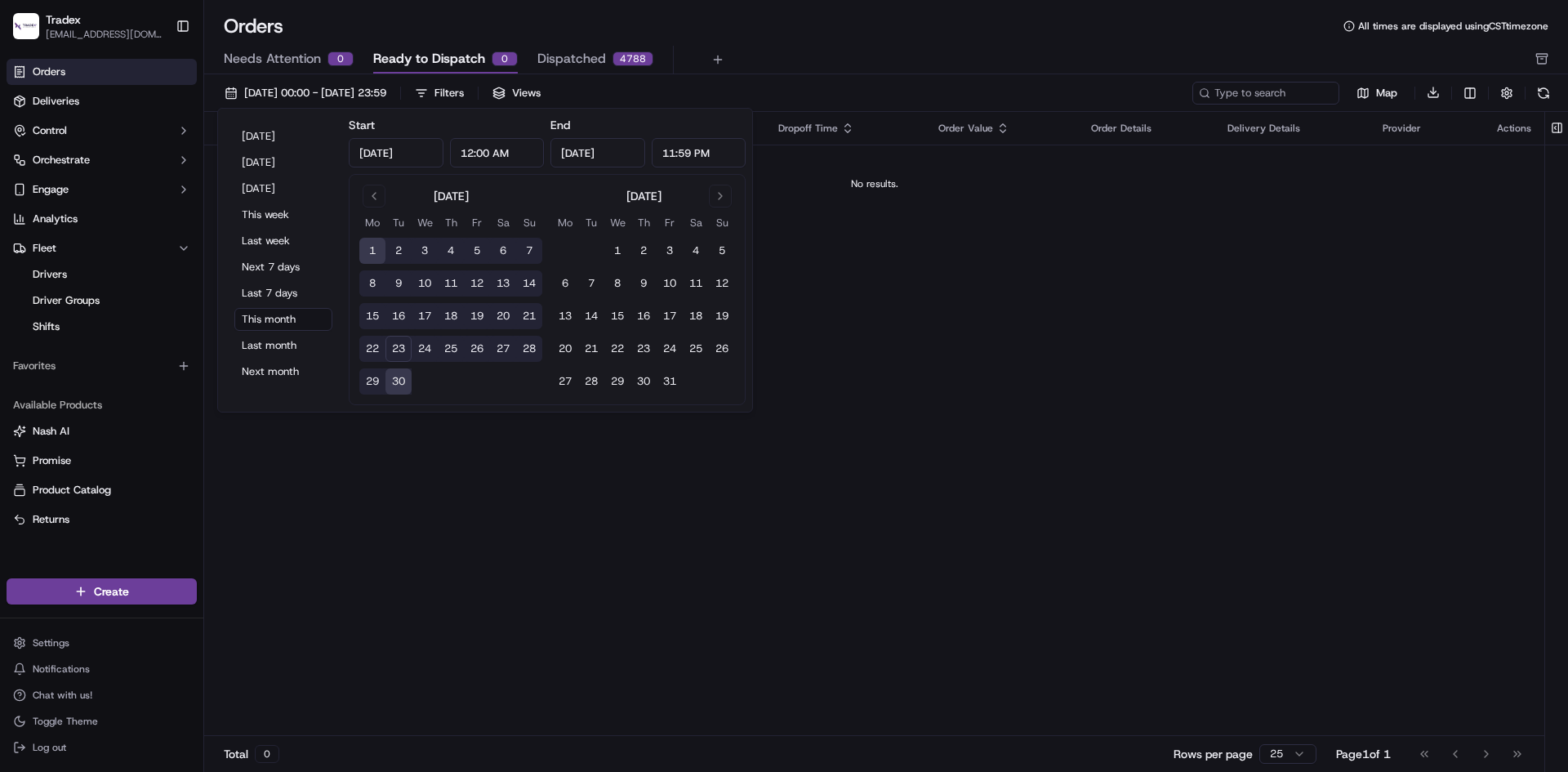
click at [403, 358] on button "23" at bounding box center [399, 349] width 26 height 26
type input "[DATE]"
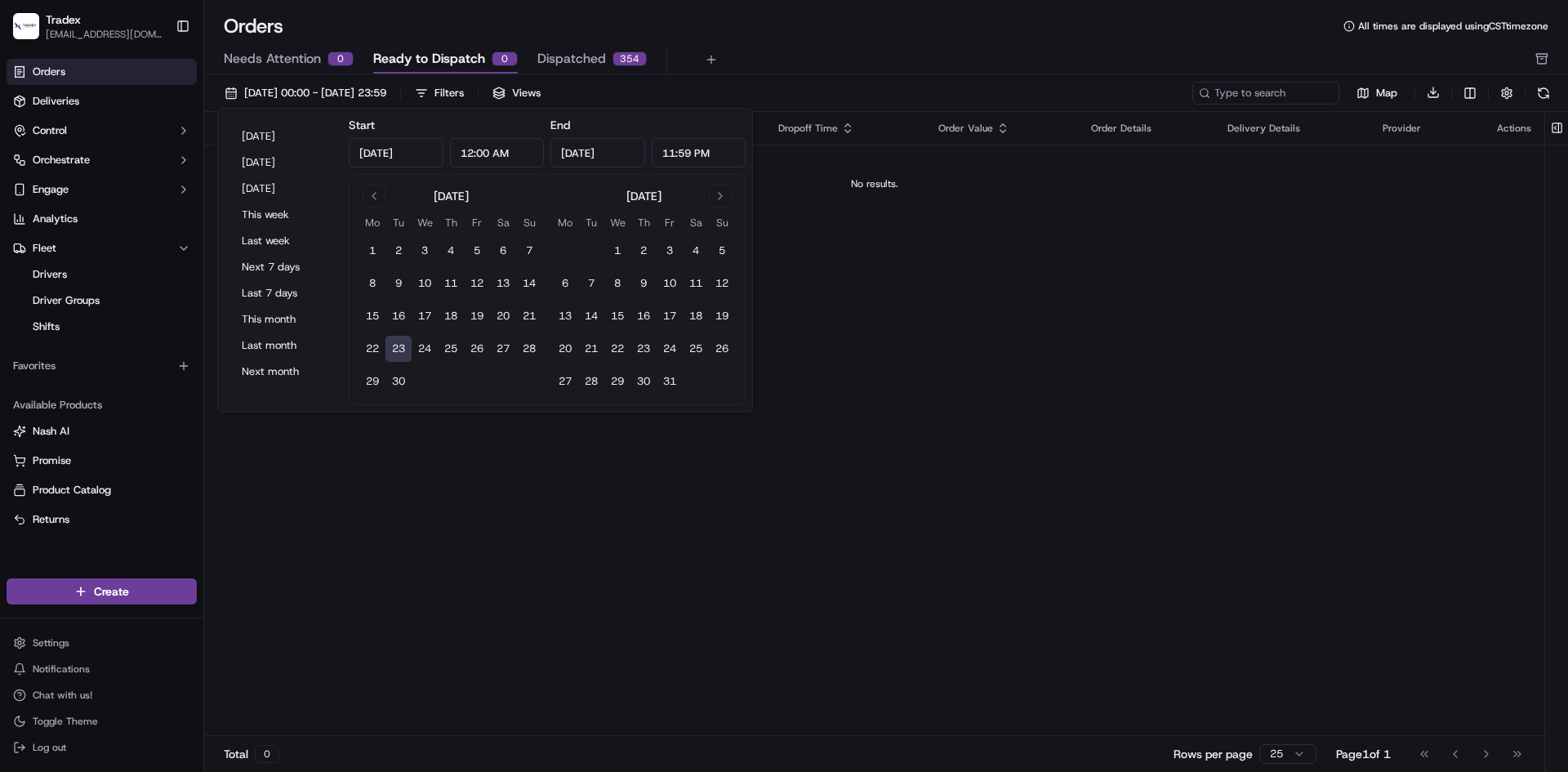
click at [395, 352] on button "23" at bounding box center [399, 349] width 26 height 26
click at [578, 442] on div "Pickup Location Pickup Time Dropoff Location Dropoff Time Order Value Order Det…" at bounding box center [874, 425] width 1341 height 625
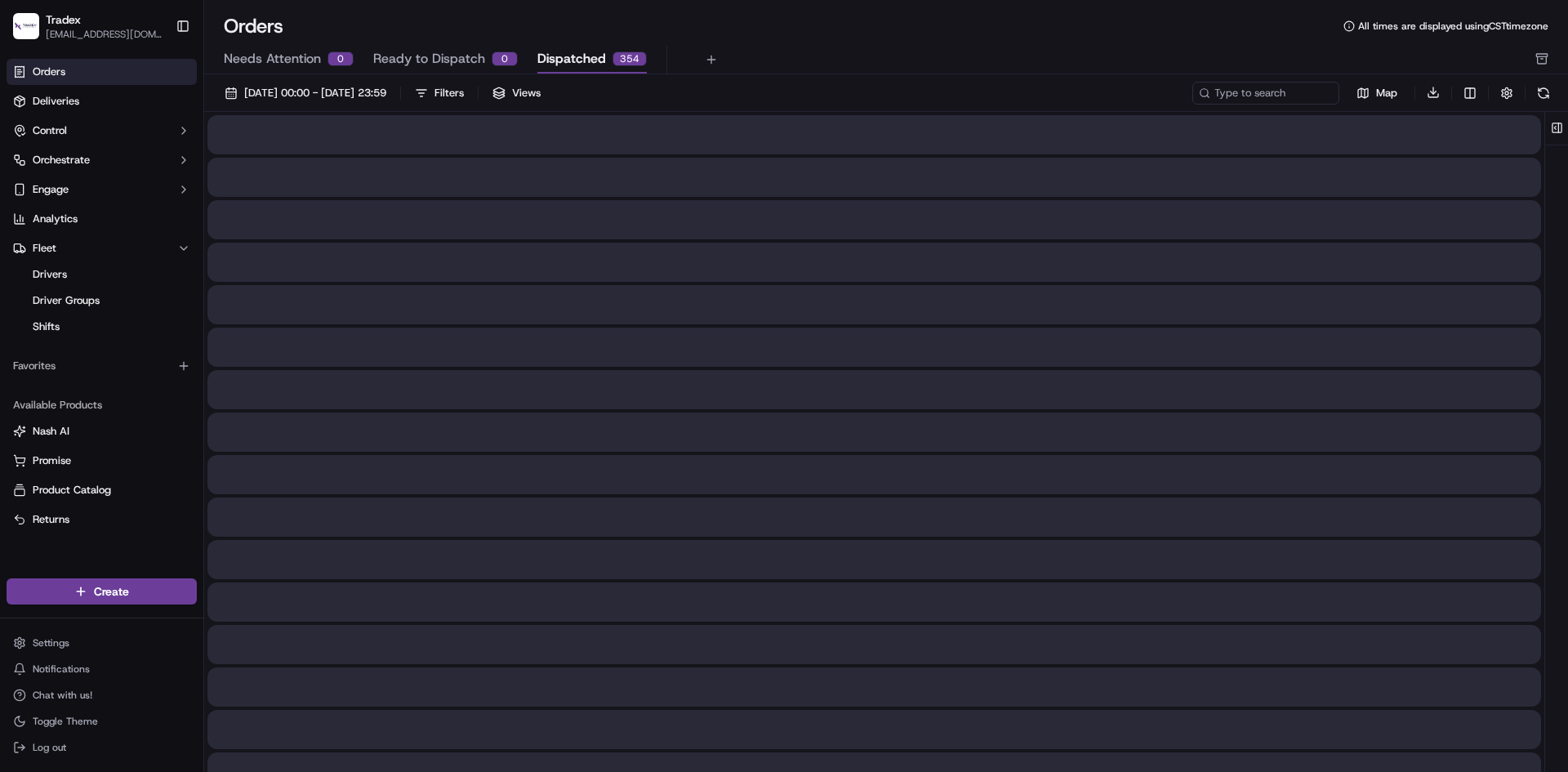
click at [573, 63] on span "Dispatched" at bounding box center [571, 58] width 69 height 20
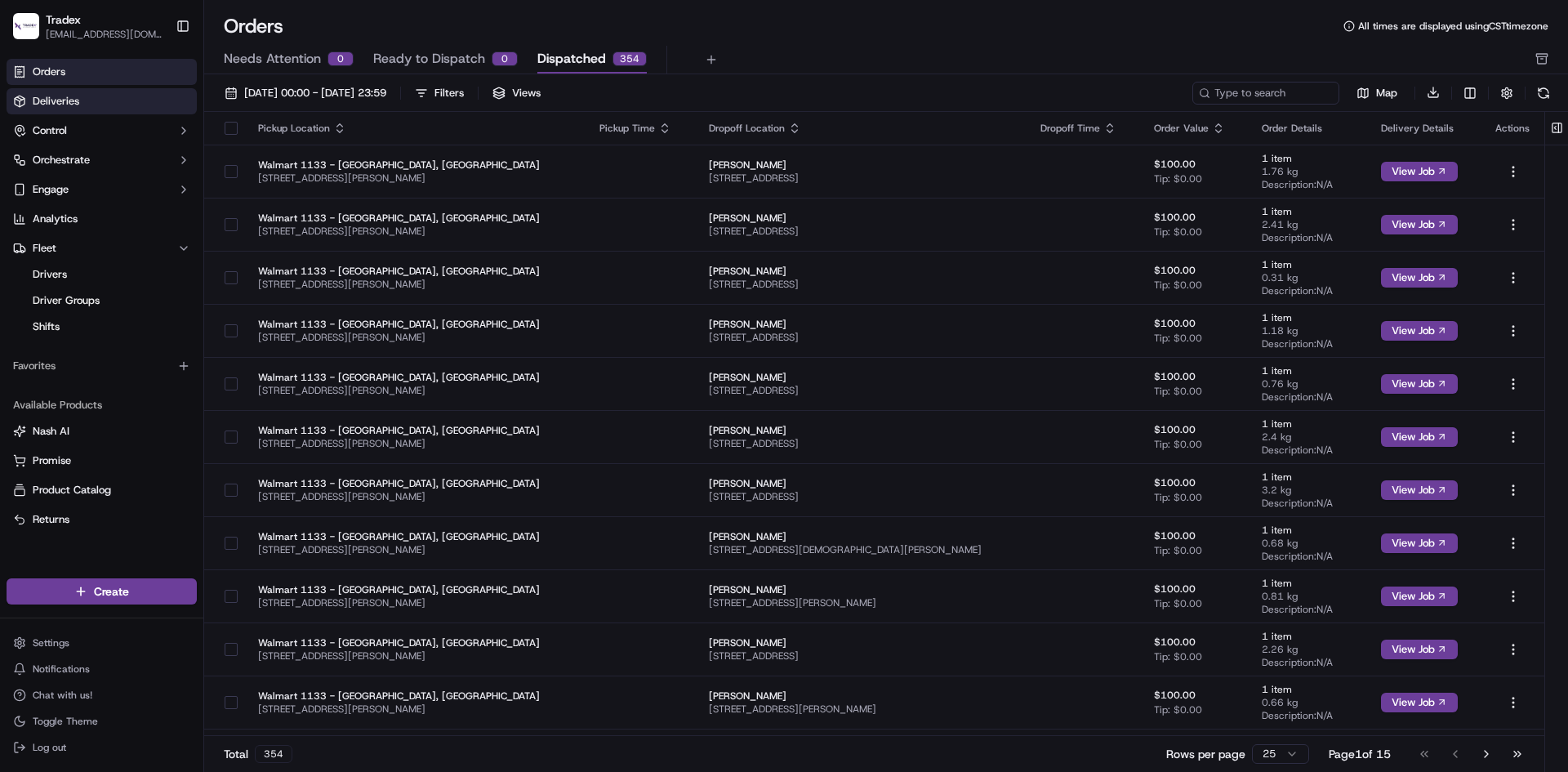
click at [77, 111] on link "Deliveries" at bounding box center [102, 102] width 190 height 26
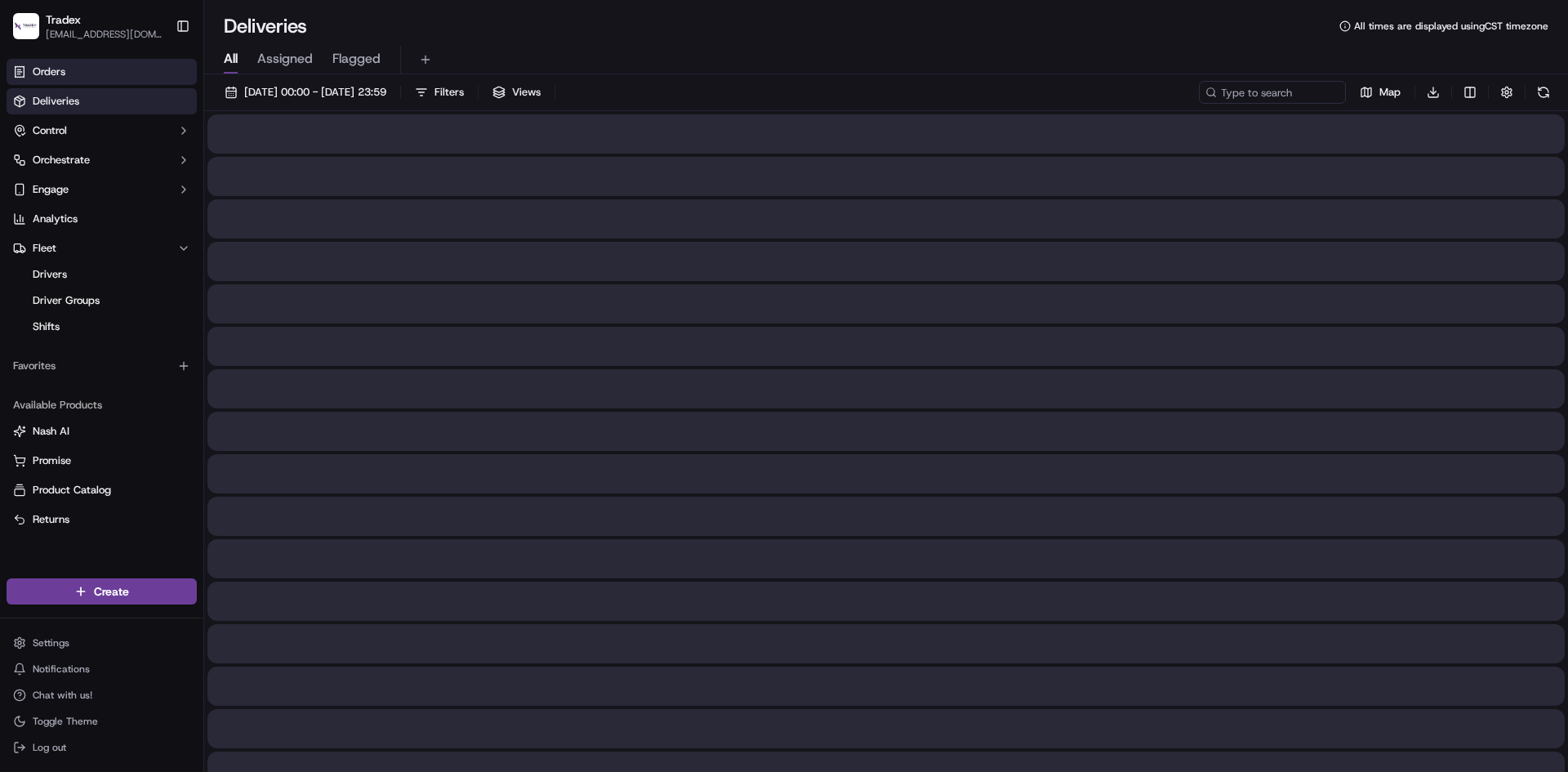
click at [81, 71] on link "Orders" at bounding box center [102, 72] width 190 height 26
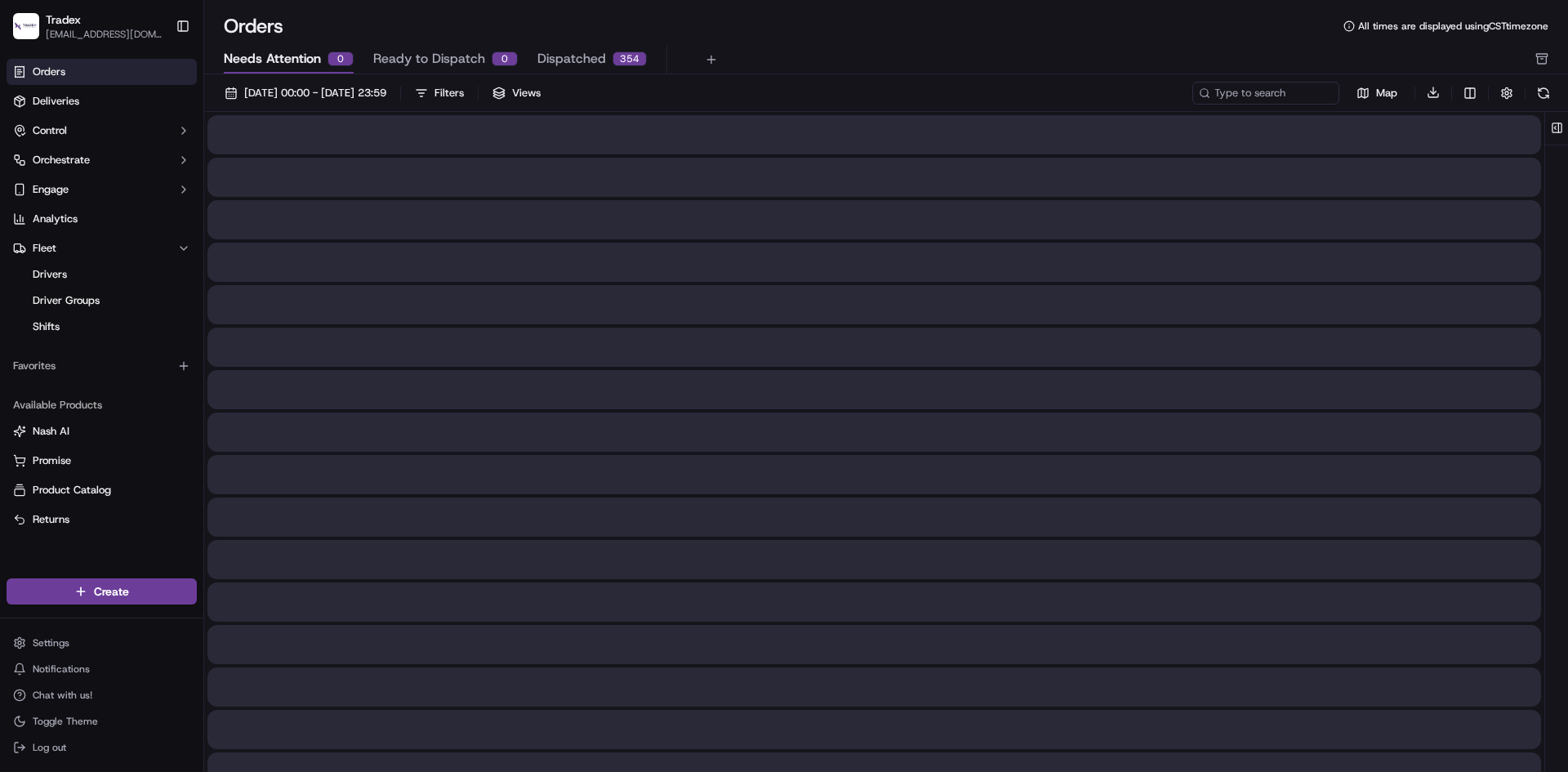
click at [303, 68] on span "Needs Attention" at bounding box center [273, 58] width 97 height 20
click at [394, 53] on span "Ready to Dispatch" at bounding box center [429, 58] width 112 height 20
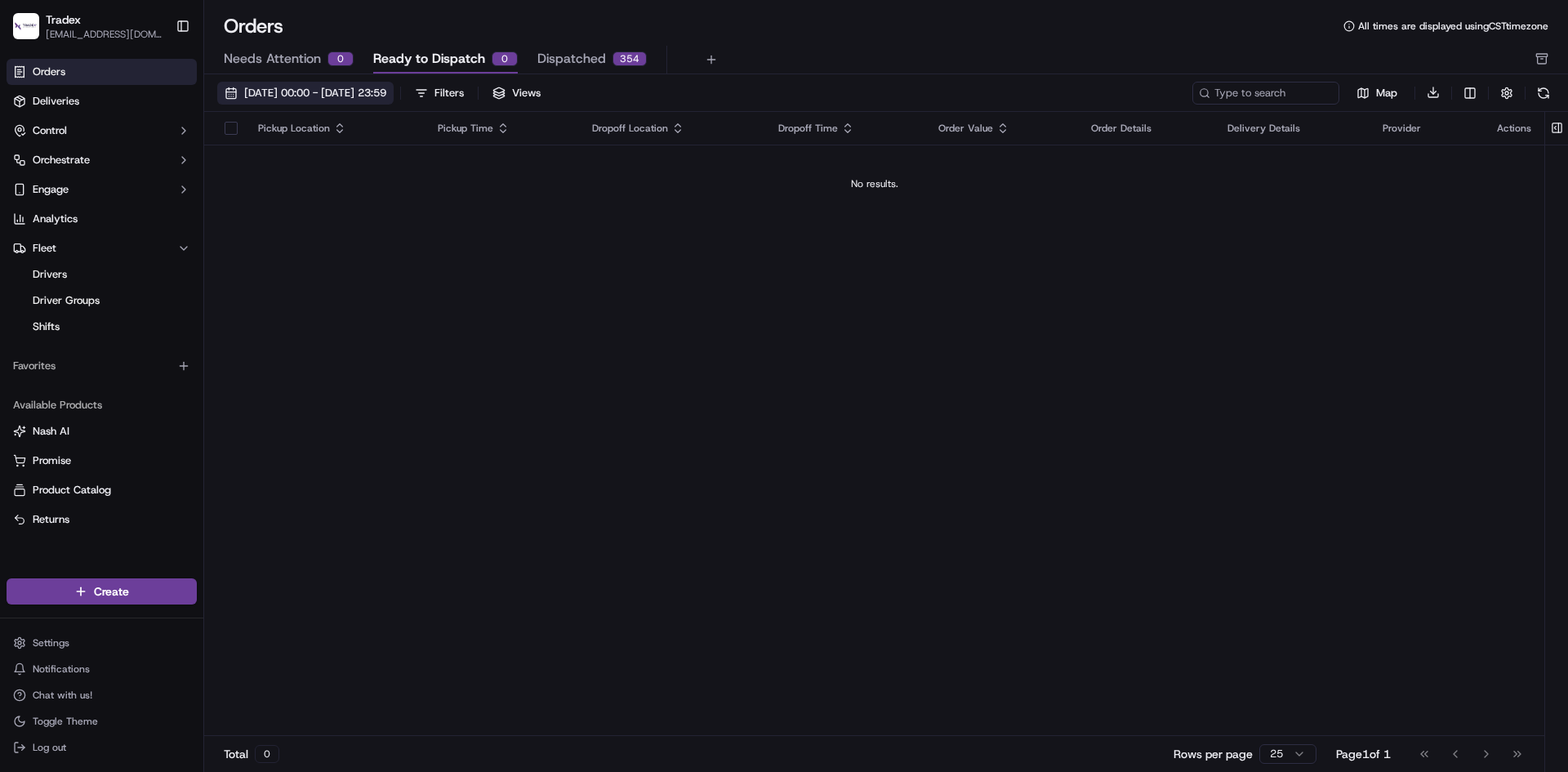
click at [368, 91] on span "[DATE] 00:00 - [DATE] 23:59" at bounding box center [315, 93] width 142 height 15
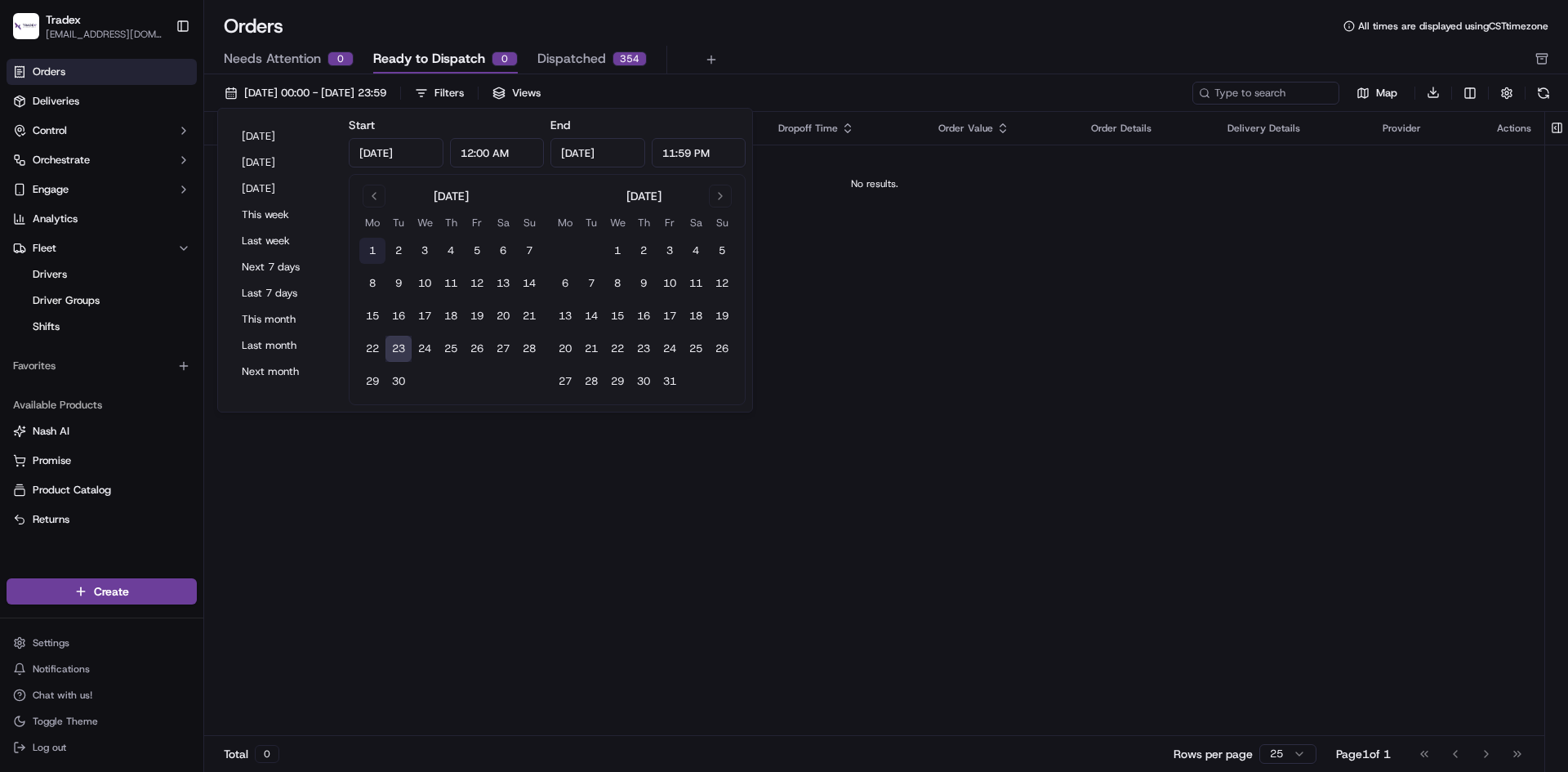
click at [366, 248] on button "1" at bounding box center [372, 251] width 26 height 26
type input "[DATE]"
click at [404, 369] on button "30" at bounding box center [399, 381] width 26 height 26
type input "[DATE]"
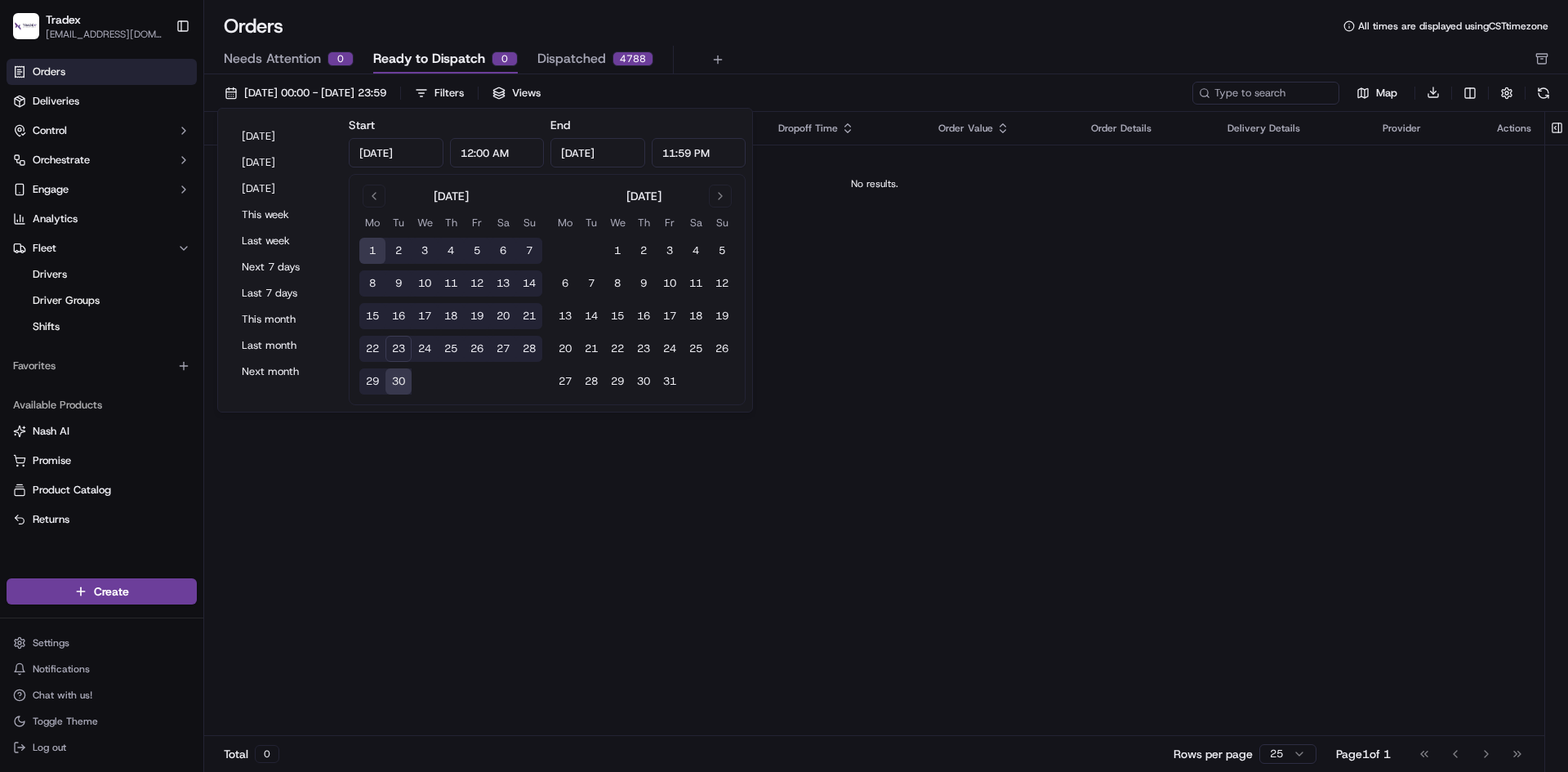
click at [822, 290] on div "Pickup Location Pickup Time Dropoff Location Dropoff Time Order Value Order Det…" at bounding box center [874, 425] width 1341 height 625
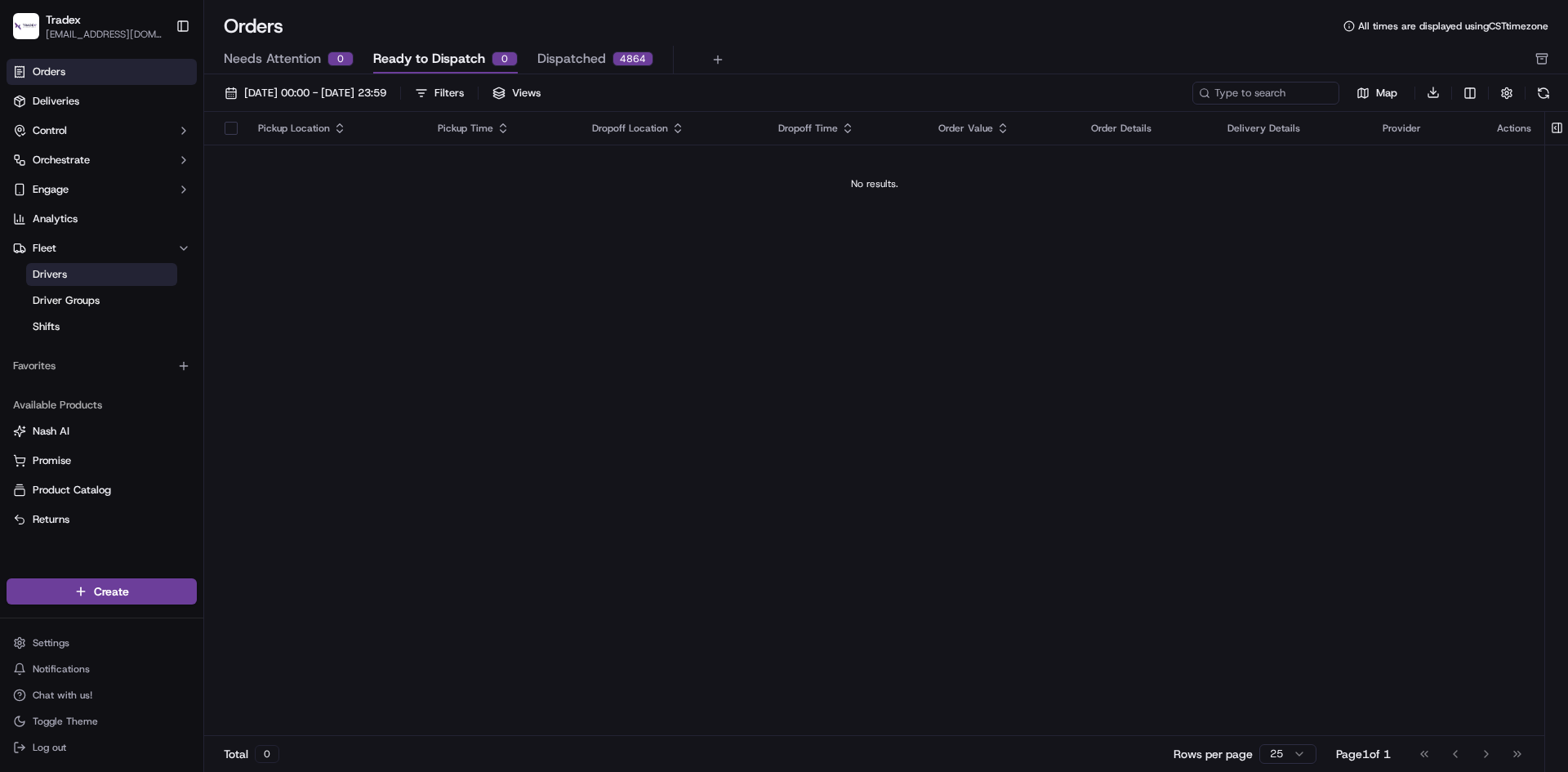
click at [71, 280] on link "Drivers" at bounding box center [102, 274] width 151 height 23
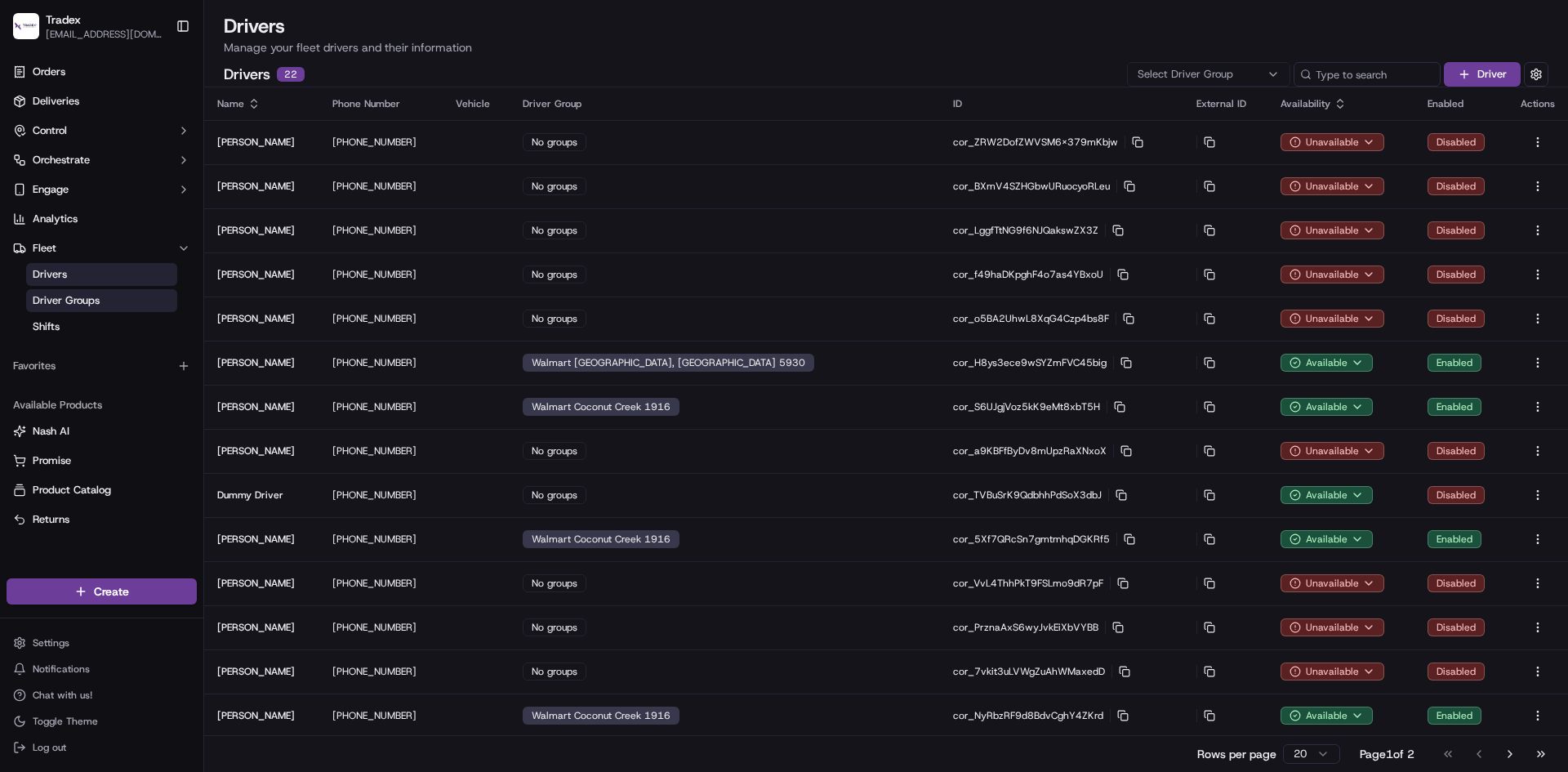
click at [81, 300] on span "Driver Groups" at bounding box center [66, 300] width 67 height 15
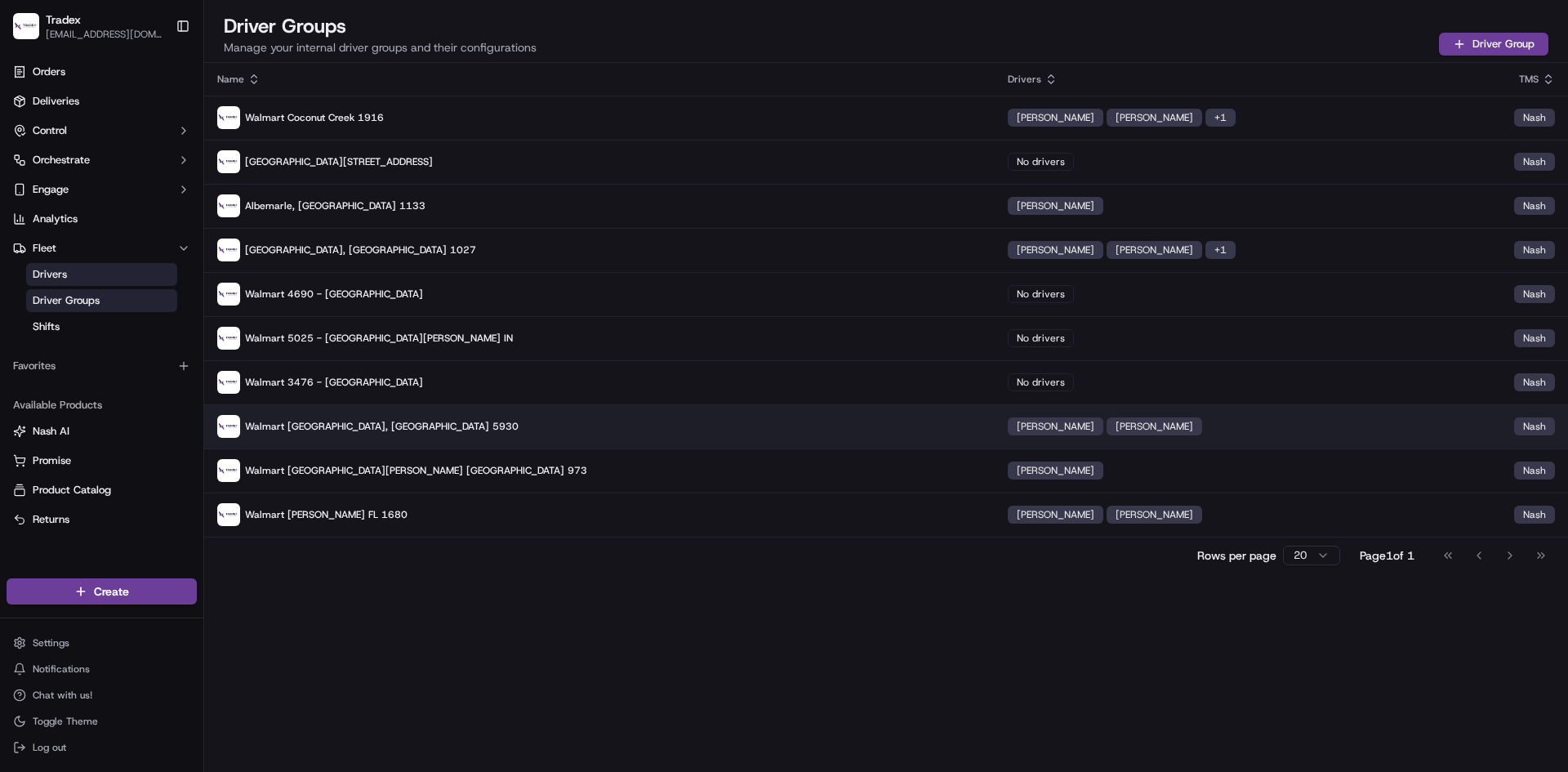
click at [324, 435] on p "Walmart [GEOGRAPHIC_DATA], [GEOGRAPHIC_DATA] 5930" at bounding box center [599, 426] width 765 height 23
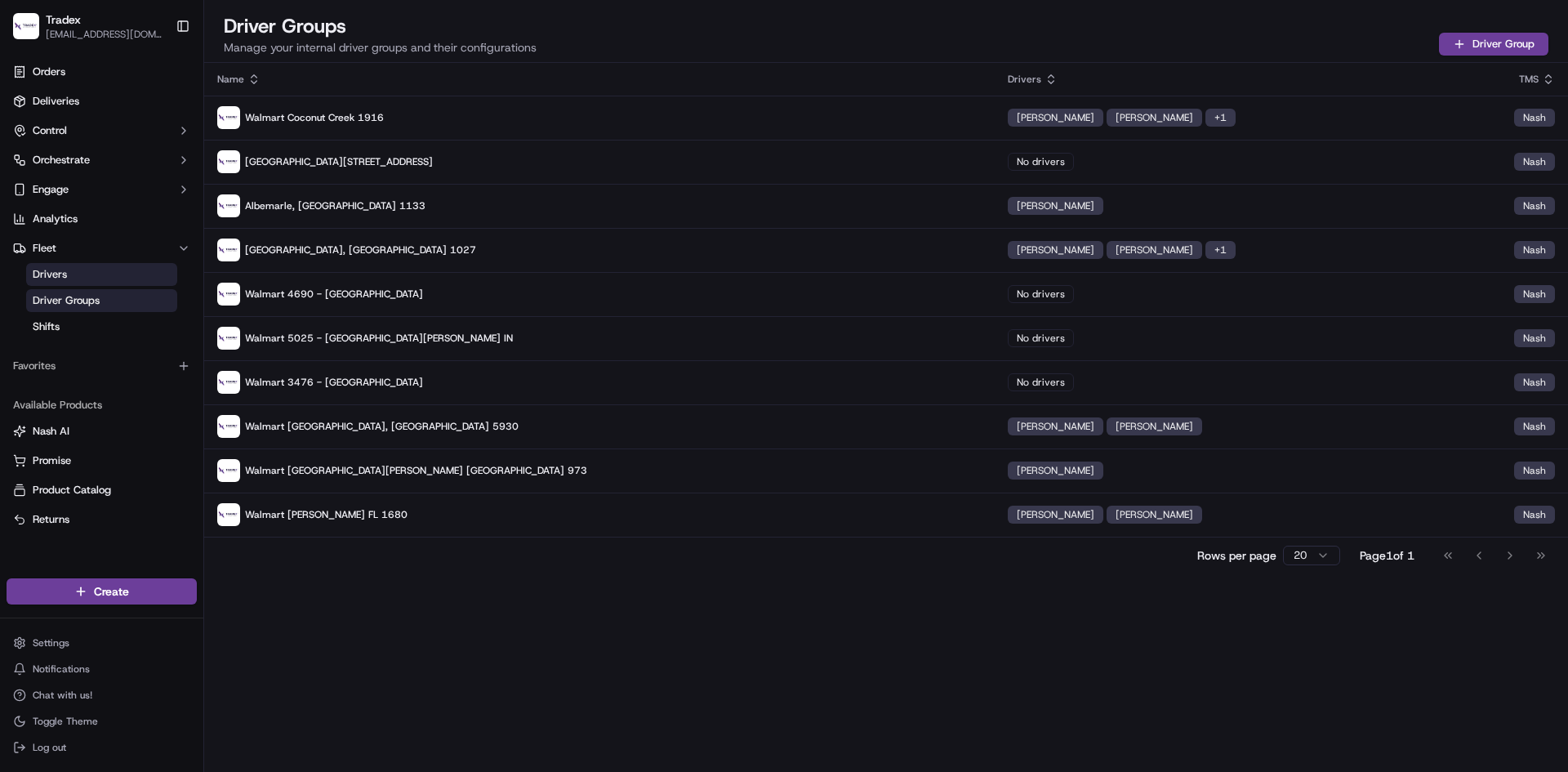
click at [95, 300] on span "Driver Groups" at bounding box center [66, 300] width 67 height 15
click at [91, 282] on link "Drivers" at bounding box center [102, 274] width 151 height 23
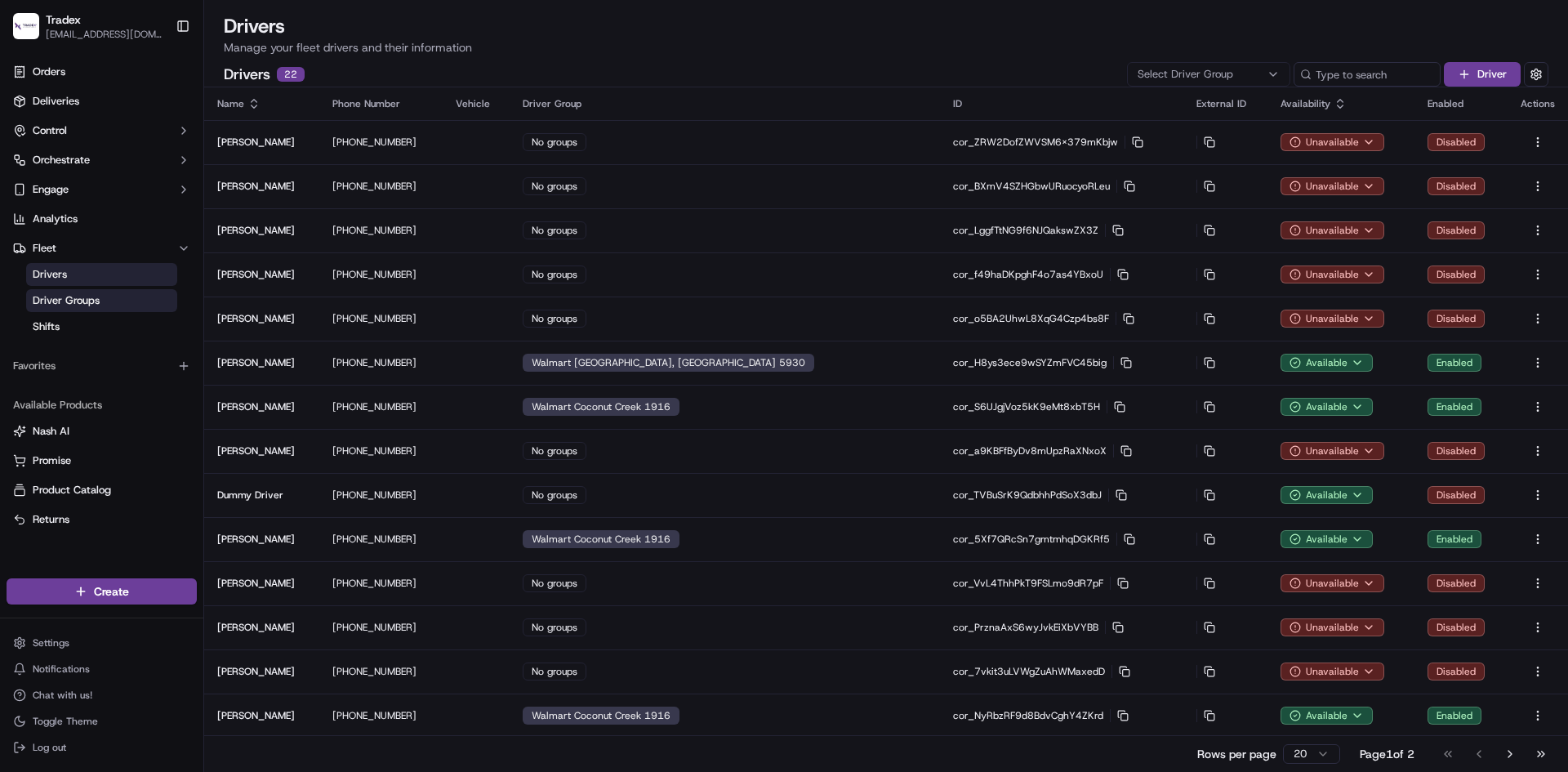
click at [91, 296] on span "Driver Groups" at bounding box center [66, 300] width 67 height 15
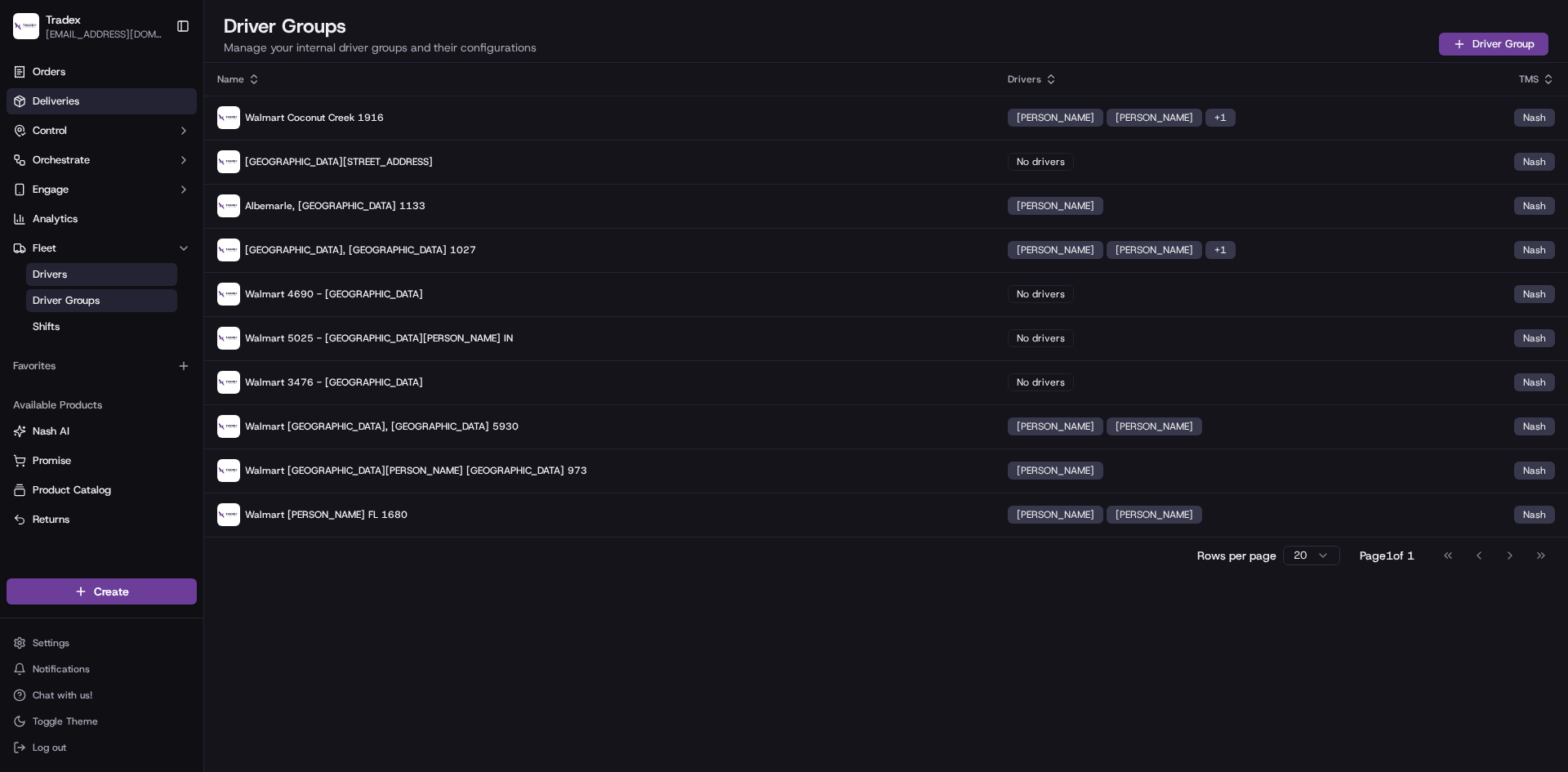
click at [63, 96] on span "Deliveries" at bounding box center [56, 101] width 47 height 15
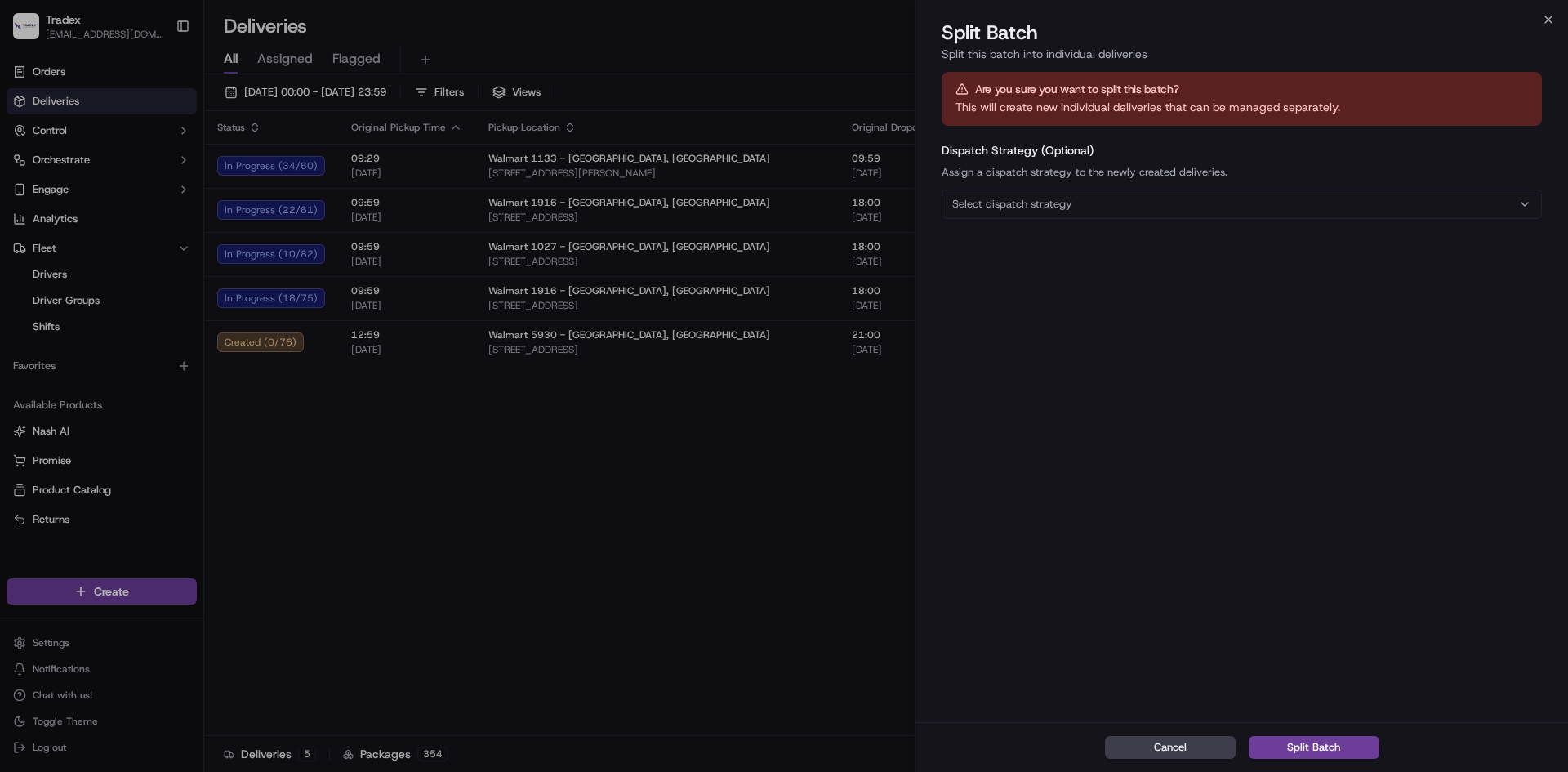
click at [1547, 26] on div "Split Batch Split this batch into individual deliveries" at bounding box center [1242, 44] width 653 height 49
click at [1547, 23] on icon "button" at bounding box center [1548, 19] width 13 height 13
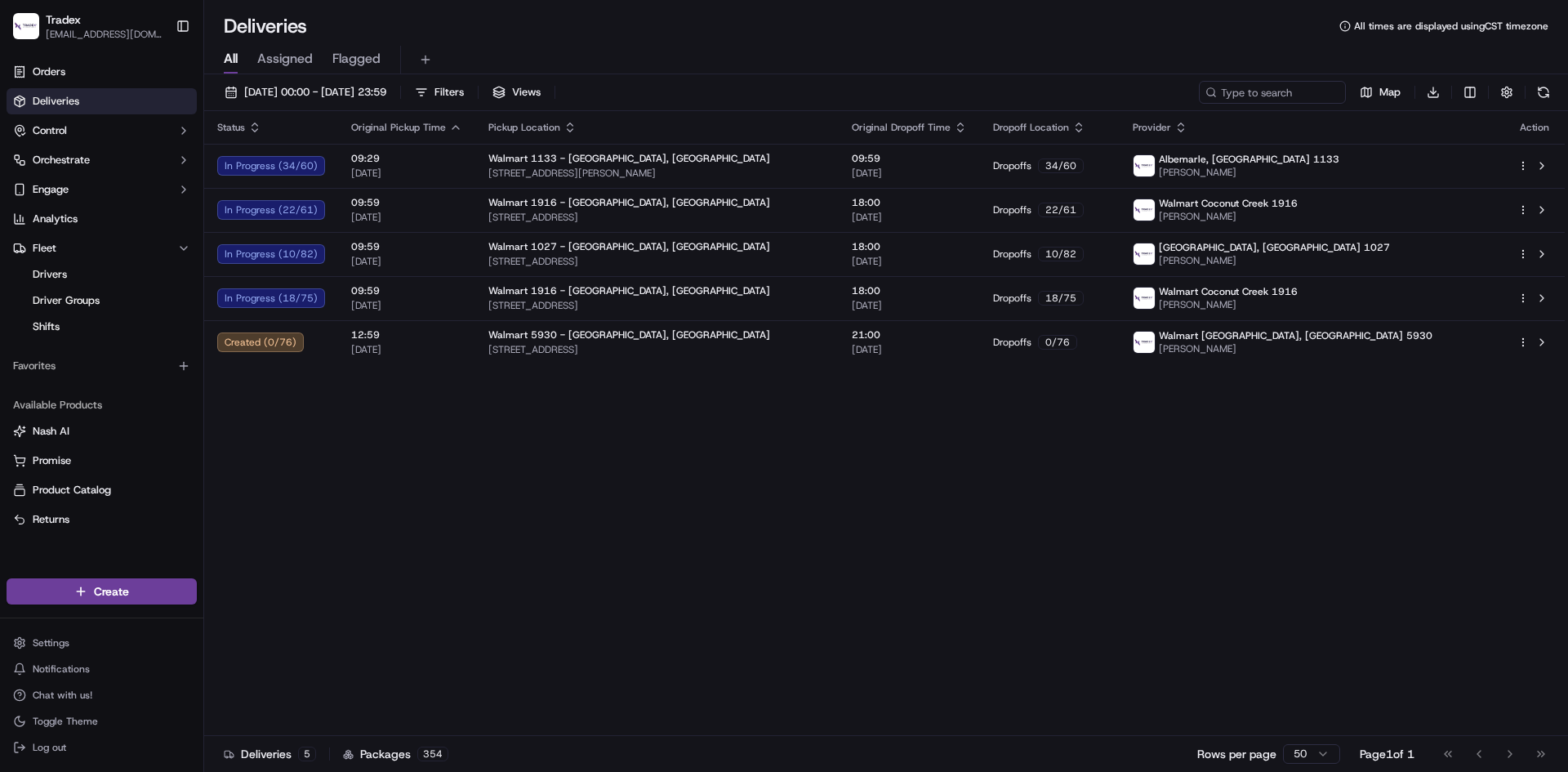
click at [508, 39] on div "All Assigned Flagged" at bounding box center [886, 56] width 1364 height 35
click at [400, 432] on div "Status Original Pickup Time Pickup Location Original Dropoff Time Dropoff Locat…" at bounding box center [884, 424] width 1360 height 625
click at [217, 401] on div "Status Original Pickup Time Pickup Location Original Dropoff Time Dropoff Locat…" at bounding box center [884, 424] width 1360 height 625
